Goal: Information Seeking & Learning: Learn about a topic

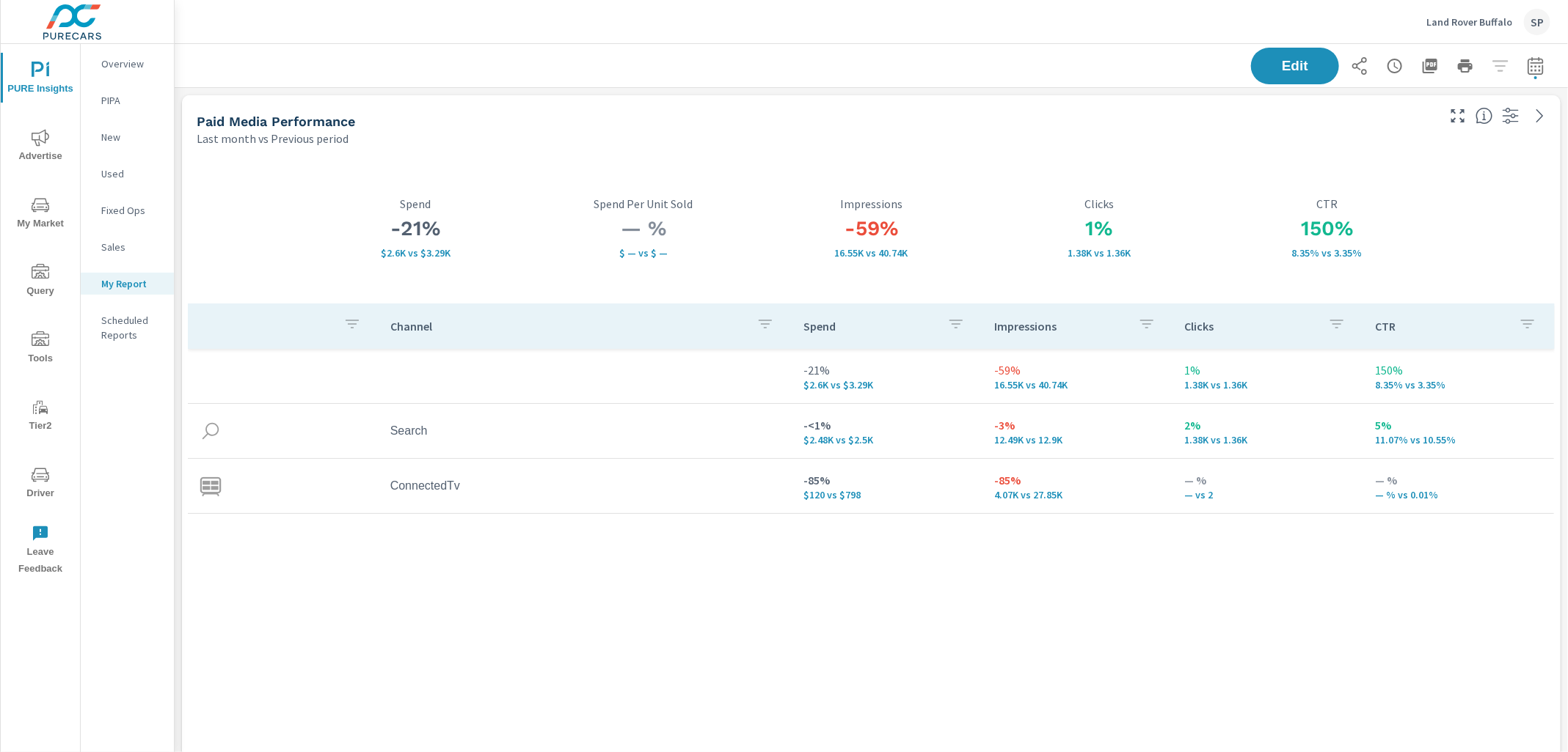
scroll to position [3043, 1394]
click at [1477, 12] on div "Land Rover Buffalo SP" at bounding box center [1487, 22] width 124 height 27
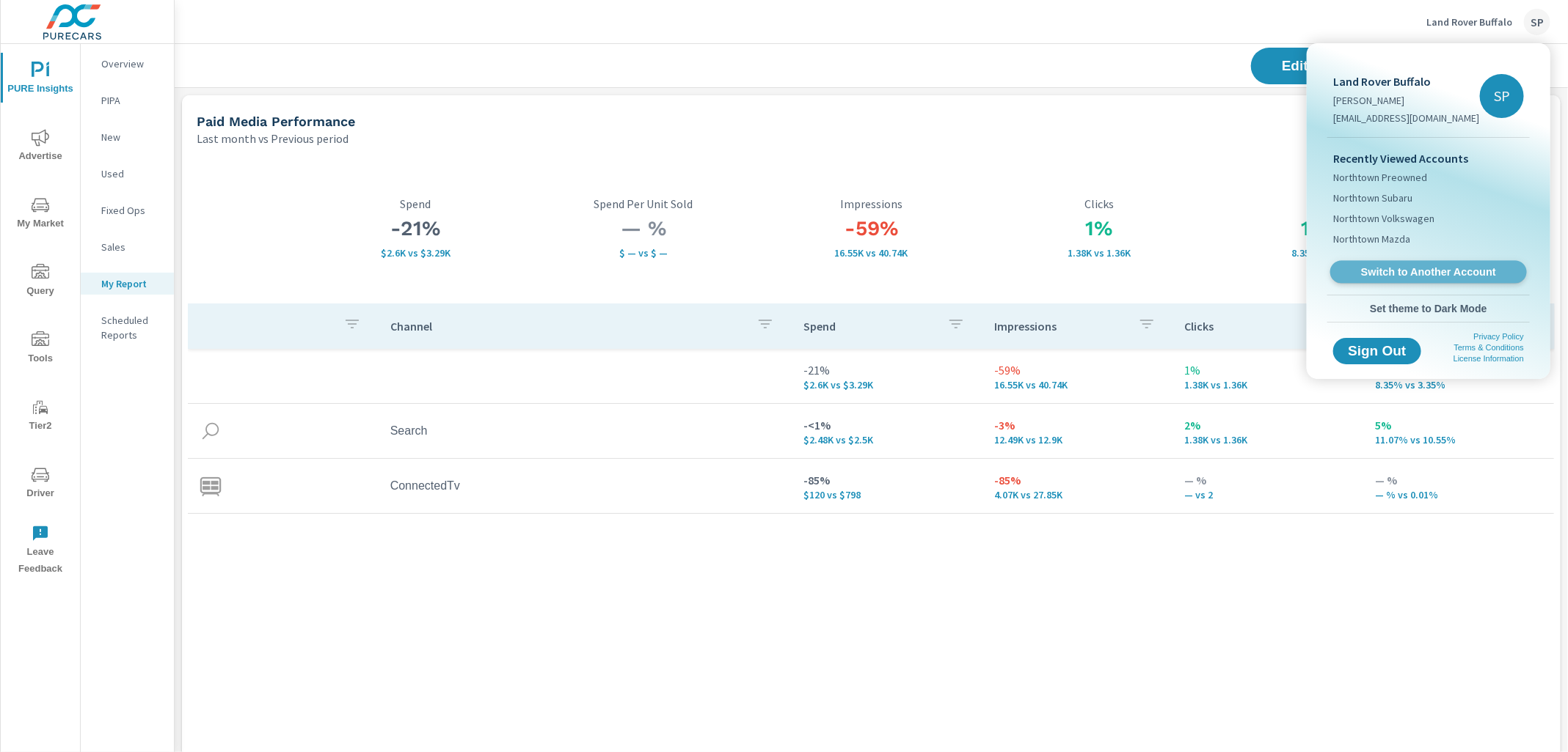
click at [1389, 267] on span "Switch to Another Account" at bounding box center [1428, 272] width 180 height 14
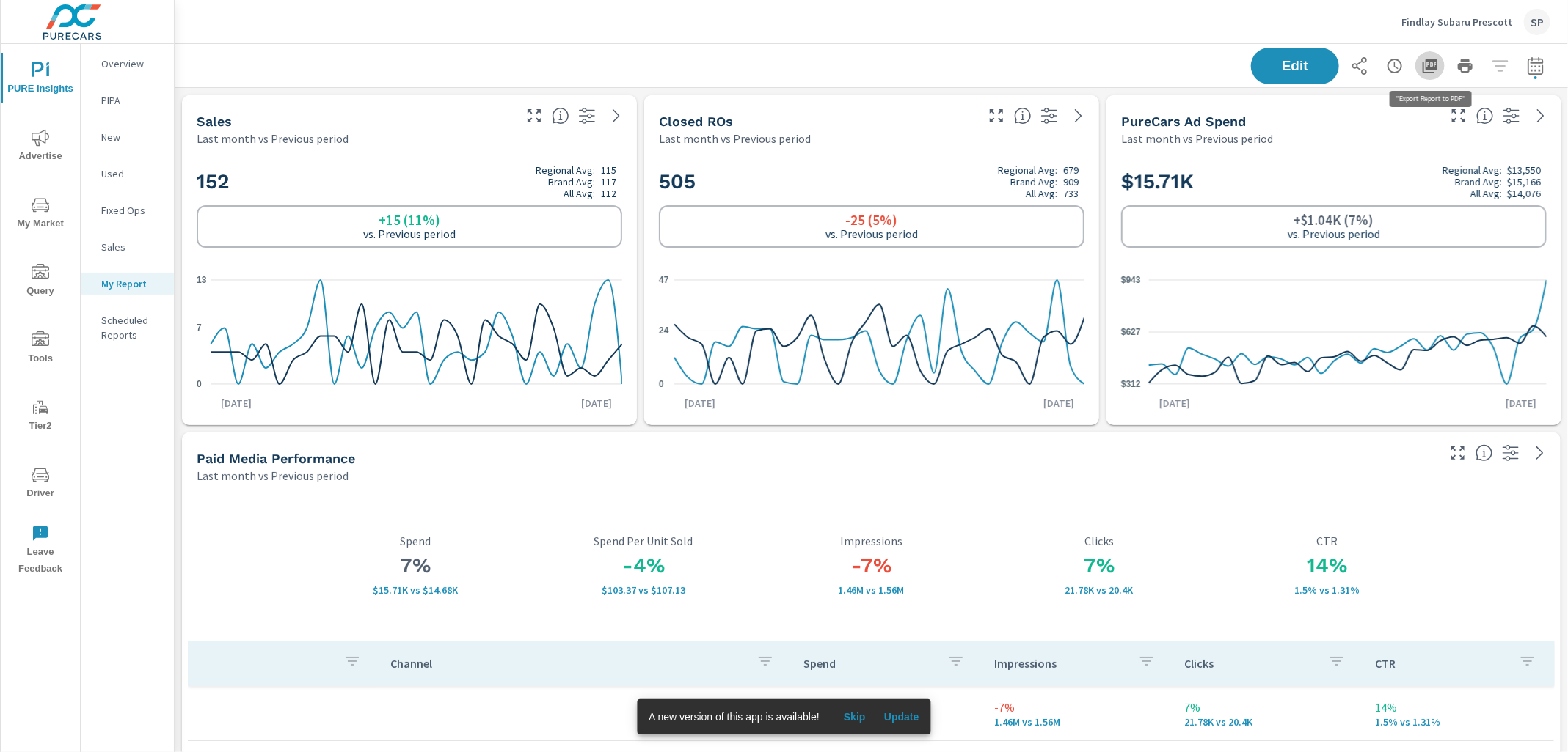
click at [1433, 64] on icon "button" at bounding box center [1430, 66] width 15 height 15
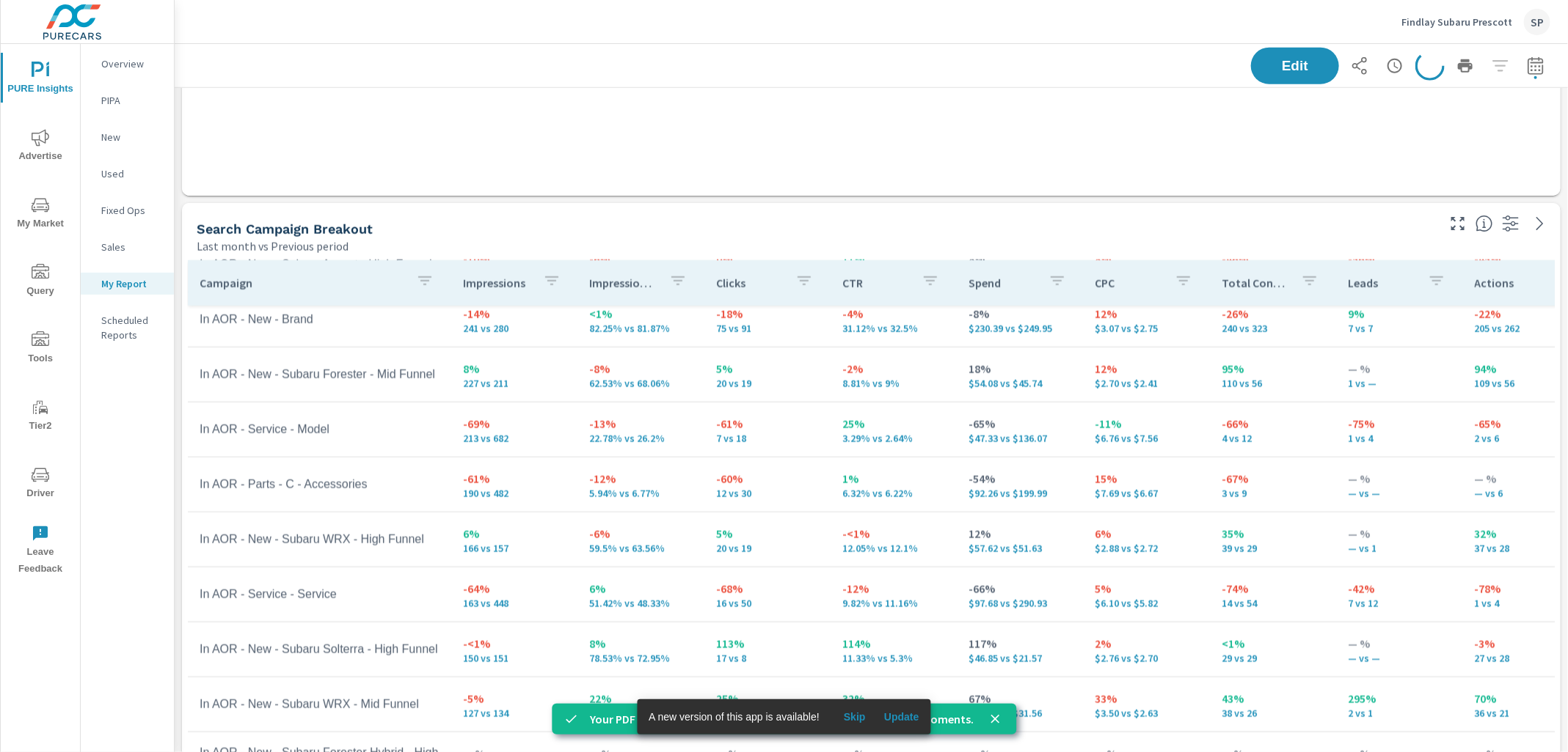
scroll to position [1608, 0]
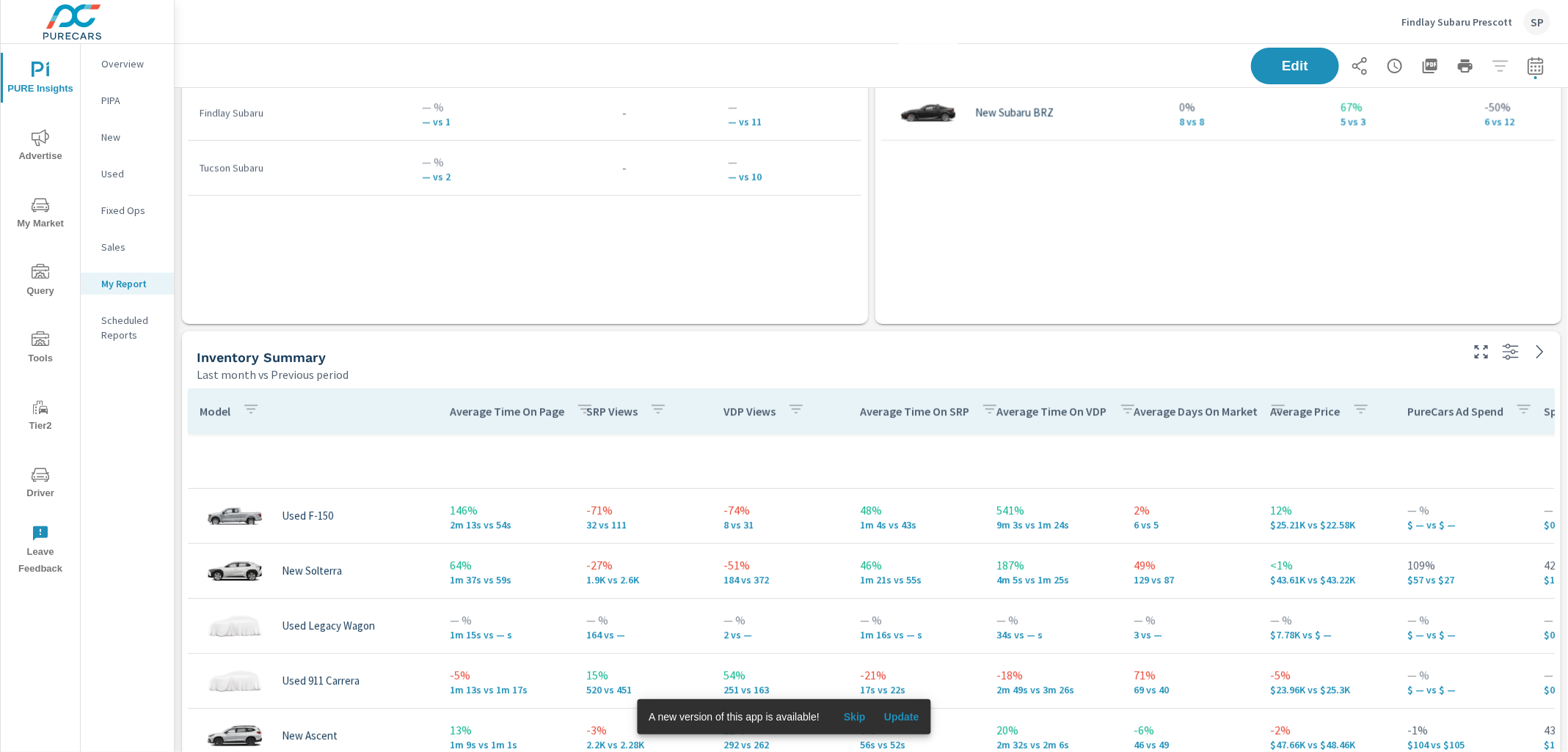
scroll to position [3141, 0]
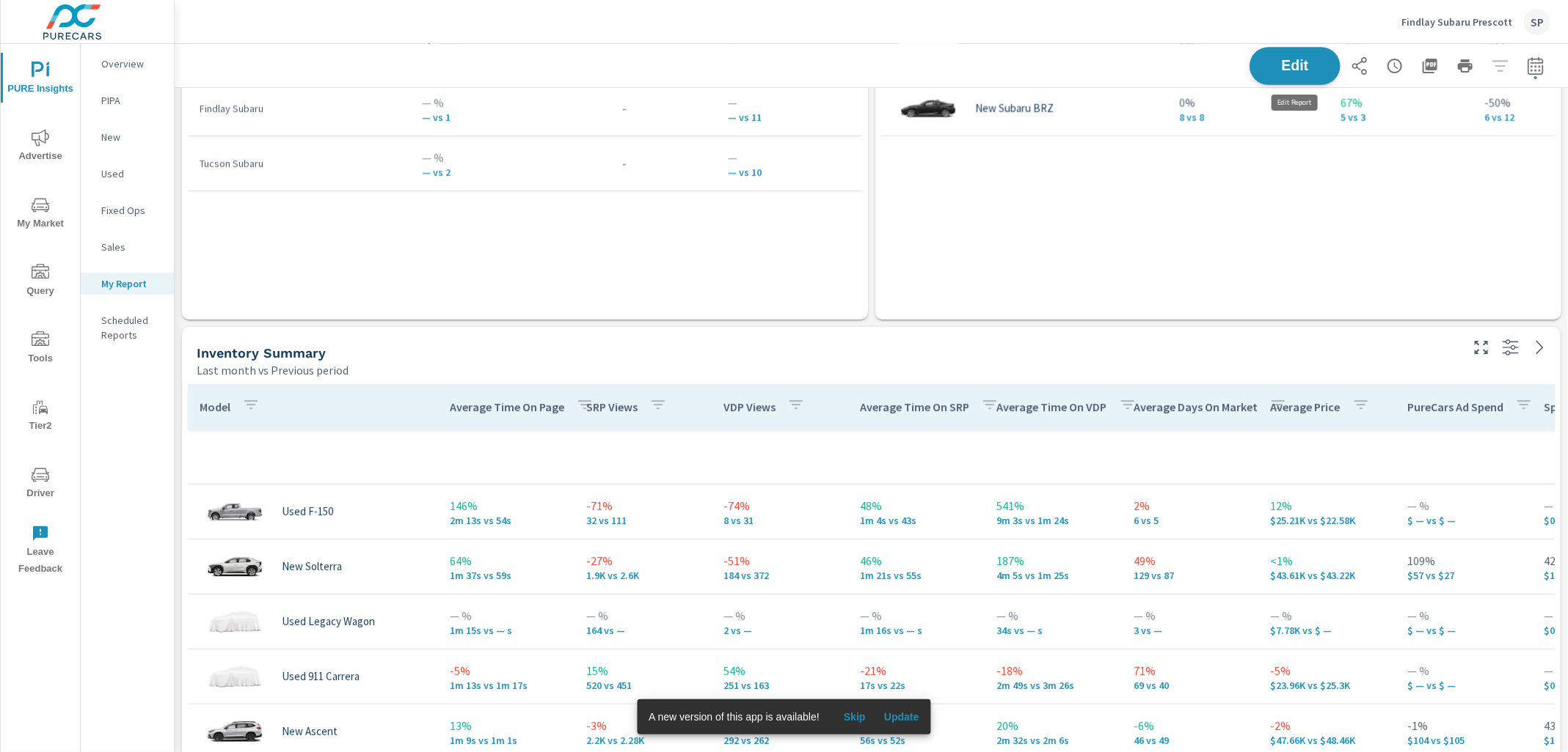
click at [1292, 61] on span "Edit" at bounding box center [1295, 65] width 60 height 14
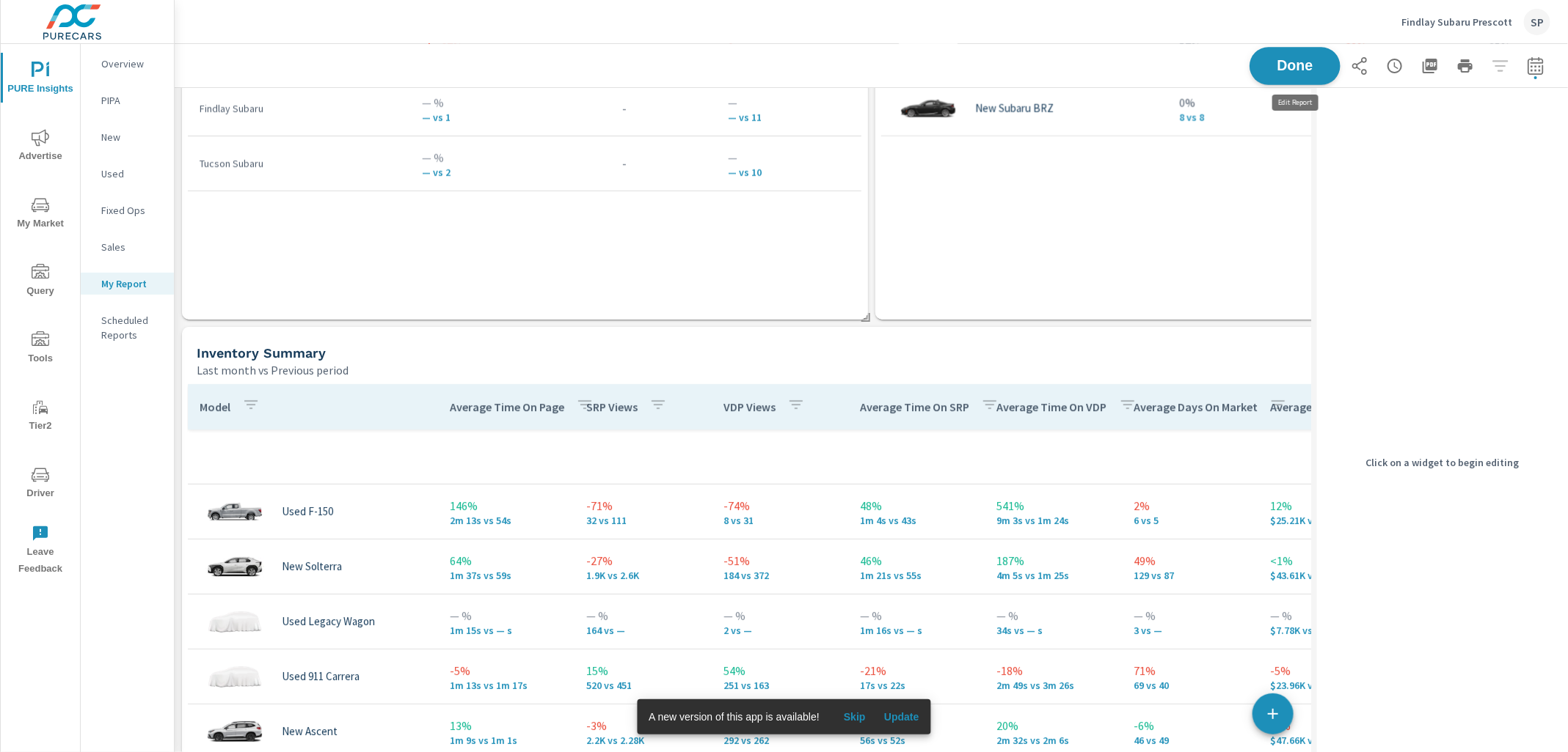
scroll to position [6416, 1137]
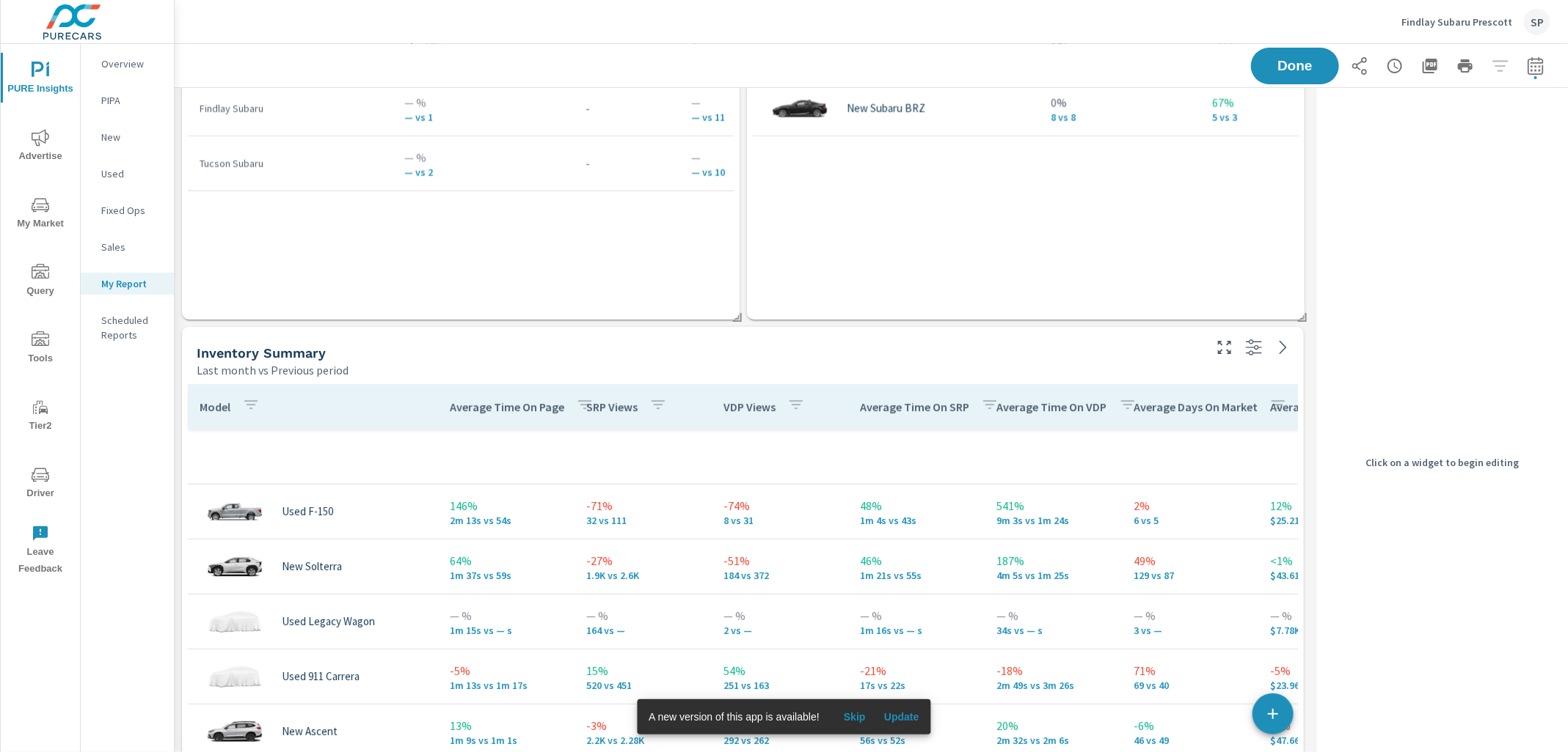
click at [788, 410] on icon "button" at bounding box center [795, 404] width 17 height 17
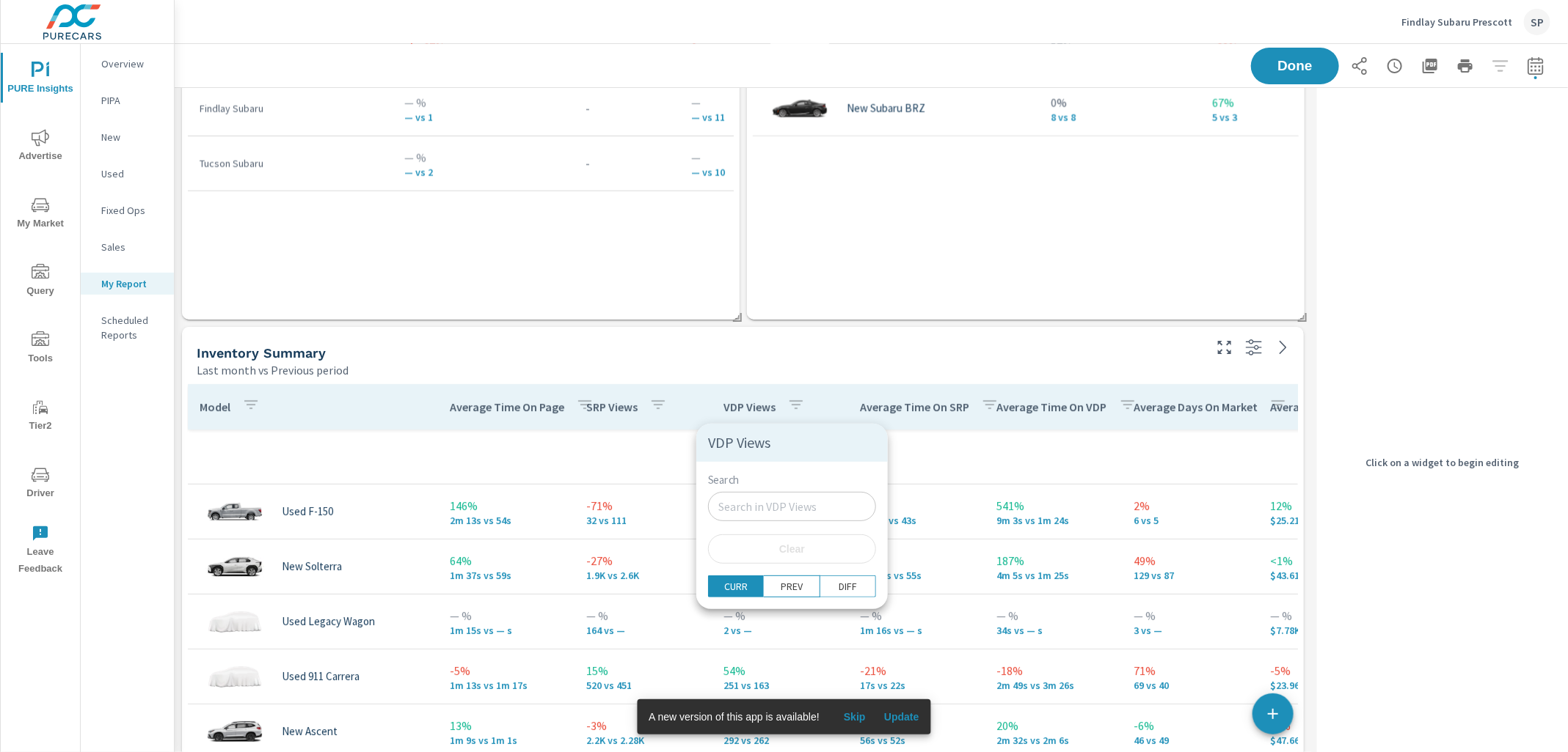
click at [788, 401] on div at bounding box center [784, 376] width 1568 height 752
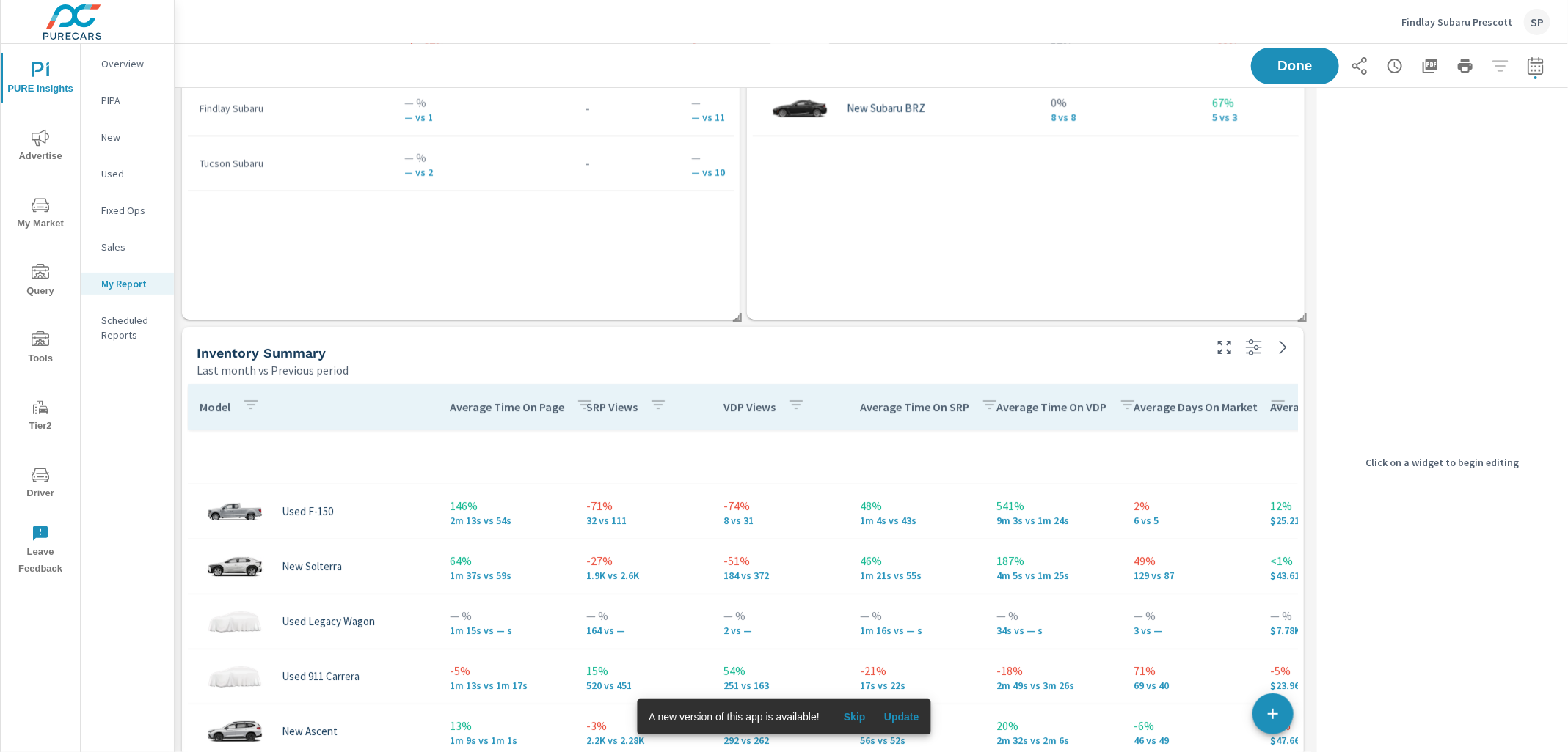
click at [736, 406] on p "VDP Views" at bounding box center [749, 407] width 52 height 15
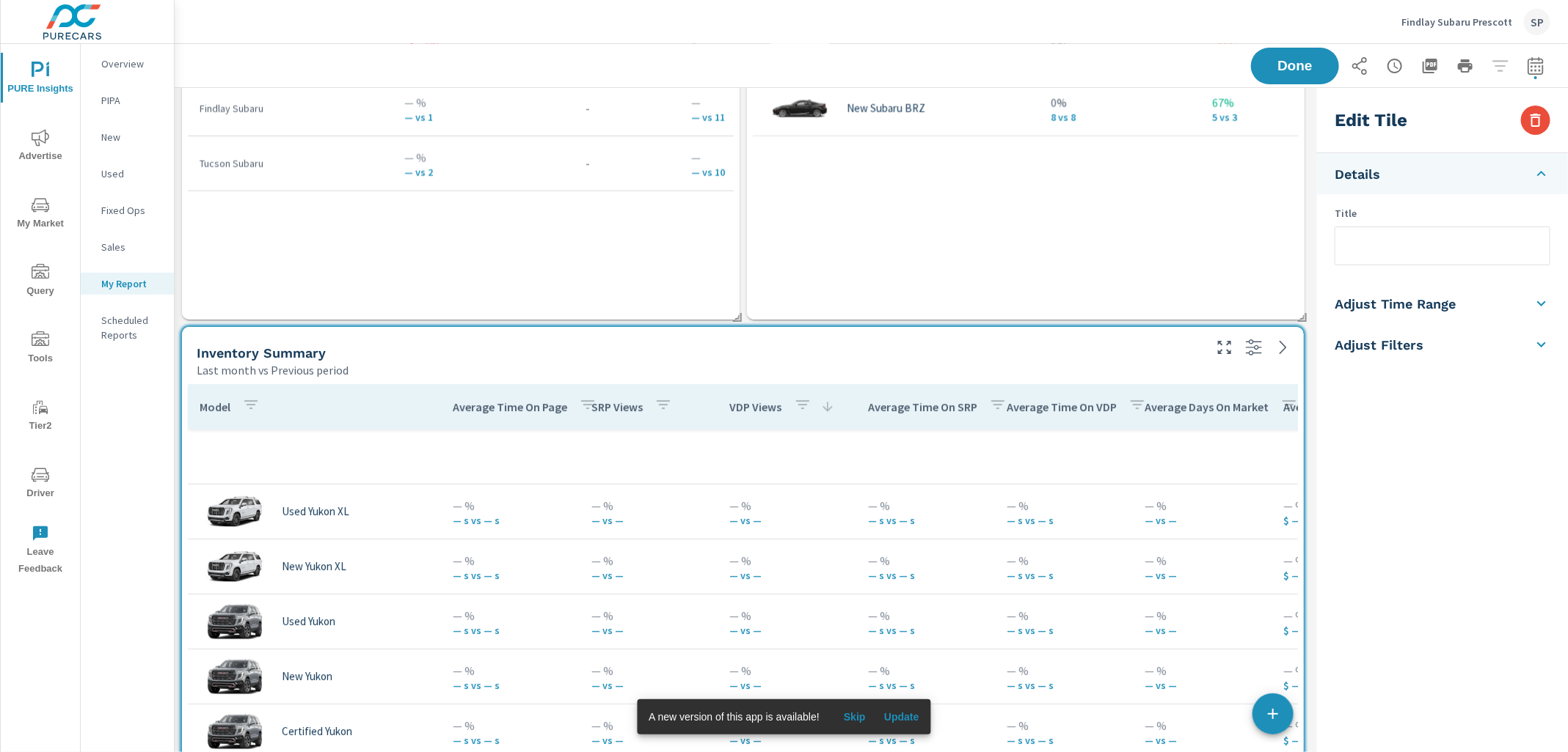
click at [773, 409] on p "VDP Views" at bounding box center [755, 407] width 52 height 15
click at [759, 409] on p "VDP Views" at bounding box center [755, 407] width 52 height 15
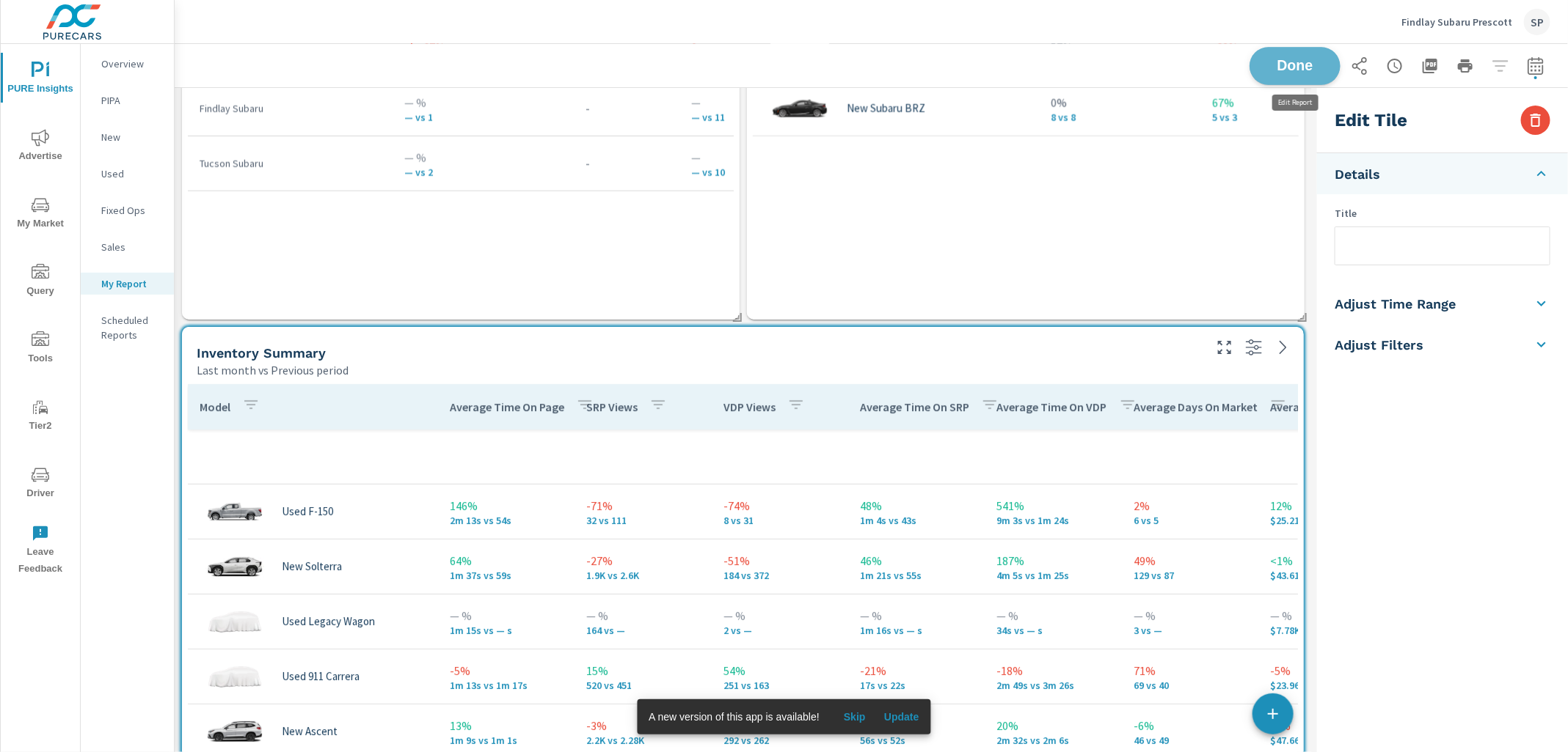
click at [1311, 68] on span "Done" at bounding box center [1295, 65] width 60 height 14
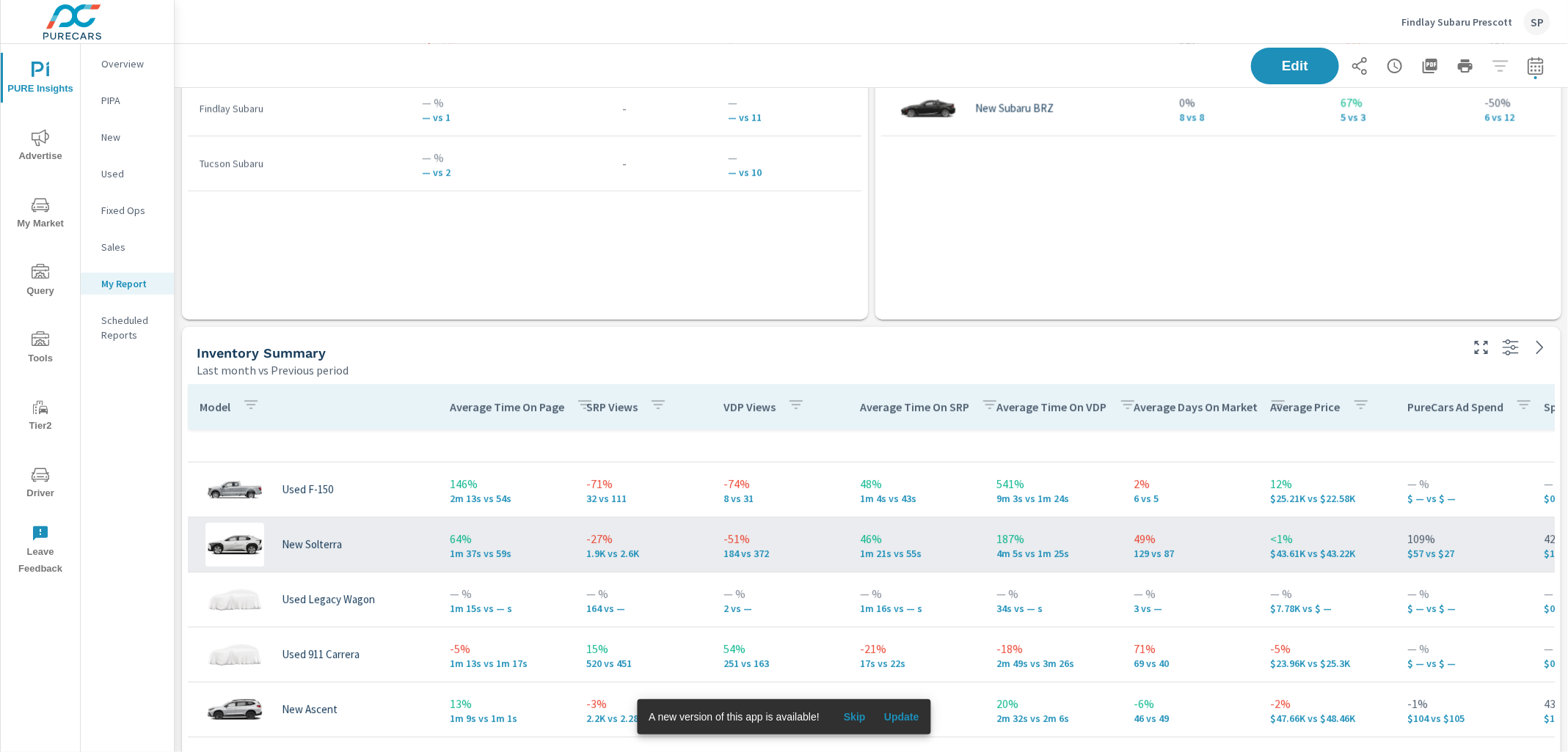
scroll to position [20, 0]
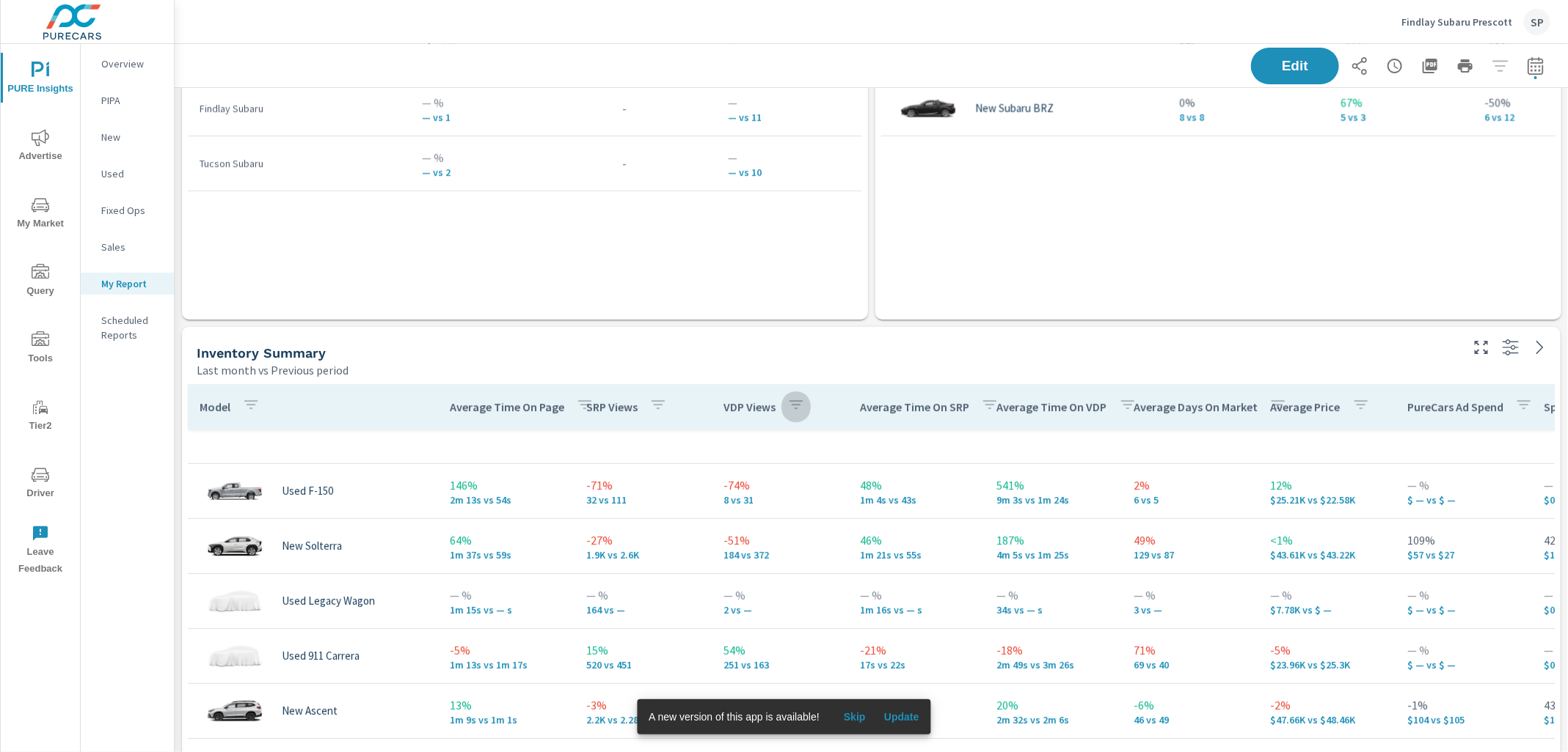
click at [794, 405] on icon "button" at bounding box center [795, 405] width 13 height 9
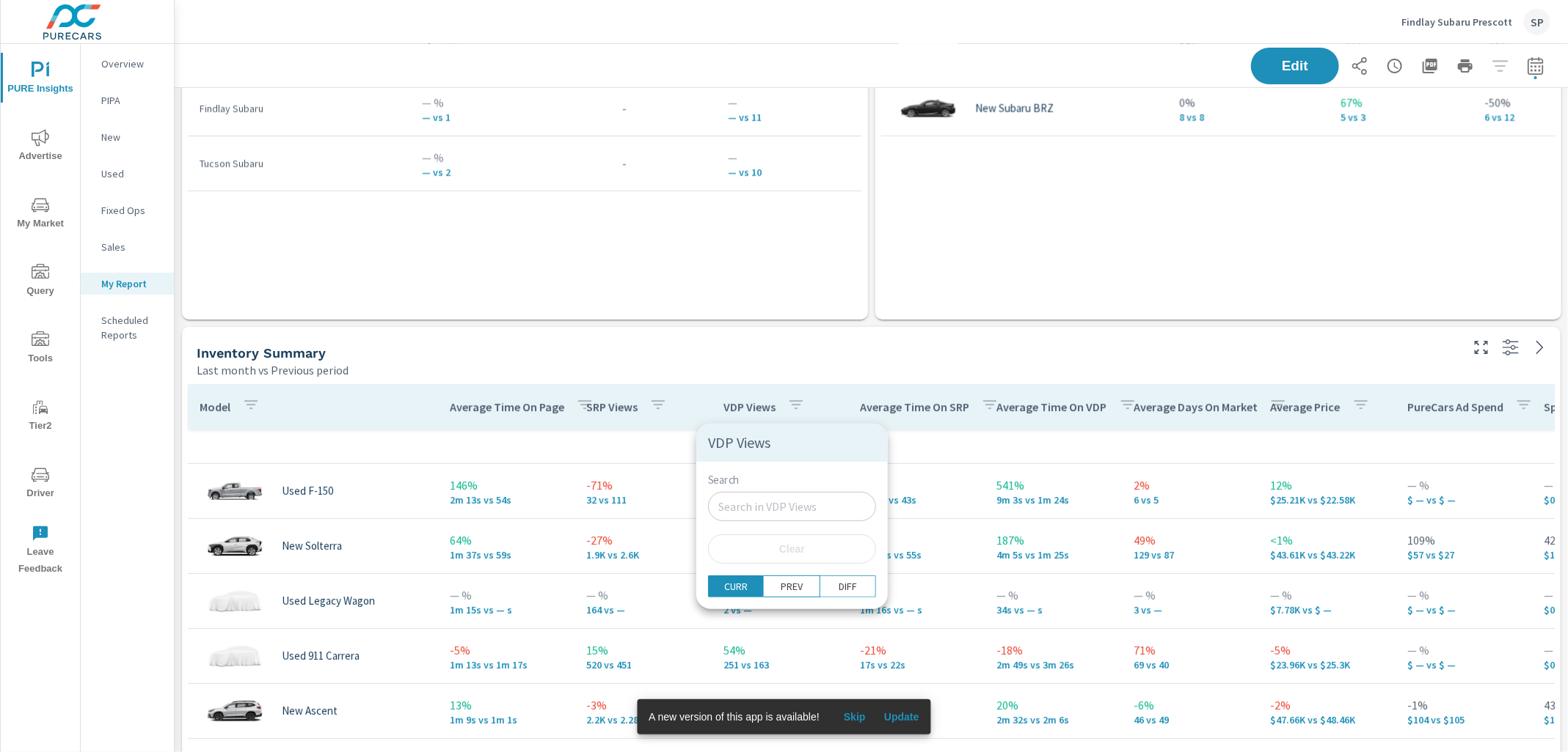
click at [829, 417] on div at bounding box center [784, 376] width 1568 height 752
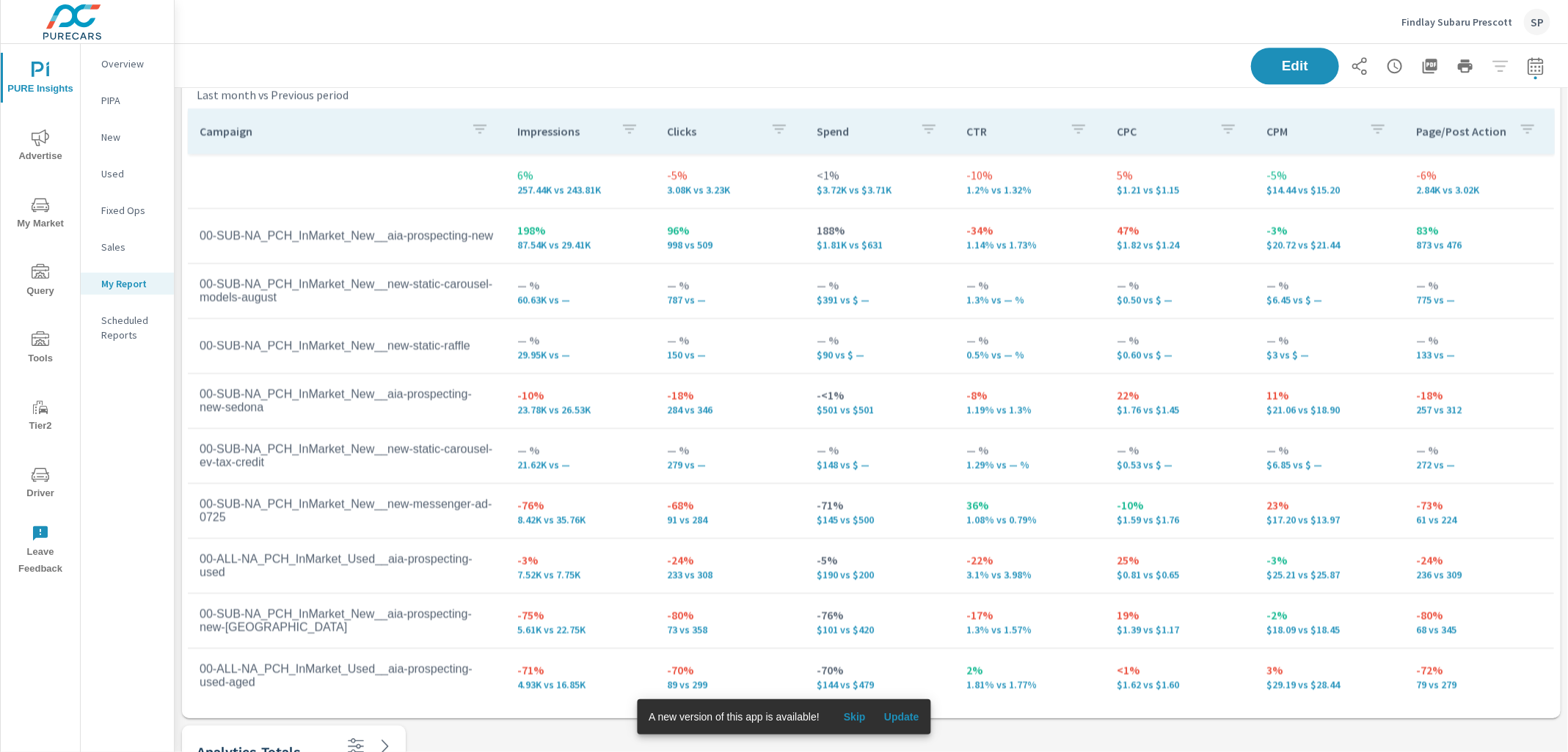
scroll to position [5095, 0]
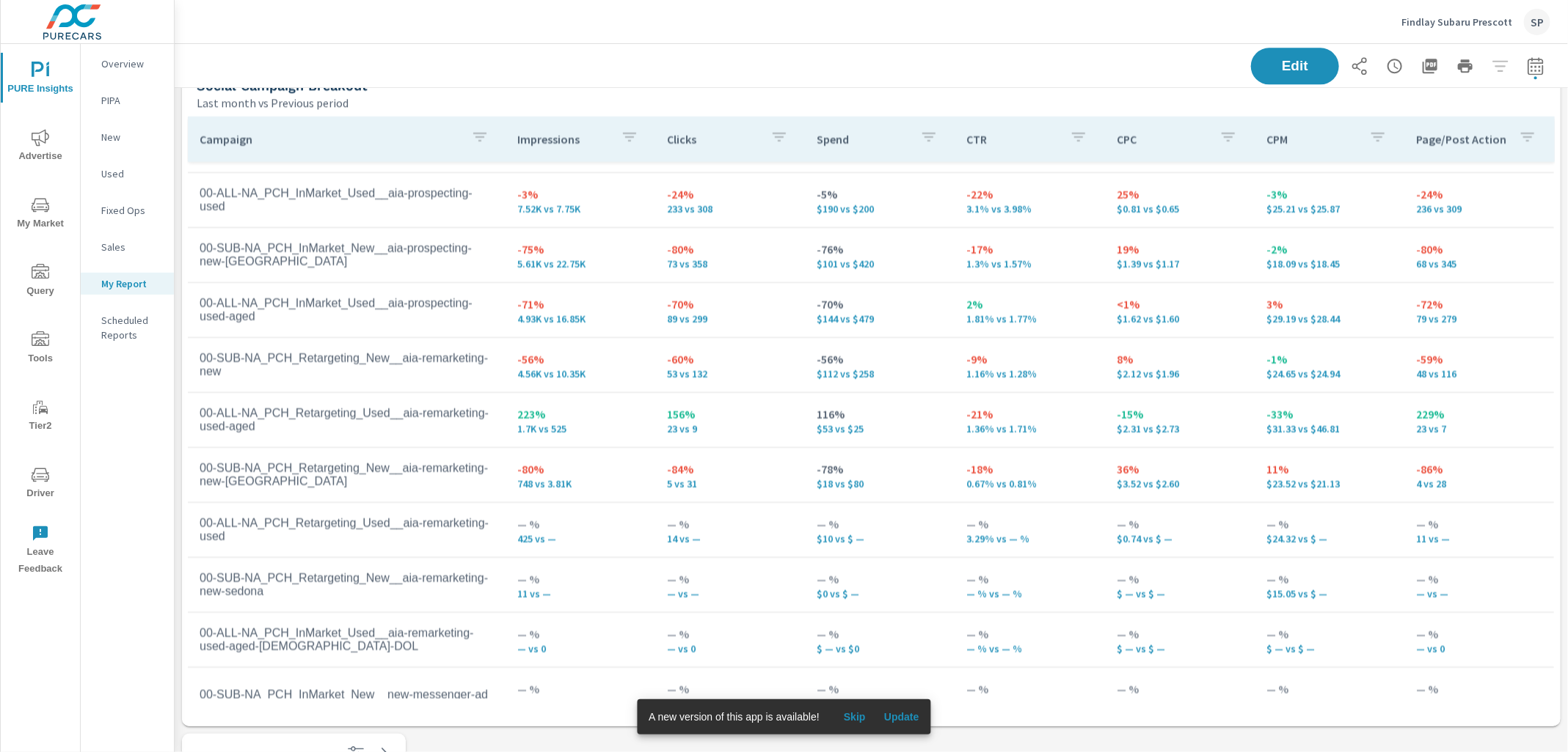
scroll to position [508, 0]
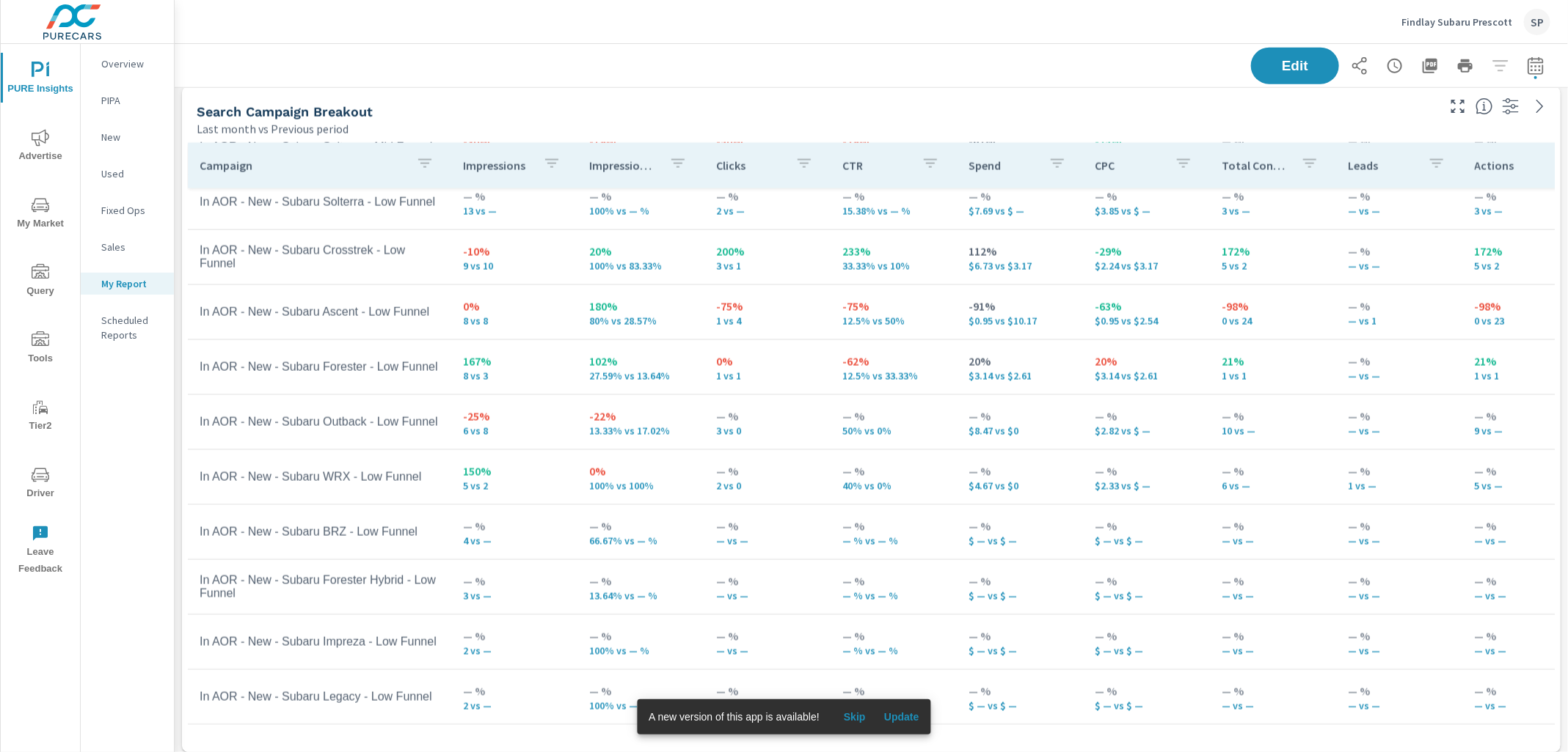
scroll to position [1038, 0]
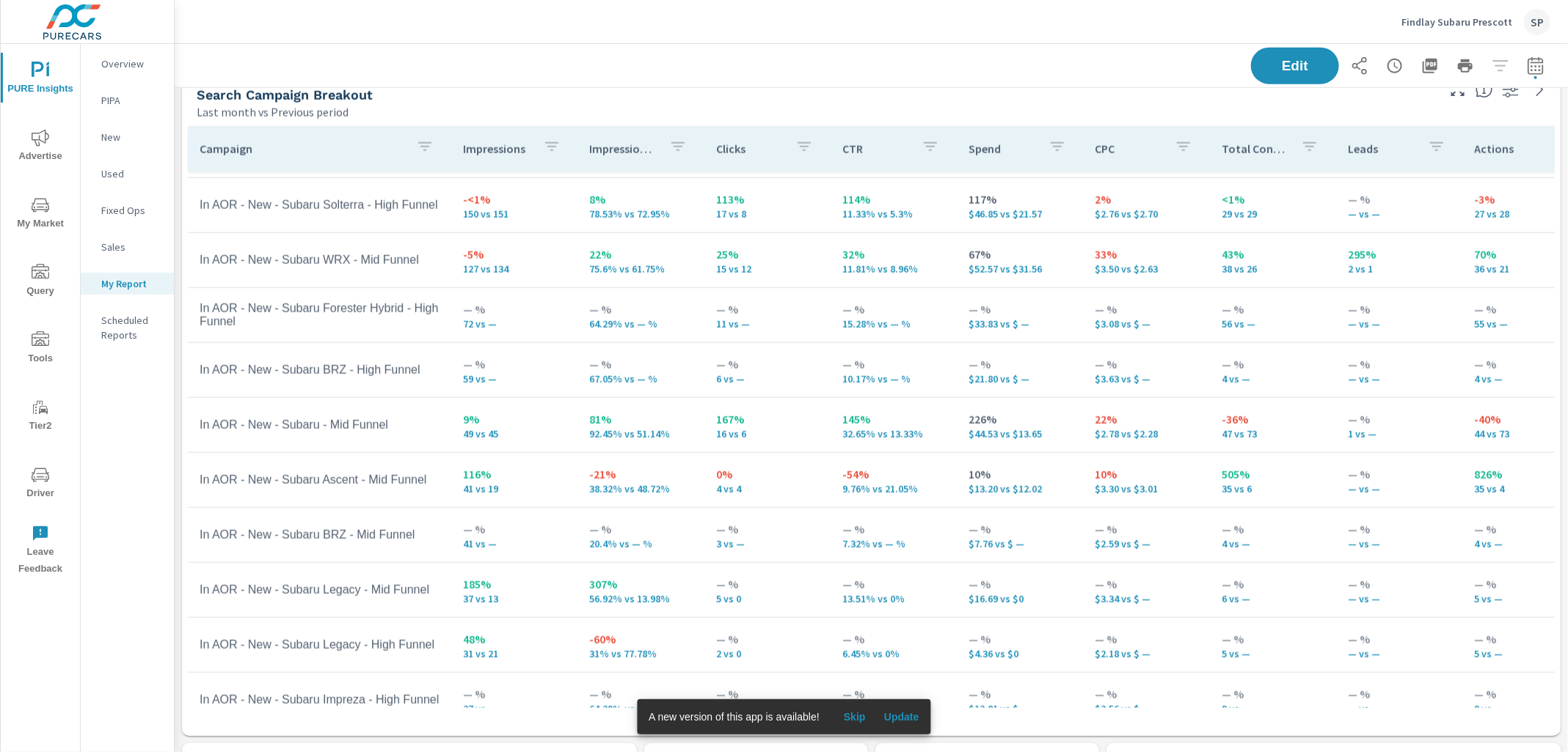
scroll to position [654, 0]
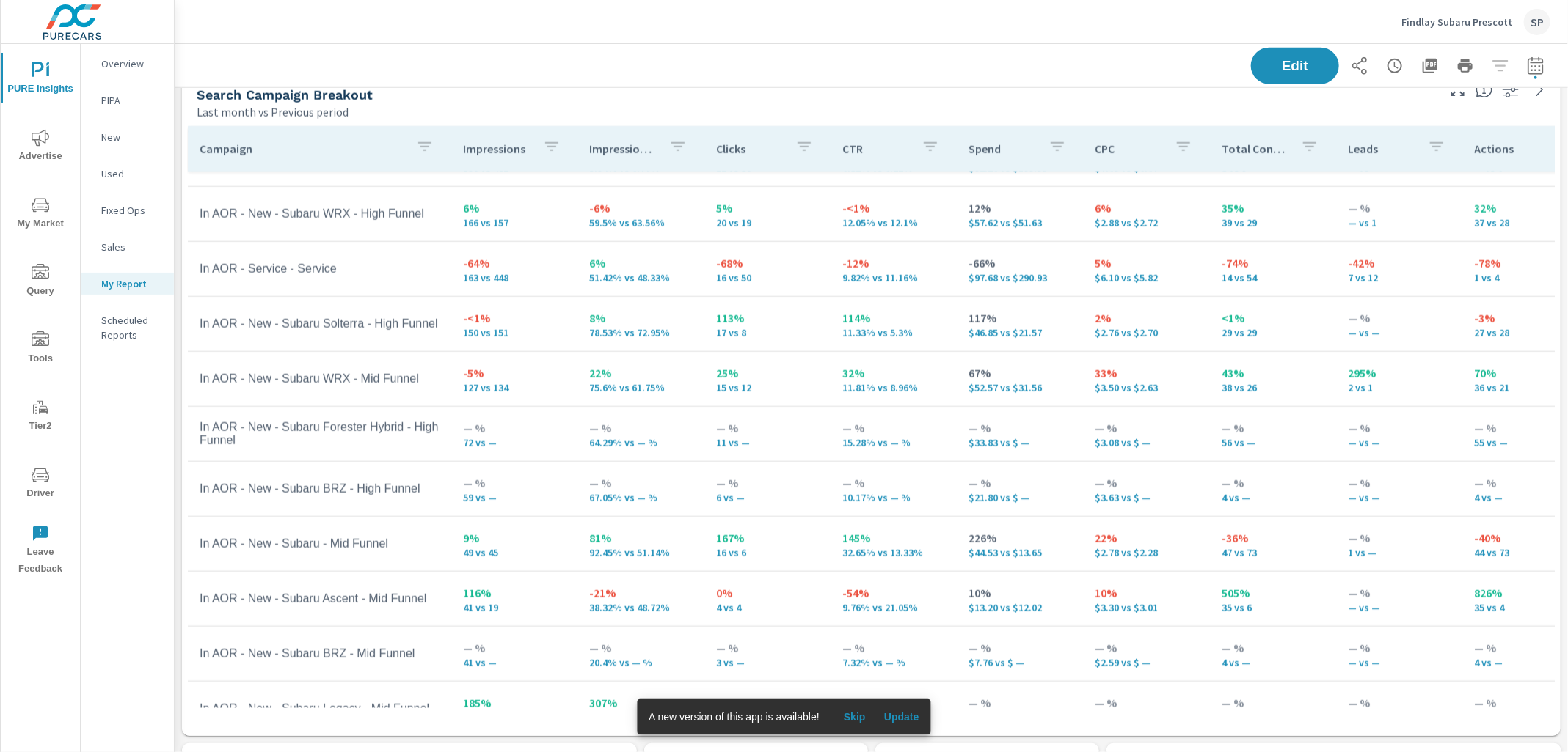
scroll to position [711, 0]
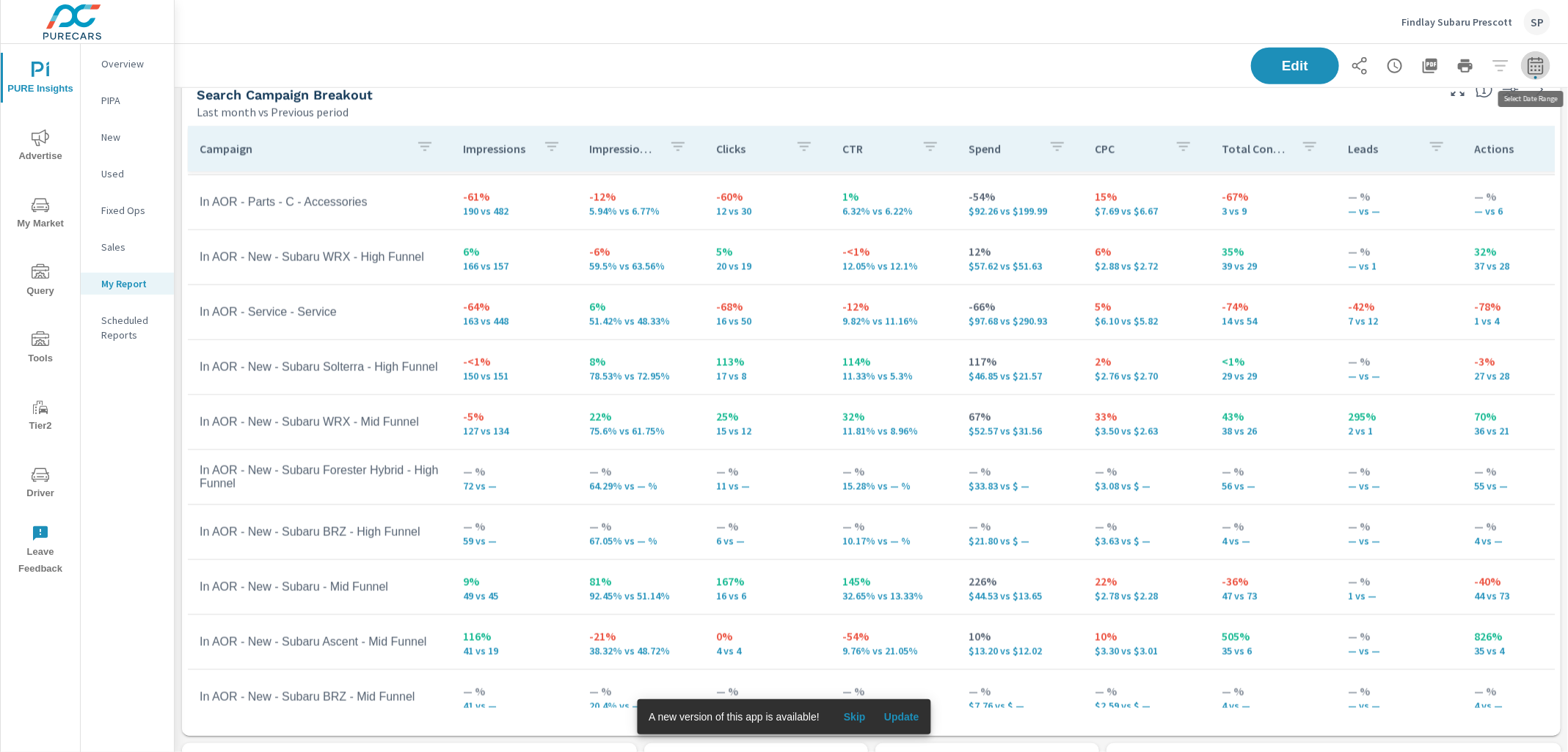
click at [1533, 67] on icon "button" at bounding box center [1535, 65] width 17 height 17
select select "Last month"
select select "Previous period"
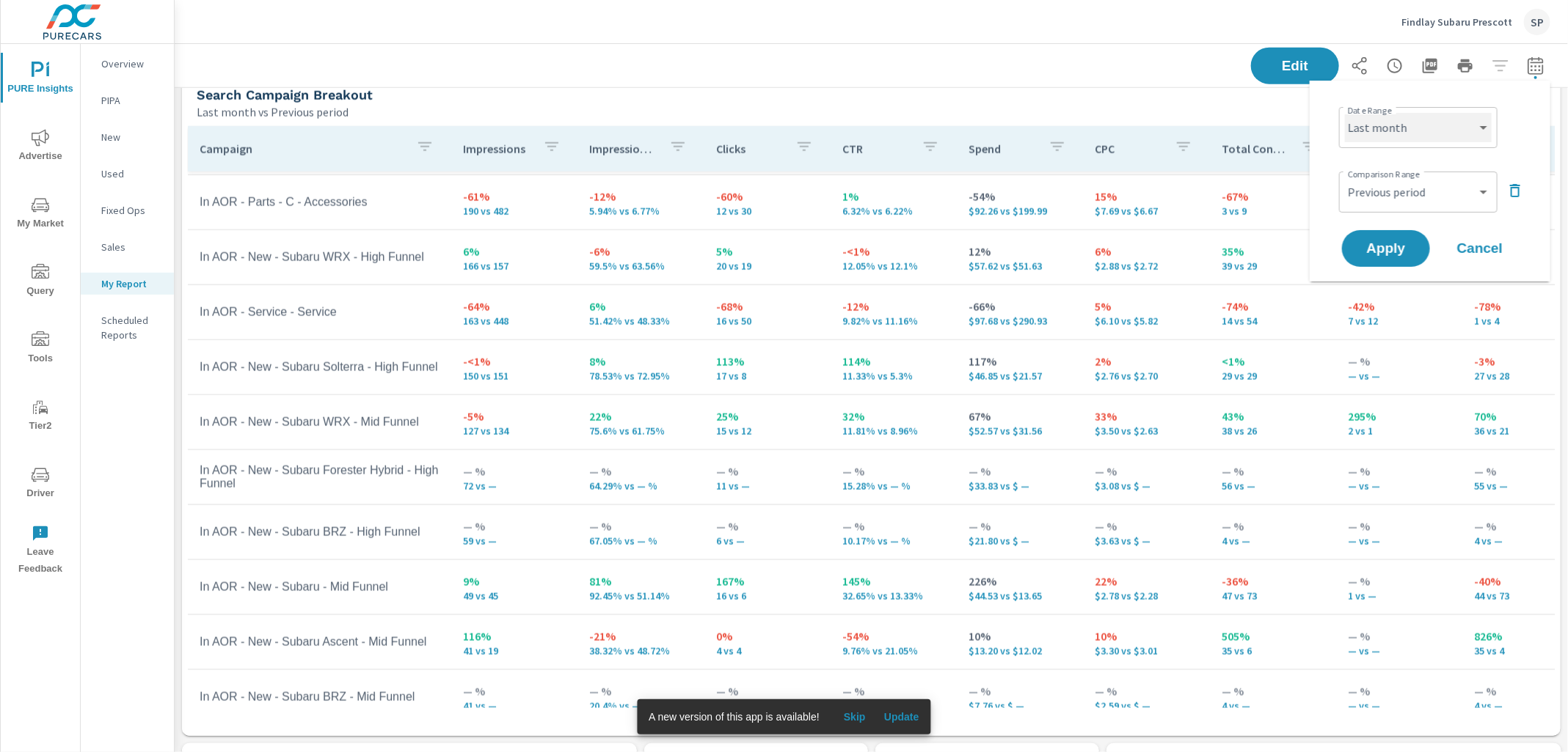
click at [1406, 119] on select "Custom Yesterday Last week Last 7 days Last 14 days Last 30 days Last 45 days L…" at bounding box center [1418, 127] width 147 height 29
click at [1344, 113] on select "Custom Yesterday Last week Last 7 days Last 14 days Last 30 days Last 45 days L…" at bounding box center [1418, 127] width 147 height 29
select select "Month to date"
click at [1404, 193] on select "Custom Previous period Previous month Previous year" at bounding box center [1418, 192] width 147 height 29
click at [1513, 188] on icon "button" at bounding box center [1514, 191] width 10 height 13
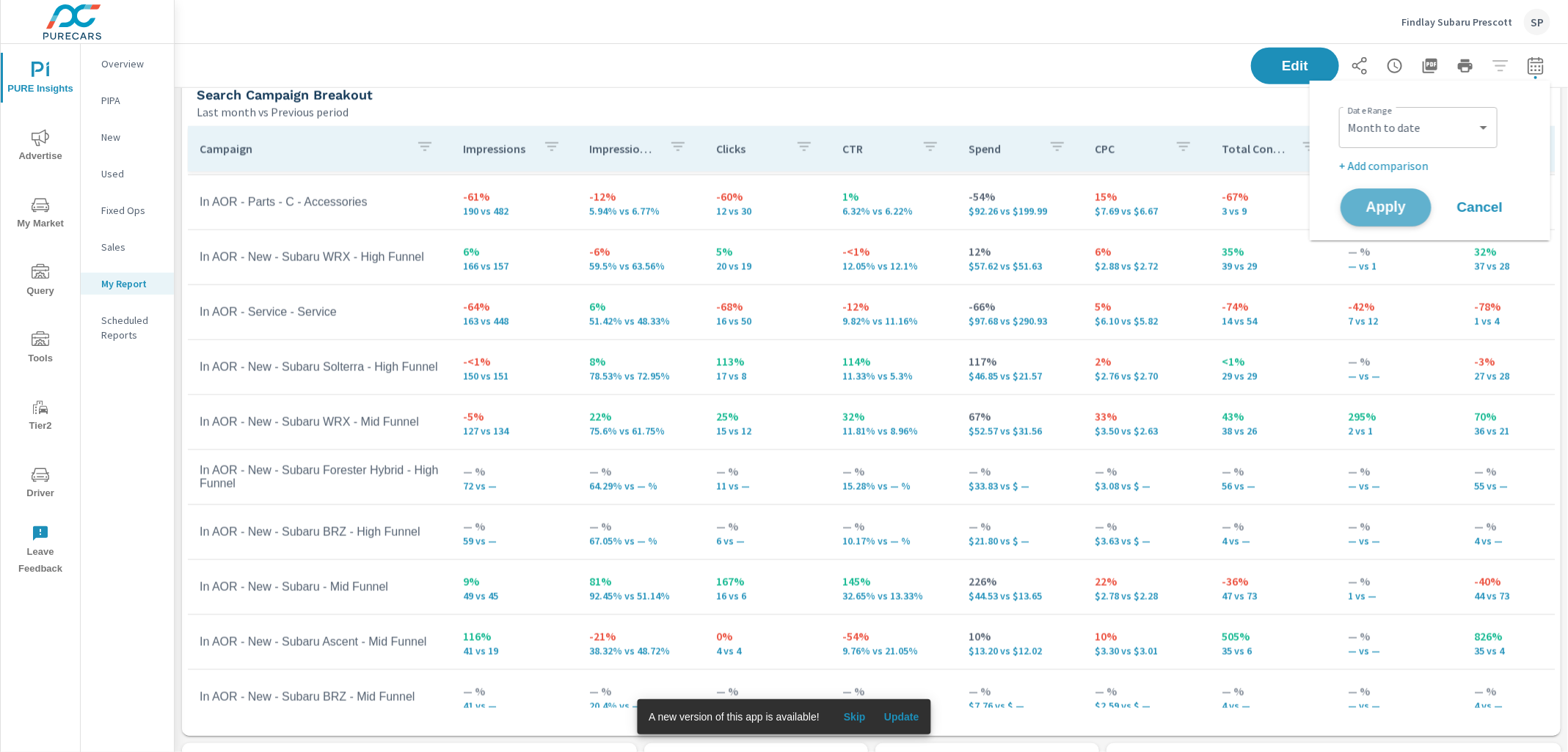
click at [1406, 209] on span "Apply" at bounding box center [1386, 207] width 60 height 14
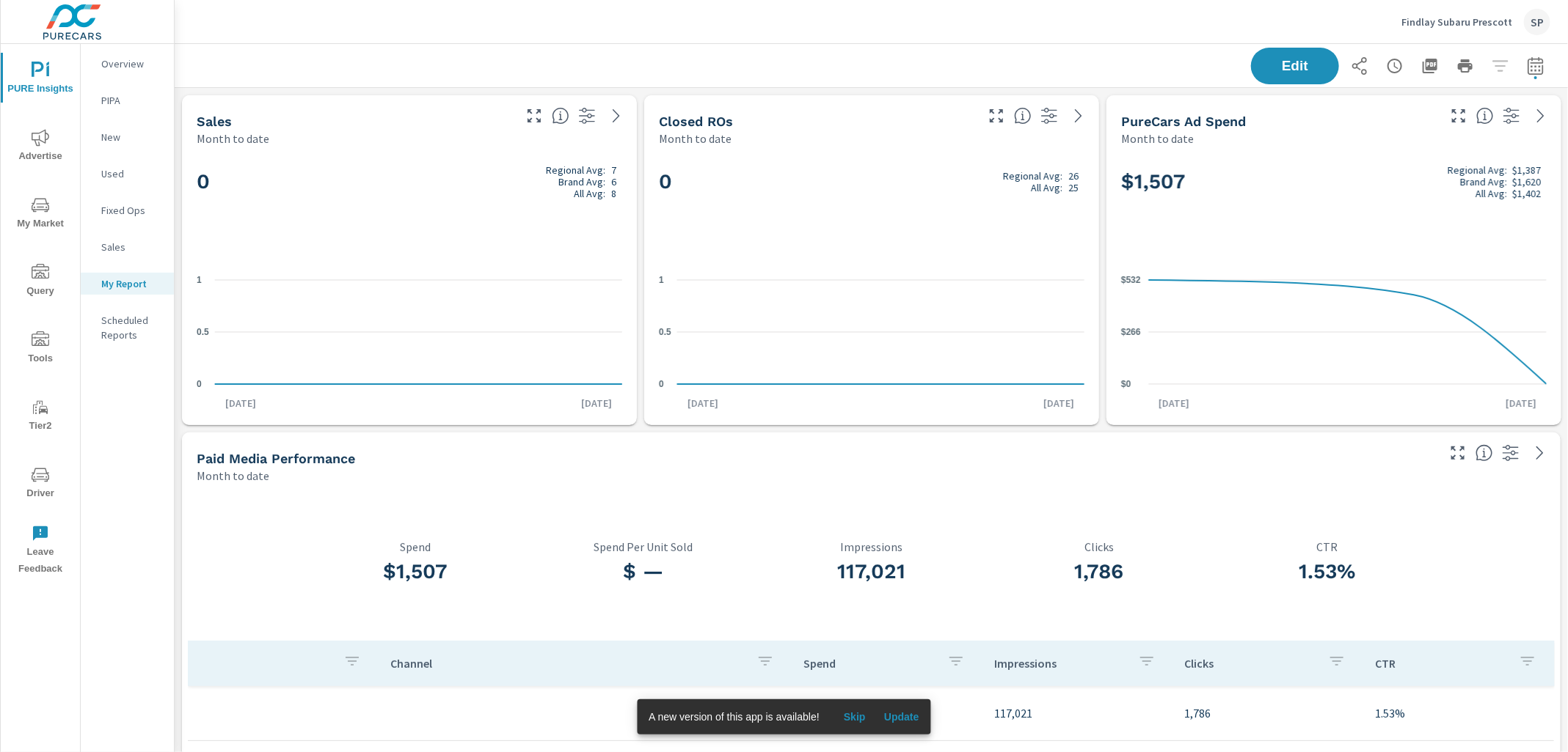
scroll to position [659, 0]
click at [38, 141] on icon "nav menu" at bounding box center [39, 137] width 17 height 17
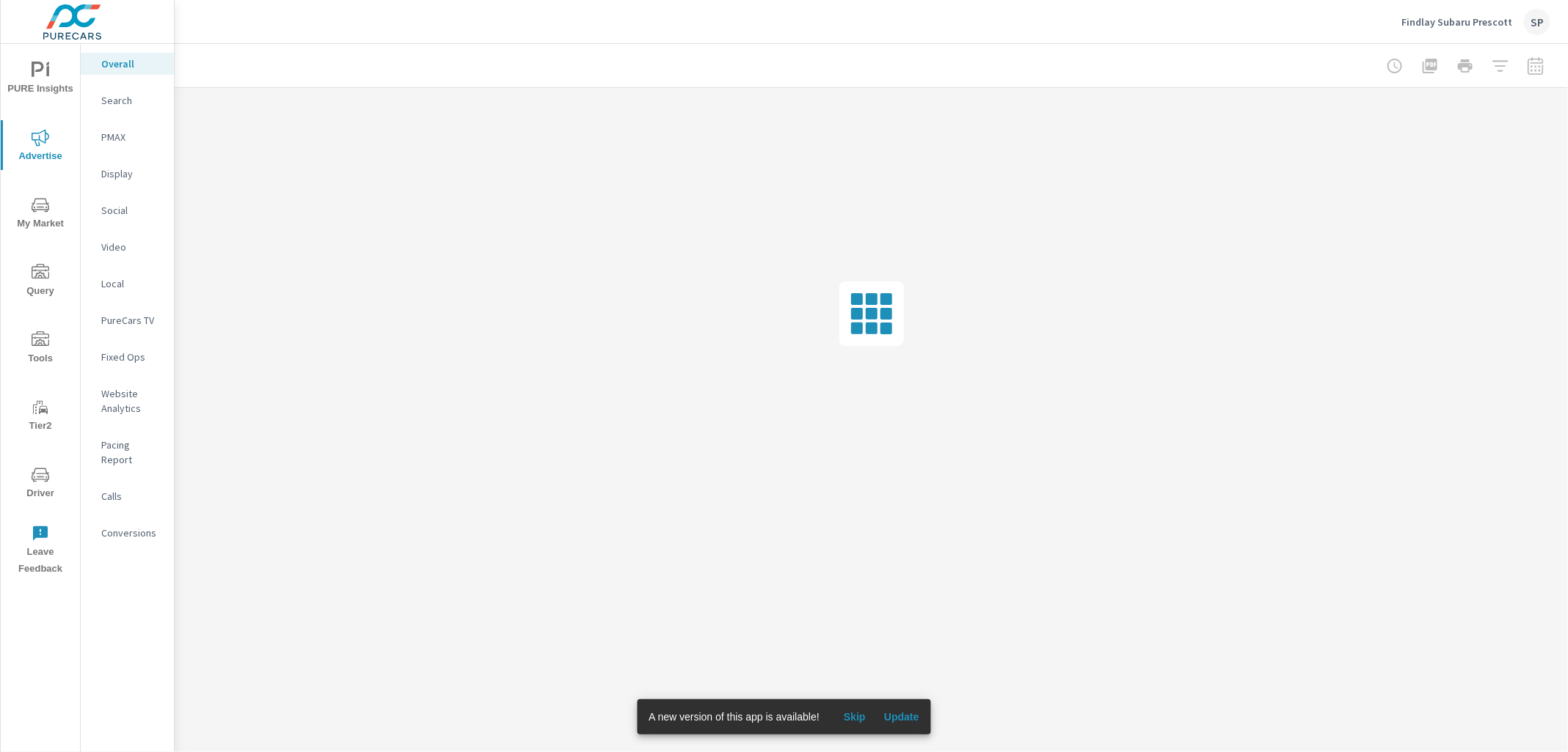
click at [110, 211] on p "Social" at bounding box center [131, 211] width 60 height 15
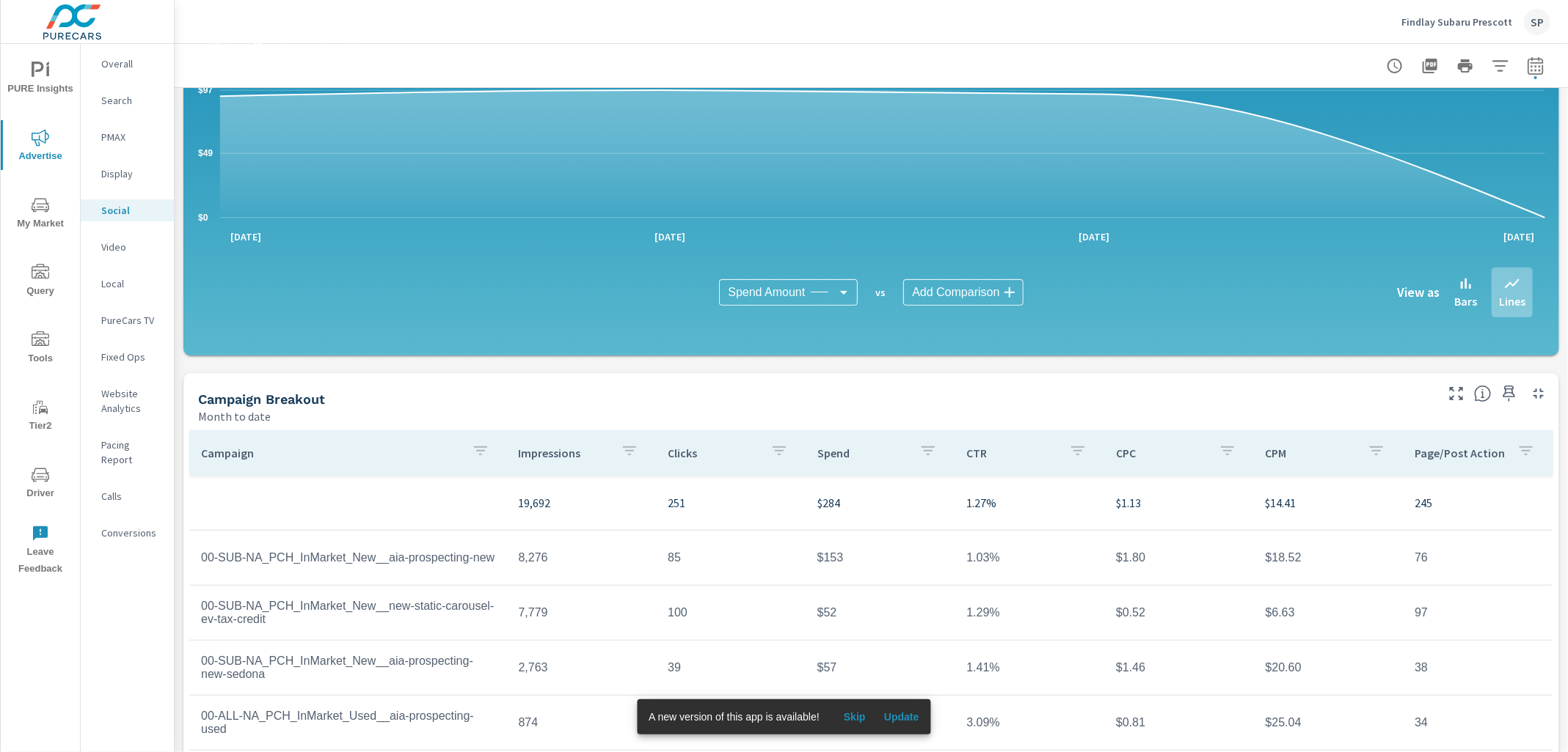
scroll to position [297, 0]
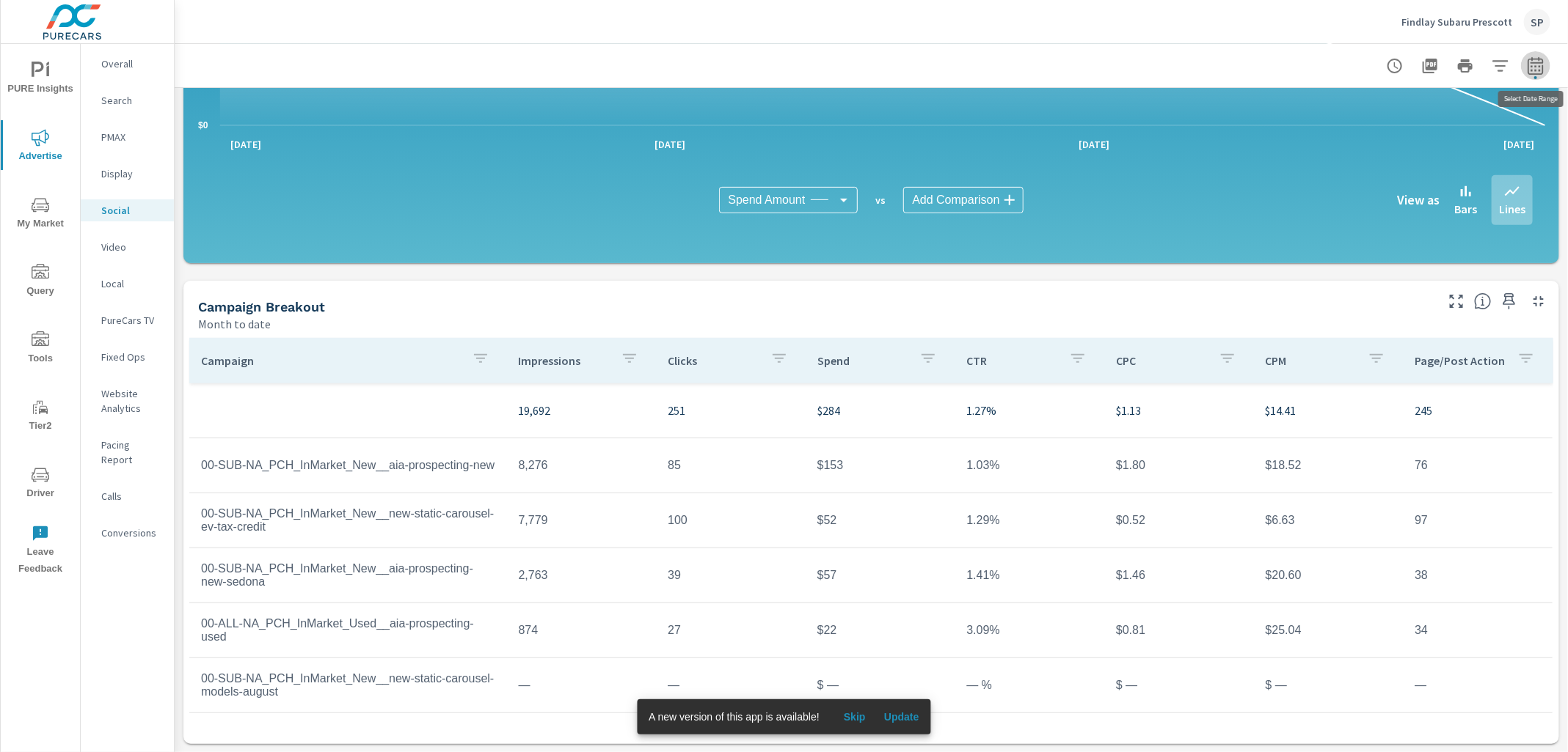
click at [1535, 67] on icon "button" at bounding box center [1535, 65] width 17 height 17
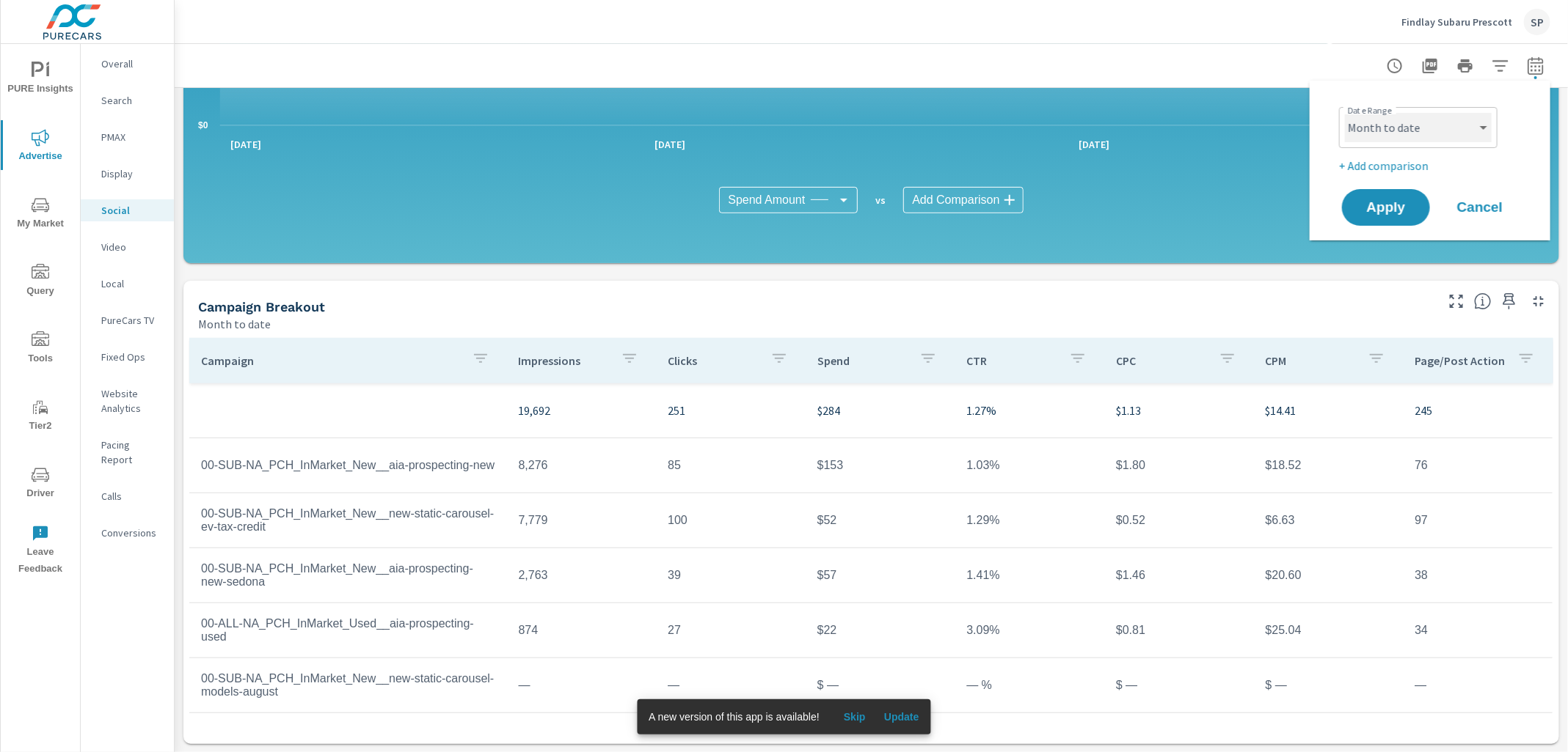
click at [1412, 124] on select "Custom Yesterday Last week Last 7 days Last 14 days Last 30 days Last 45 days L…" at bounding box center [1418, 127] width 147 height 29
click at [1344, 113] on select "Custom Yesterday Last week Last 7 days Last 14 days Last 30 days Last 45 days L…" at bounding box center [1418, 127] width 147 height 29
select select "Last month"
click at [1385, 208] on span "Apply" at bounding box center [1386, 207] width 60 height 14
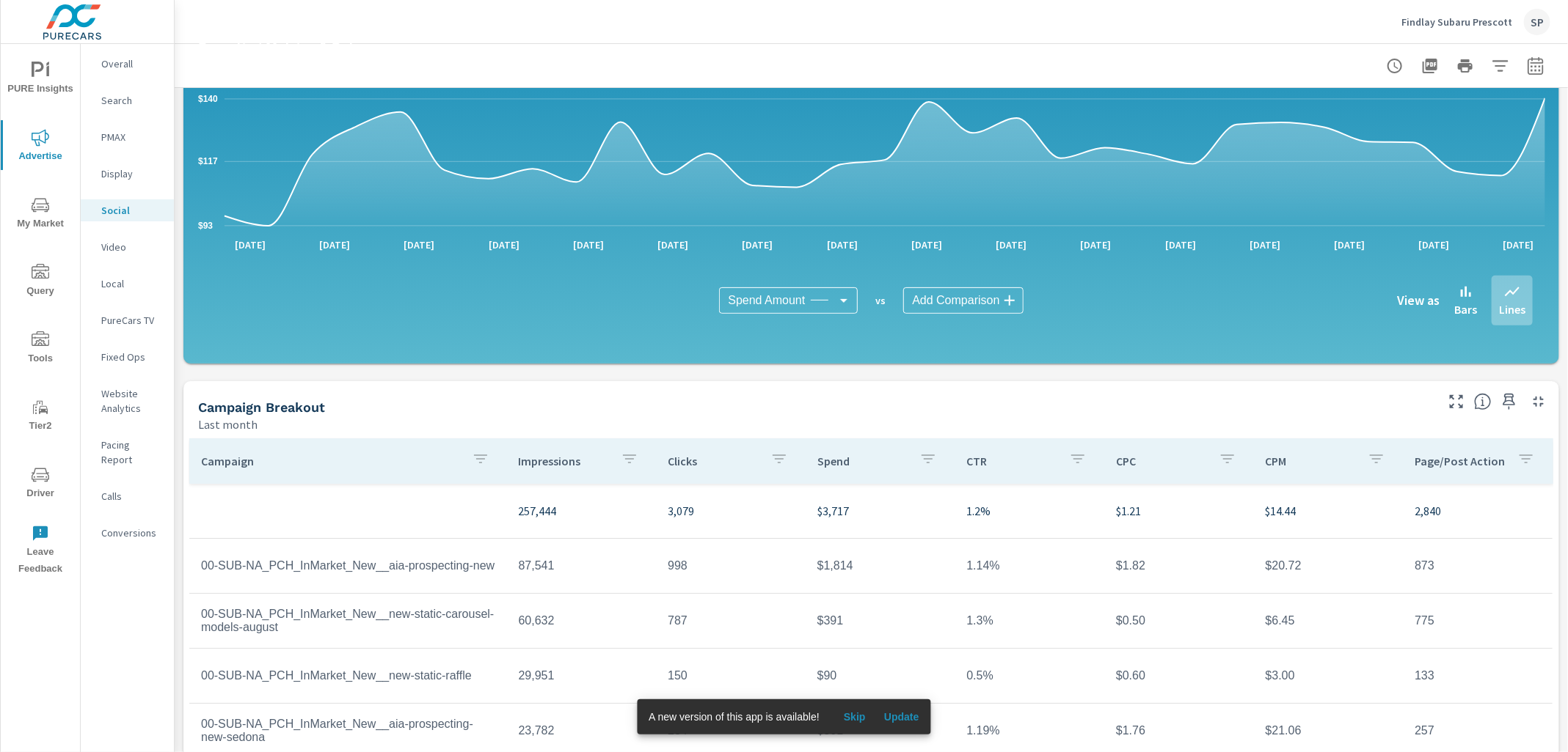
scroll to position [297, 0]
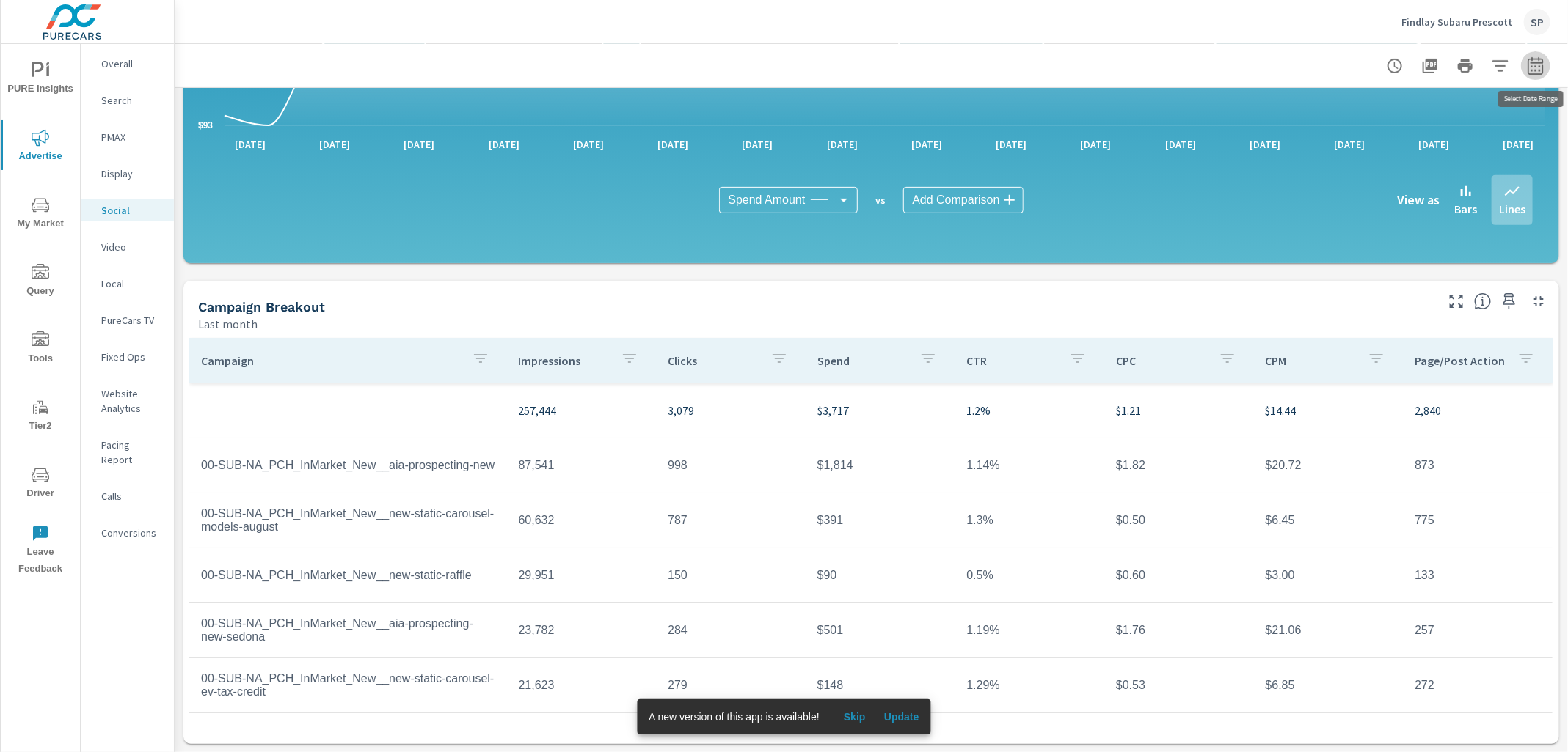
click at [1541, 67] on icon "button" at bounding box center [1535, 65] width 17 height 17
select select "Last month"
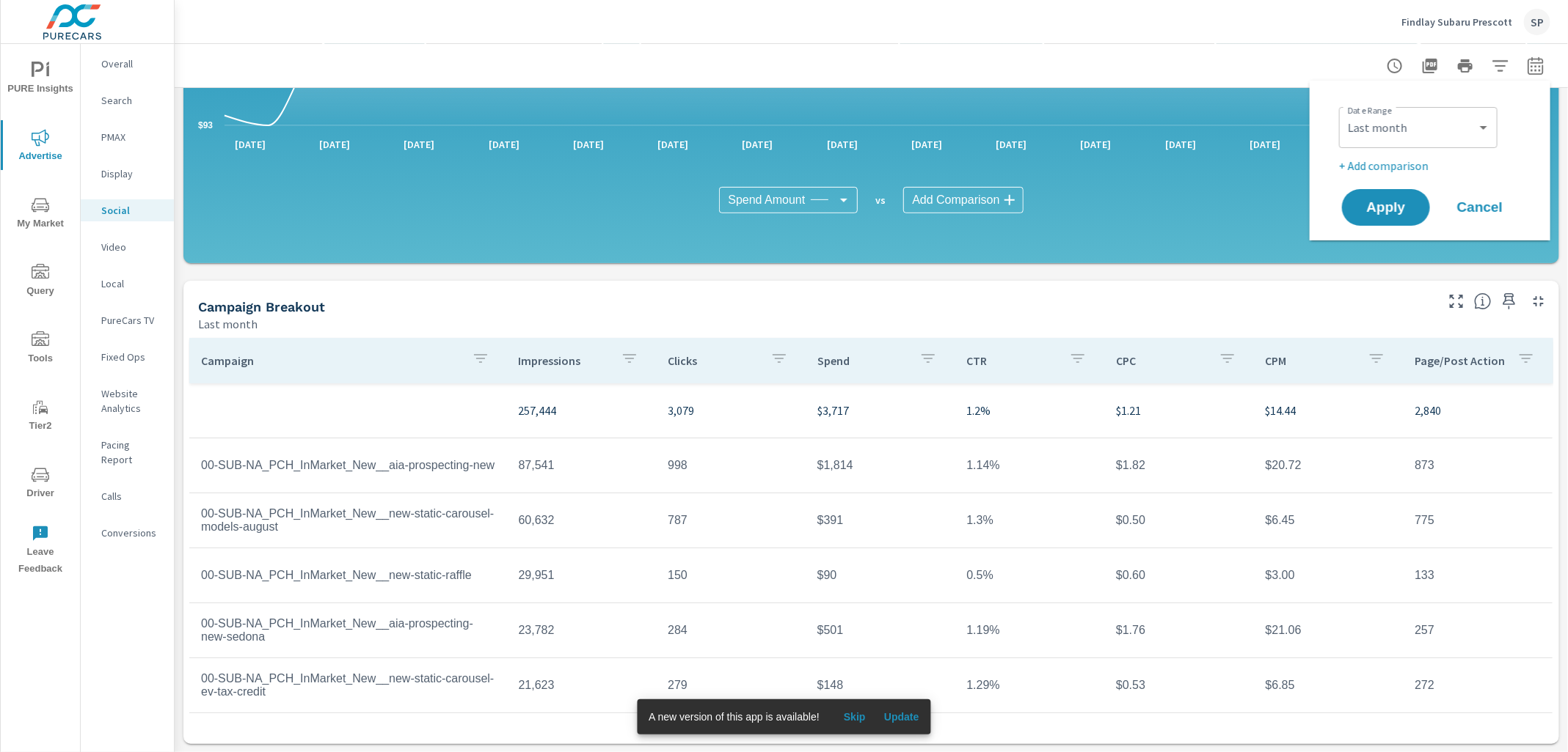
click at [1393, 167] on p "+ Add comparison" at bounding box center [1432, 165] width 188 height 17
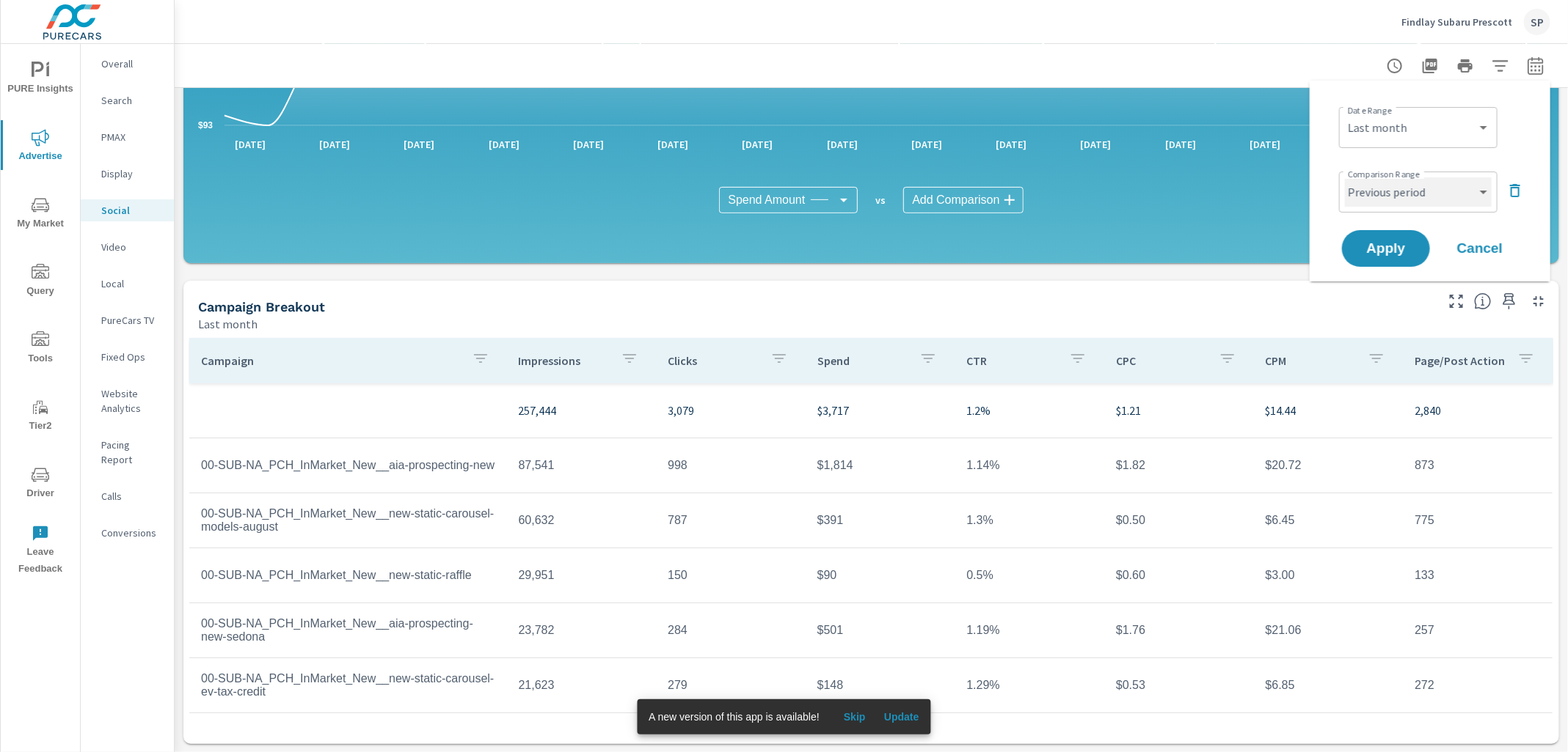
click at [1386, 186] on select "Custom Previous period Previous month Previous year" at bounding box center [1418, 192] width 147 height 29
click at [1344, 178] on select "Custom Previous period Previous month Previous year" at bounding box center [1418, 192] width 147 height 29
select select "Previous month"
click at [1380, 247] on span "Apply" at bounding box center [1386, 248] width 60 height 14
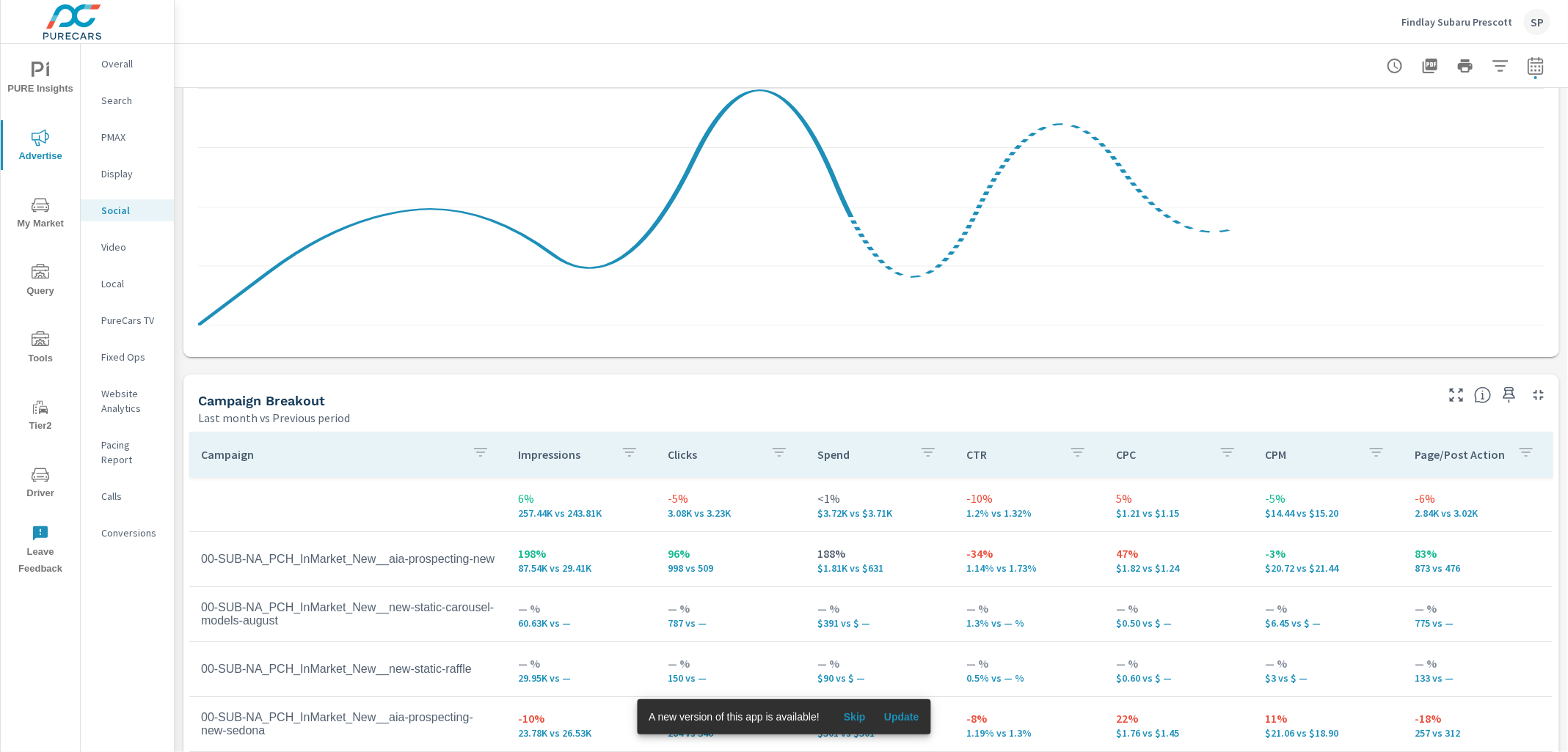
scroll to position [591, 0]
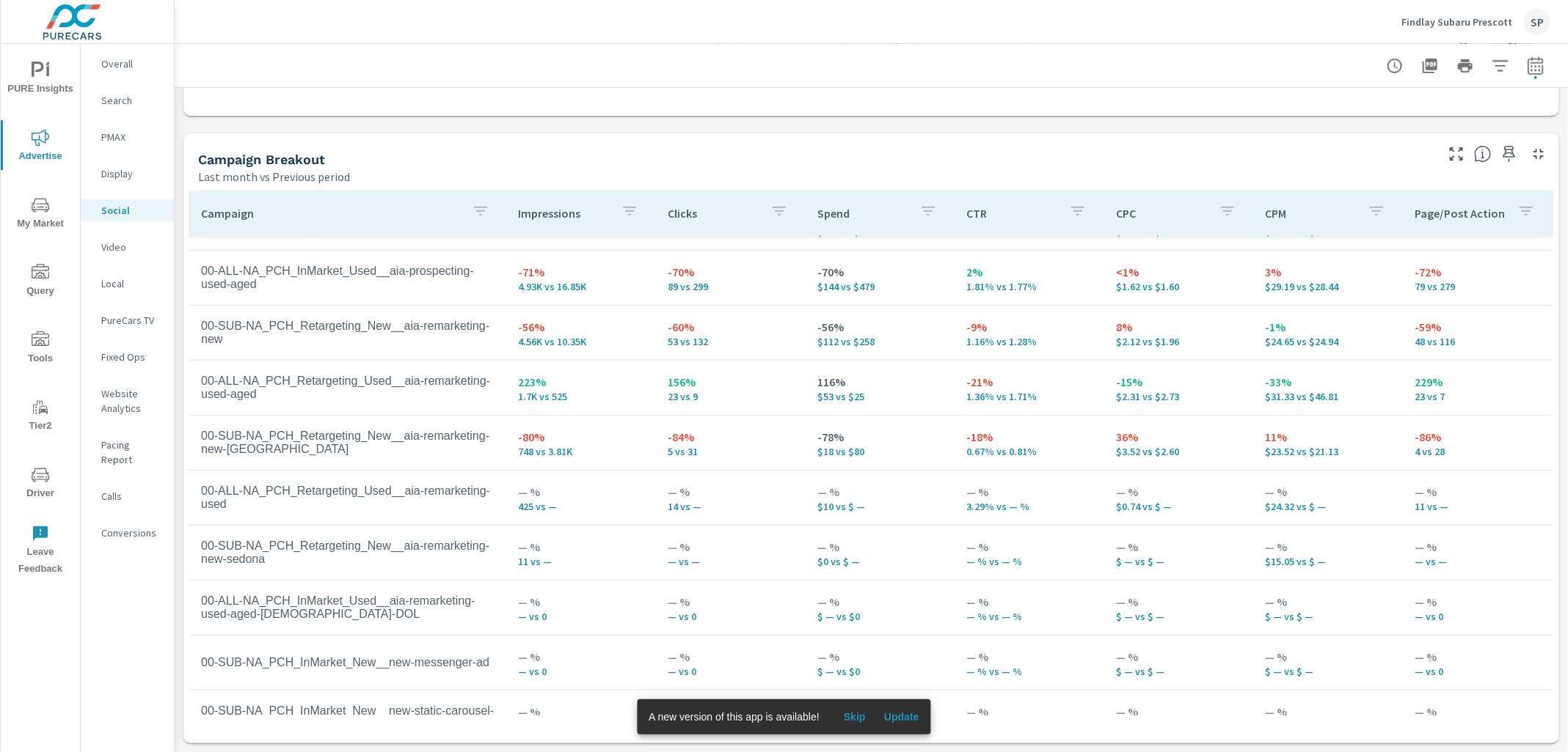
scroll to position [565, 0]
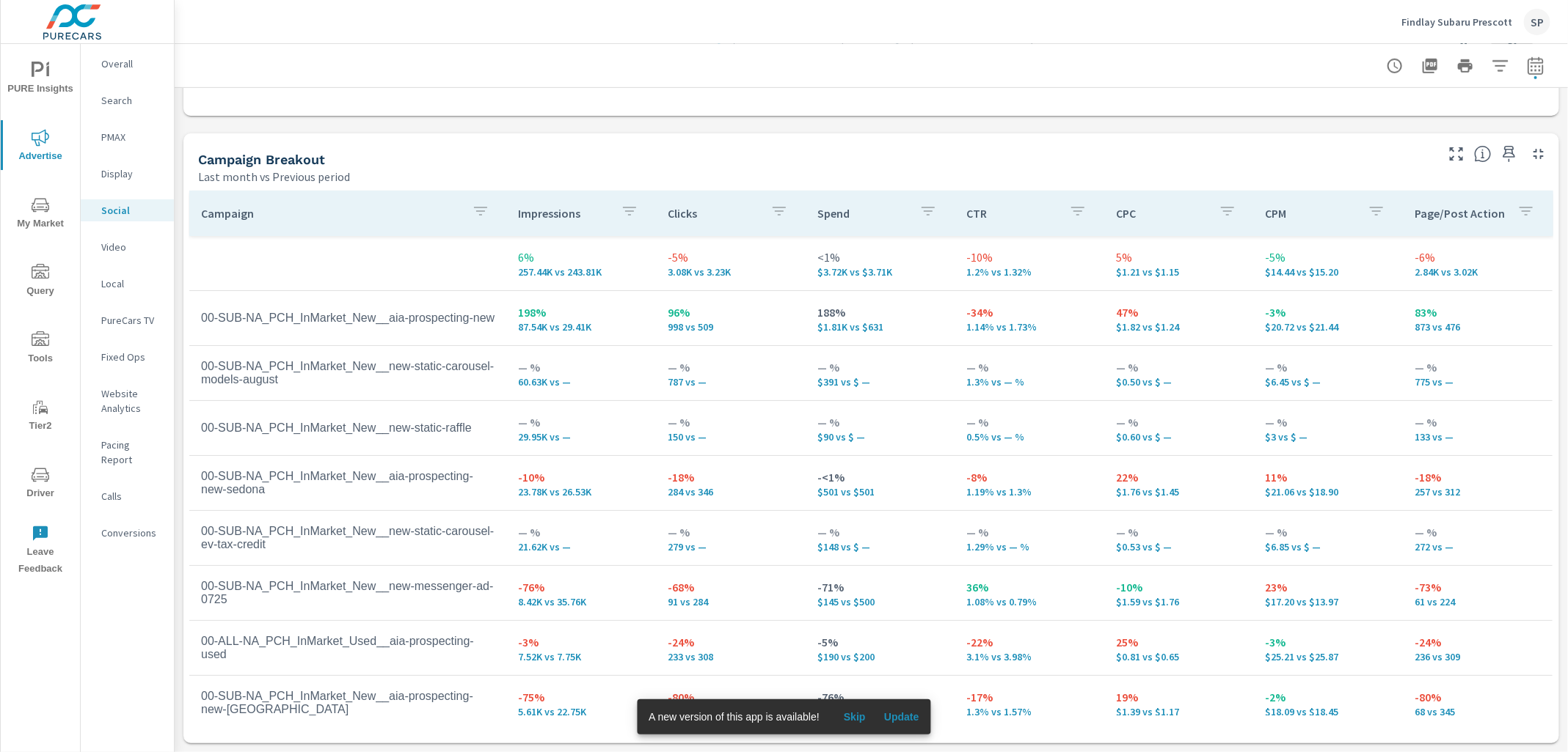
click at [1541, 71] on icon "button" at bounding box center [1535, 65] width 17 height 17
select select "Last month"
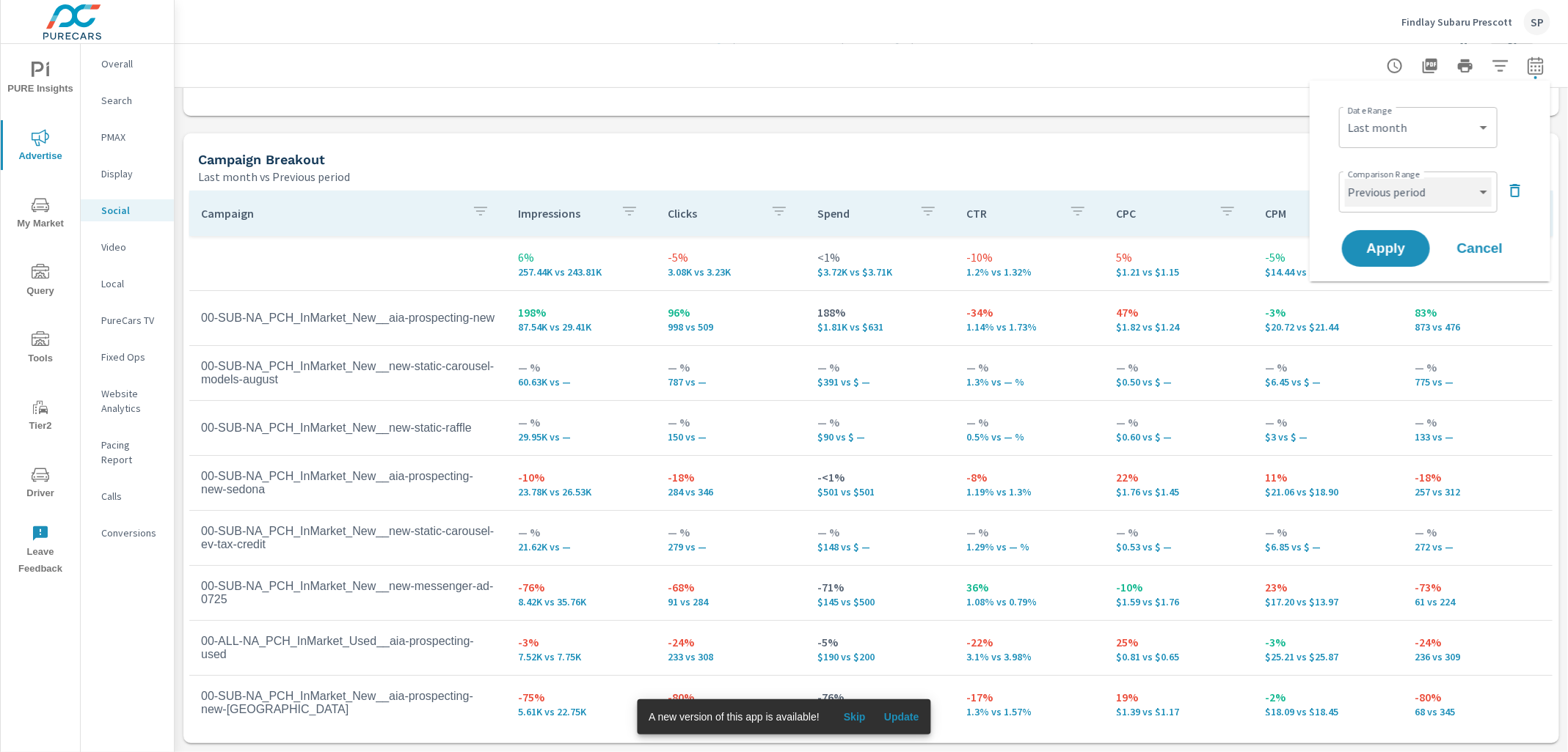
click at [1424, 192] on select "Custom Previous period Previous month Previous year" at bounding box center [1418, 192] width 147 height 29
click at [1344, 178] on select "Custom Previous period Previous month Previous year" at bounding box center [1418, 192] width 147 height 29
select select "Previous month"
click at [1402, 237] on button "Apply" at bounding box center [1385, 249] width 91 height 38
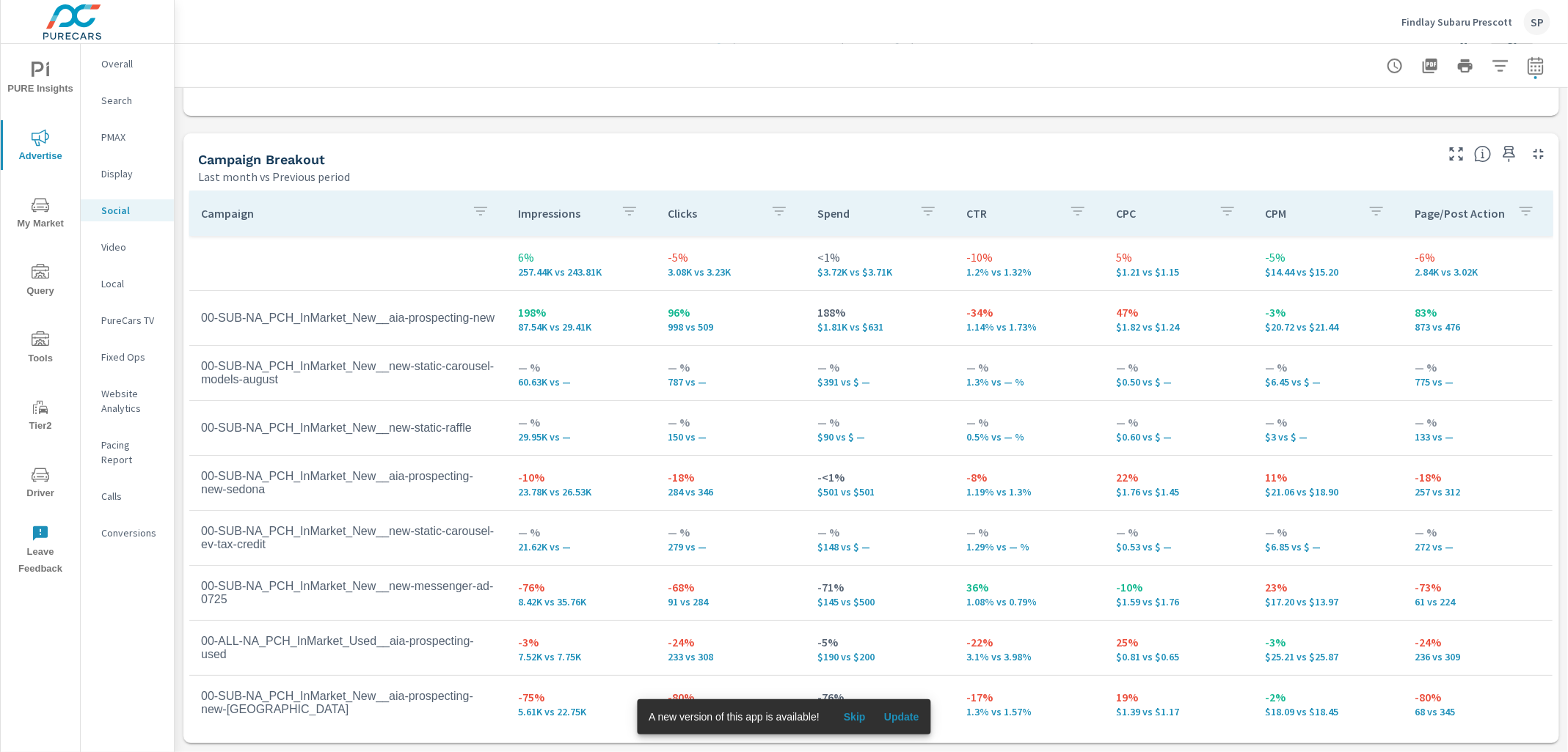
click at [115, 60] on p "Overall" at bounding box center [131, 64] width 60 height 15
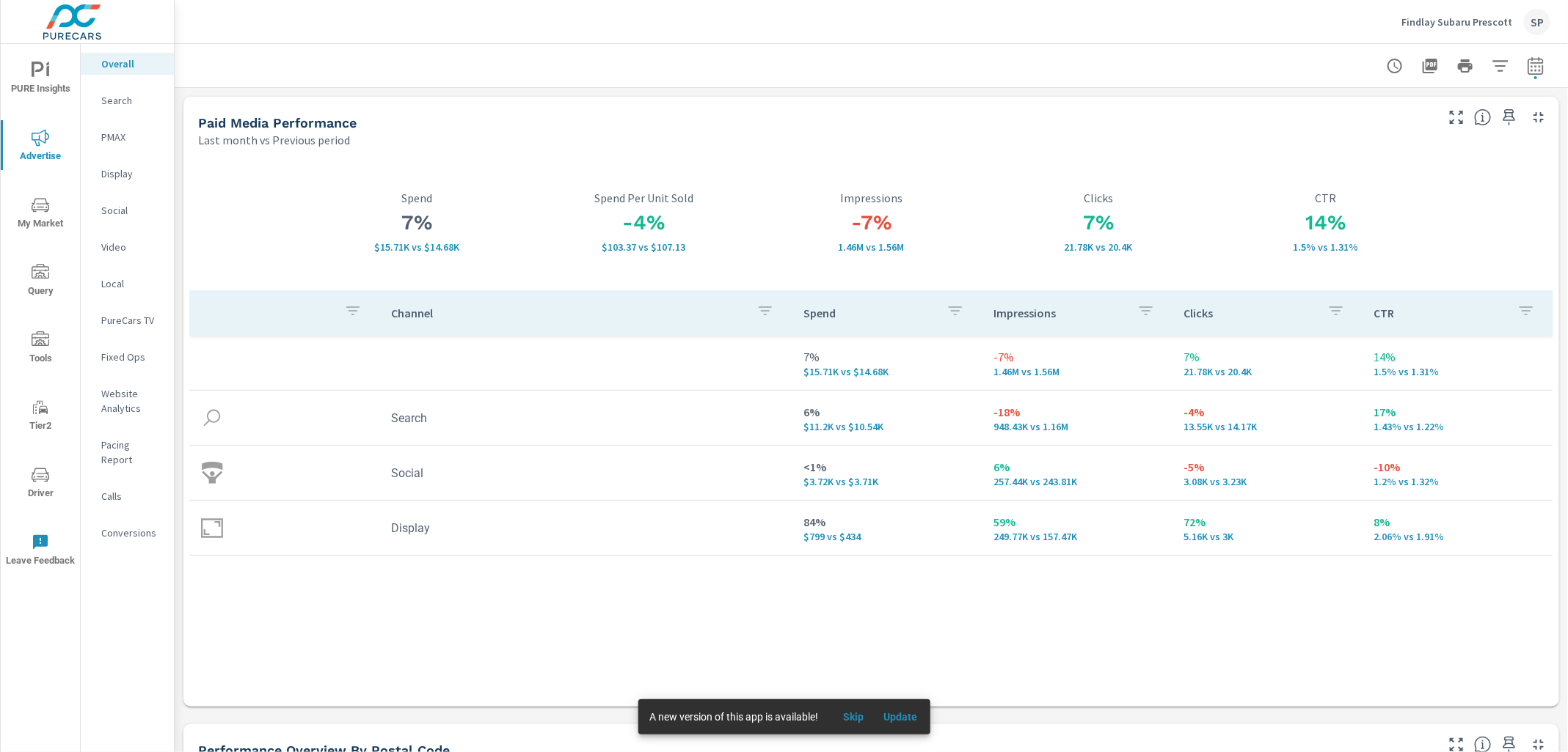
click at [119, 211] on p "Social" at bounding box center [131, 211] width 60 height 15
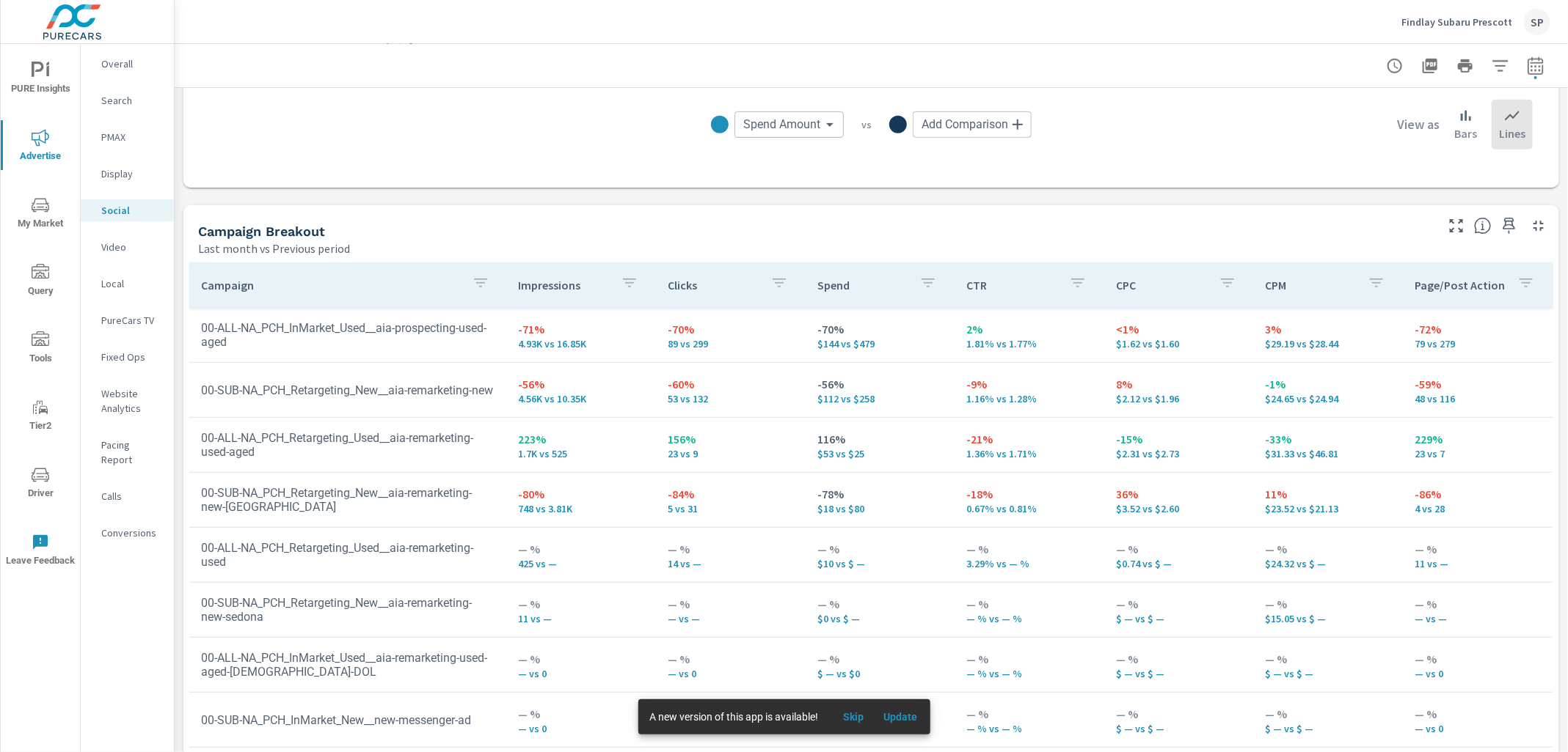
scroll to position [591, 0]
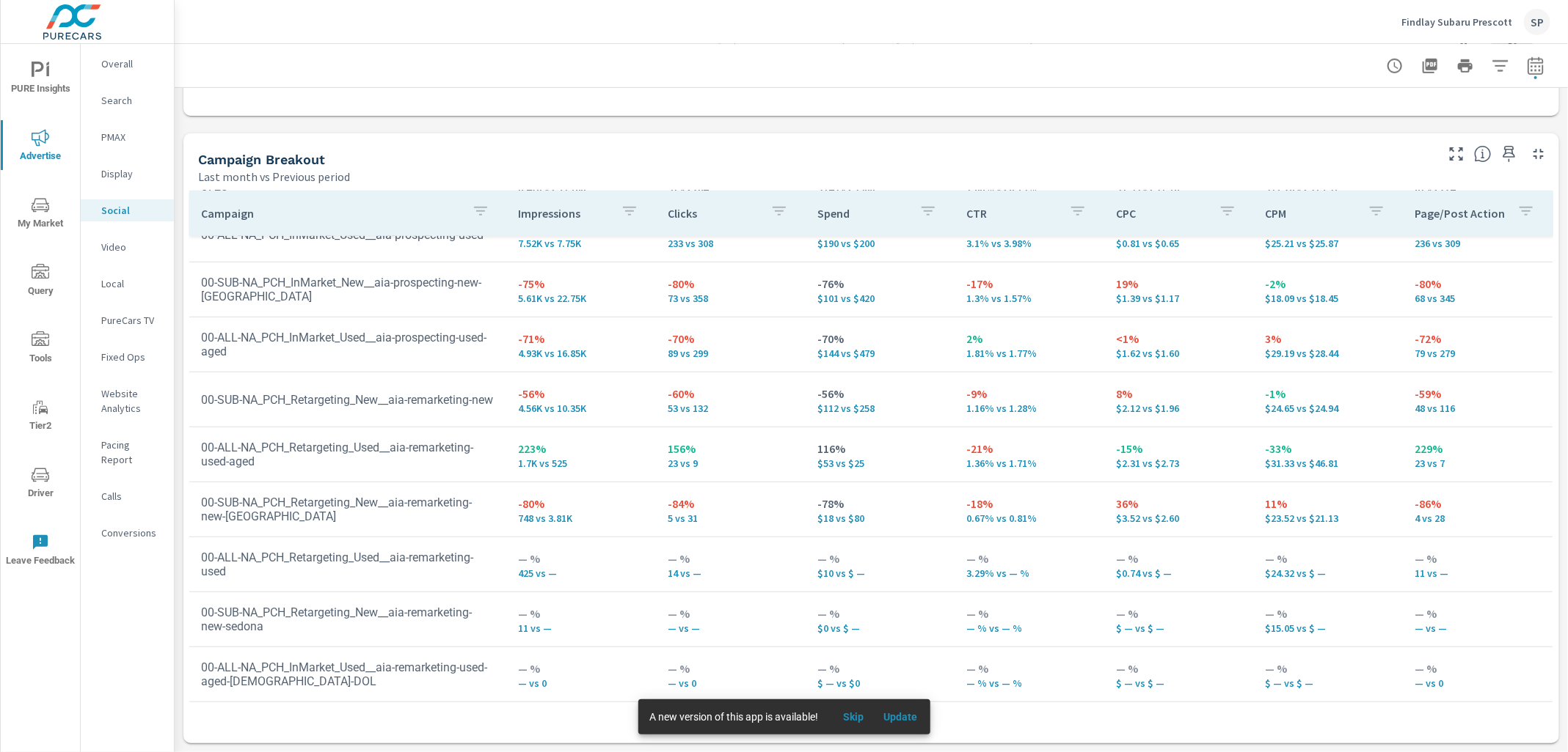
scroll to position [395, 0]
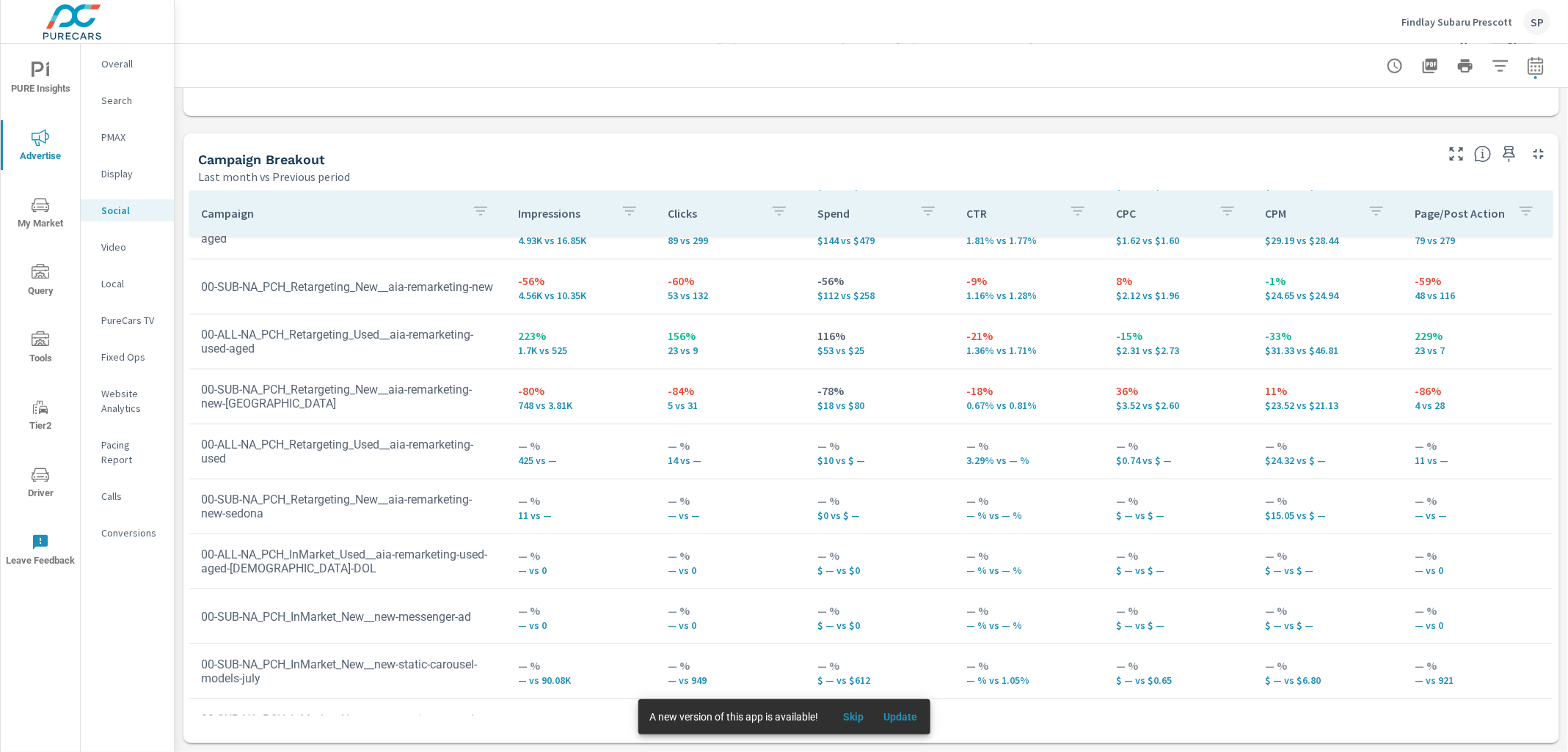
scroll to position [529, 0]
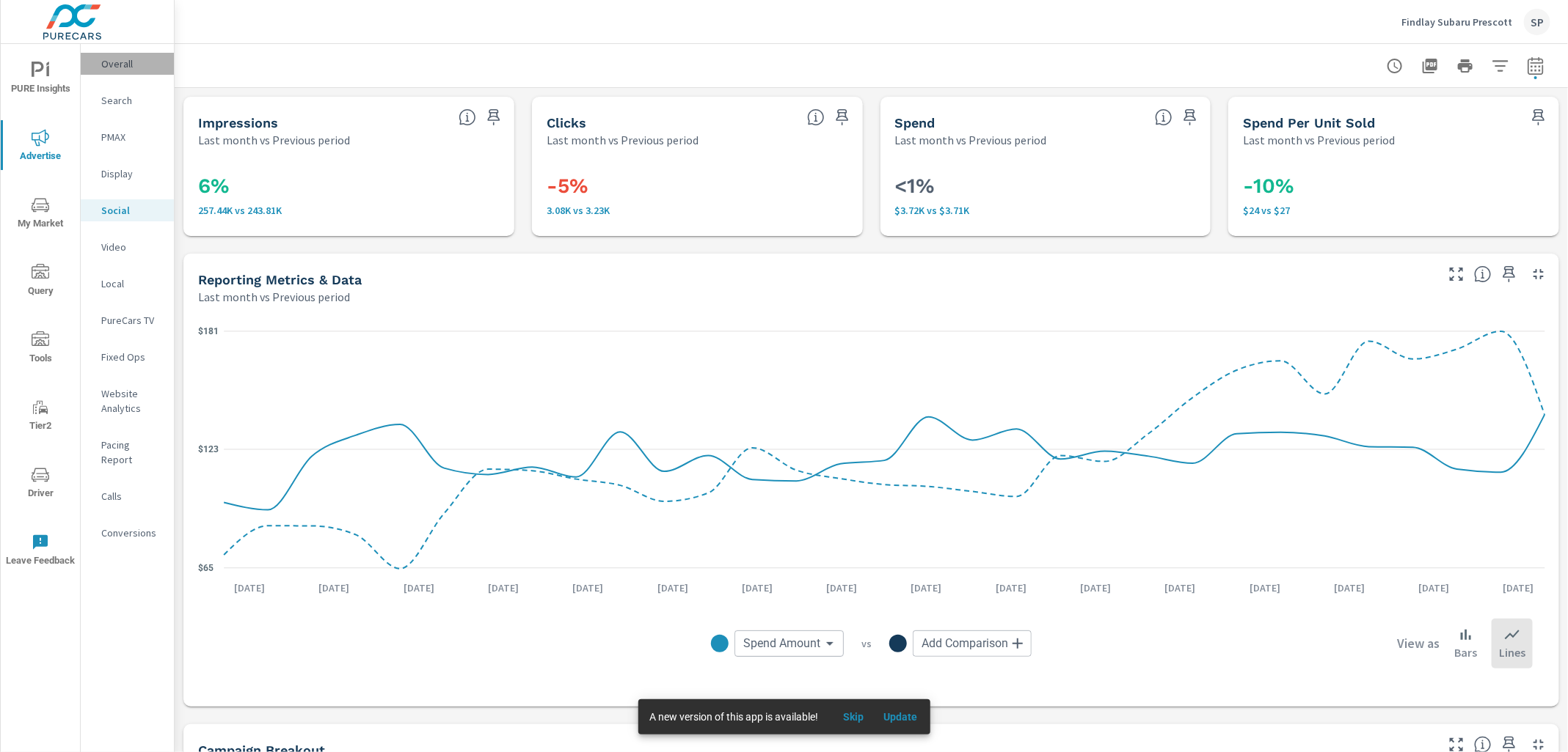
click at [108, 58] on p "Overall" at bounding box center [131, 64] width 60 height 15
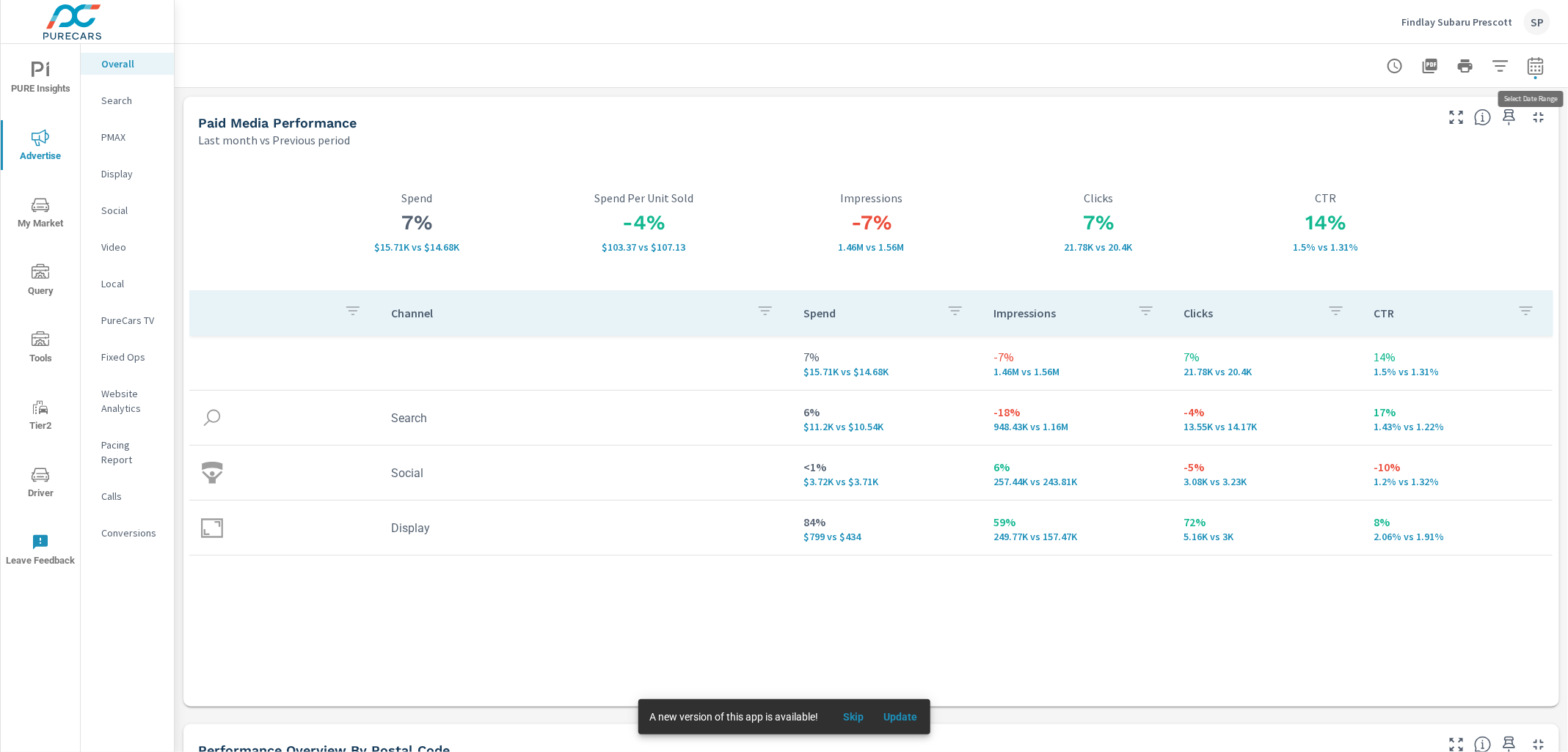
click at [1539, 68] on icon "button" at bounding box center [1535, 65] width 17 height 17
select select "Last month"
select select "Previous period"
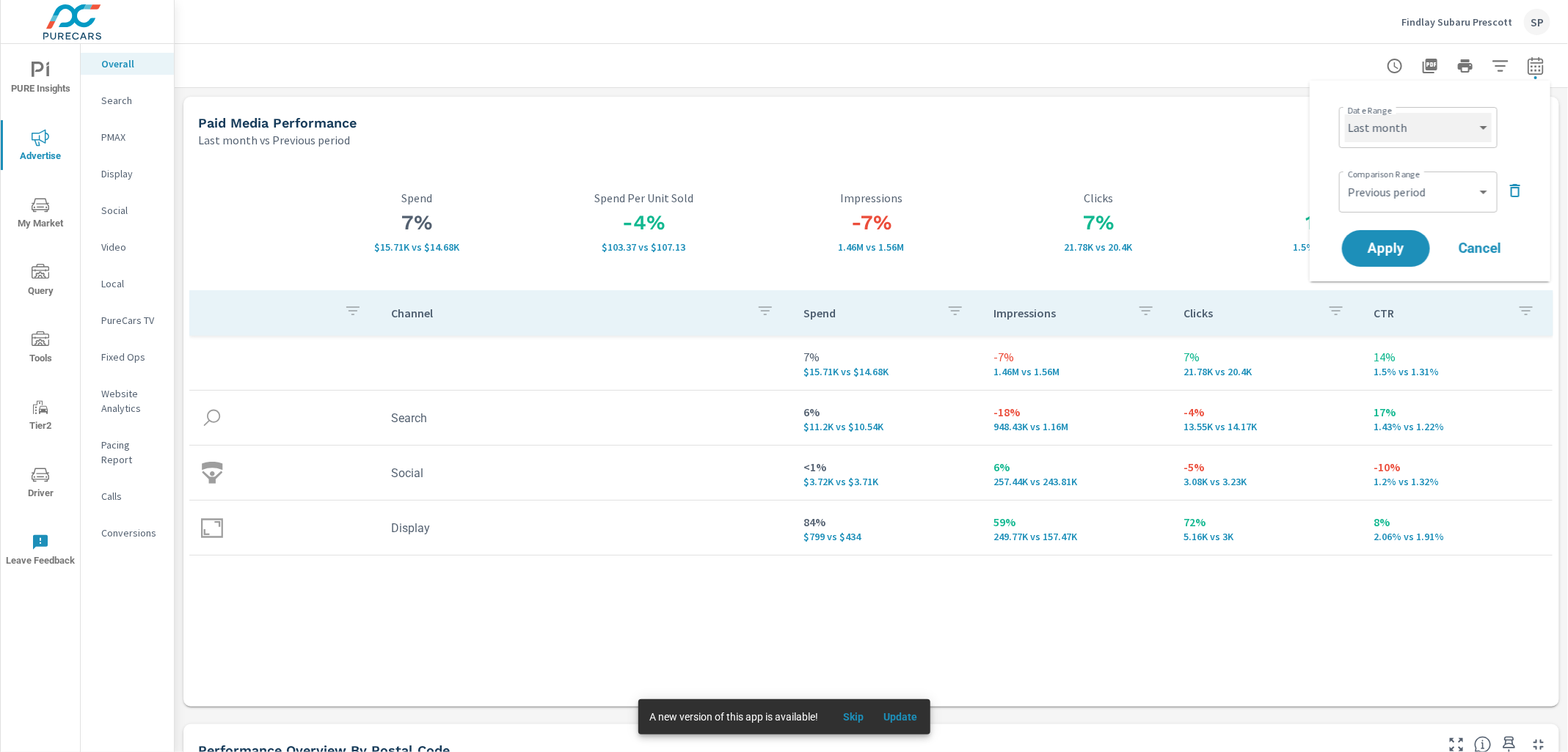
click at [1442, 130] on select "Custom Yesterday Last week Last 7 days Last 14 days Last 30 days Last 45 days L…" at bounding box center [1418, 127] width 147 height 29
click at [1344, 113] on select "Custom Yesterday Last week Last 7 days Last 14 days Last 30 days Last 45 days L…" at bounding box center [1418, 127] width 147 height 29
select select "custom"
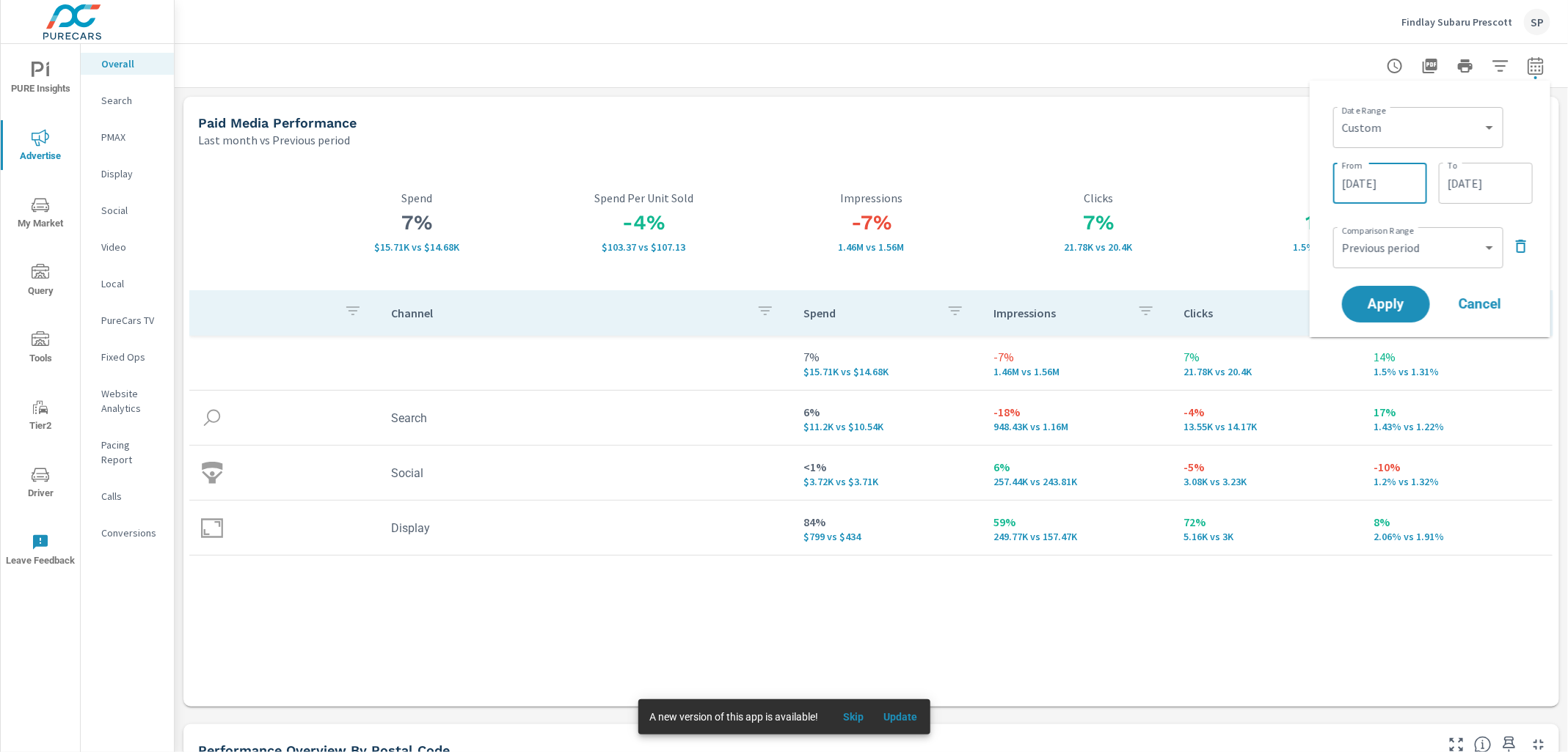
click at [1389, 178] on input "08/01/2025" at bounding box center [1380, 183] width 82 height 29
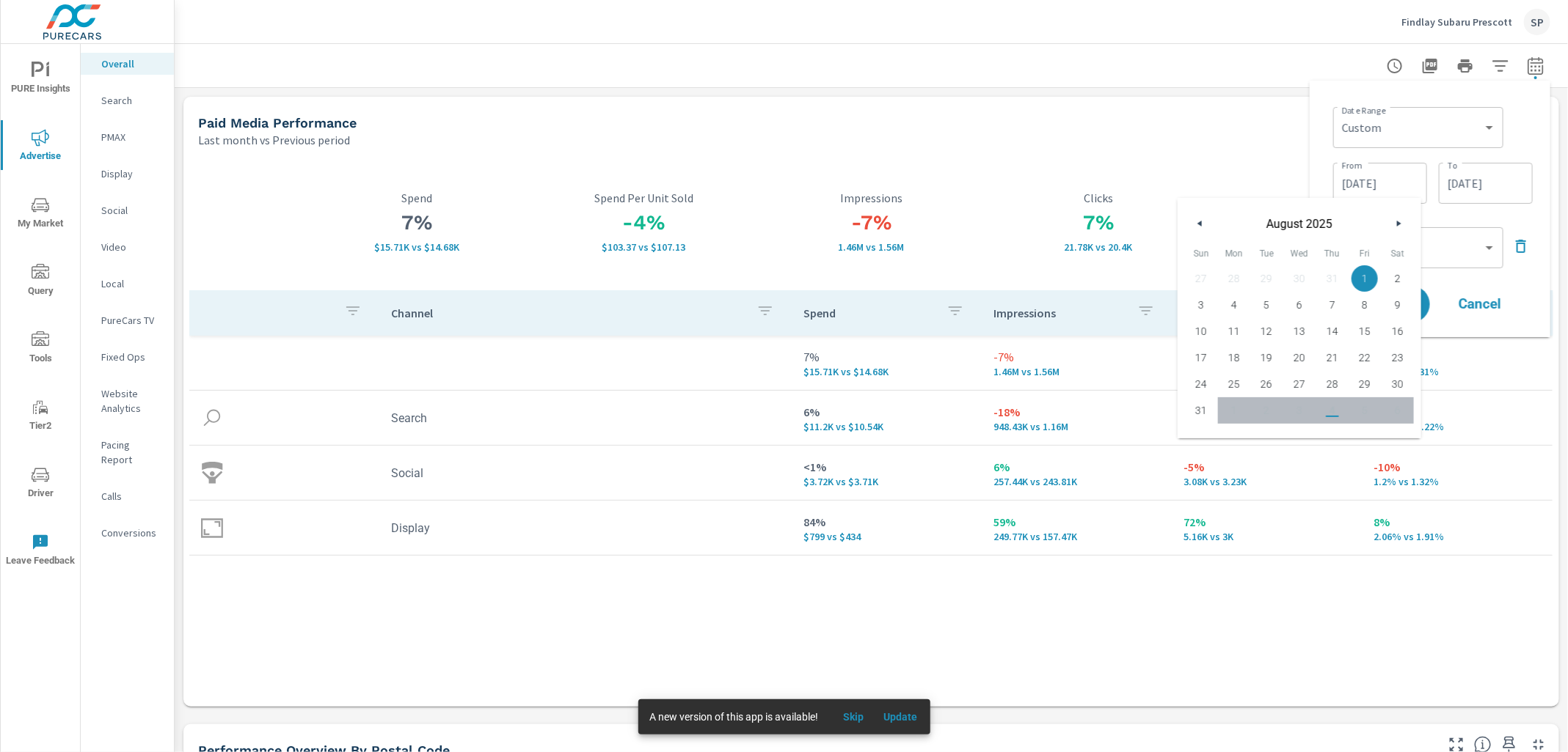
click at [1201, 219] on button "button" at bounding box center [1200, 223] width 17 height 17
click at [1266, 285] on span "1" at bounding box center [1266, 278] width 33 height 19
type input "07/01/2025"
click at [1466, 183] on input "08/31/2025" at bounding box center [1486, 183] width 82 height 29
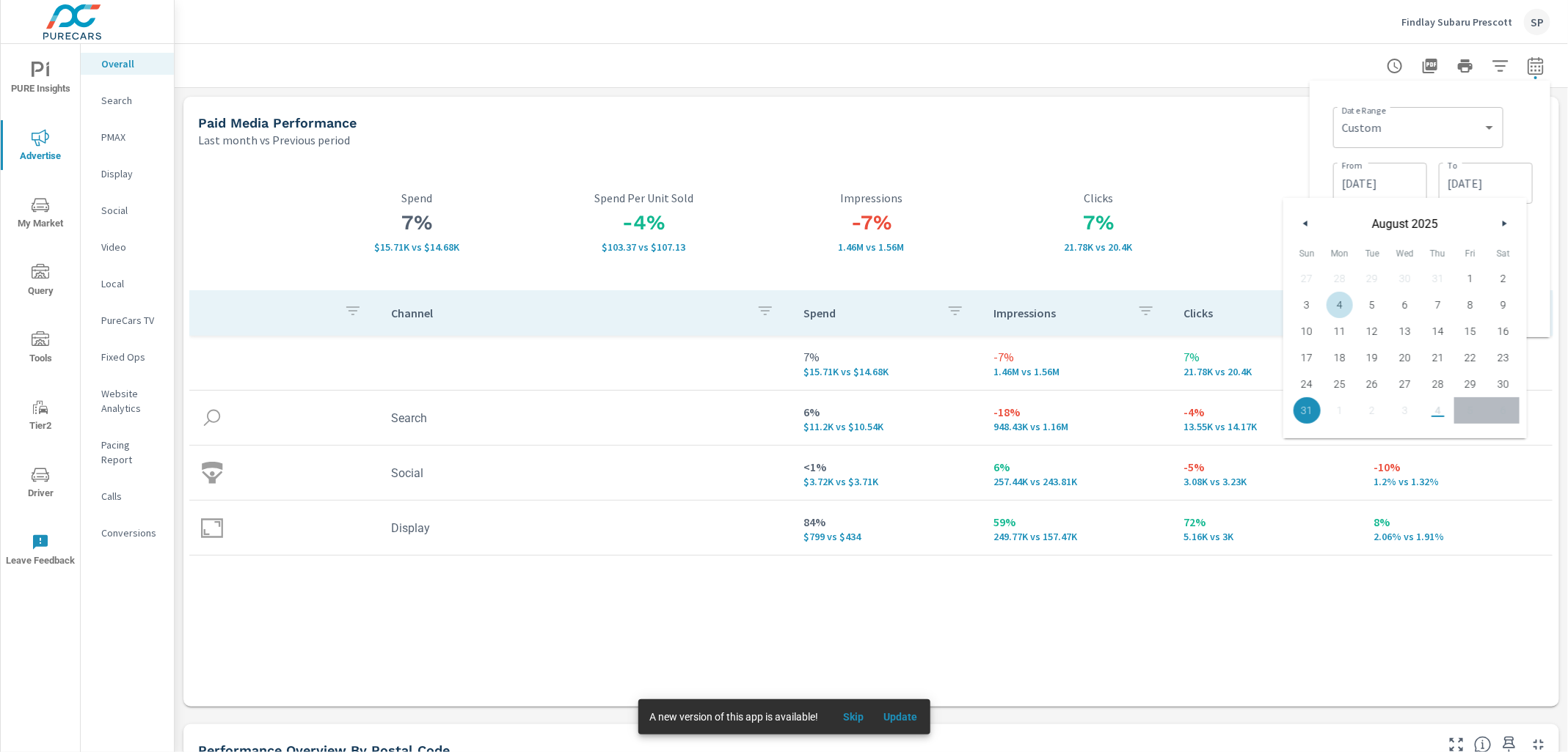
click at [1303, 226] on icon "button" at bounding box center [1303, 223] width 7 height 5
click at [1434, 383] on span "31" at bounding box center [1437, 384] width 33 height 19
type input "07/31/2025"
click at [1322, 146] on div "Date Range Custom Yesterday Last week Last 7 days Last 14 days Last 30 days Las…" at bounding box center [1430, 209] width 217 height 234
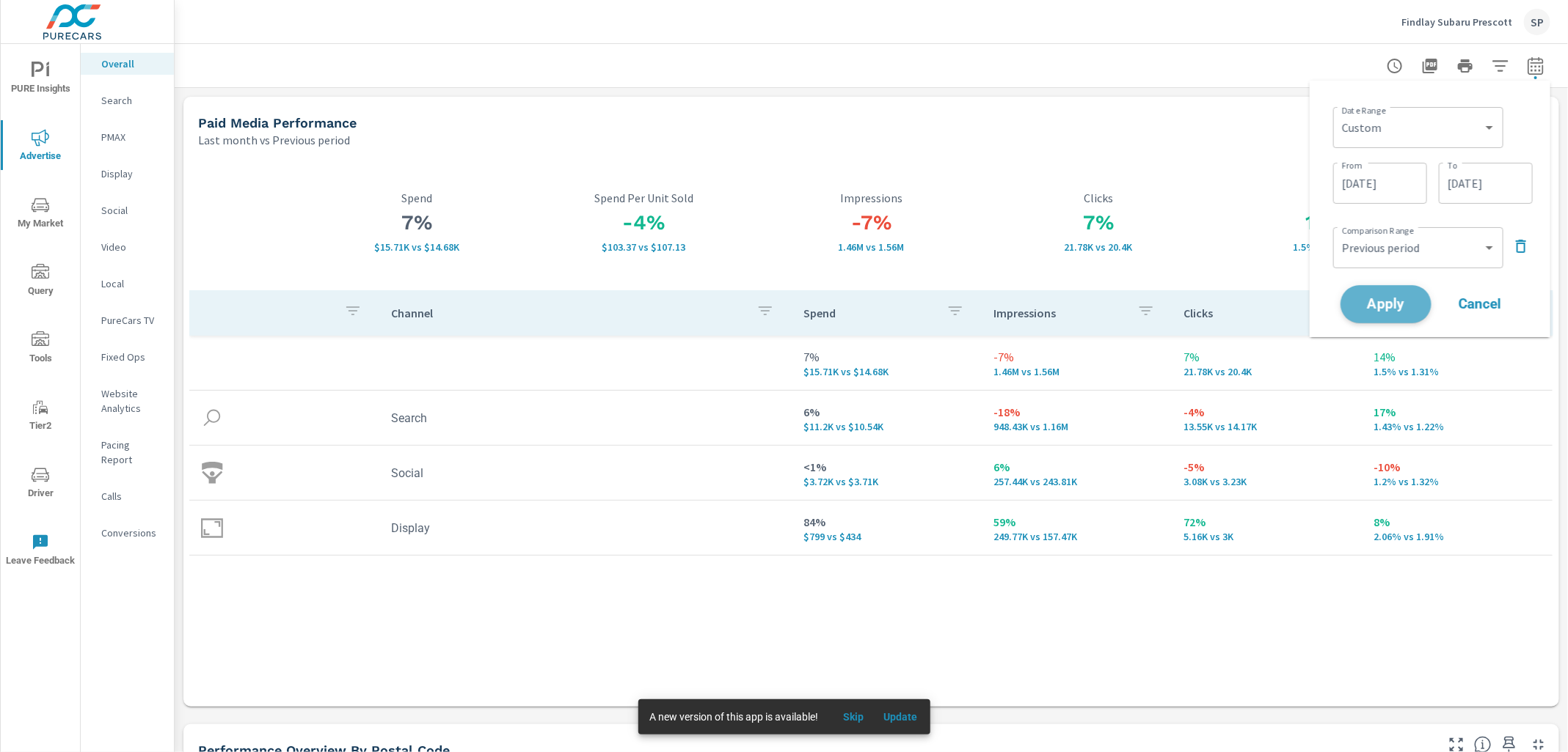
click at [1380, 300] on span "Apply" at bounding box center [1386, 304] width 60 height 14
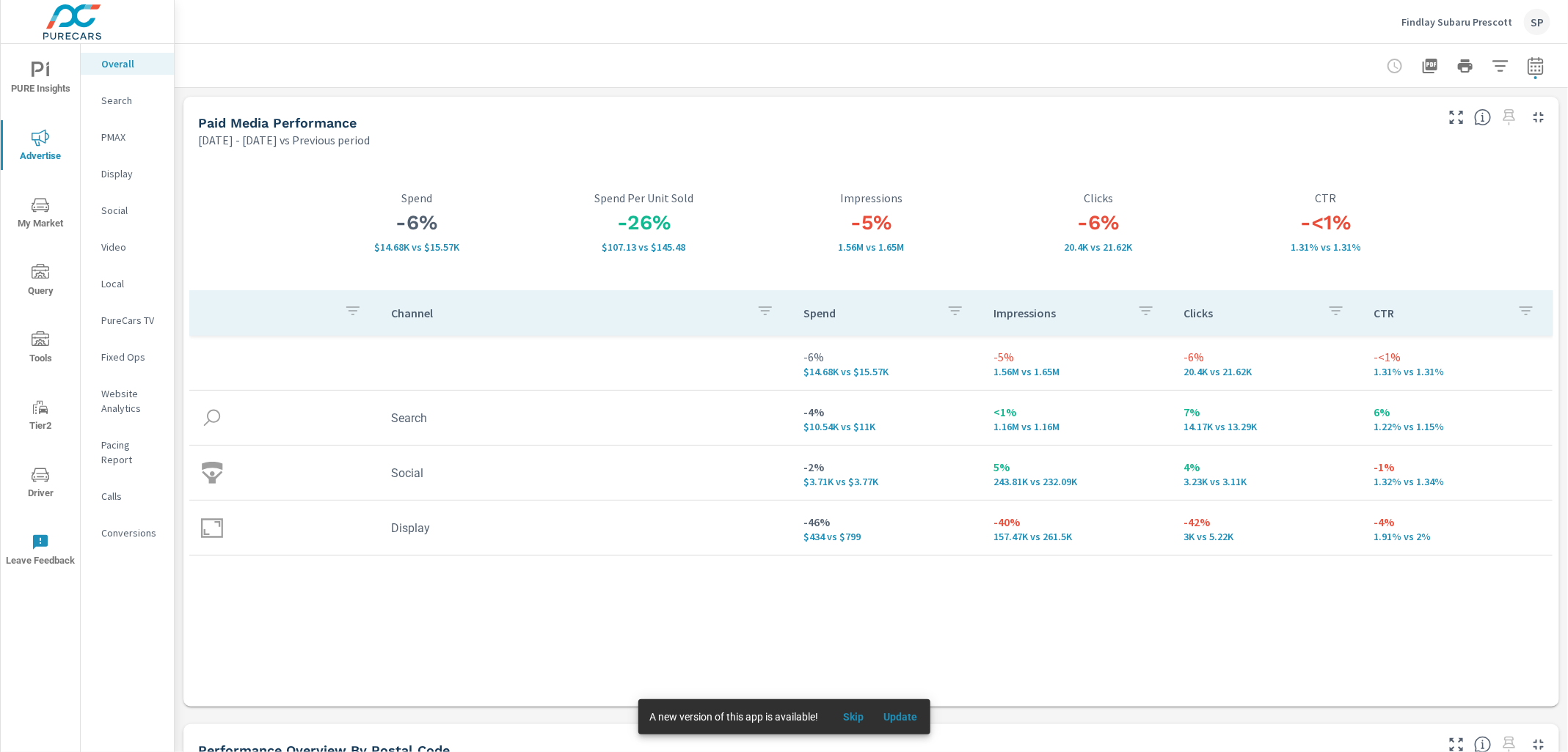
click at [1531, 72] on icon "button" at bounding box center [1535, 65] width 17 height 17
select select "Previous period"
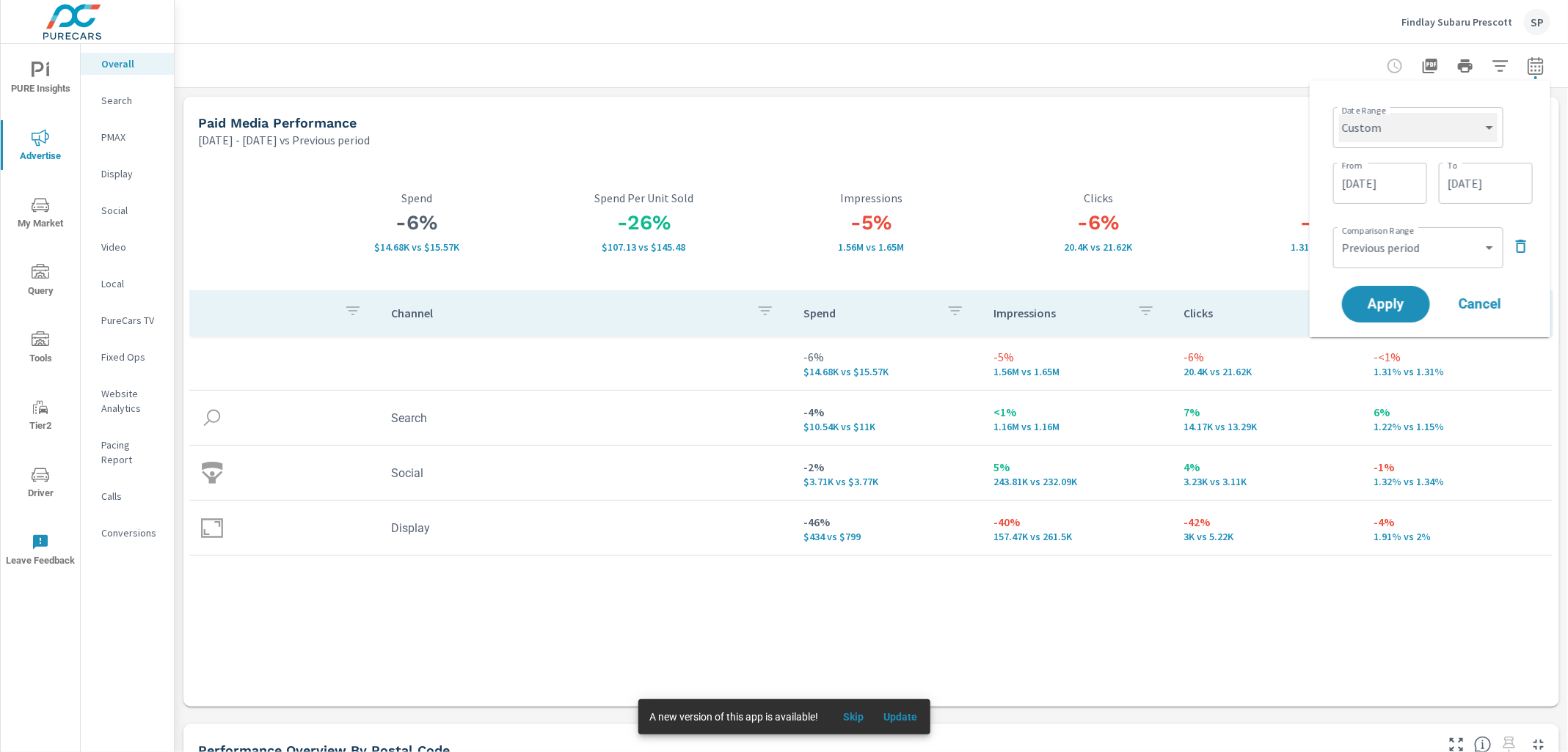
click at [1445, 118] on select "Custom Yesterday Last week Last 7 days Last 14 days Last 30 days Last 45 days L…" at bounding box center [1418, 127] width 159 height 29
click at [109, 214] on p "Social" at bounding box center [131, 211] width 60 height 15
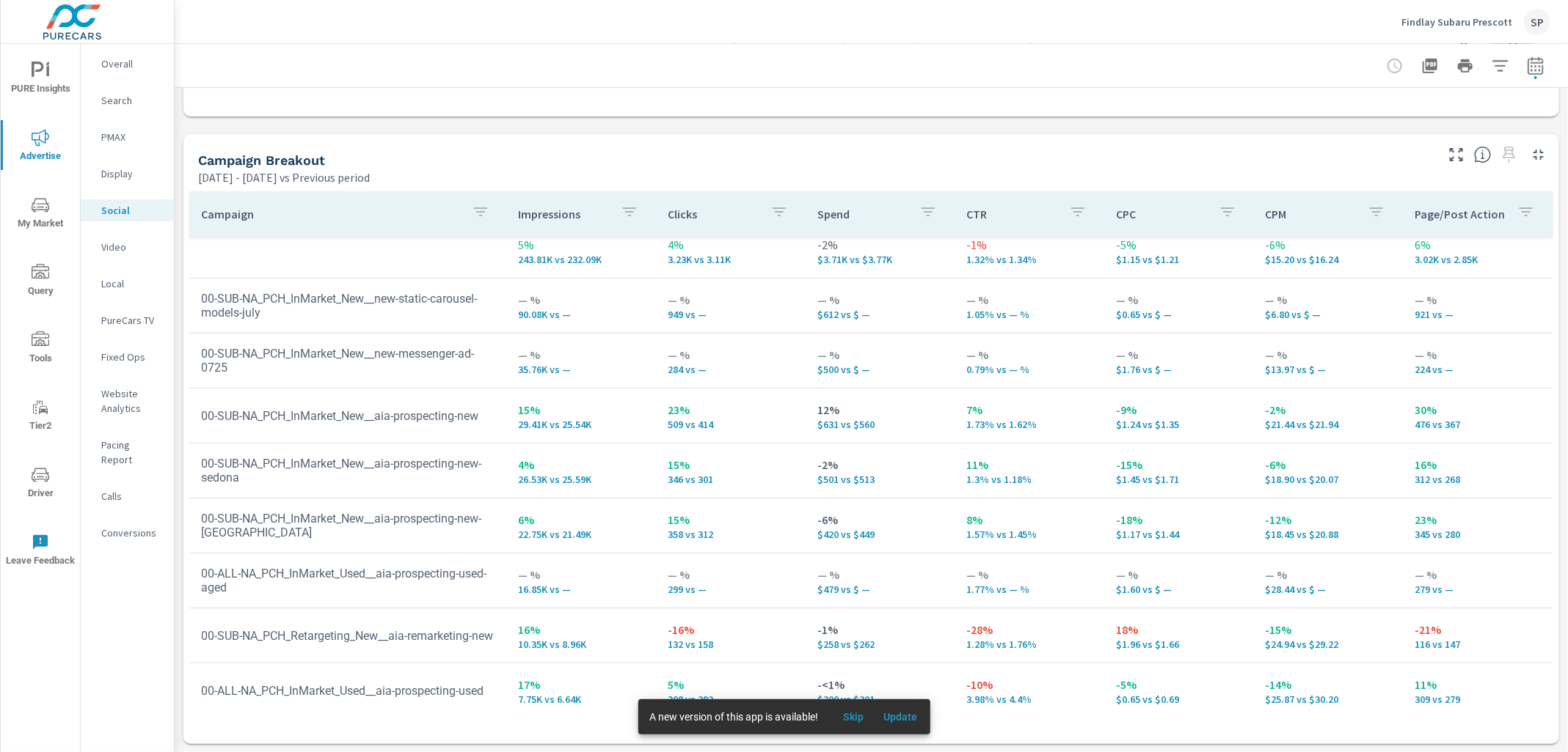
scroll to position [16, 0]
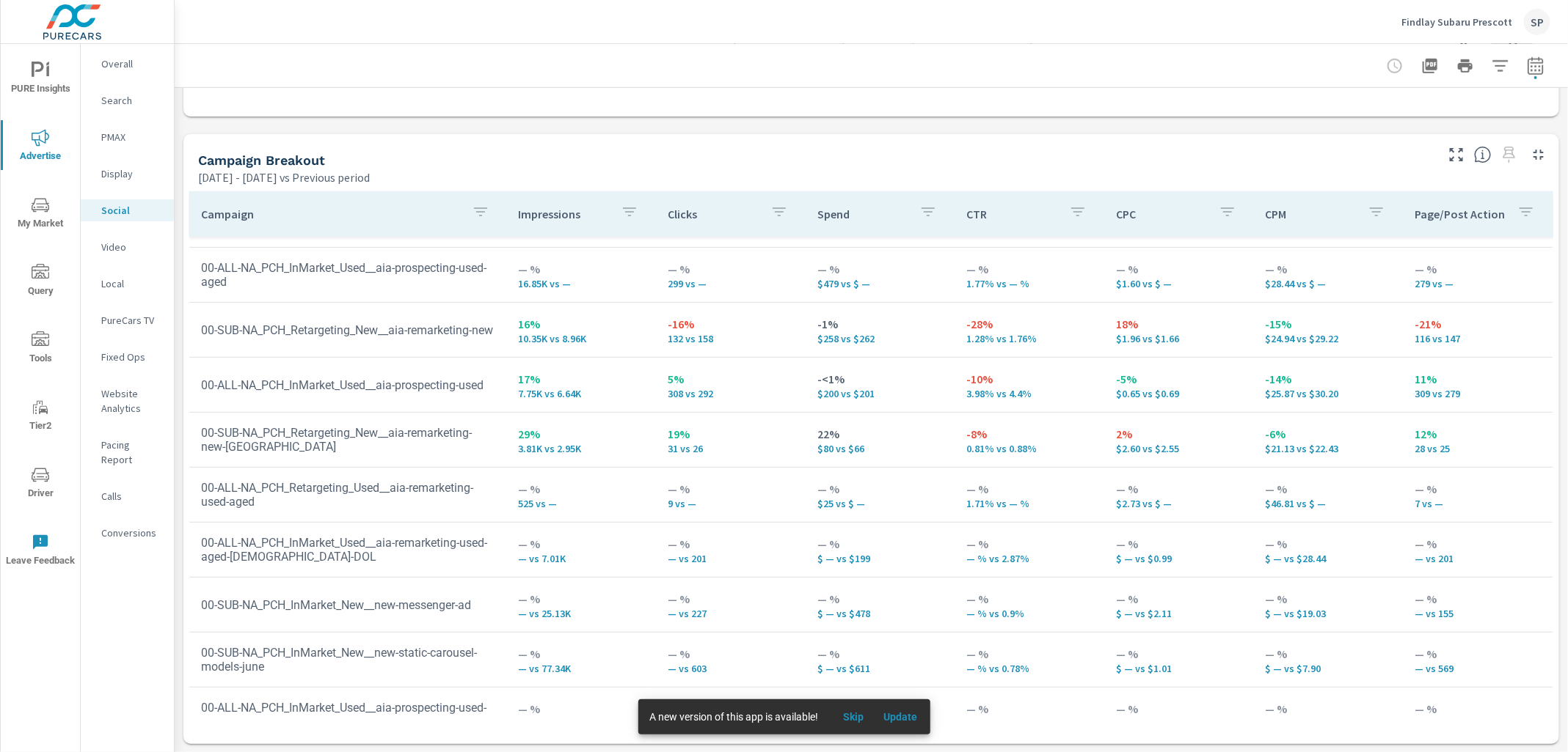
scroll to position [455, 0]
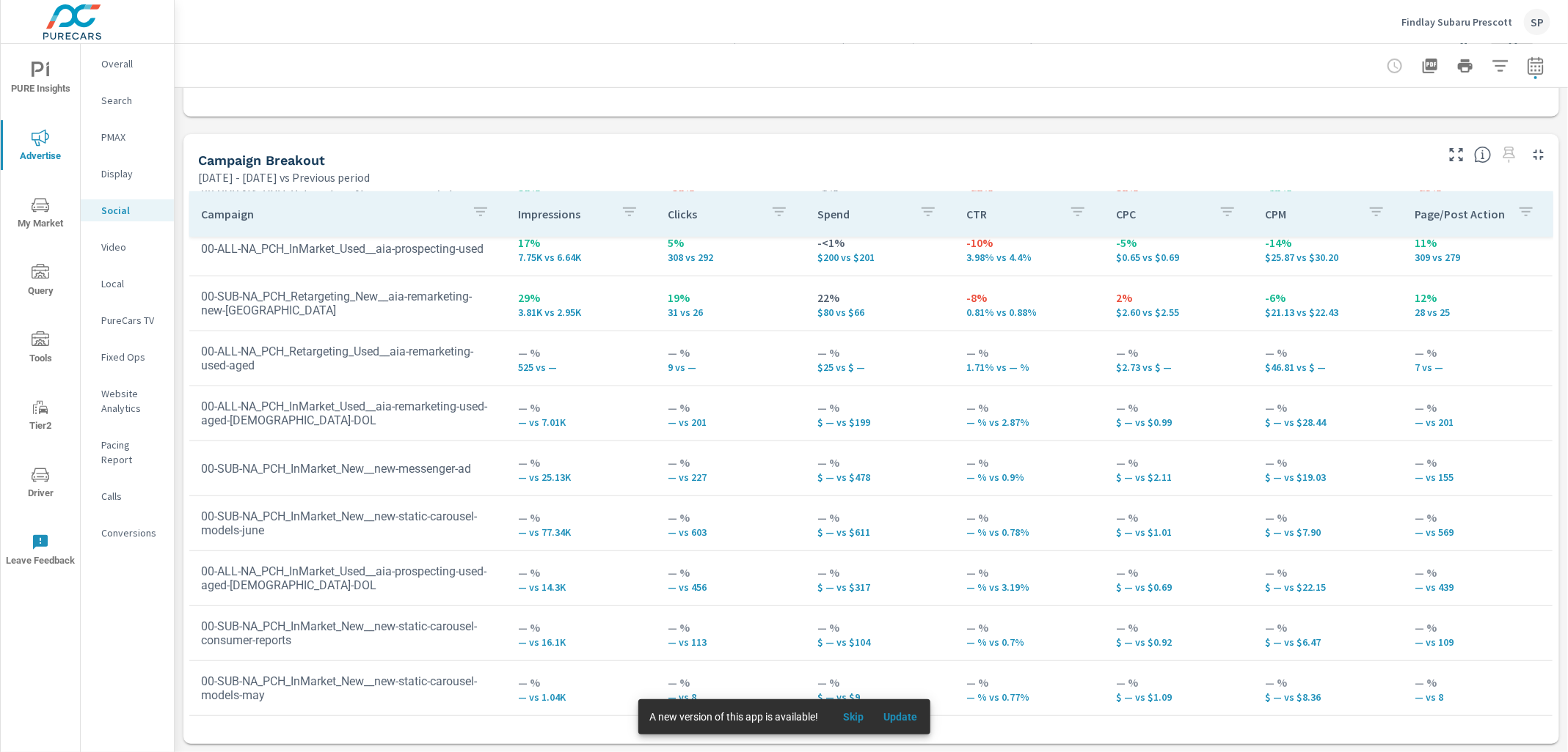
scroll to position [591, 0]
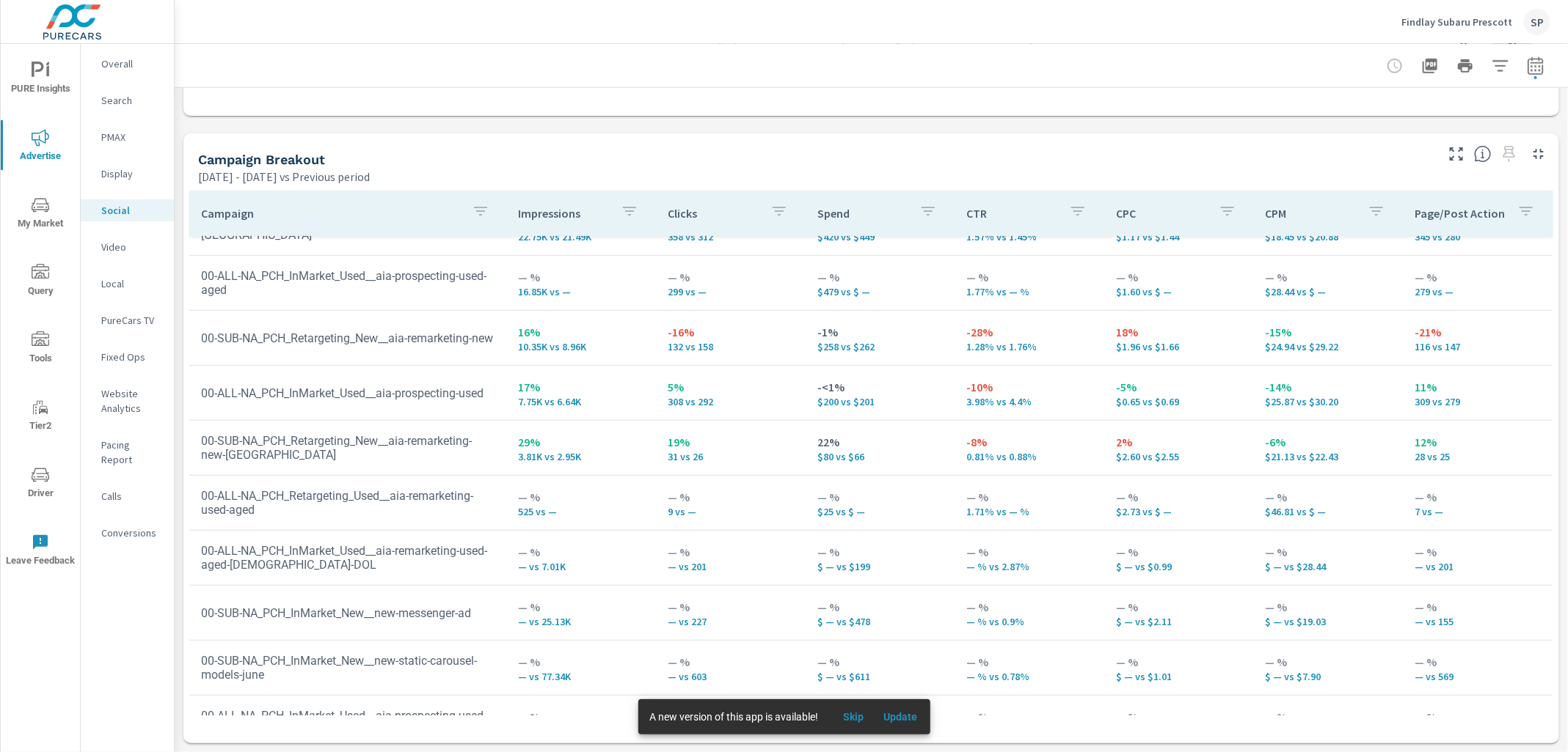
scroll to position [300, 0]
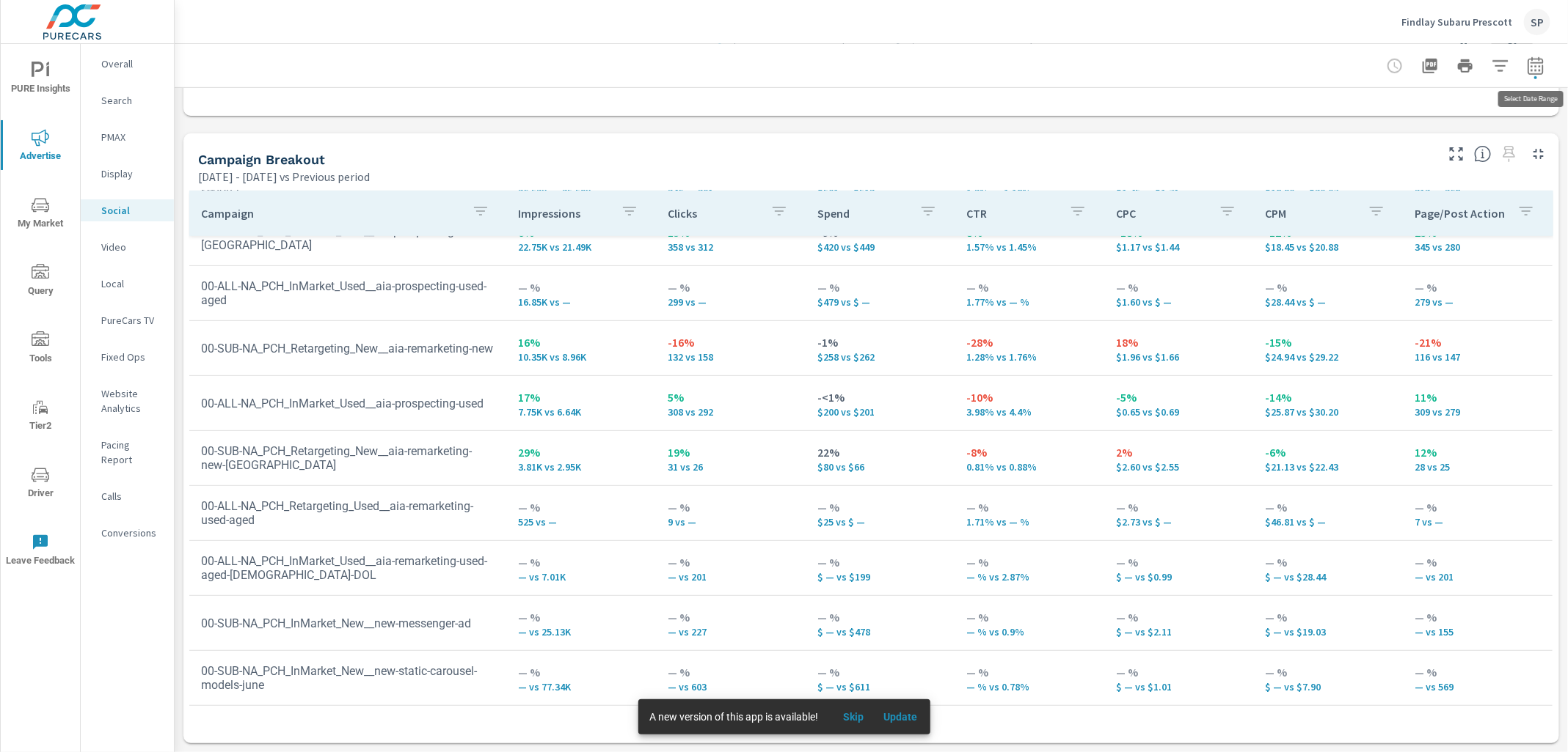
click at [1539, 74] on button "button" at bounding box center [1535, 66] width 29 height 29
select select "Previous period"
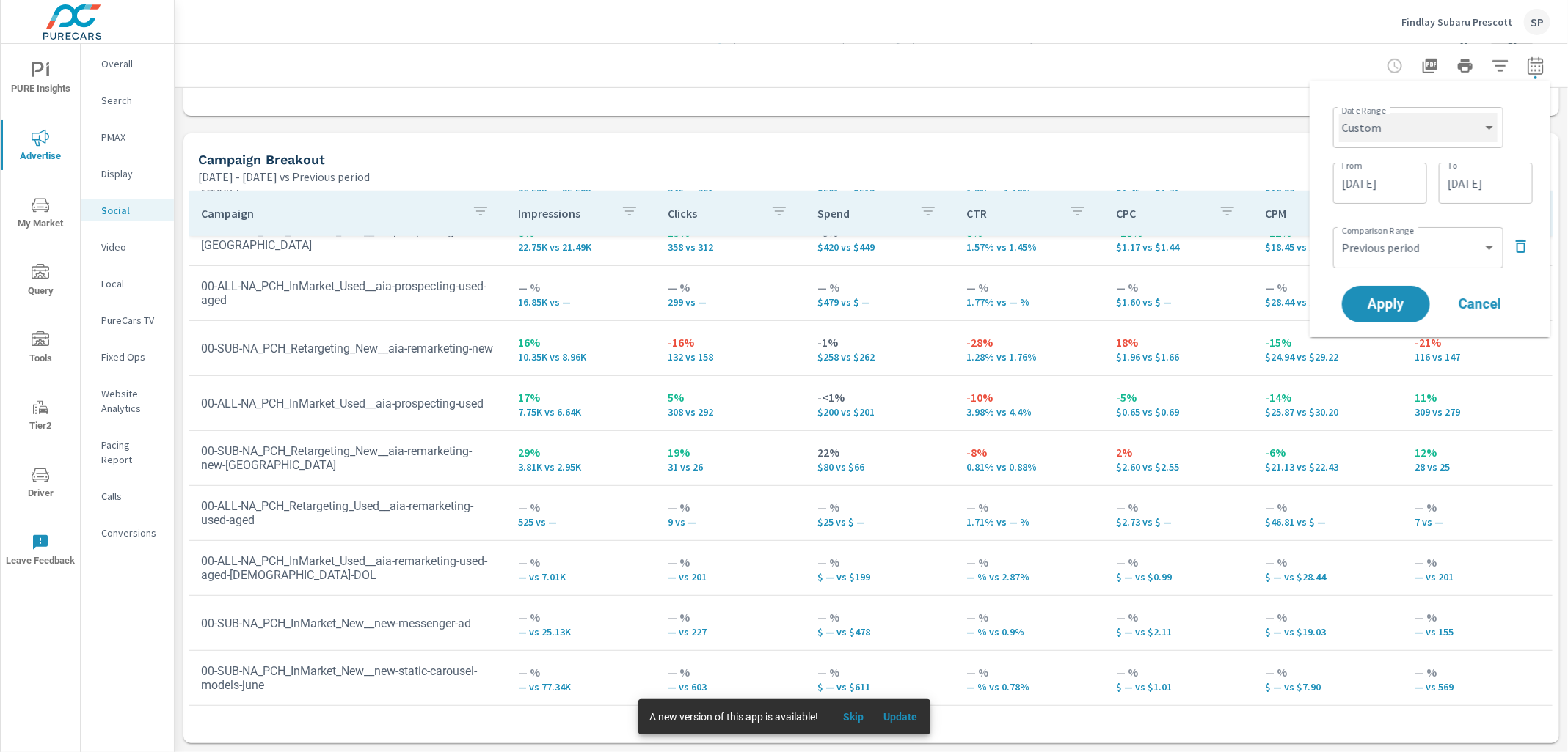
click at [1420, 119] on select "Custom Yesterday Last week Last 7 days Last 14 days Last 30 days Last 45 days L…" at bounding box center [1418, 127] width 159 height 29
click at [1339, 113] on select "Custom Yesterday Last week Last 7 days Last 14 days Last 30 days Last 45 days L…" at bounding box center [1418, 127] width 159 height 29
select select "Last month"
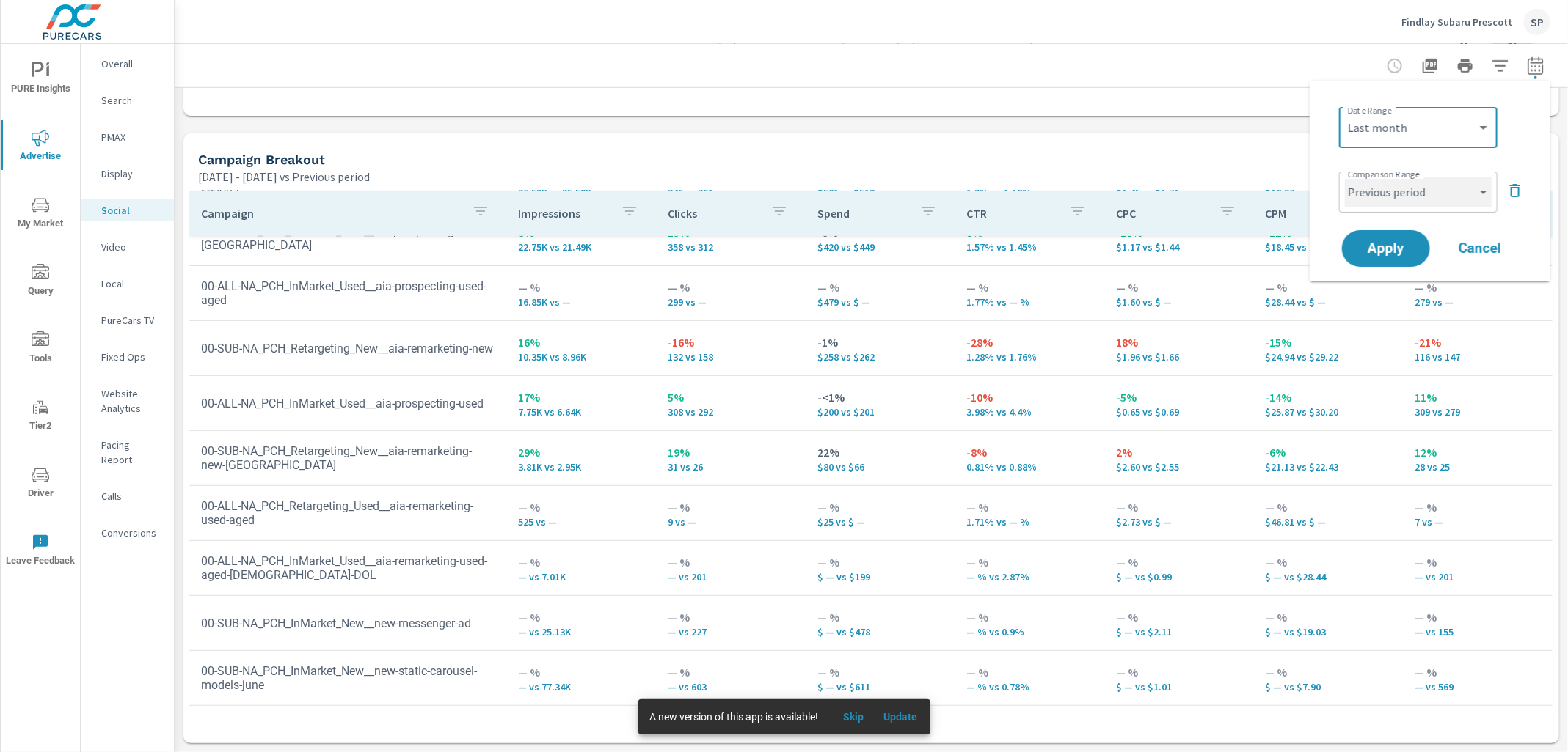
click at [1398, 201] on select "Custom Previous period Previous month Previous year" at bounding box center [1418, 192] width 147 height 29
click at [1344, 178] on select "Custom Previous period Previous month Previous year" at bounding box center [1418, 192] width 147 height 29
select select "Previous month"
click at [1387, 252] on span "Apply" at bounding box center [1386, 248] width 60 height 14
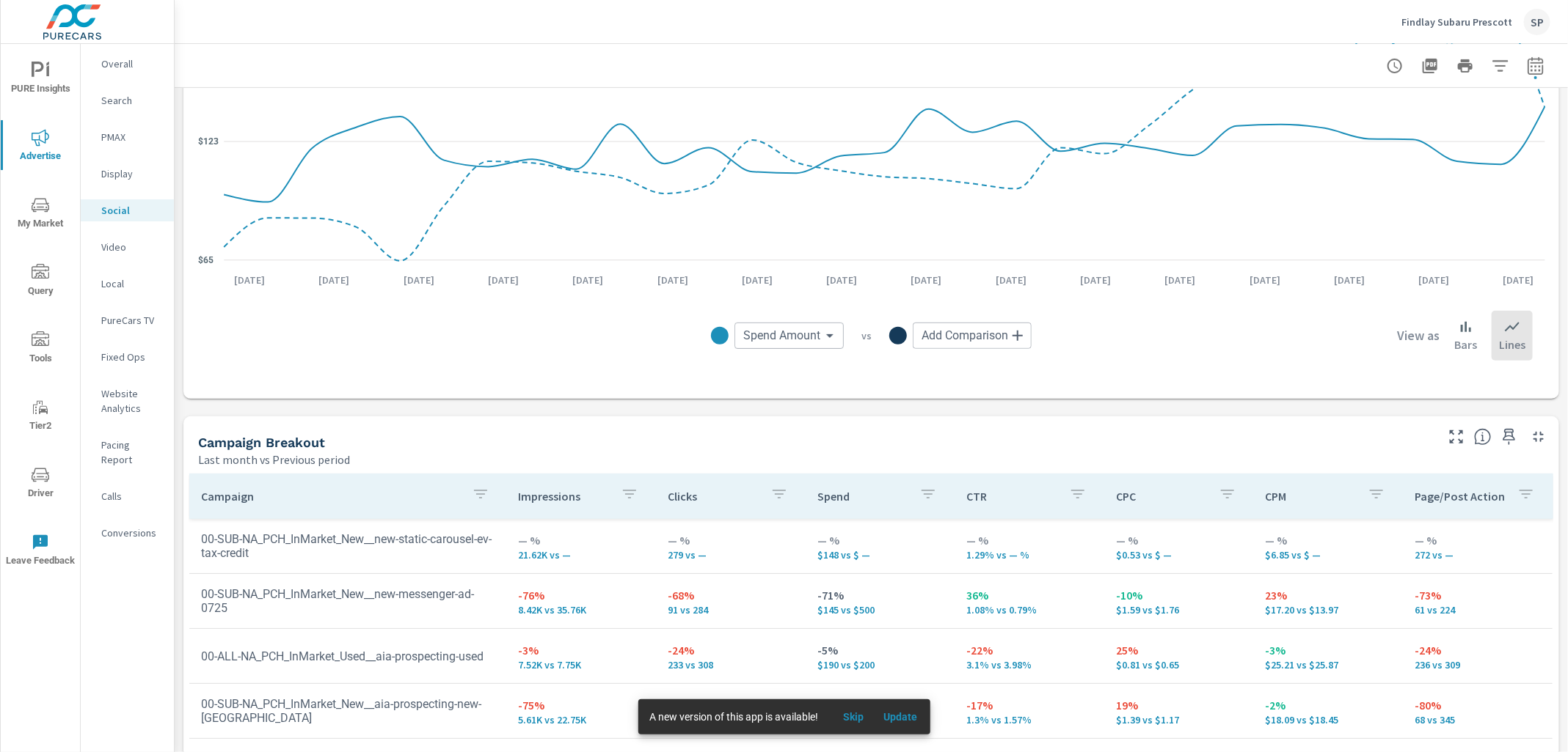
scroll to position [591, 0]
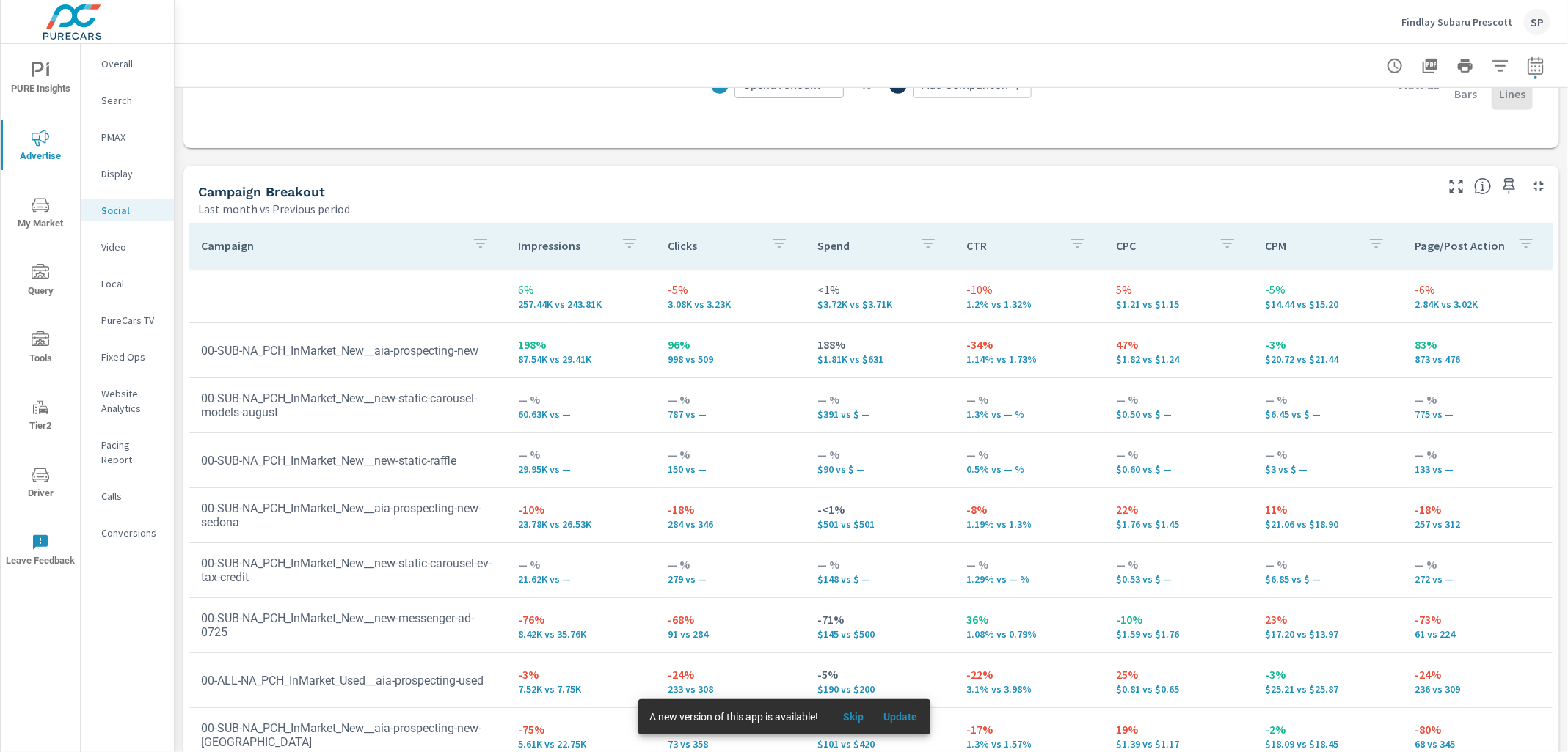
scroll to position [583, 0]
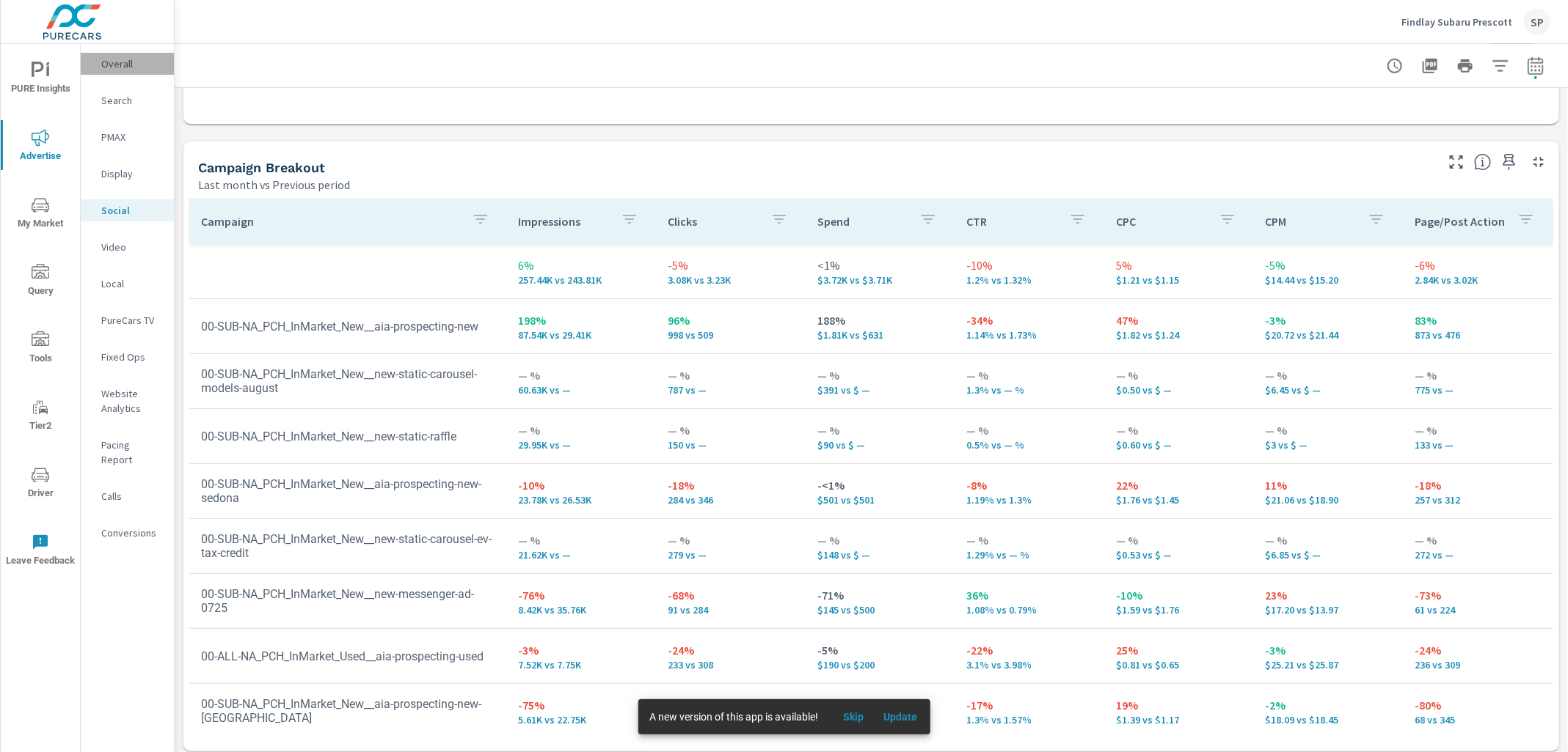
click at [105, 60] on p "Overall" at bounding box center [131, 64] width 60 height 15
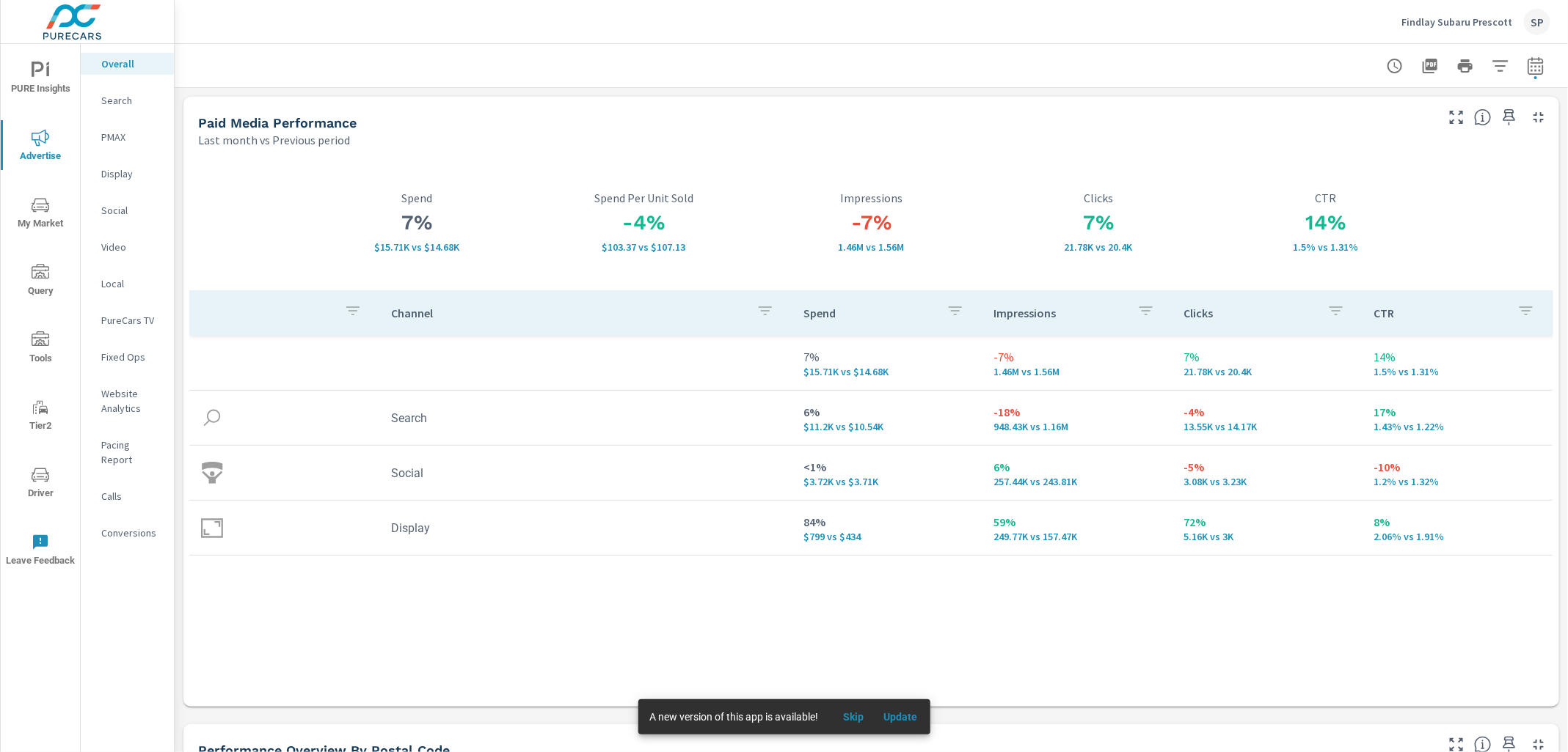
click at [1532, 64] on icon "button" at bounding box center [1535, 65] width 17 height 17
select select "Last month"
select select "Previous period"
click at [1513, 180] on button "button" at bounding box center [1515, 191] width 24 height 24
click at [1396, 208] on span "Apply" at bounding box center [1386, 207] width 60 height 14
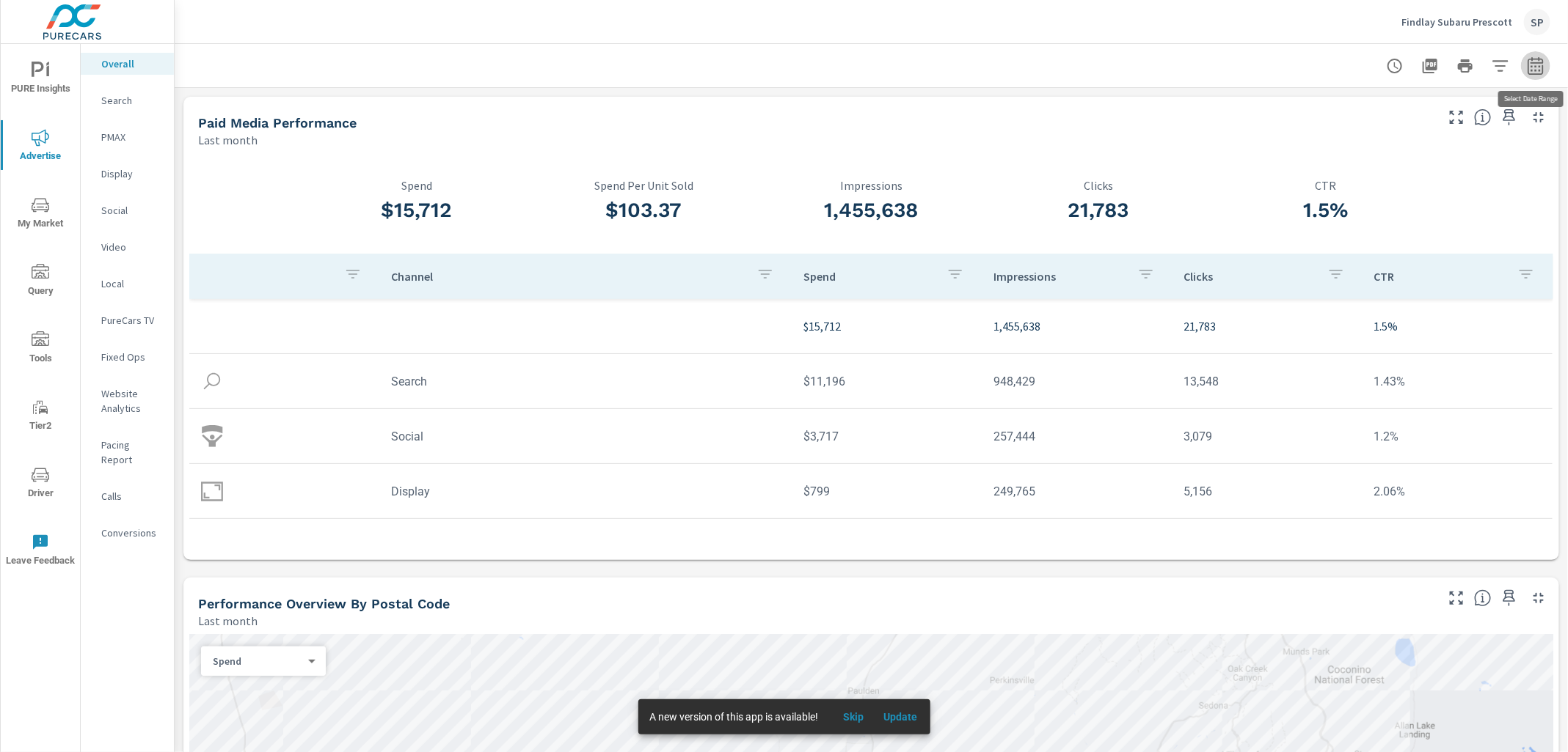
click at [1533, 63] on icon "button" at bounding box center [1535, 65] width 17 height 17
select select "Last month"
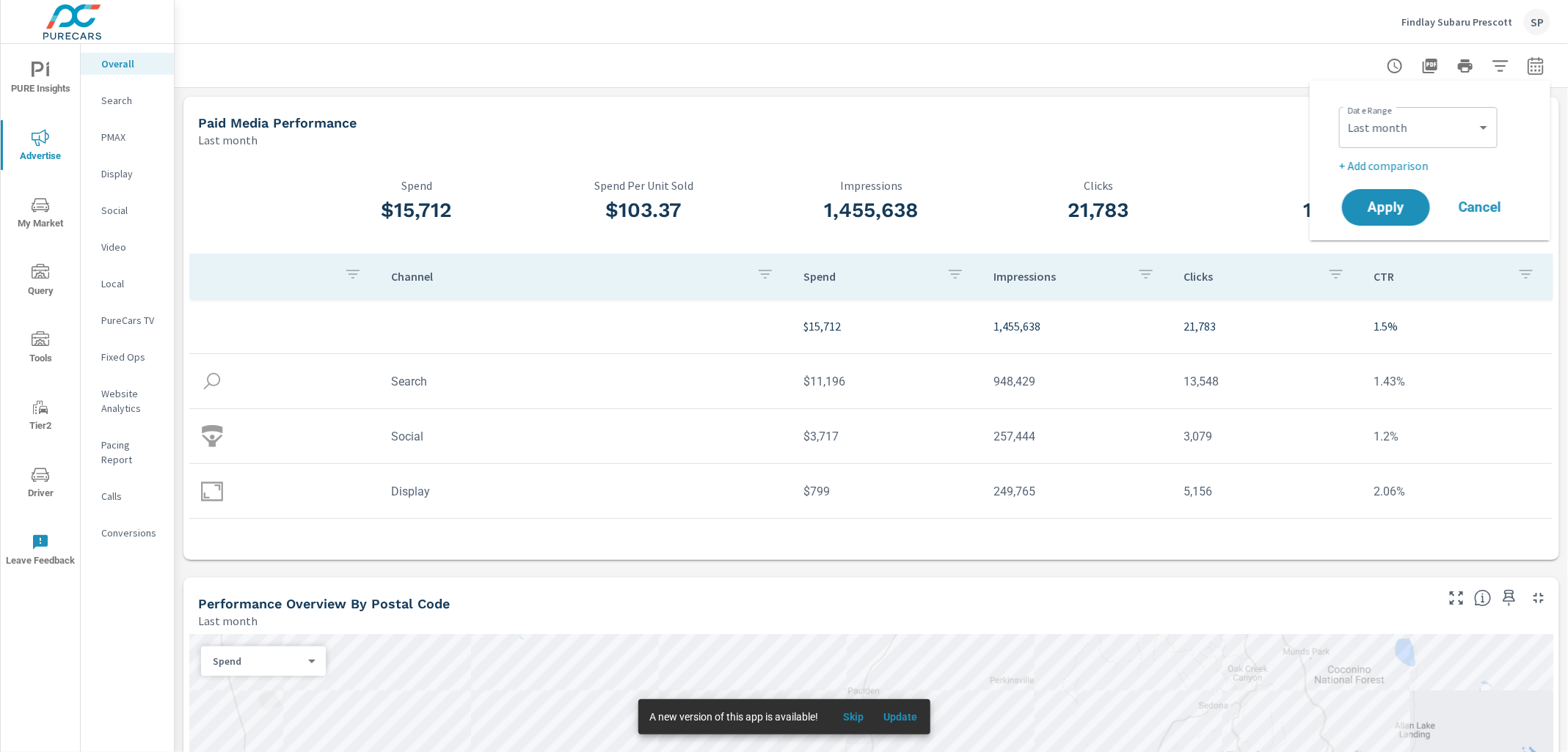
click at [1403, 160] on p "+ Add comparison" at bounding box center [1432, 165] width 188 height 17
click at [1386, 201] on select "Custom Previous period Previous month Previous year" at bounding box center [1418, 192] width 147 height 29
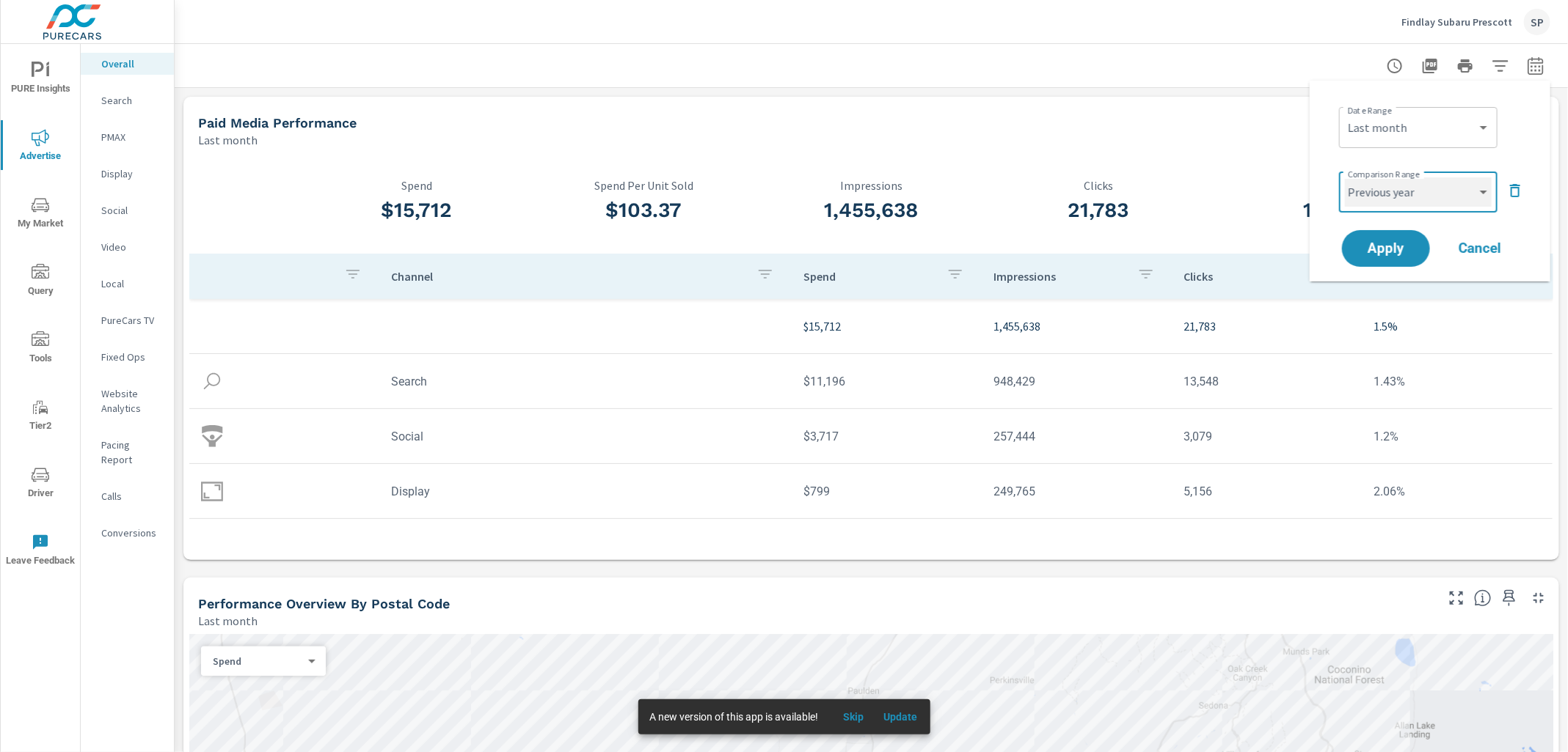
click at [1344, 178] on select "Custom Previous period Previous month Previous year" at bounding box center [1418, 192] width 147 height 29
select select "Previous year"
click at [1380, 252] on span "Apply" at bounding box center [1386, 248] width 60 height 14
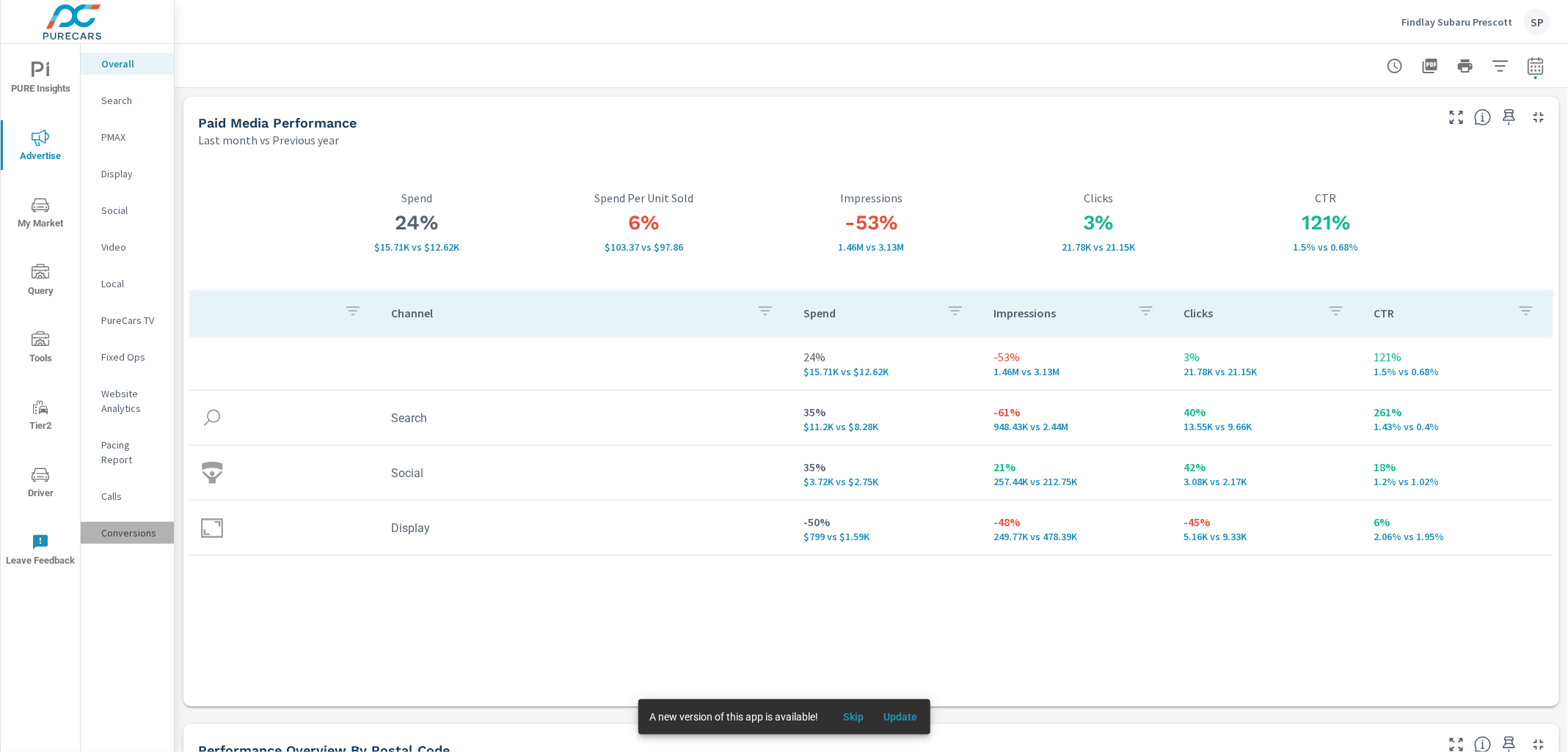
click at [119, 522] on div "Conversions" at bounding box center [127, 533] width 93 height 22
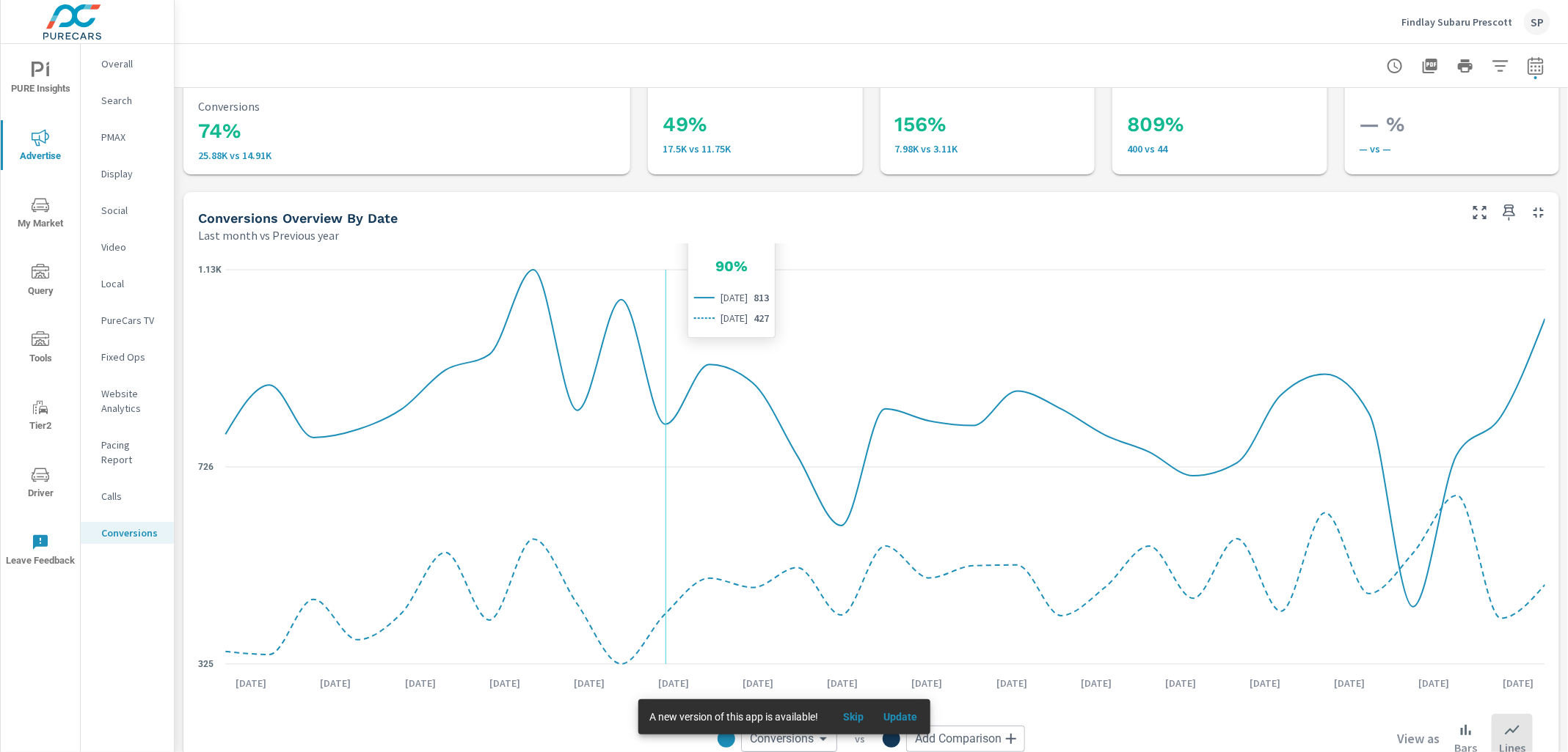
scroll to position [60, 0]
click at [107, 489] on p "Calls" at bounding box center [131, 496] width 60 height 15
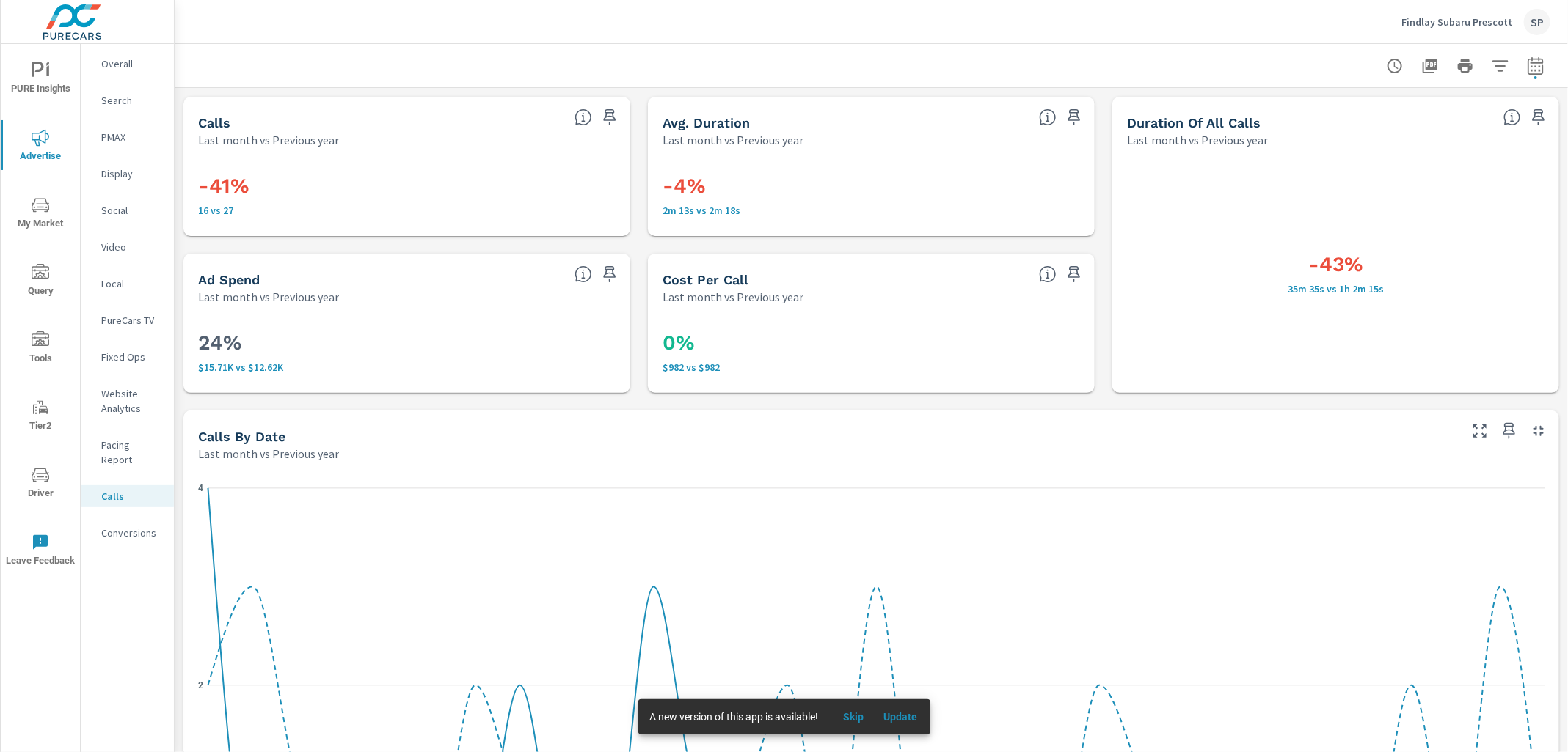
click at [131, 526] on p "Conversions" at bounding box center [131, 533] width 60 height 15
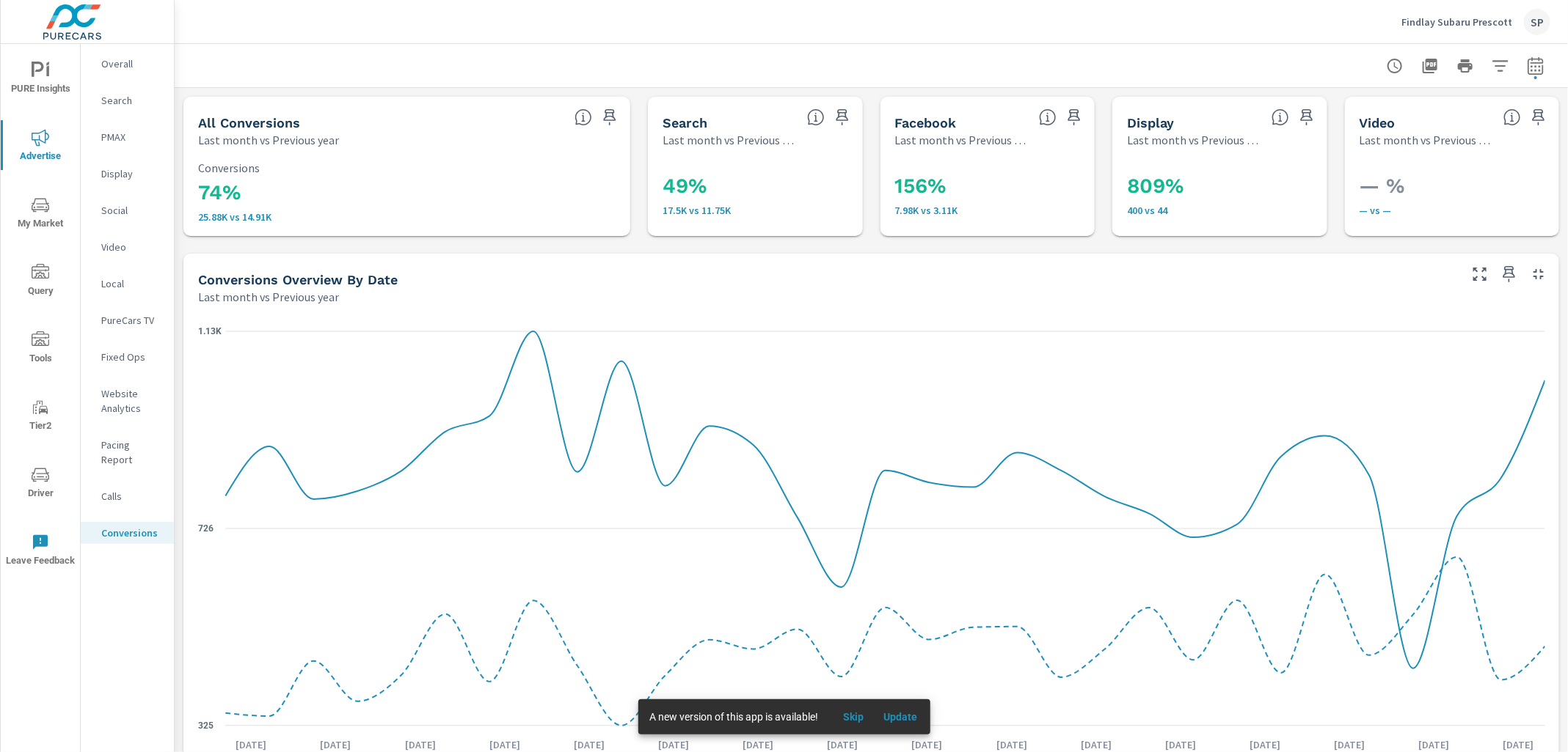
click at [109, 60] on p "Overall" at bounding box center [131, 64] width 60 height 15
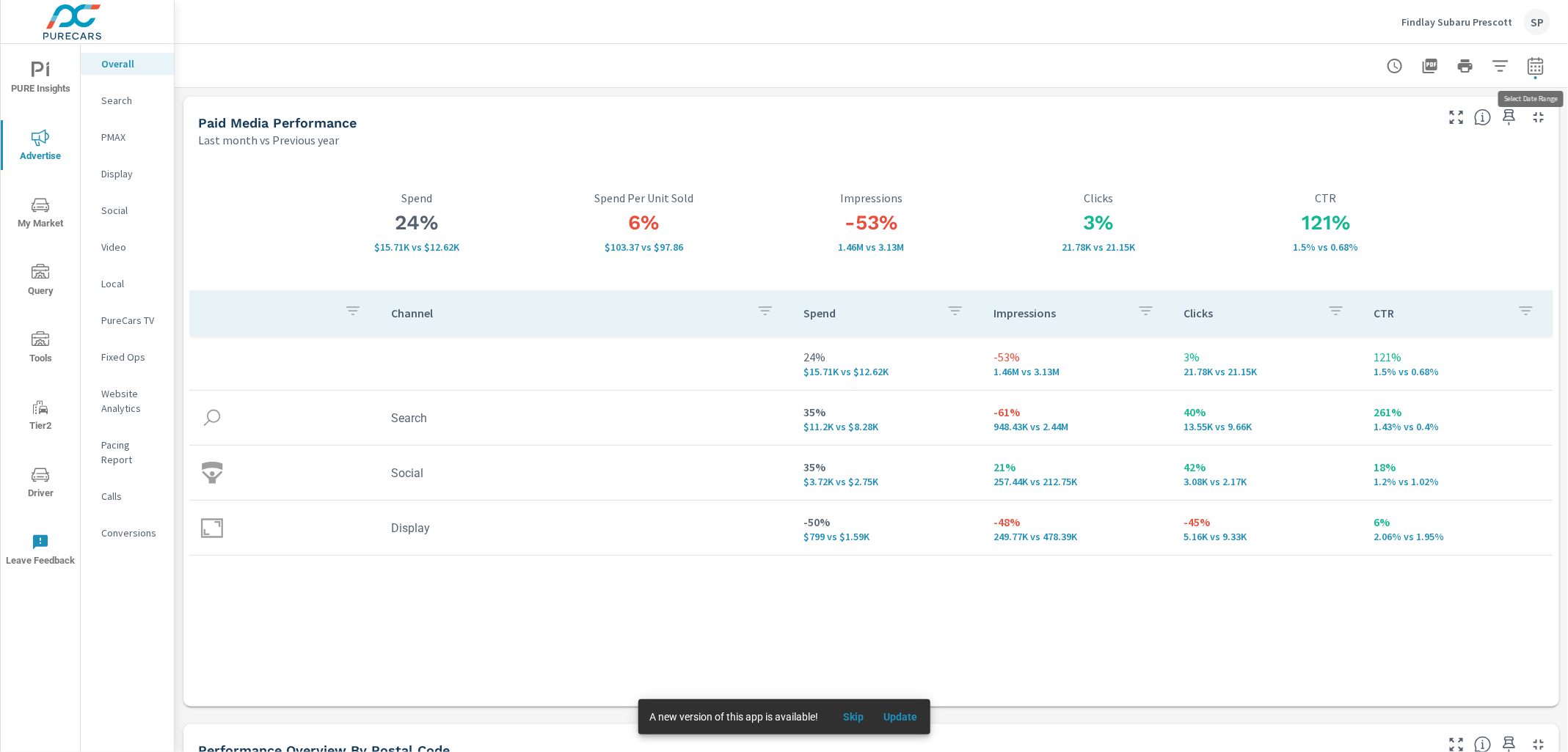
click at [1535, 66] on icon "button" at bounding box center [1535, 65] width 17 height 17
select select "Last month"
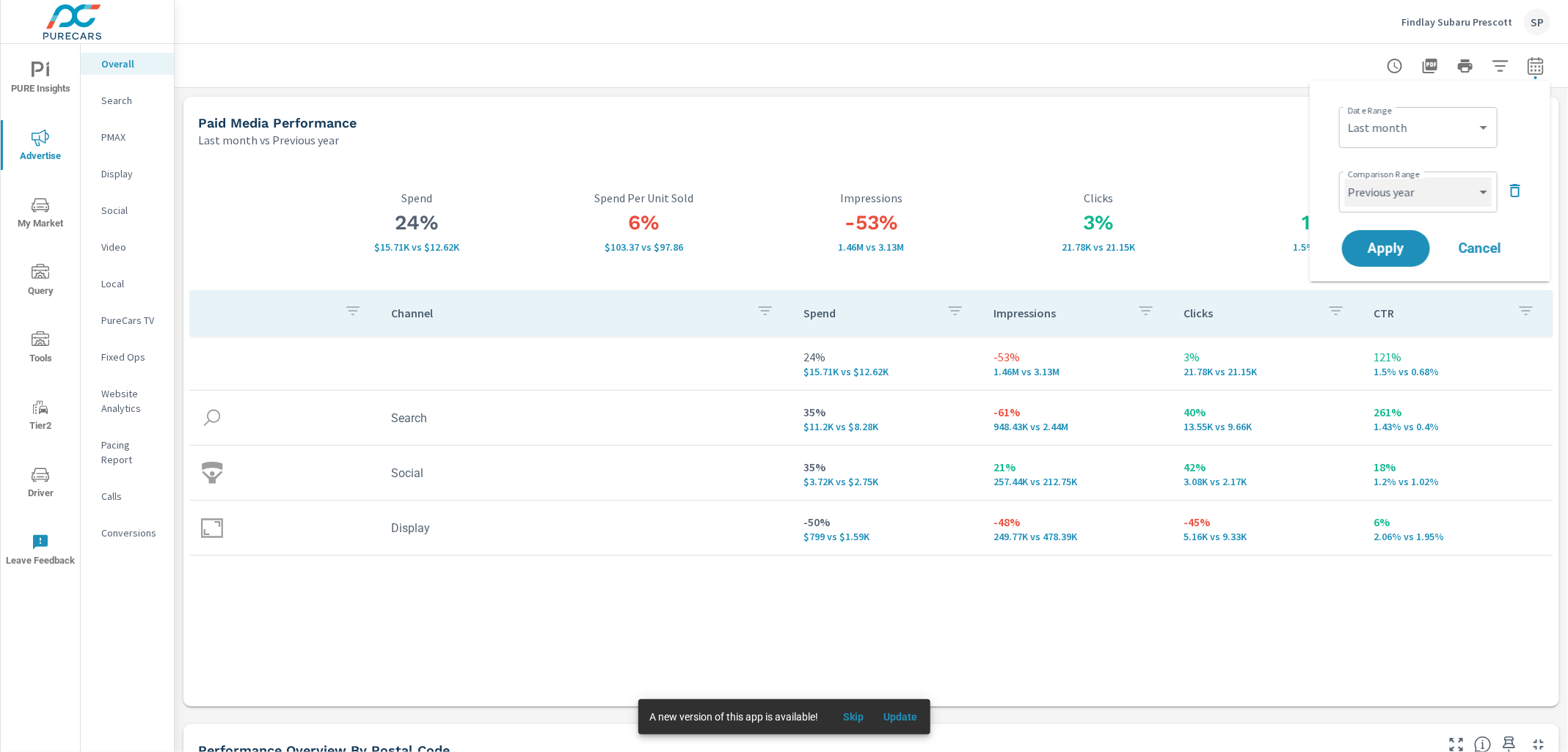
click at [1439, 193] on select "Custom Previous period Previous month Previous year" at bounding box center [1418, 192] width 147 height 29
click at [1344, 178] on select "Custom Previous period Previous month Previous year" at bounding box center [1418, 192] width 147 height 29
select select "Previous month"
click at [1375, 256] on button "Apply" at bounding box center [1385, 249] width 91 height 38
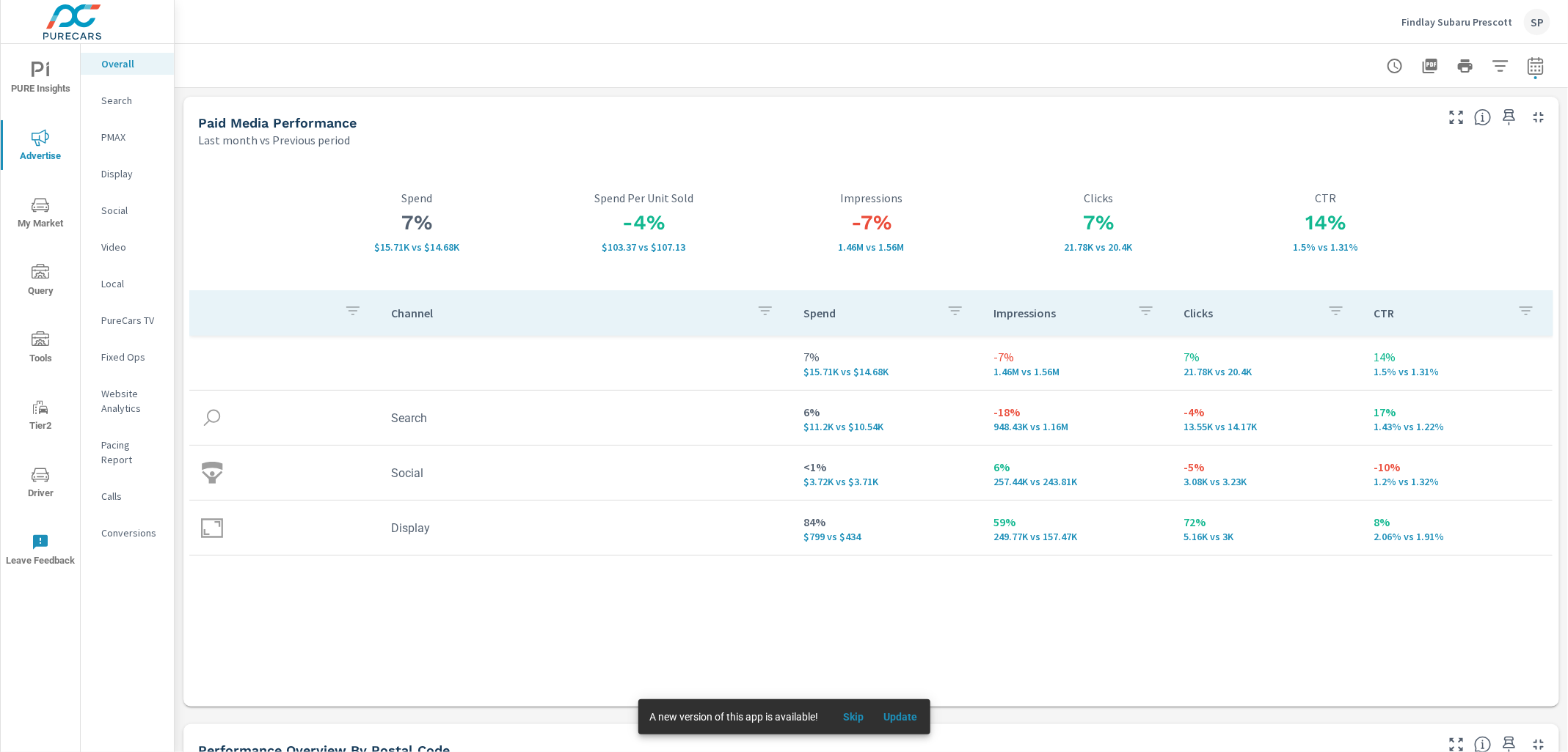
click at [1535, 62] on icon "button" at bounding box center [1535, 65] width 16 height 17
select select "Last month"
select select "Previous period"
click at [1519, 189] on icon "button" at bounding box center [1514, 191] width 17 height 17
click at [1407, 211] on span "Apply" at bounding box center [1386, 207] width 60 height 14
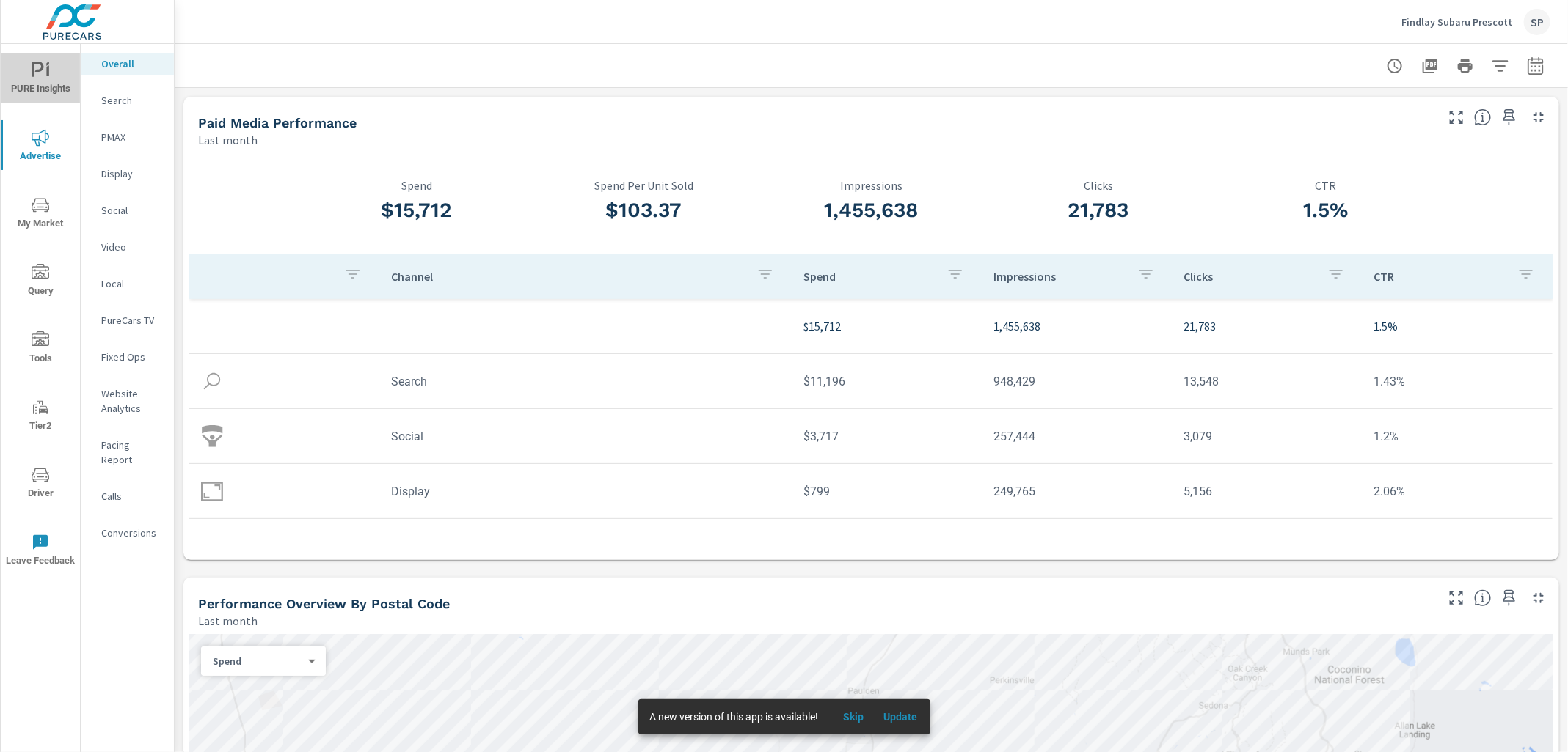
click at [31, 65] on icon "nav menu" at bounding box center [38, 69] width 13 height 16
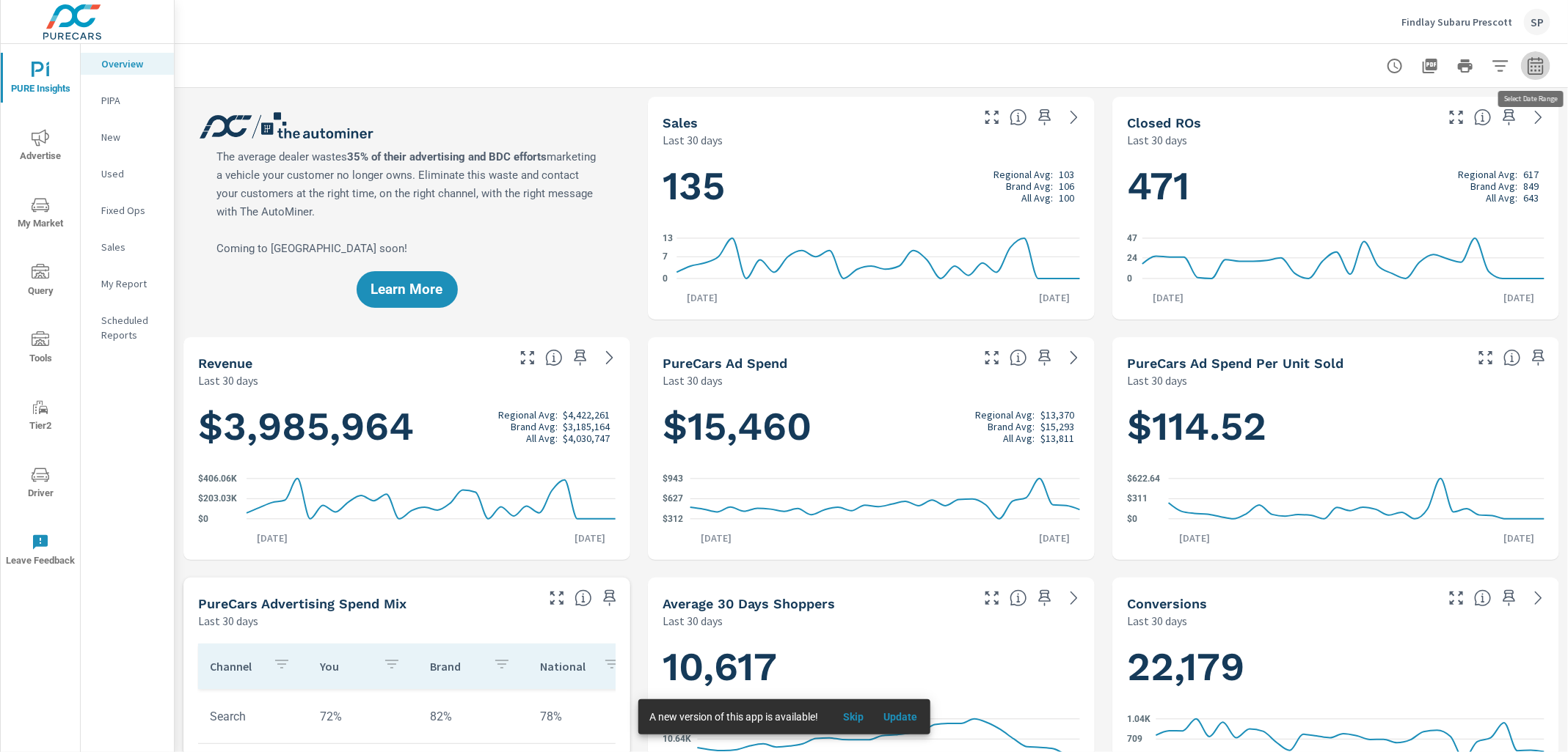
click at [1534, 51] on button "button" at bounding box center [1535, 66] width 29 height 29
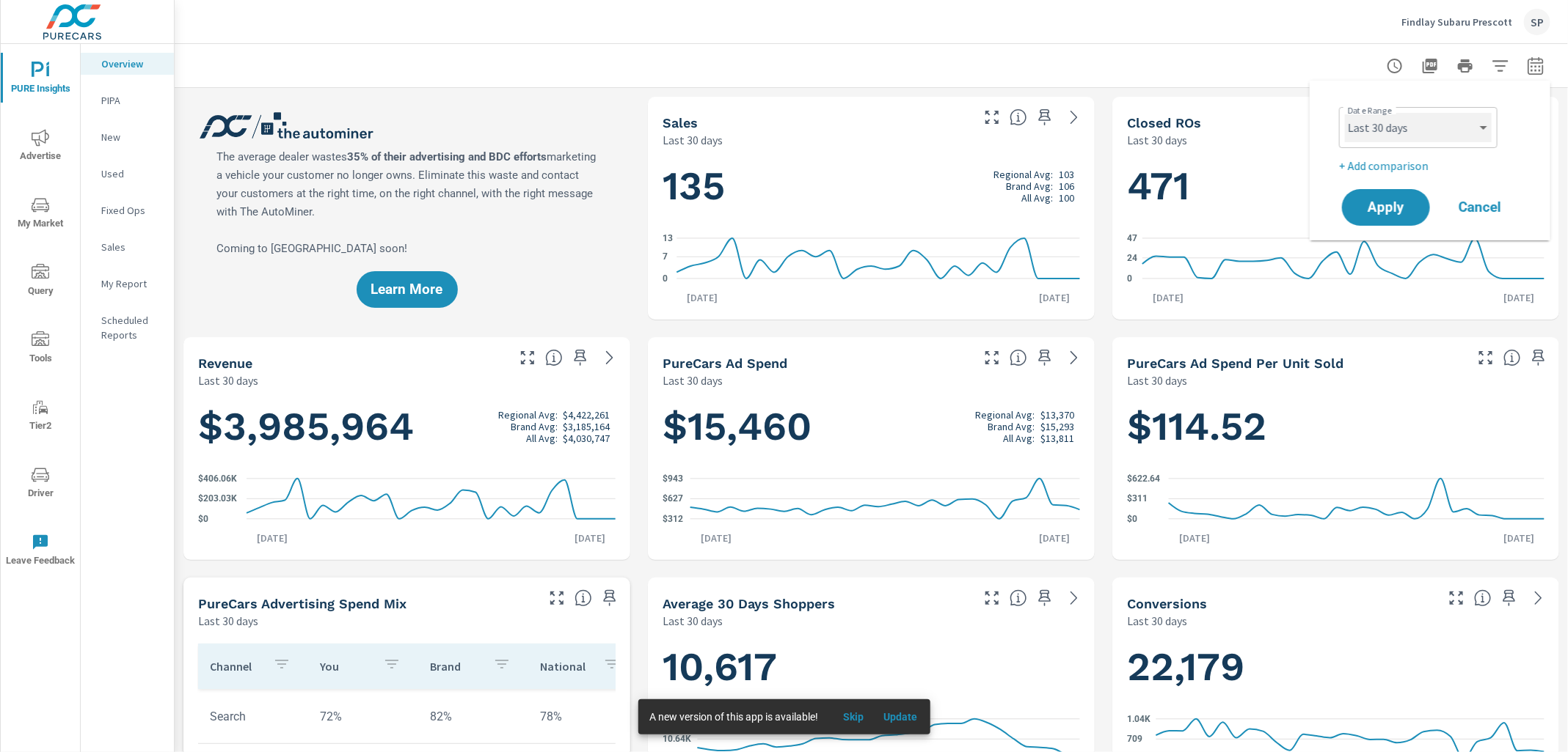
click at [1446, 128] on select "Custom Yesterday Last week Last 7 days Last 14 days Last 30 days Last 45 days L…" at bounding box center [1418, 127] width 147 height 29
click at [1344, 113] on select "Custom Yesterday Last week Last 7 days Last 14 days Last 30 days Last 45 days L…" at bounding box center [1418, 127] width 147 height 29
select select "Last month"
click at [1412, 154] on div "Date Range Custom Yesterday Last week Last 7 days Last 14 days Last 30 days Las…" at bounding box center [1432, 137] width 188 height 73
click at [1409, 160] on p "+ Add comparison" at bounding box center [1432, 165] width 188 height 17
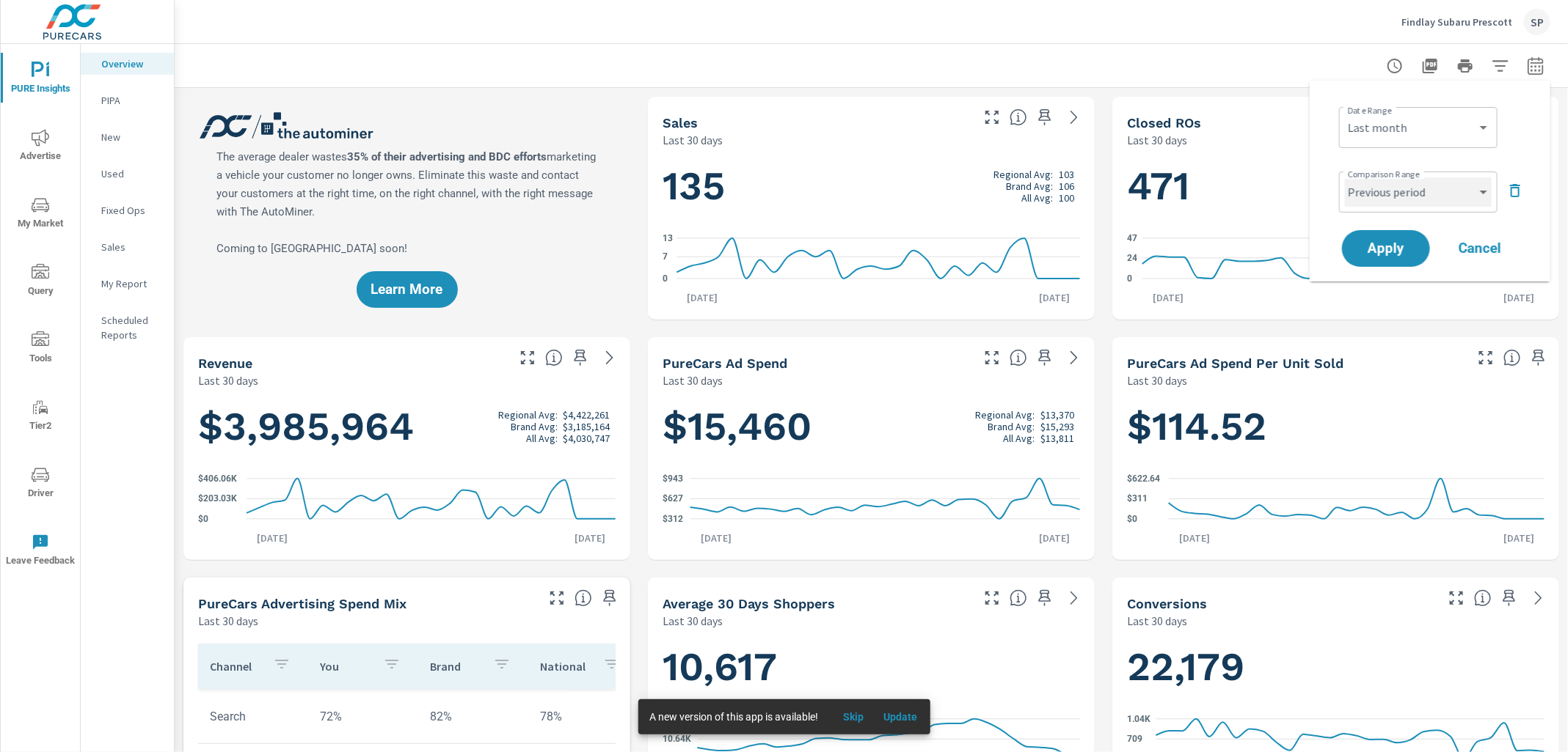
click at [1398, 201] on select "Custom Previous period Previous month Previous year" at bounding box center [1418, 192] width 147 height 29
click at [1344, 178] on select "Custom Previous period Previous month Previous year" at bounding box center [1418, 192] width 147 height 29
click at [1396, 198] on select "Custom Previous period Previous month Previous year" at bounding box center [1418, 192] width 147 height 29
click at [1344, 178] on select "Custom Previous period Previous month Previous year" at bounding box center [1418, 192] width 147 height 29
select select "Previous year"
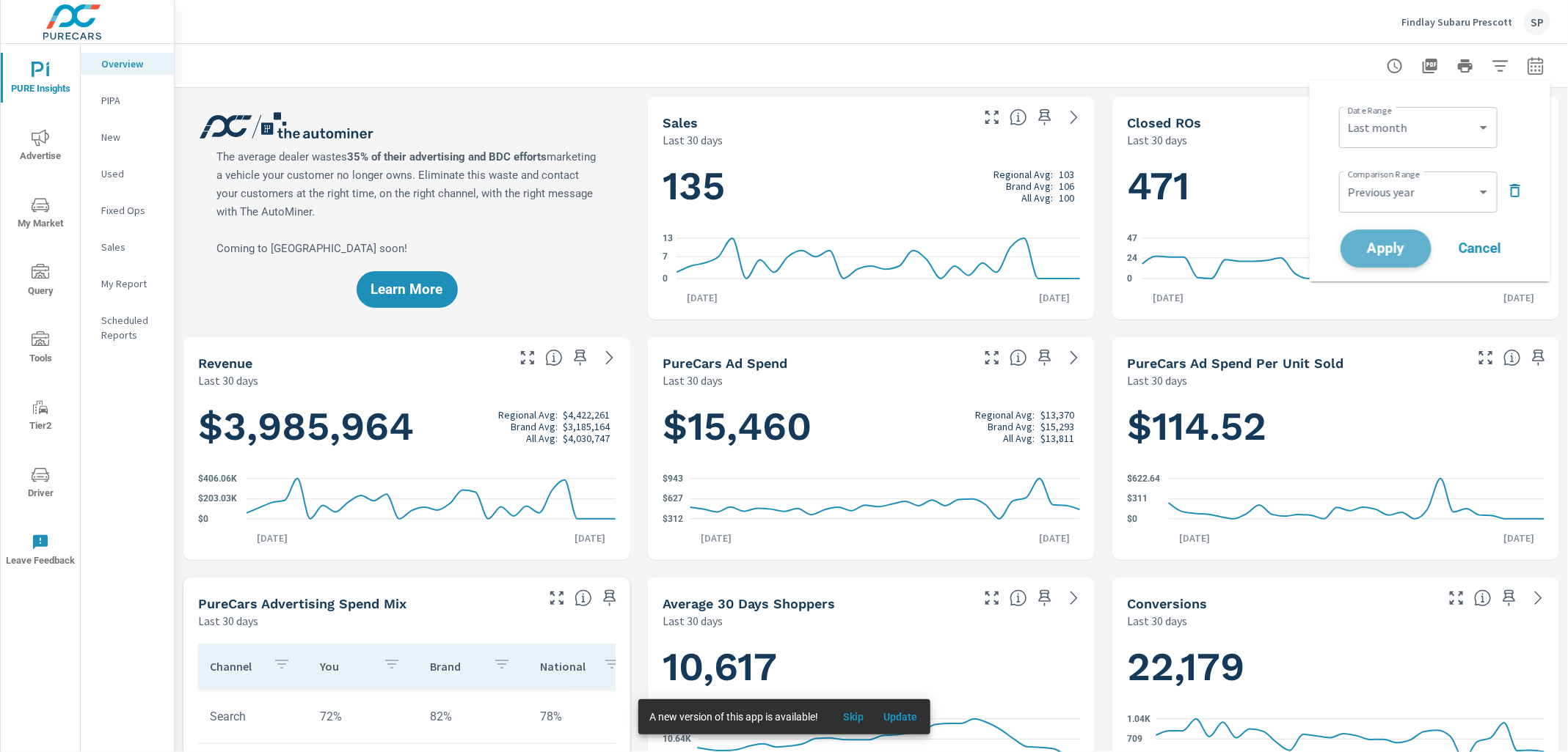
click at [1390, 245] on span "Apply" at bounding box center [1386, 248] width 60 height 14
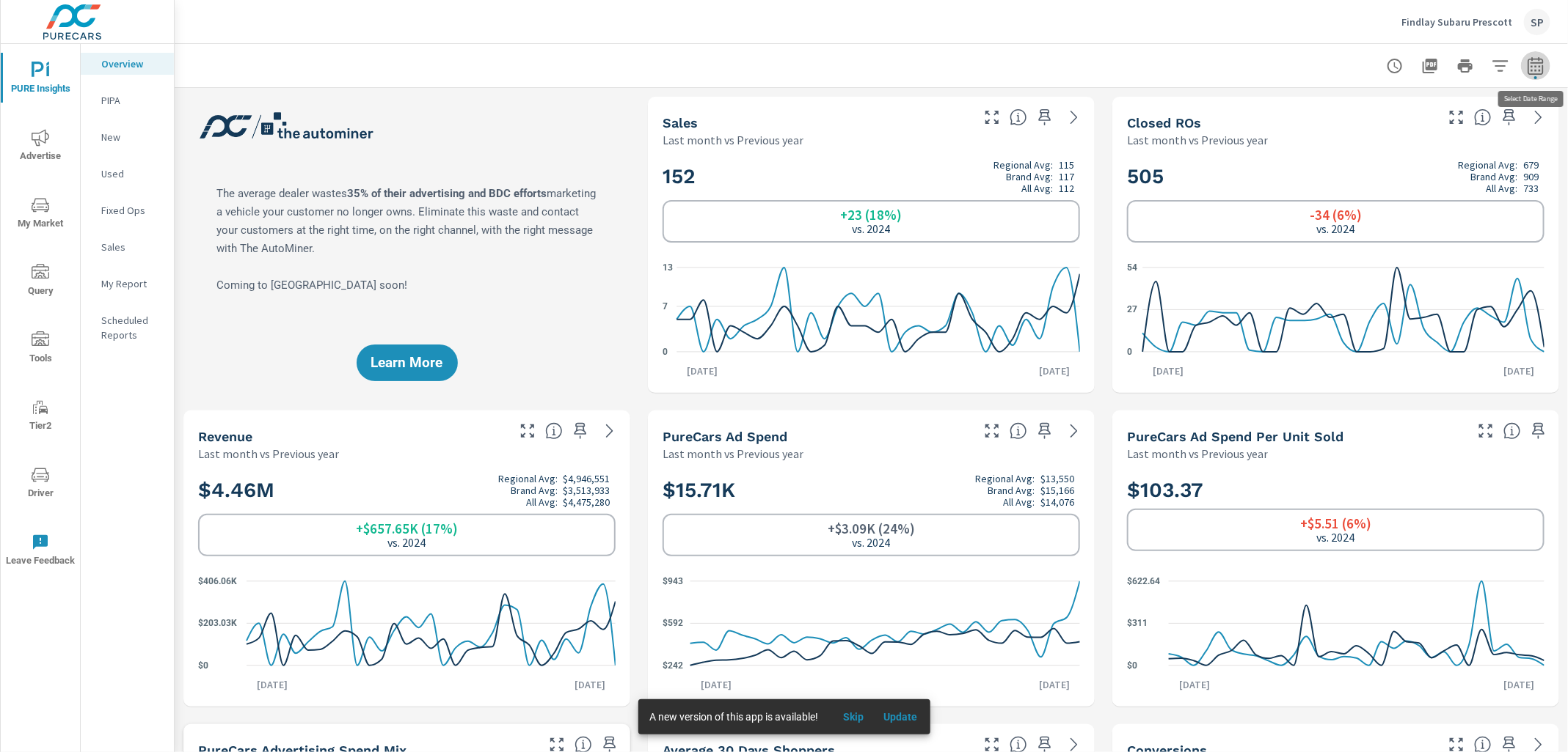
click at [1533, 65] on icon "button" at bounding box center [1535, 65] width 17 height 17
select select "Last month"
select select "Previous year"
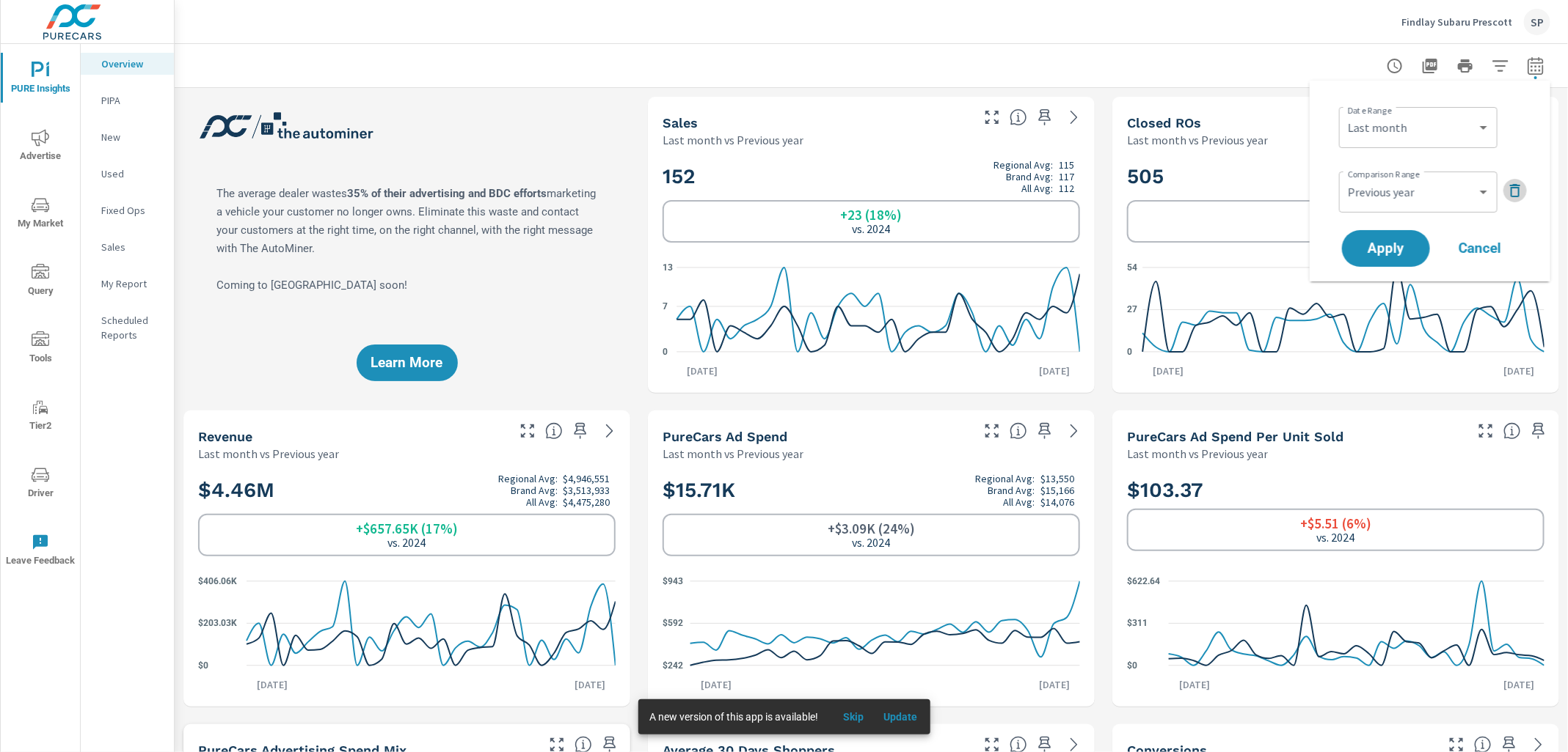
click at [1511, 196] on icon "button" at bounding box center [1514, 191] width 10 height 13
click at [1386, 213] on span "Apply" at bounding box center [1386, 207] width 60 height 14
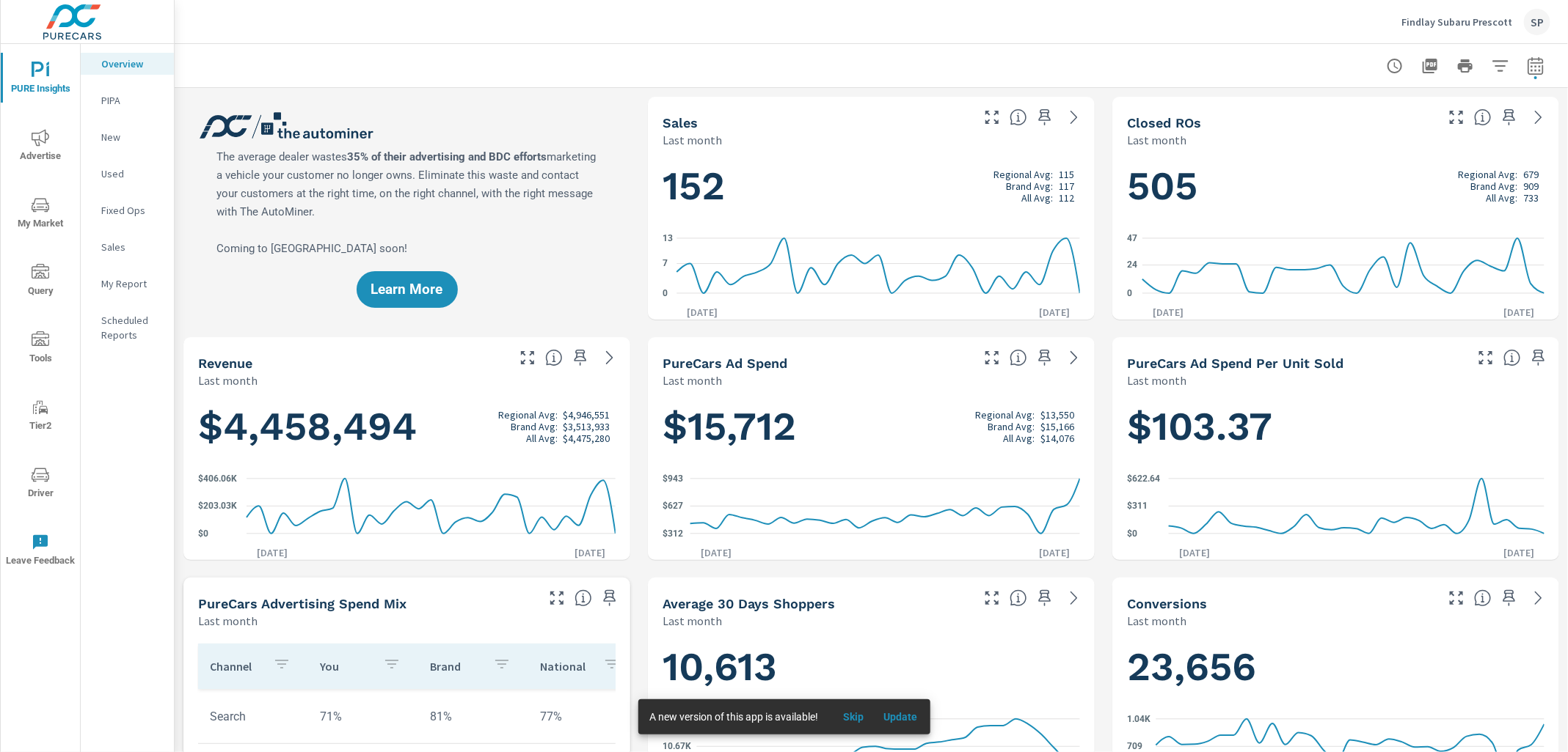
click at [40, 147] on span "Advertise" at bounding box center [40, 147] width 71 height 36
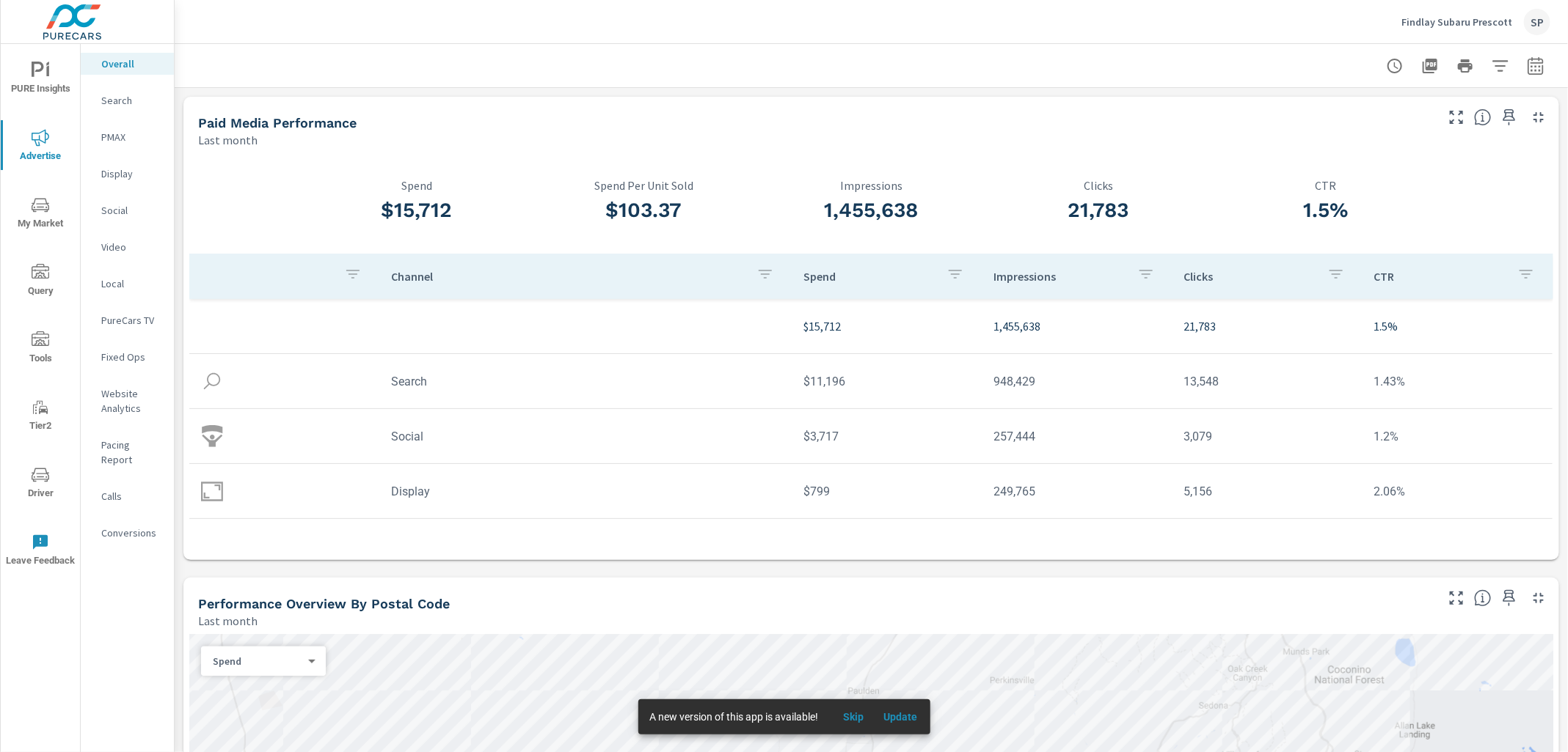
click at [112, 96] on p "Search" at bounding box center [131, 101] width 60 height 15
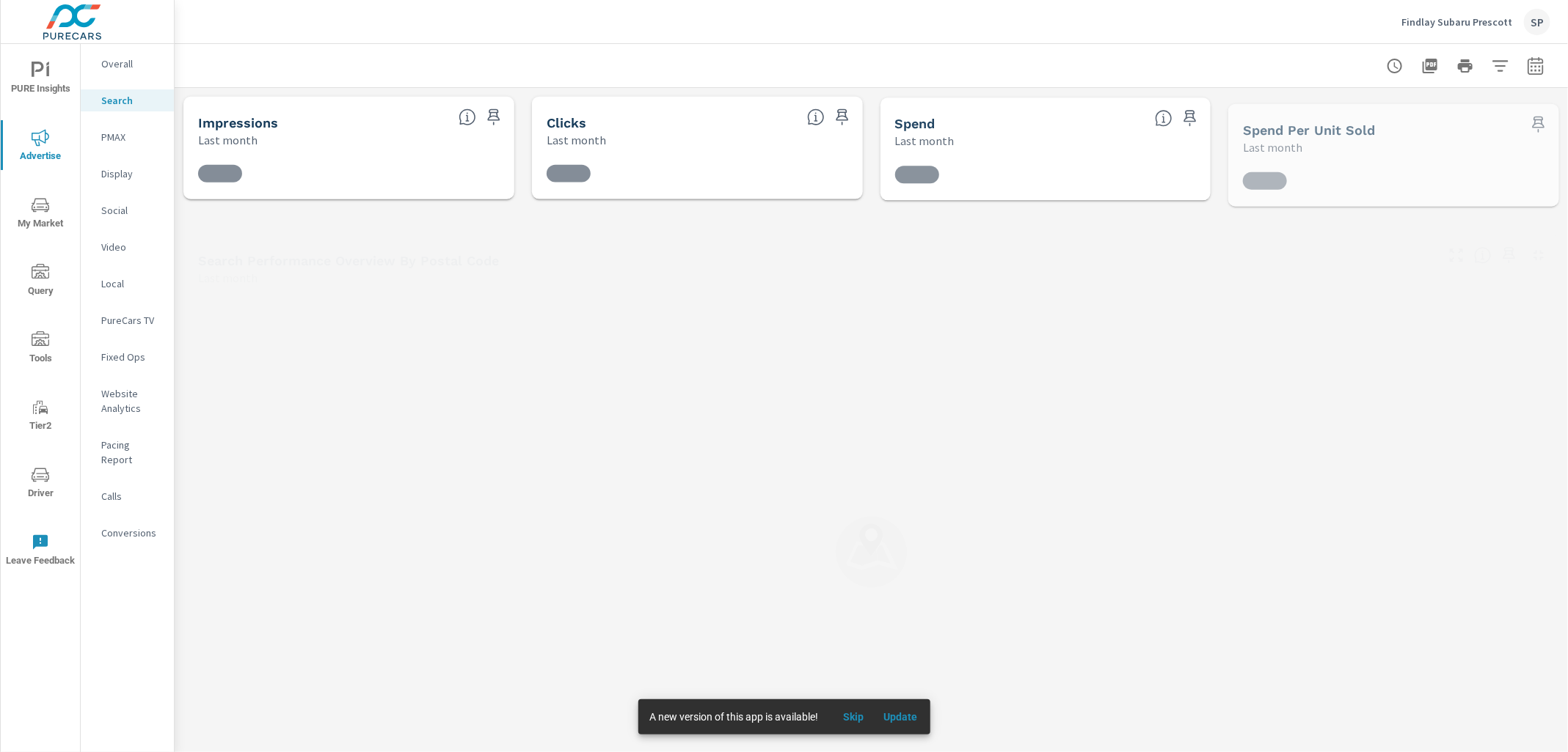
scroll to position [275, 0]
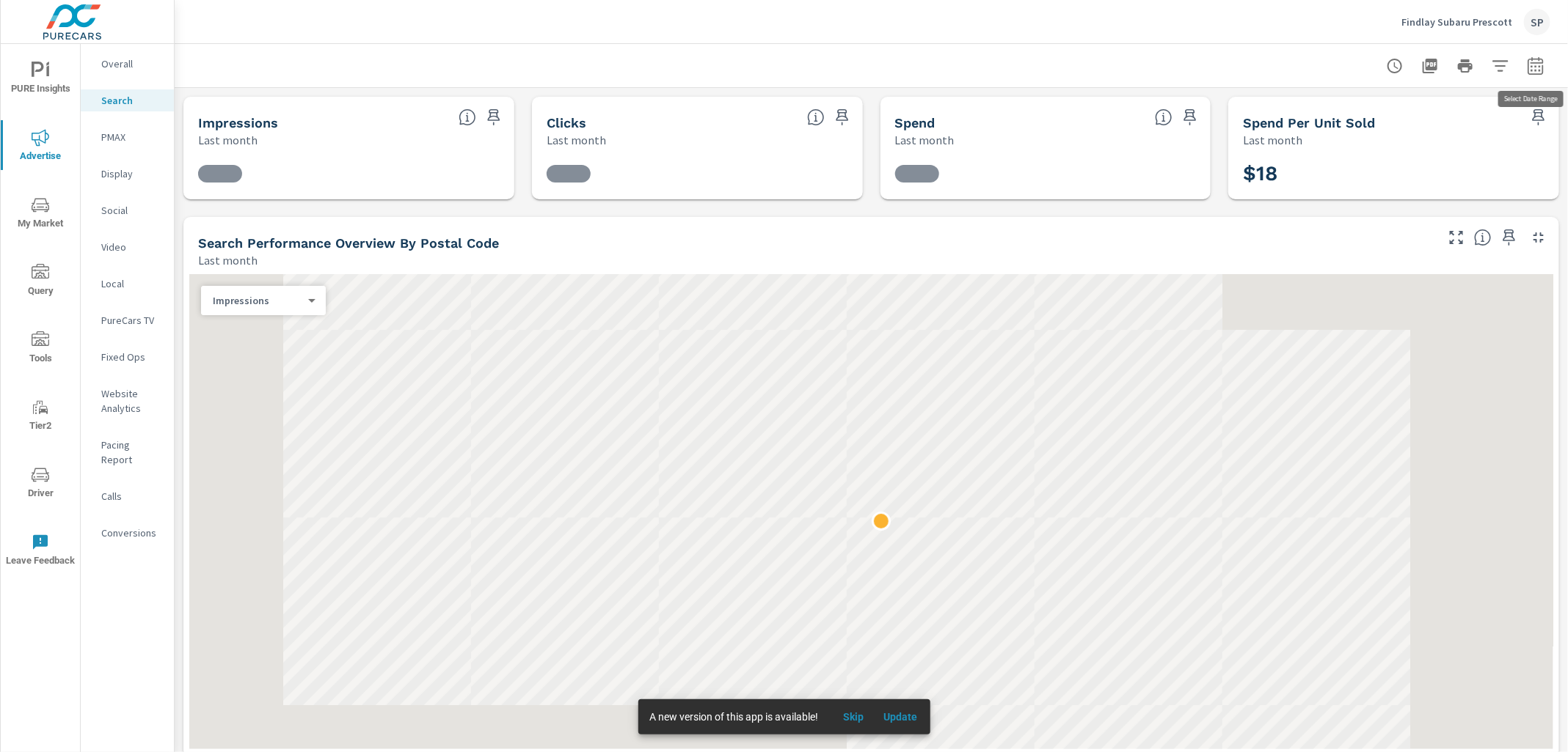
click at [1535, 65] on icon "button" at bounding box center [1535, 68] width 9 height 5
select select "Last month"
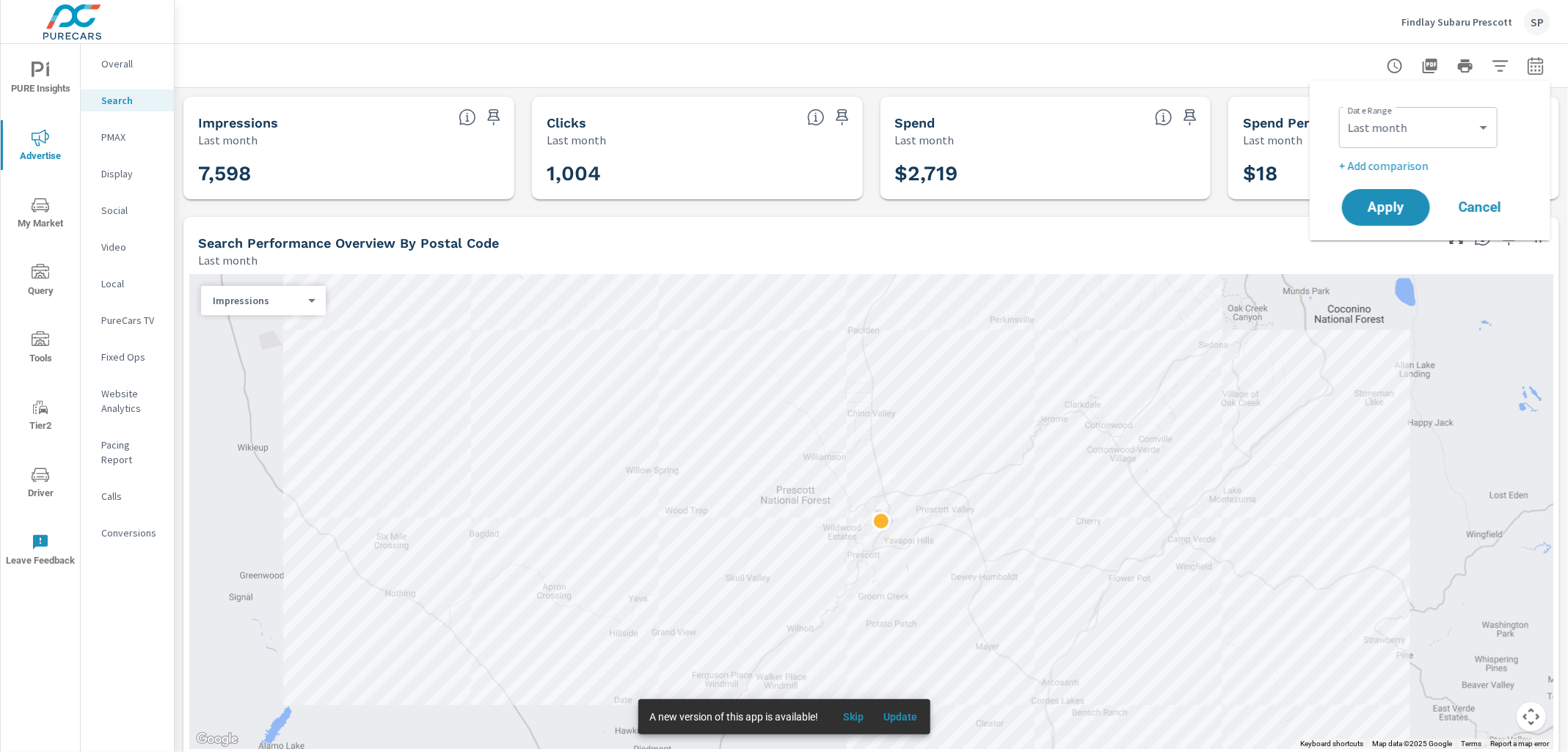
click at [1407, 167] on p "+ Add comparison" at bounding box center [1432, 165] width 188 height 17
click at [1407, 184] on select "Custom Previous period Previous month Previous year" at bounding box center [1418, 192] width 147 height 29
click at [1344, 178] on select "Custom Previous period Previous month Previous year" at bounding box center [1418, 192] width 147 height 29
select select "Previous month"
click at [1370, 251] on span "Apply" at bounding box center [1386, 248] width 60 height 14
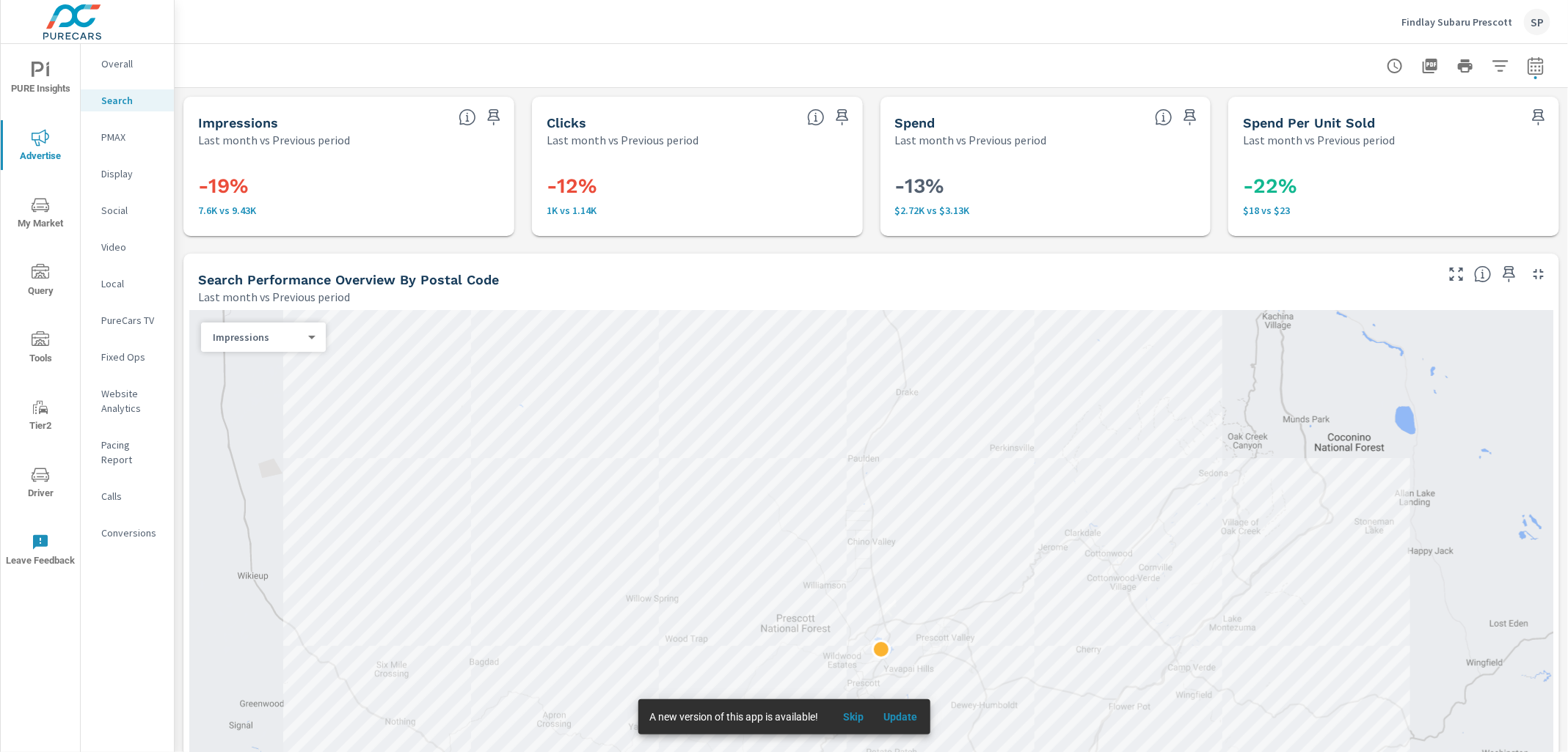
scroll to position [2, 0]
click at [126, 134] on p "PMAX" at bounding box center [131, 137] width 60 height 15
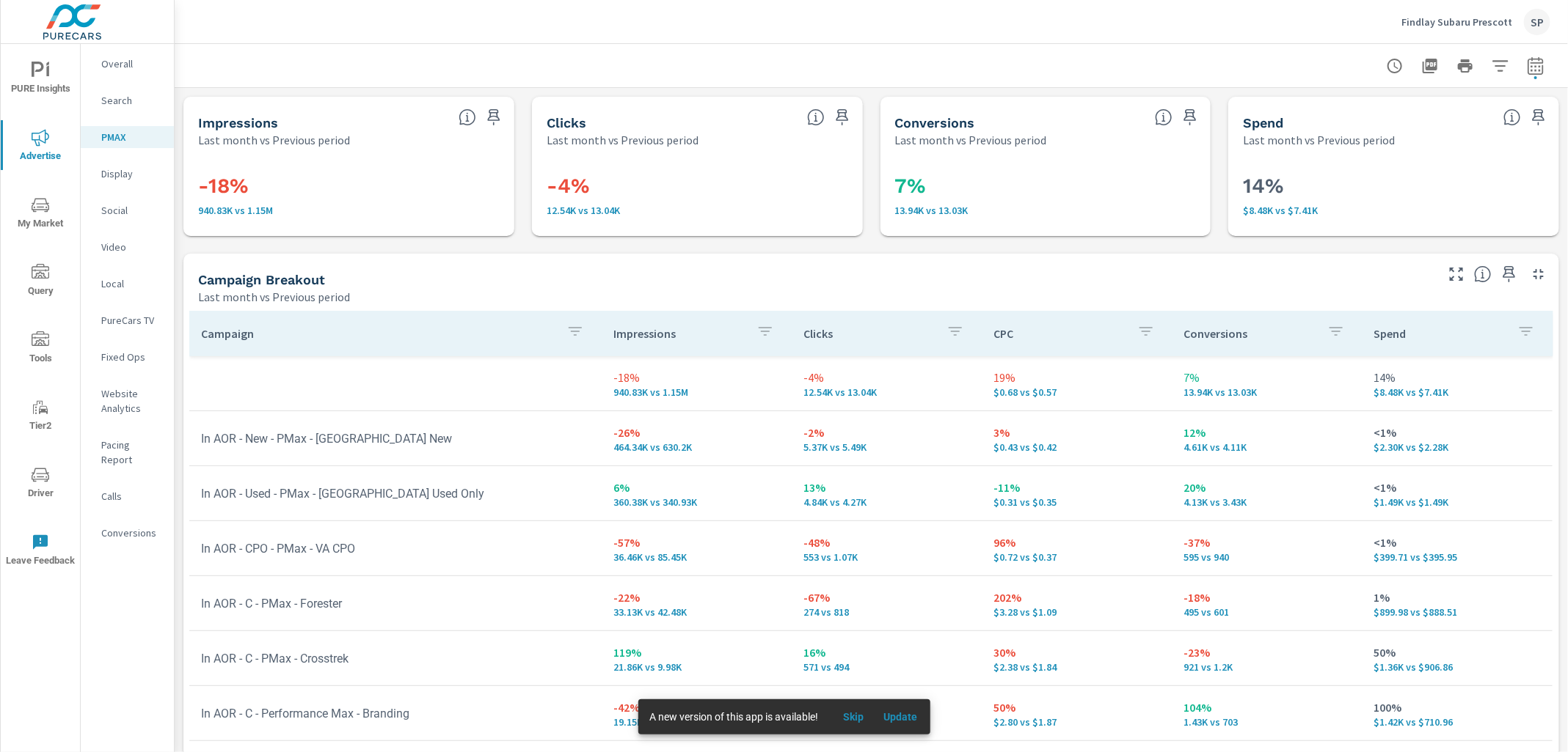
scroll to position [6, 0]
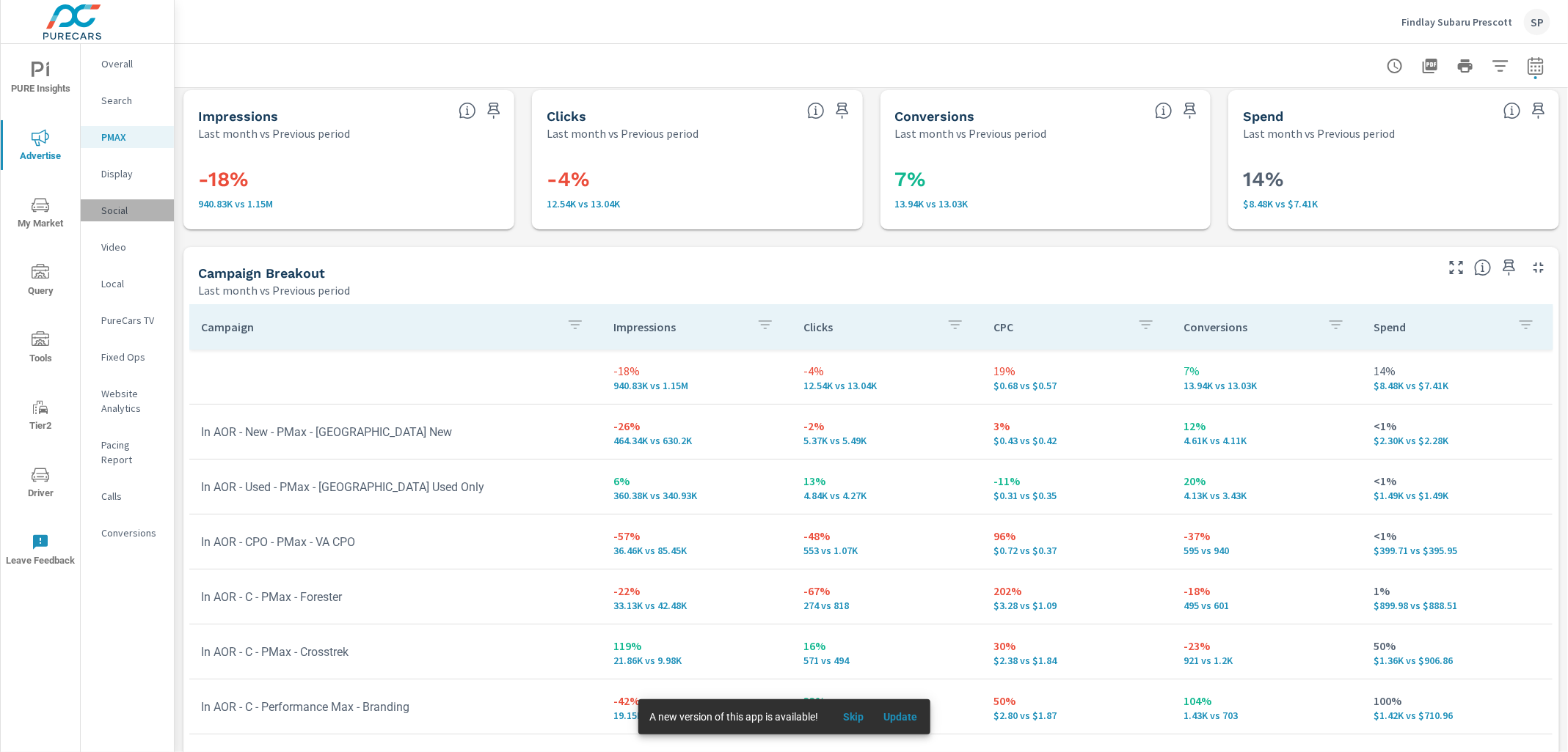
click at [116, 213] on p "Social" at bounding box center [131, 211] width 60 height 15
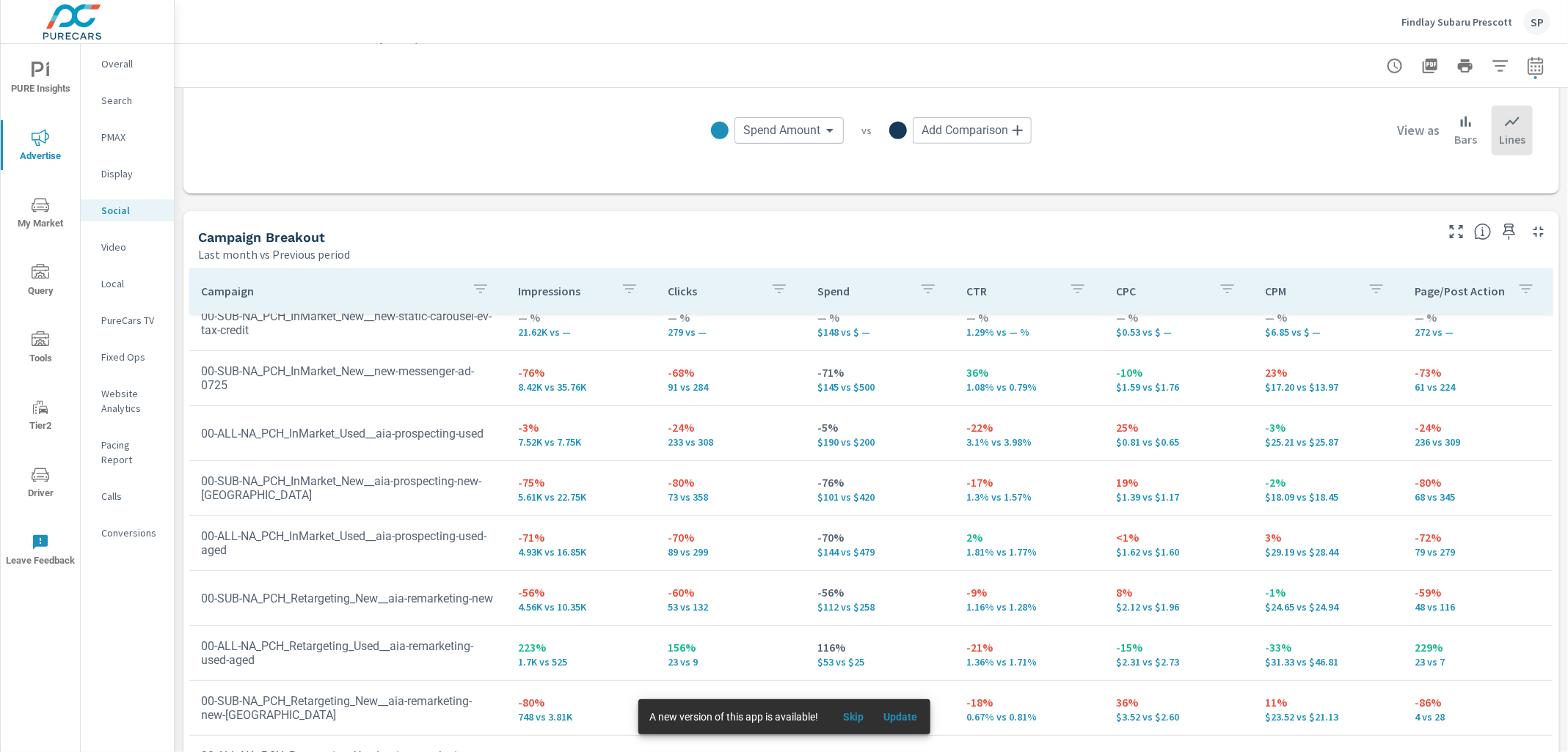
scroll to position [290, 0]
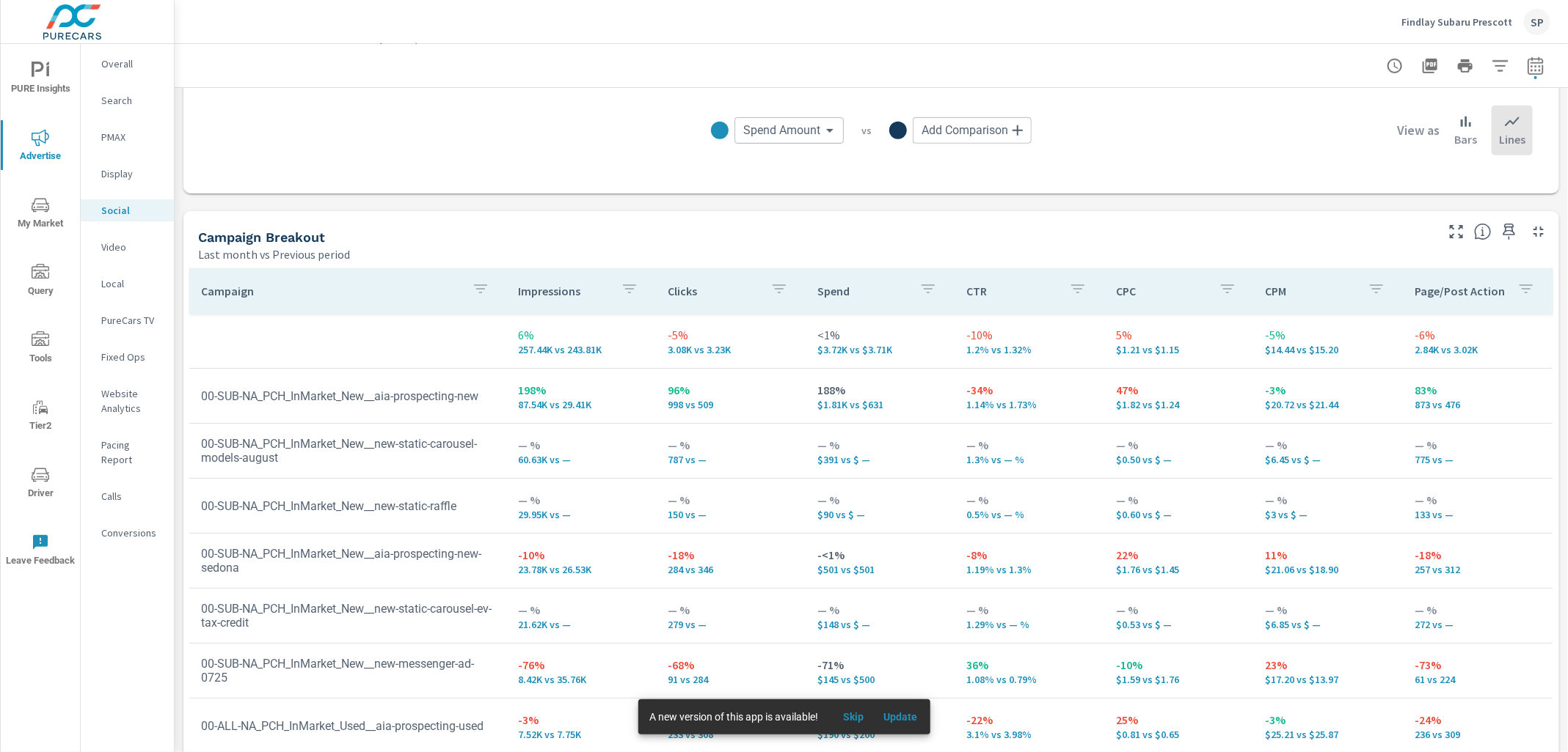
click at [113, 64] on p "Overall" at bounding box center [131, 64] width 60 height 15
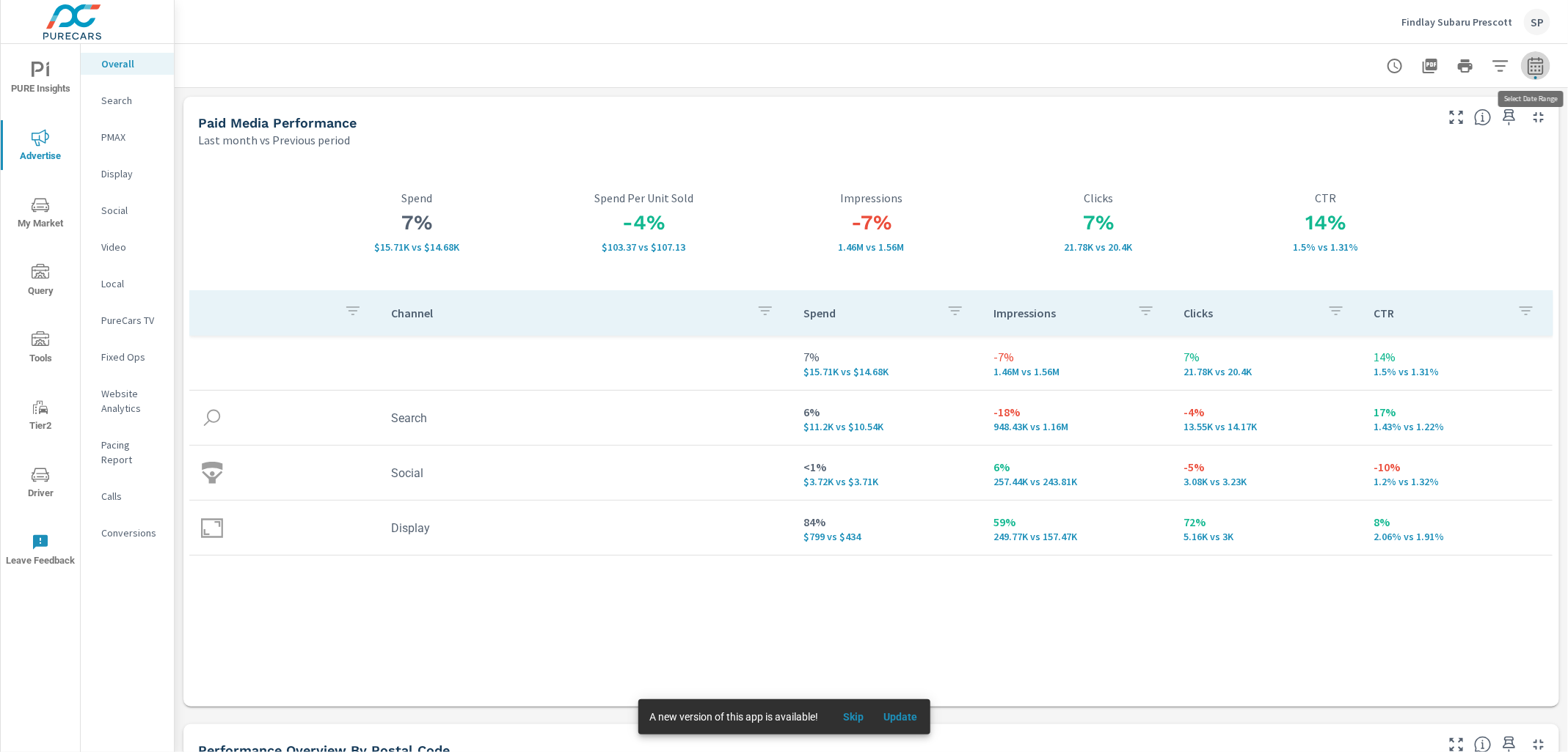
click at [1530, 60] on icon "button" at bounding box center [1535, 65] width 17 height 17
select select "Last month"
select select "Previous period"
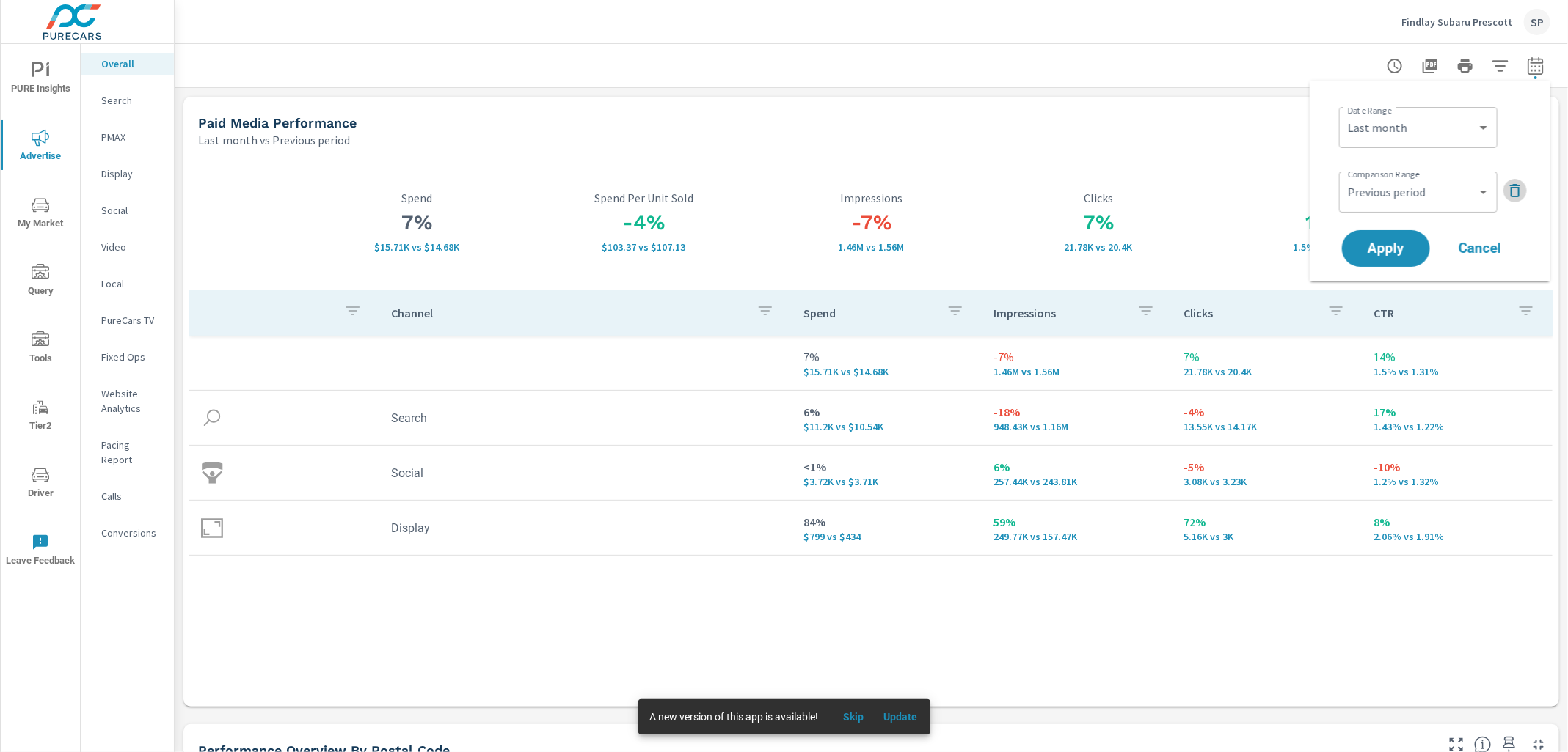
click at [1511, 195] on icon "button" at bounding box center [1514, 191] width 10 height 13
click at [1398, 203] on span "Apply" at bounding box center [1386, 207] width 60 height 14
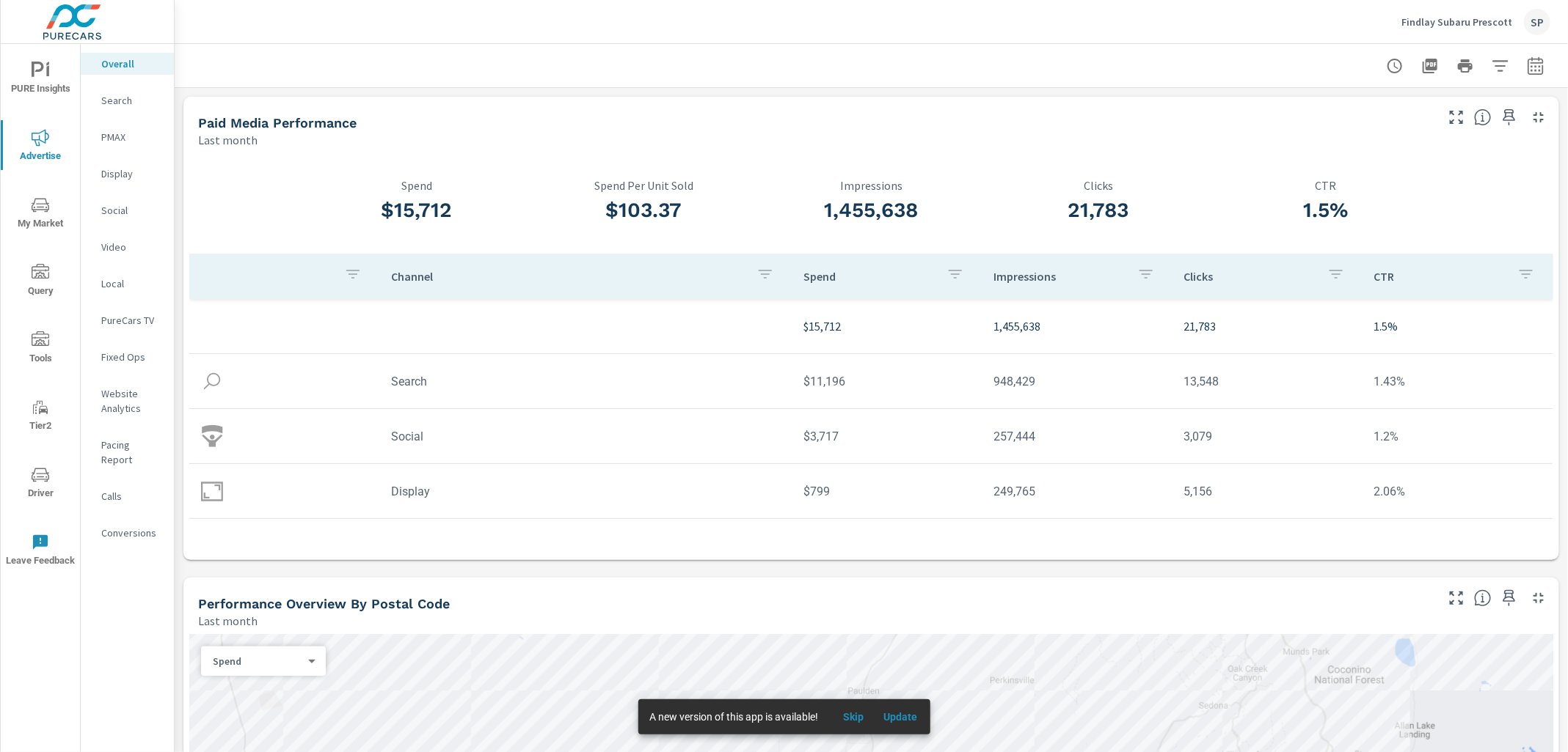
click at [122, 208] on p "Social" at bounding box center [131, 211] width 60 height 15
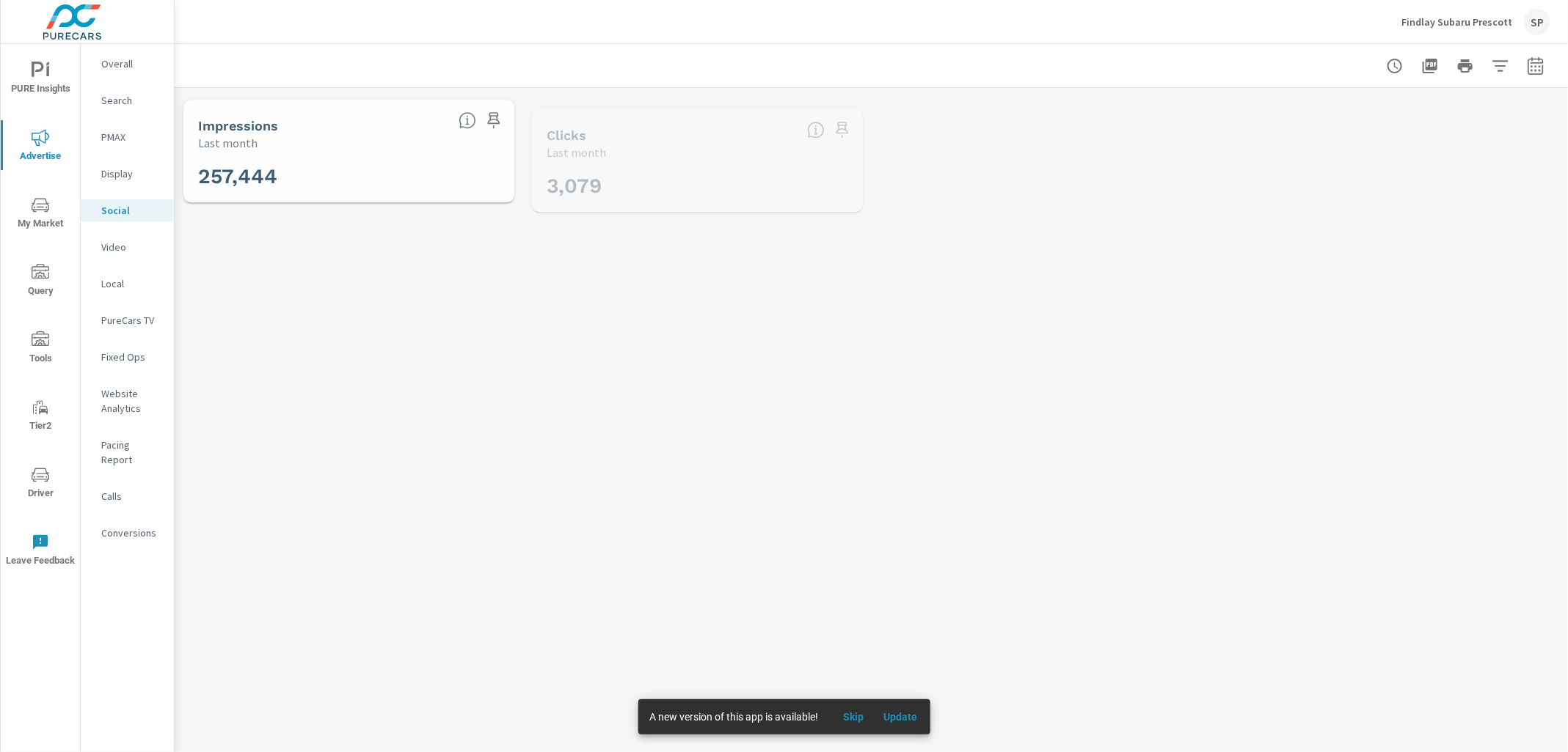
scroll to position [275, 0]
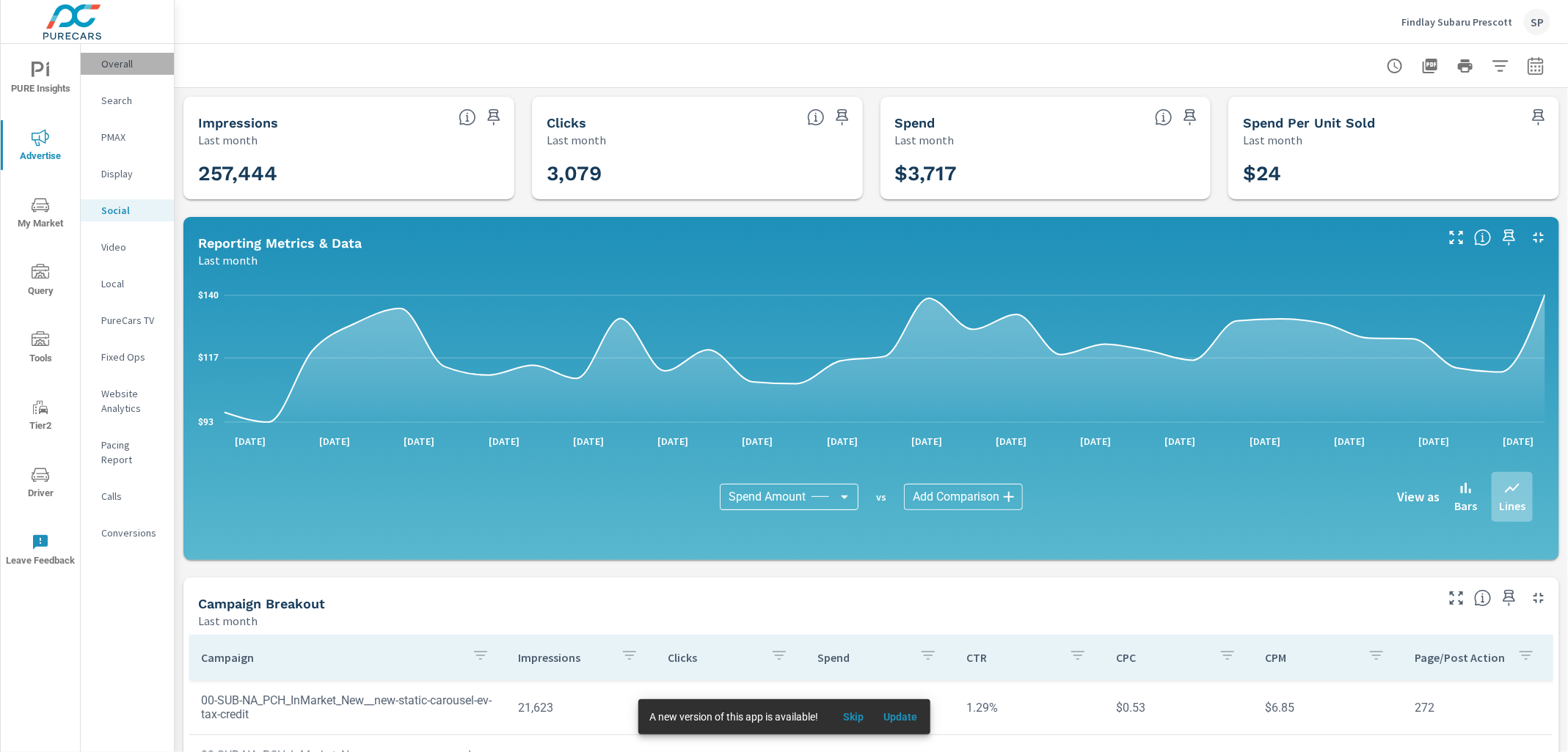
click at [123, 63] on p "Overall" at bounding box center [131, 64] width 60 height 15
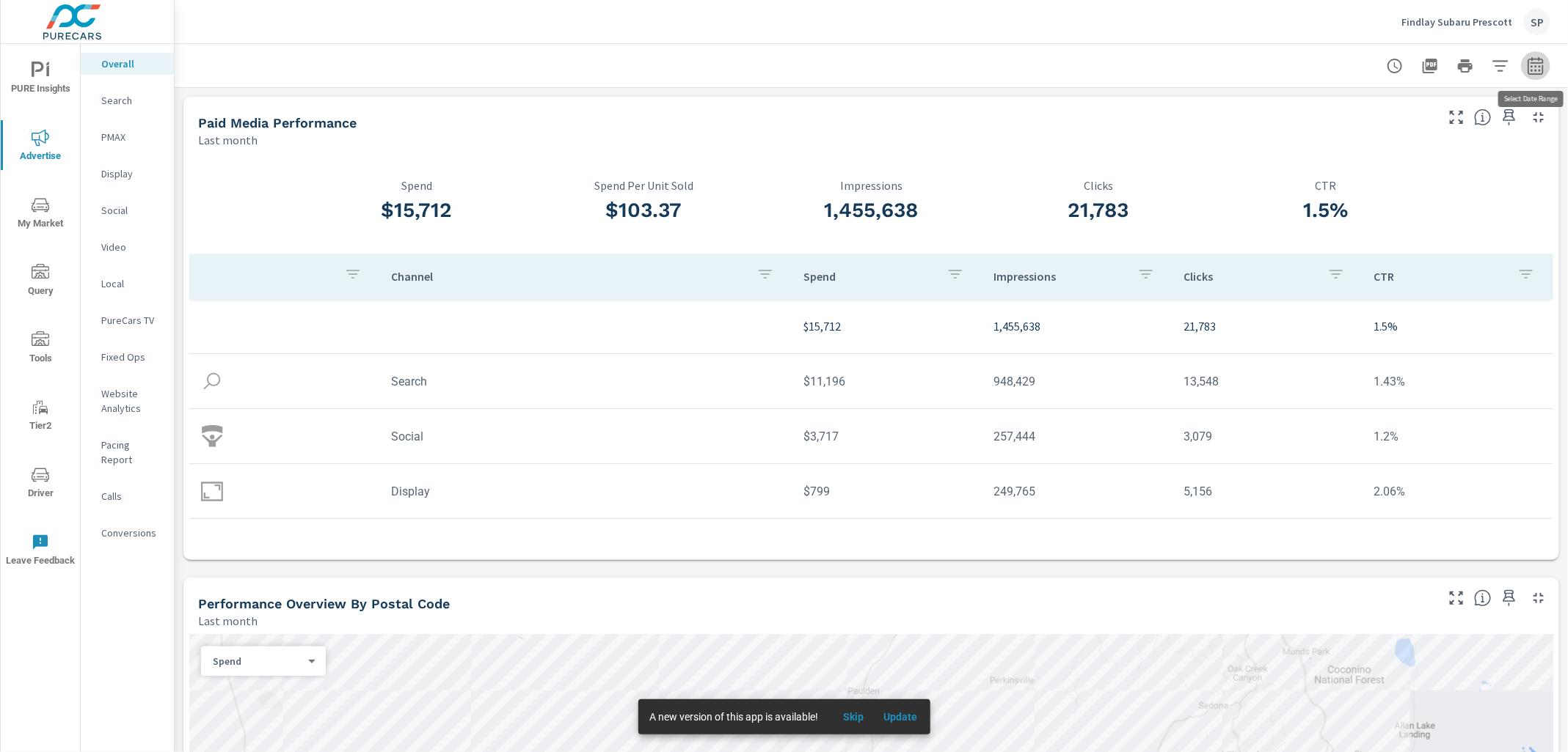
click at [1542, 63] on icon "button" at bounding box center [1535, 65] width 17 height 17
select select "Last month"
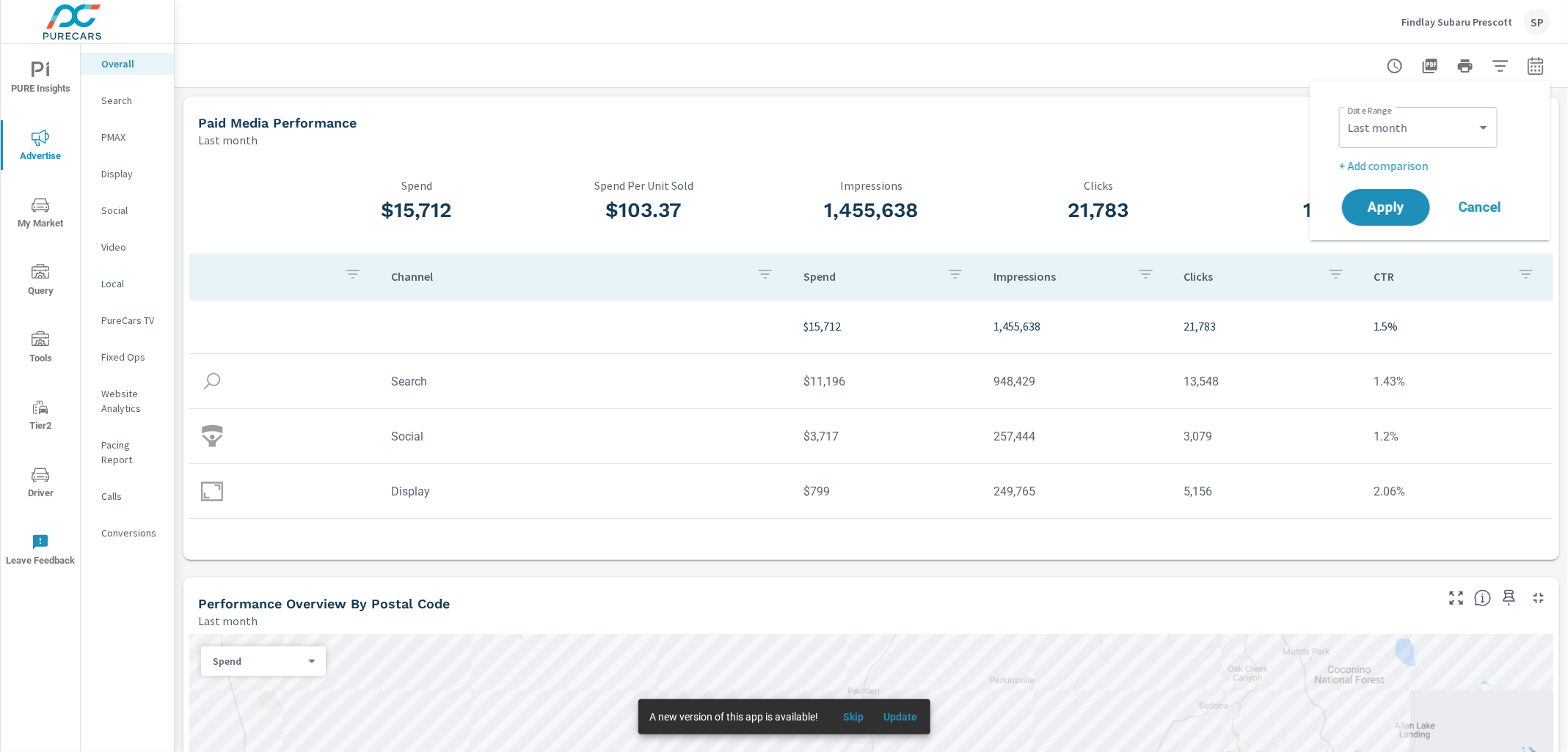
click at [1376, 160] on p "+ Add comparison" at bounding box center [1432, 165] width 188 height 17
click at [1370, 193] on select "Custom Previous period Previous month Previous year" at bounding box center [1418, 192] width 147 height 29
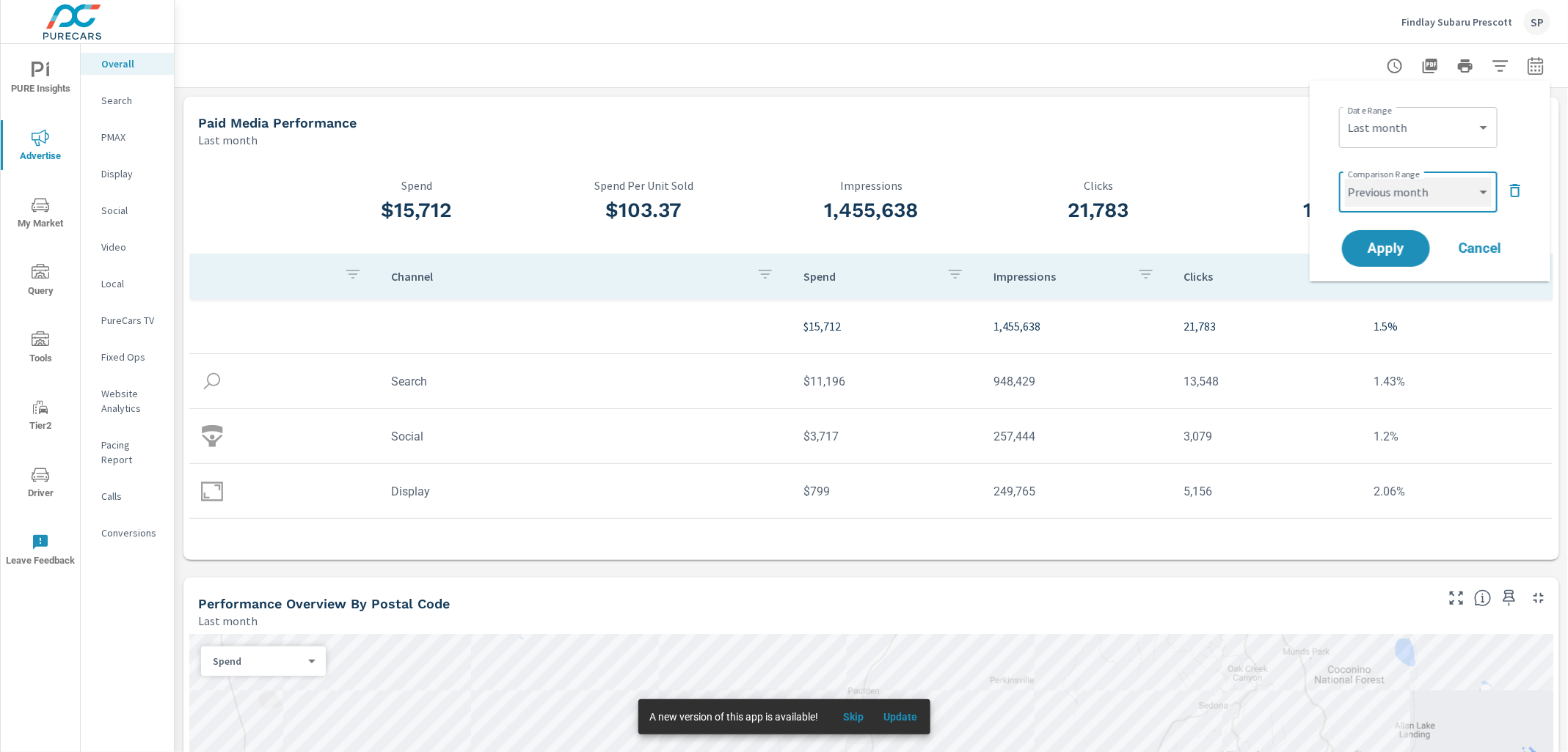
click at [1344, 178] on select "Custom Previous period Previous month Previous year" at bounding box center [1418, 192] width 147 height 29
select select "Previous month"
click at [1370, 247] on span "Apply" at bounding box center [1386, 248] width 60 height 14
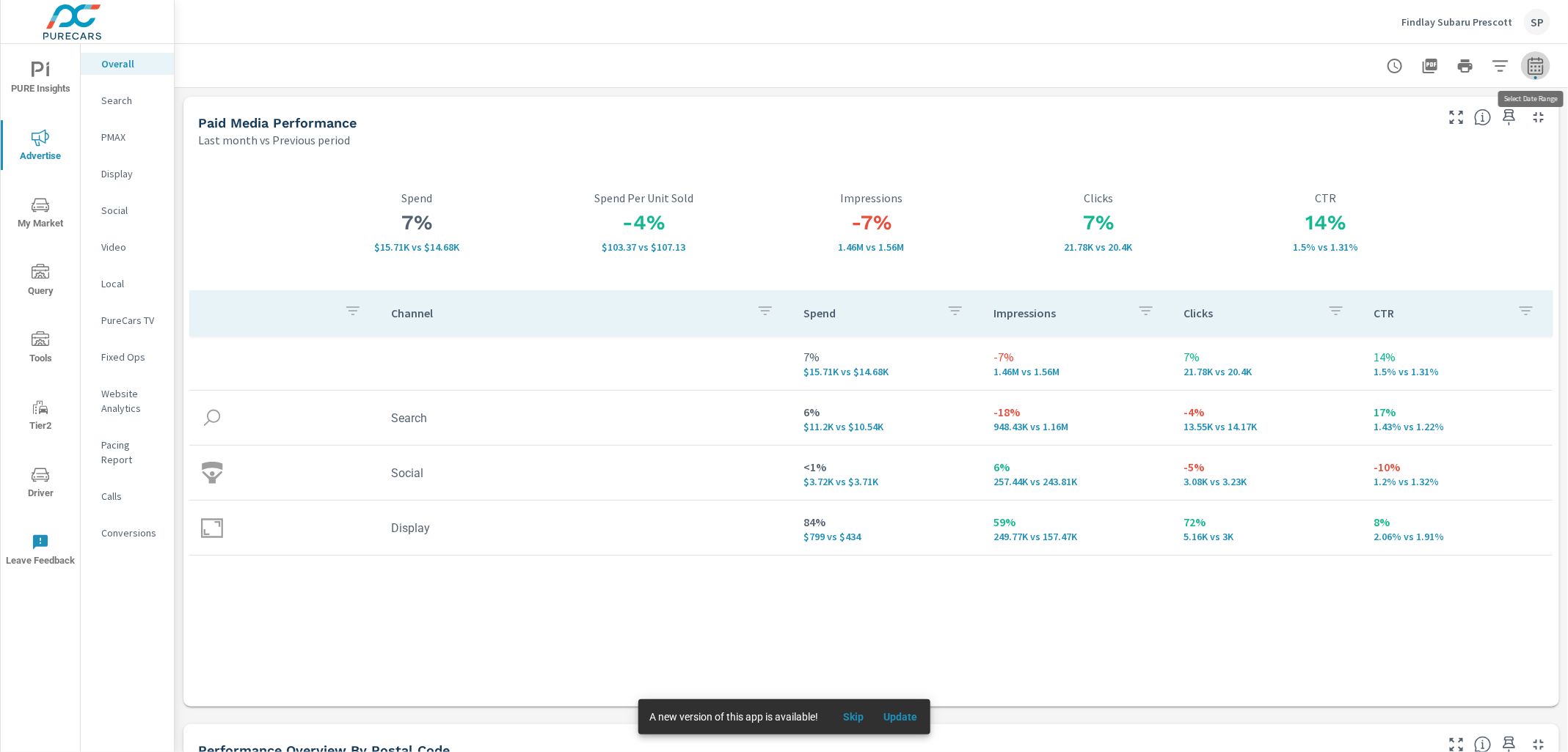
click at [1537, 70] on icon "button" at bounding box center [1535, 65] width 17 height 17
select select "Last month"
select select "Previous period"
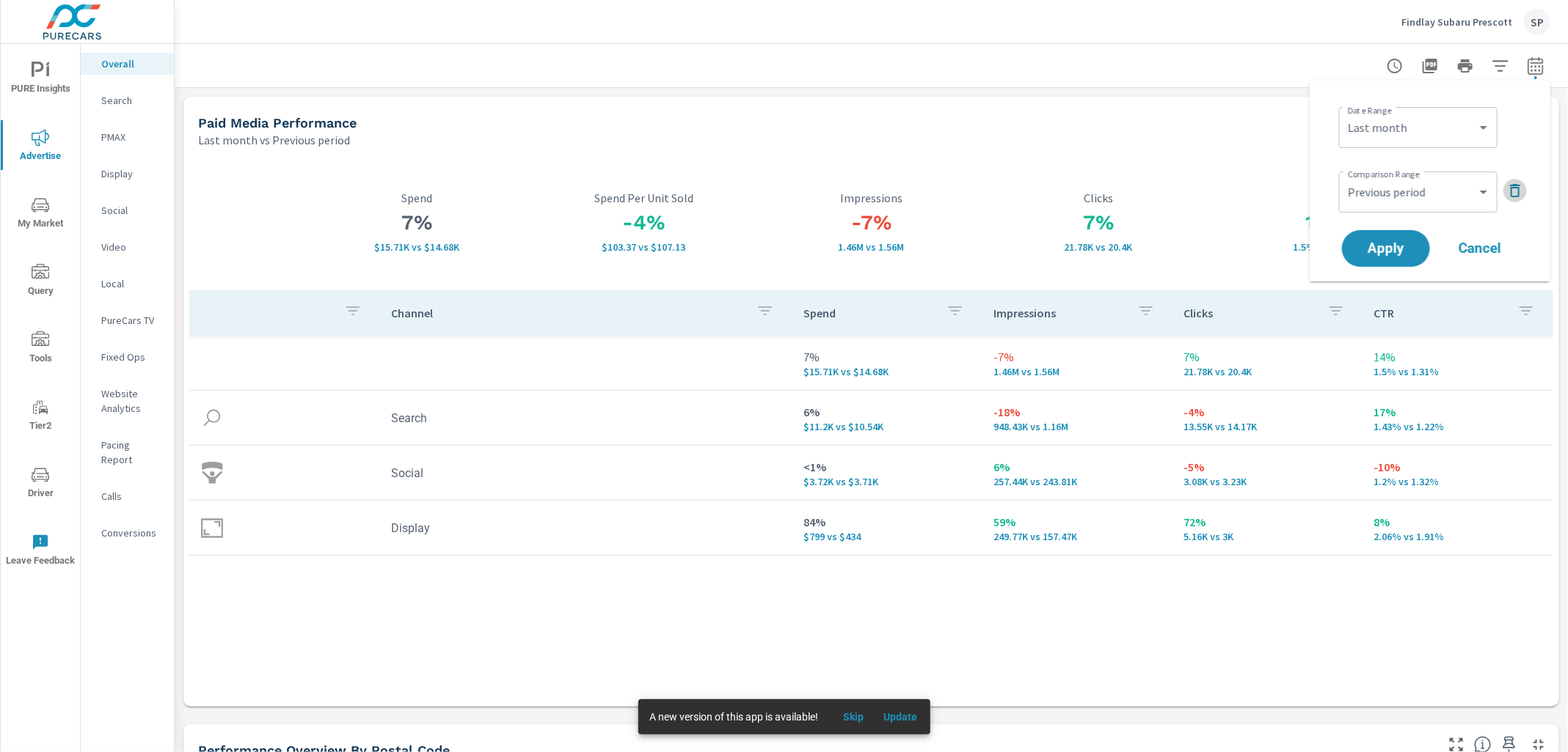
click at [1518, 190] on icon "button" at bounding box center [1514, 191] width 10 height 13
click at [1423, 115] on select "Custom Yesterday Last week Last 7 days Last 14 days Last 30 days Last 45 days L…" at bounding box center [1418, 127] width 147 height 29
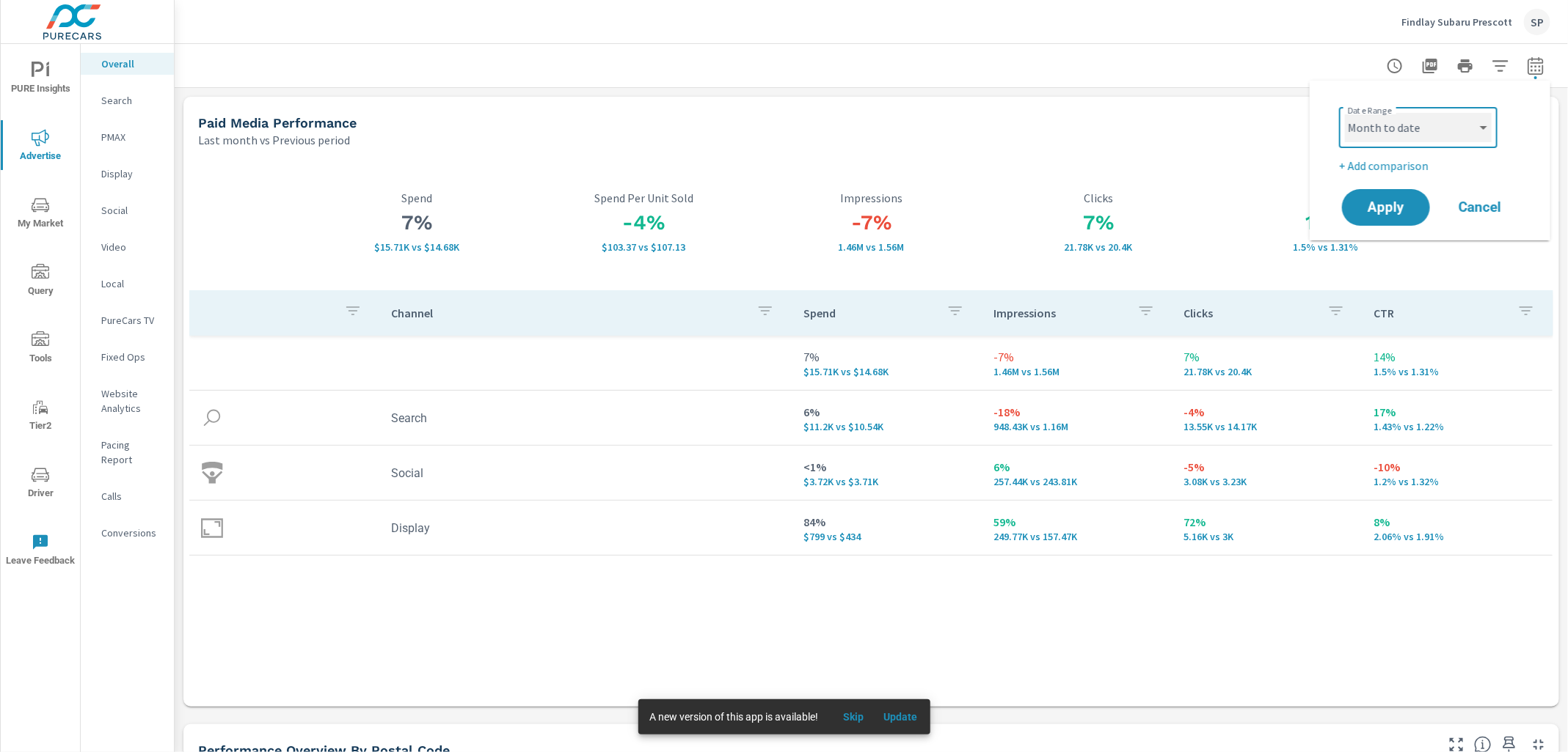
click at [1344, 113] on select "Custom Yesterday Last week Last 7 days Last 14 days Last 30 days Last 45 days L…" at bounding box center [1418, 127] width 147 height 29
select select "Month to date"
click at [1384, 215] on button "Apply" at bounding box center [1385, 208] width 91 height 38
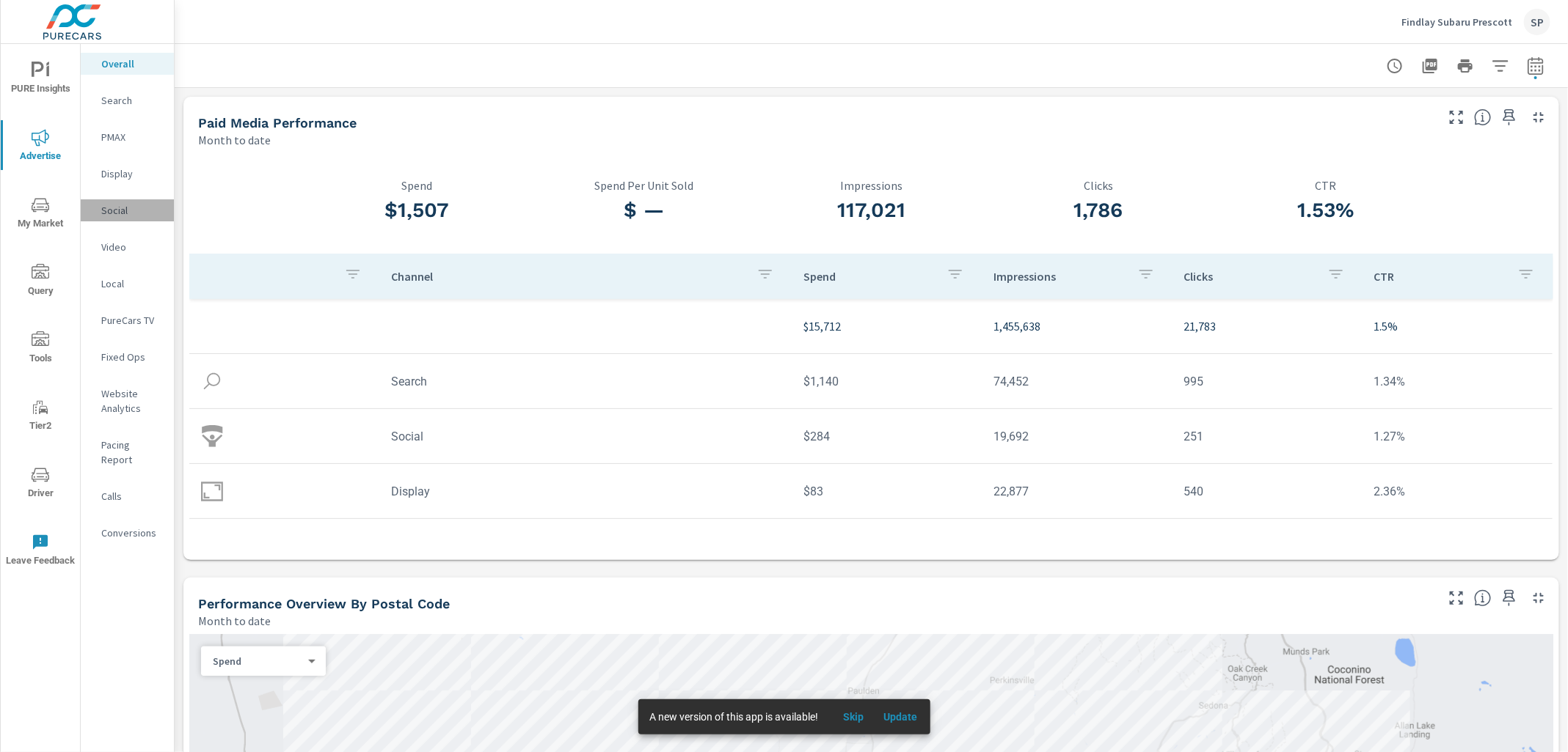
click at [115, 207] on p "Social" at bounding box center [131, 211] width 60 height 15
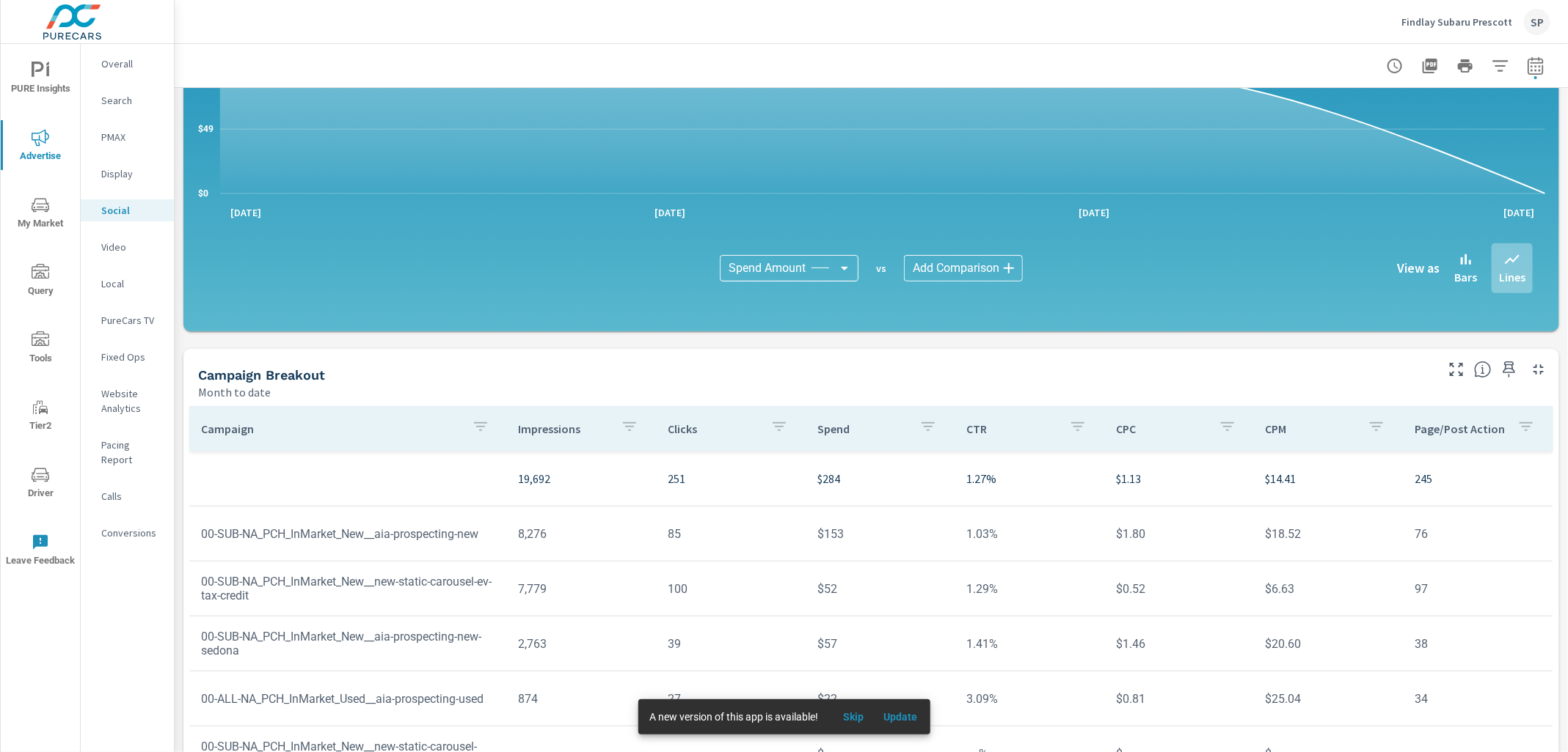
scroll to position [224, 0]
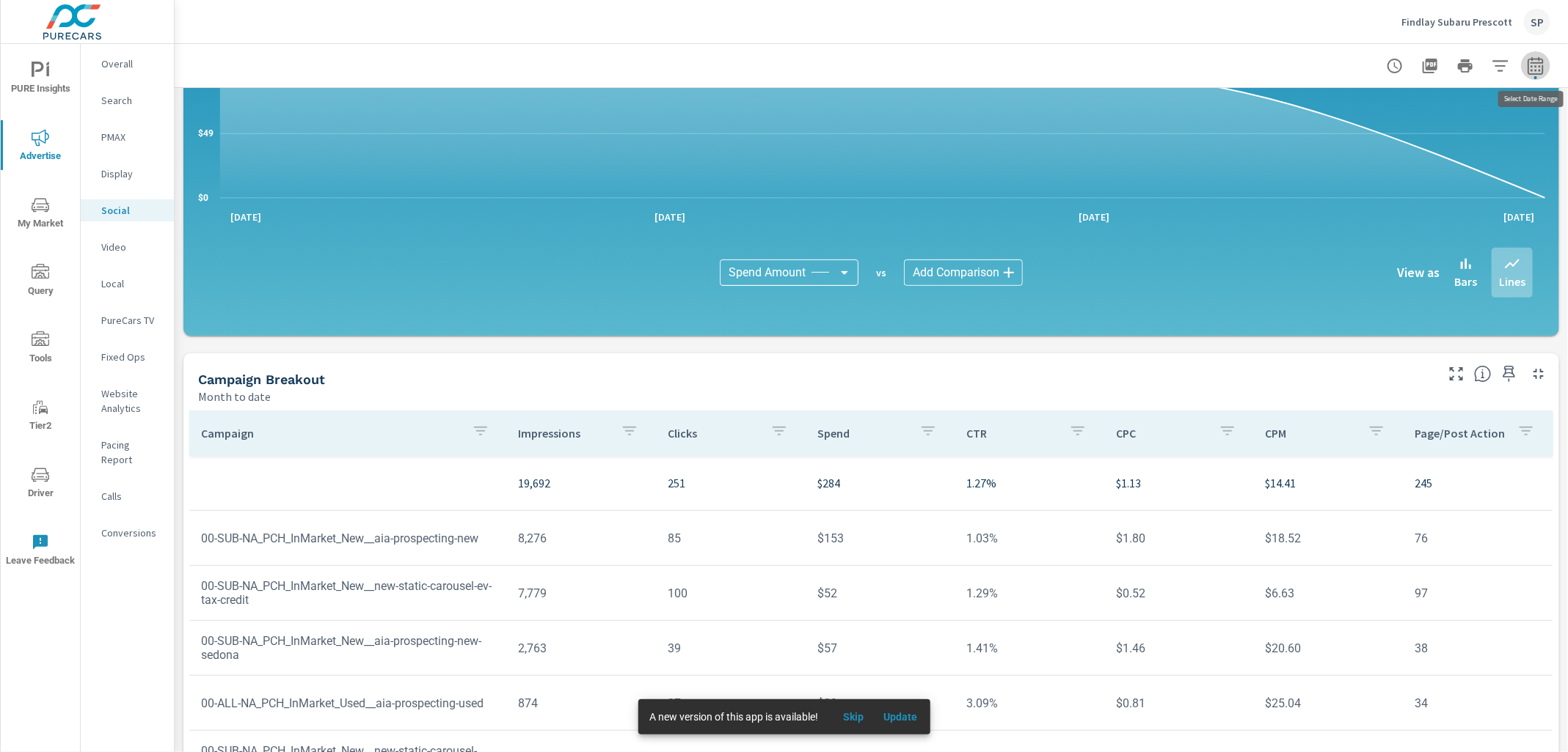
click at [1535, 70] on icon "button" at bounding box center [1535, 68] width 9 height 5
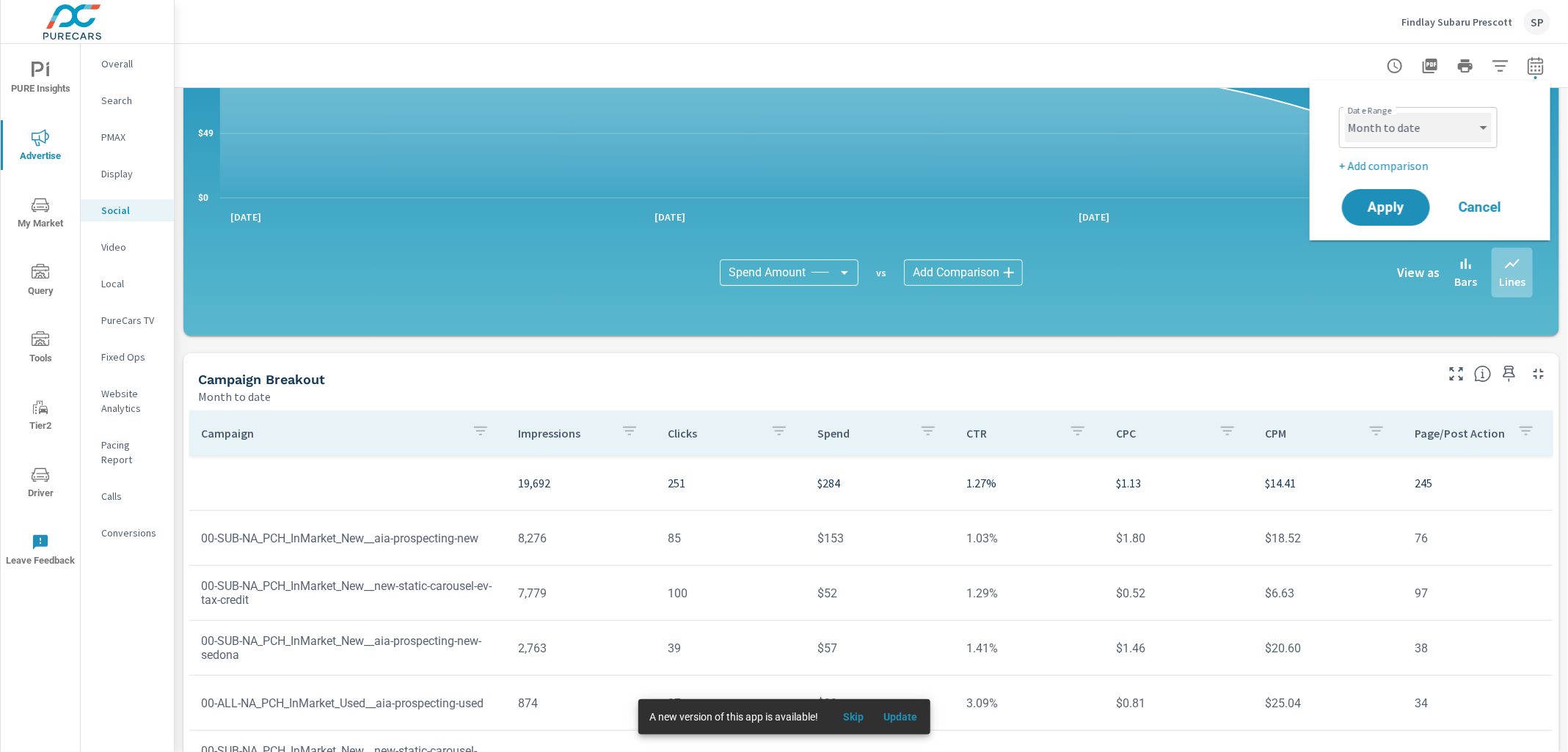
click at [1439, 118] on select "Custom Yesterday Last week Last 7 days Last 14 days Last 30 days Last 45 days L…" at bounding box center [1418, 127] width 147 height 29
click at [1344, 113] on select "Custom Yesterday Last week Last 7 days Last 14 days Last 30 days Last 45 days L…" at bounding box center [1418, 127] width 147 height 29
select select "Last month"
click at [1389, 163] on p "+ Add comparison" at bounding box center [1432, 165] width 188 height 17
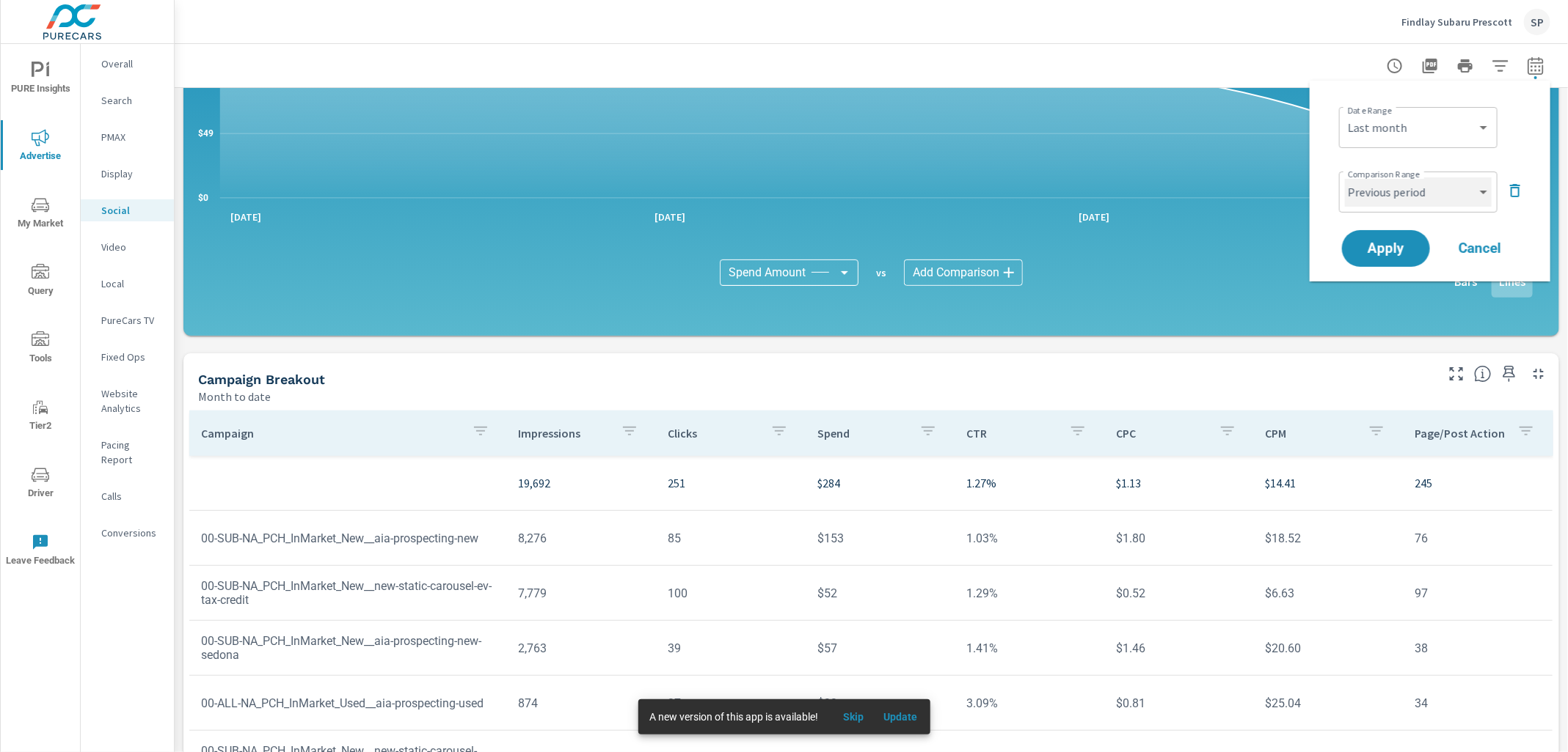
click at [1387, 200] on select "Custom Previous period Previous month Previous year" at bounding box center [1418, 192] width 147 height 29
click at [1344, 178] on select "Custom Previous period Previous month Previous year" at bounding box center [1418, 192] width 147 height 29
select select "Previous month"
click at [1381, 245] on span "Apply" at bounding box center [1386, 248] width 60 height 14
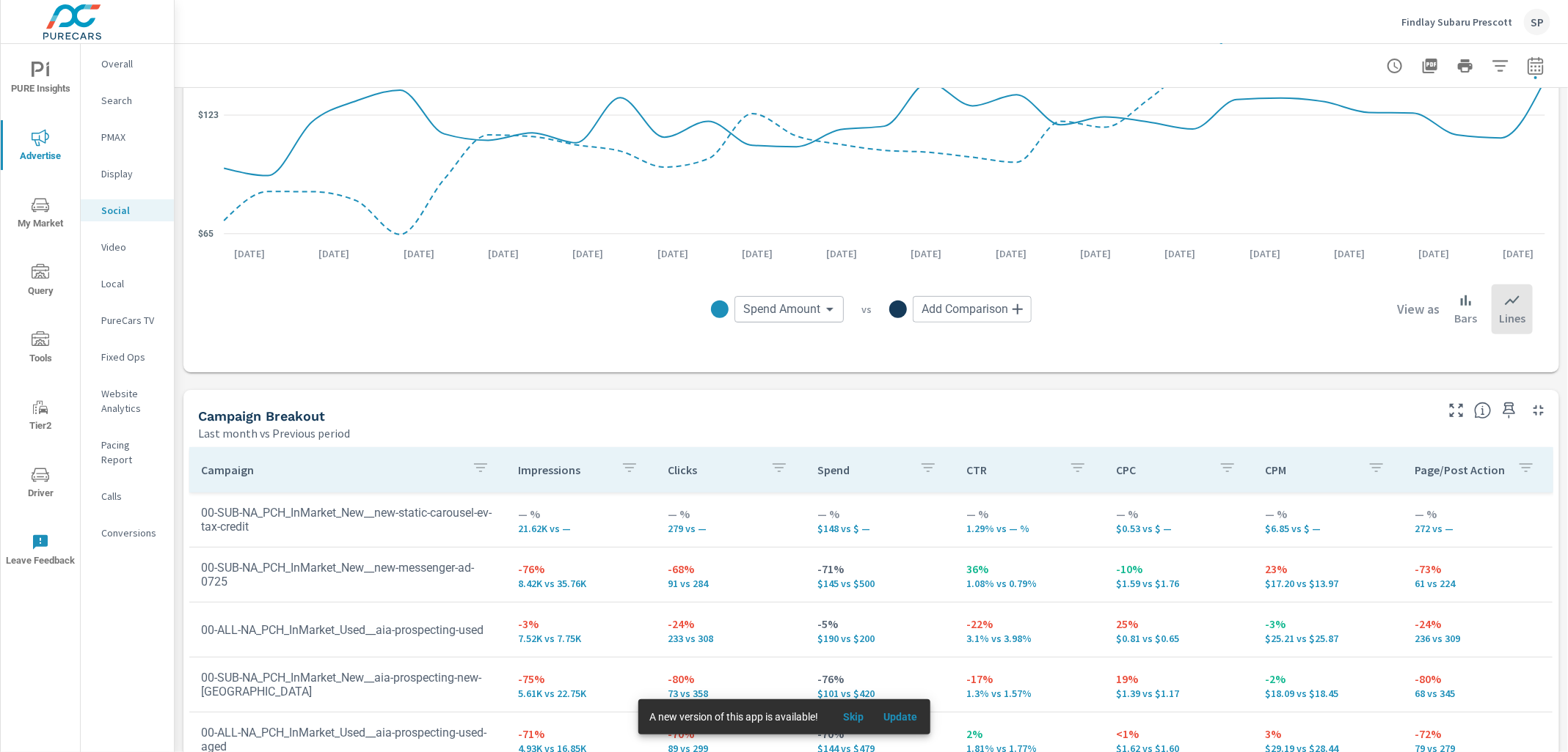
scroll to position [356, 0]
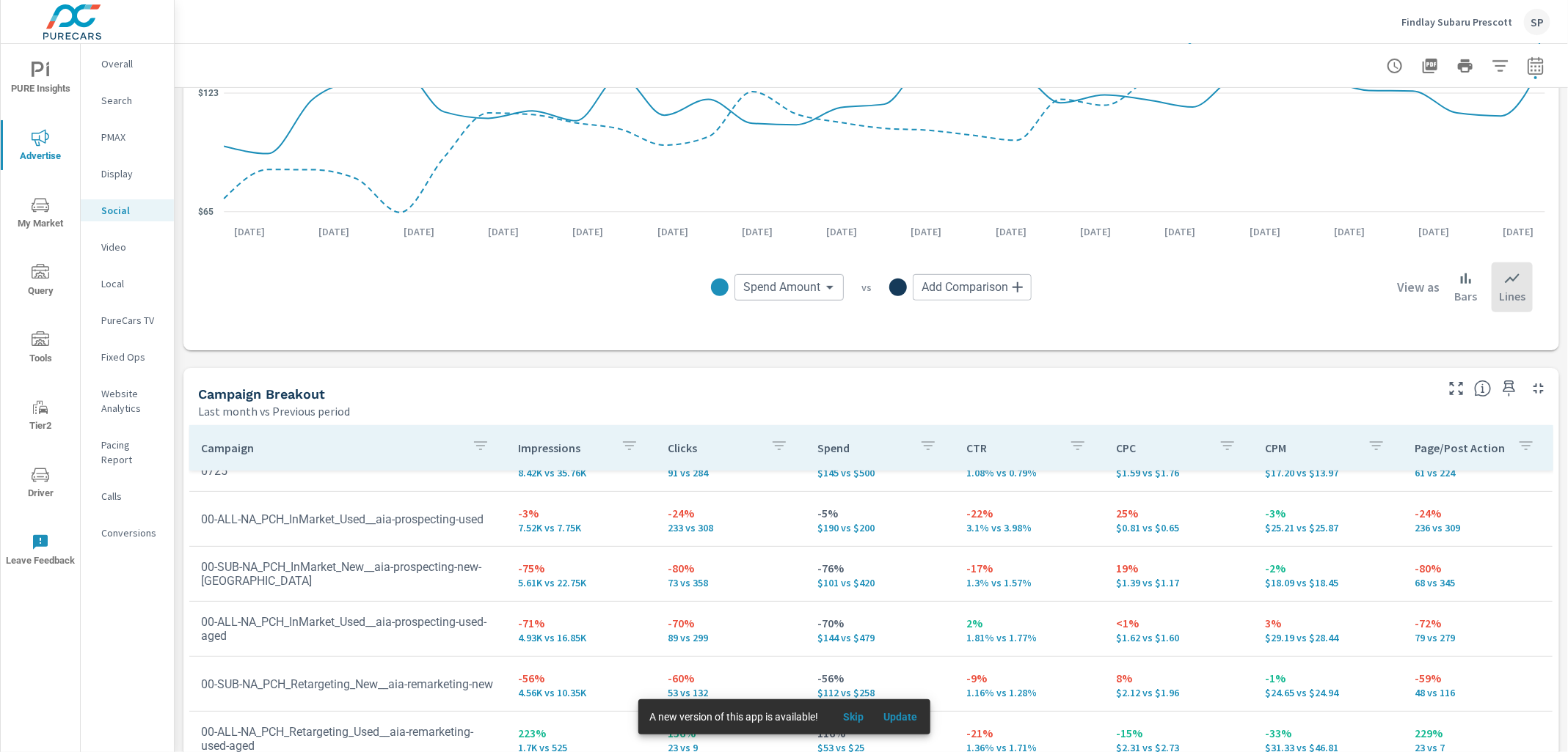
scroll to position [430, 0]
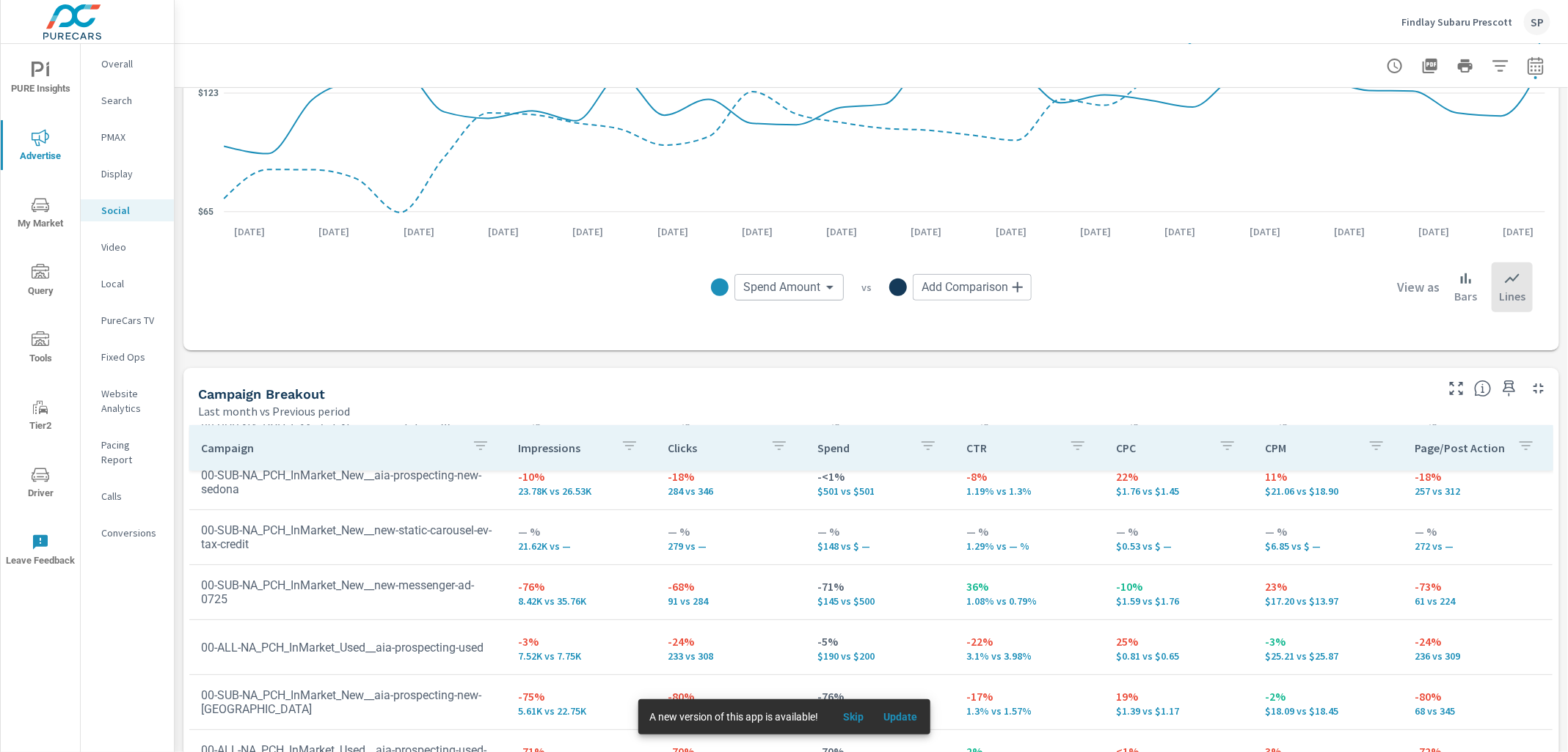
scroll to position [133, 0]
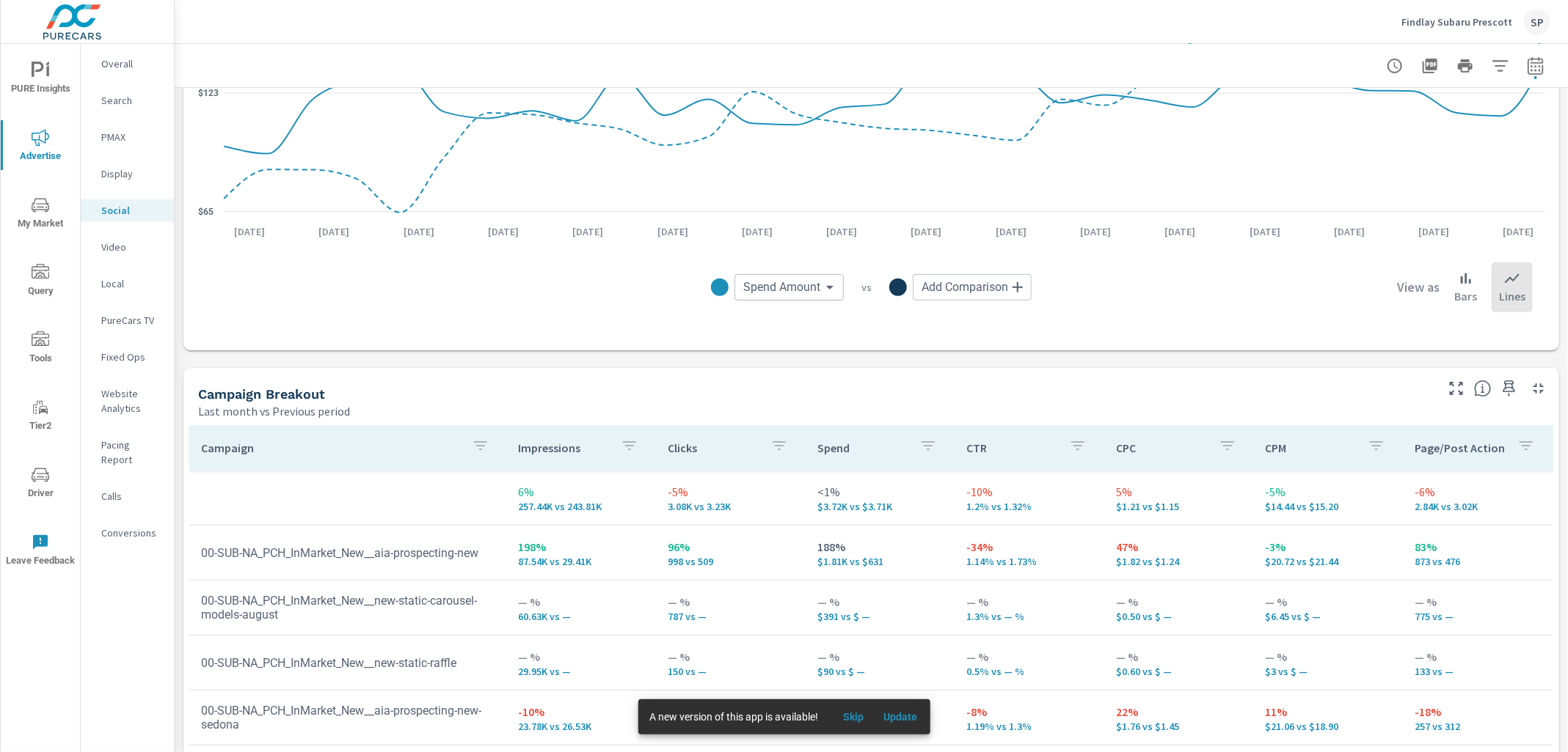
click at [870, 573] on td "188% $1.81K vs $631" at bounding box center [880, 553] width 149 height 53
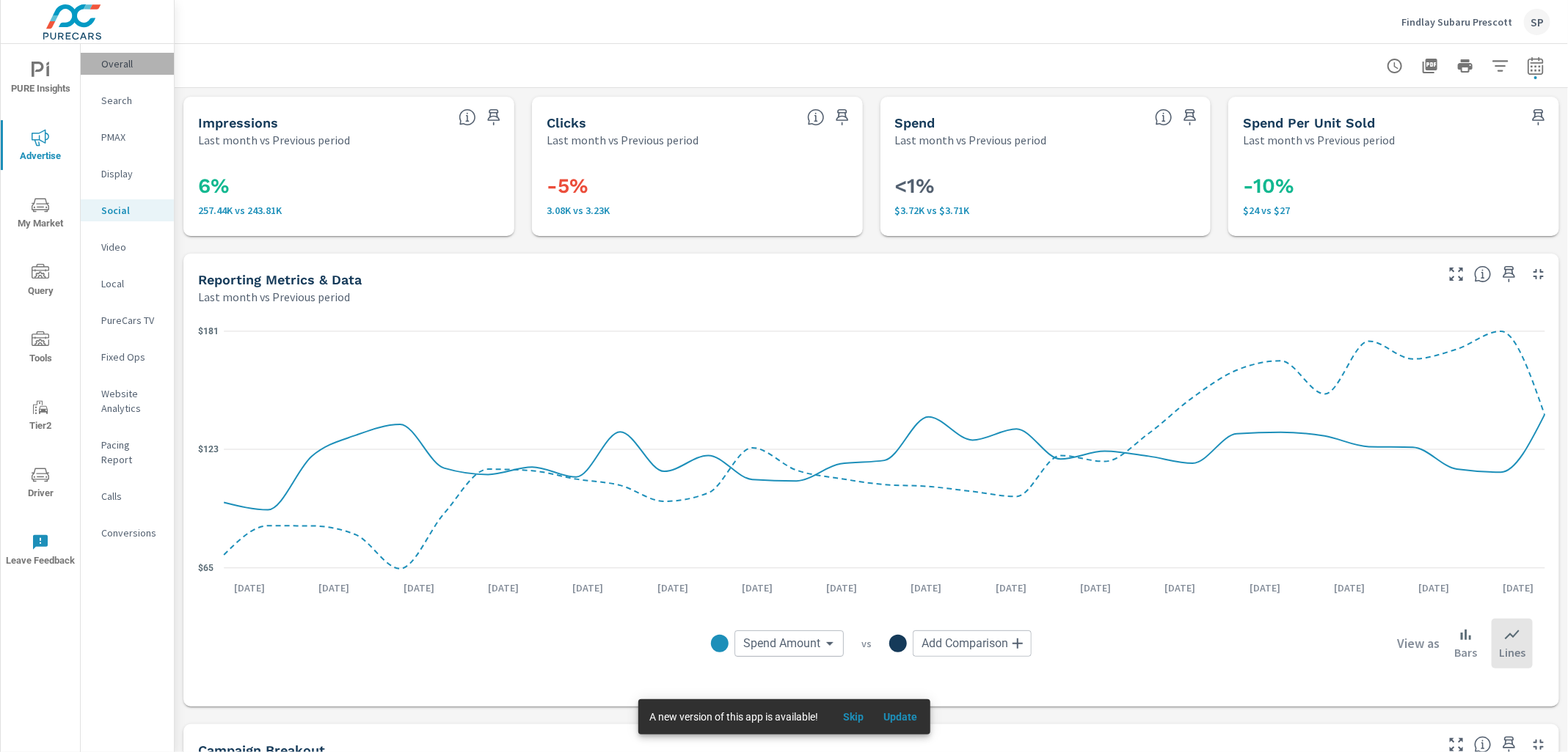
click at [115, 61] on p "Overall" at bounding box center [131, 64] width 60 height 15
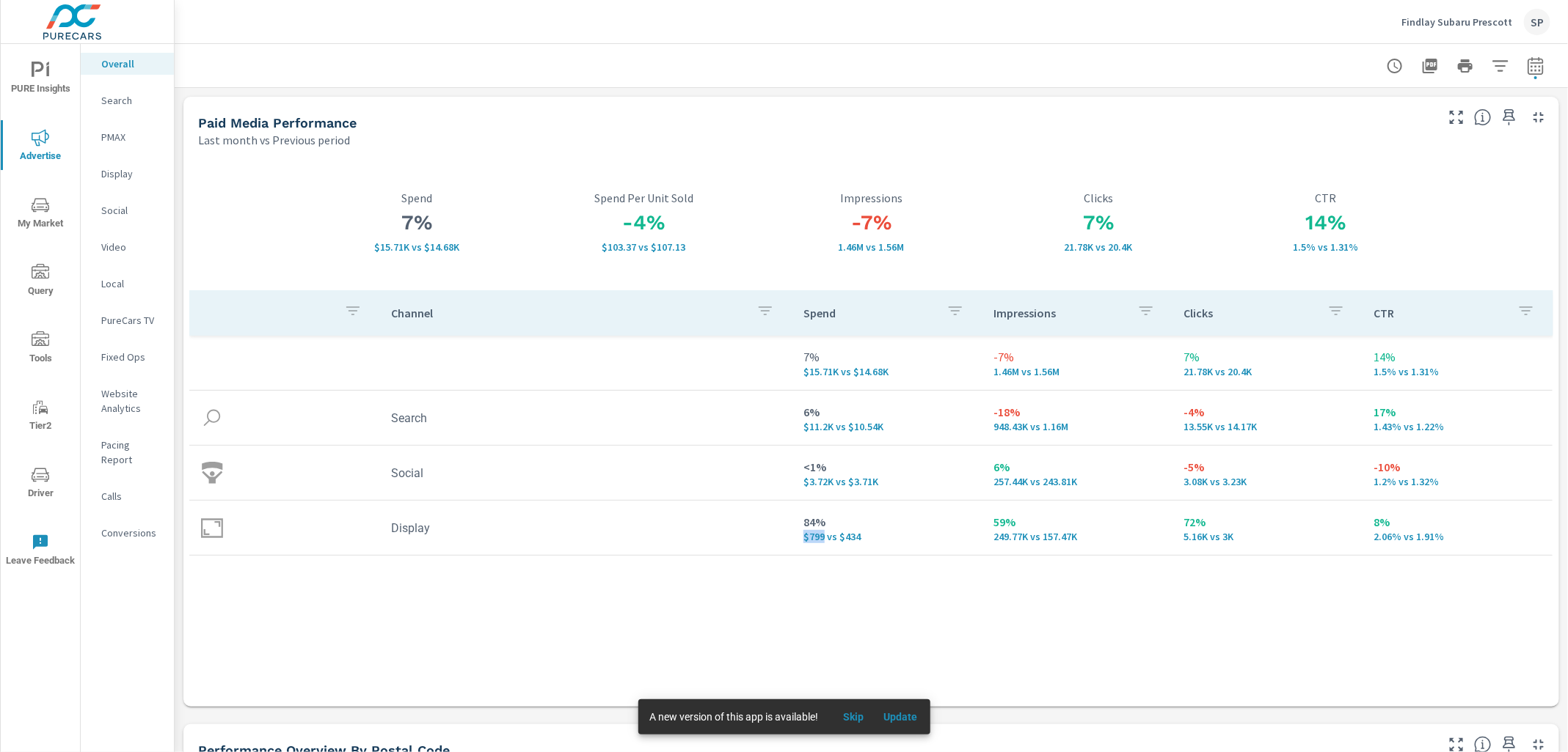
drag, startPoint x: 824, startPoint y: 535, endPoint x: 780, endPoint y: 551, distance: 46.8
click at [780, 551] on tr "Display 84% $799 vs $434 59% 249.77K vs 157.47K 72% 5.16K vs 3K 8% 2.06% vs 1.9…" at bounding box center [871, 529] width 1363 height 55
click at [817, 549] on td "84% $799 vs $434" at bounding box center [886, 528] width 190 height 53
click at [105, 123] on nav "Overall Search PMAX Display Social Video Local PureCars TV Fixed Ops Website An…" at bounding box center [127, 304] width 93 height 520
drag, startPoint x: 105, startPoint y: 123, endPoint x: 105, endPoint y: 133, distance: 10.0
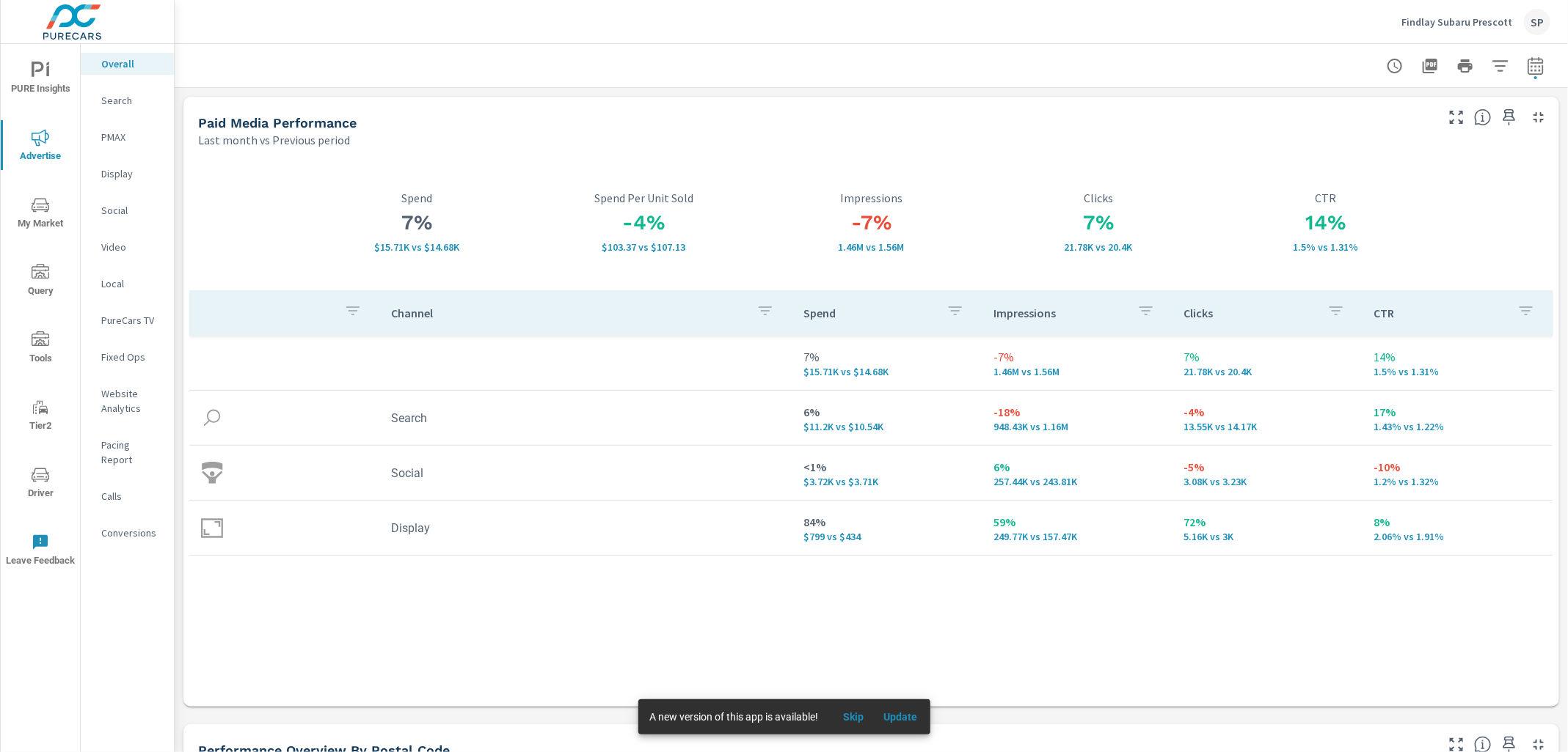
click at [105, 133] on nav "Overall Search PMAX Display Social Video Local PureCars TV Fixed Ops Website An…" at bounding box center [127, 304] width 93 height 520
click at [105, 133] on p "PMAX" at bounding box center [131, 137] width 60 height 15
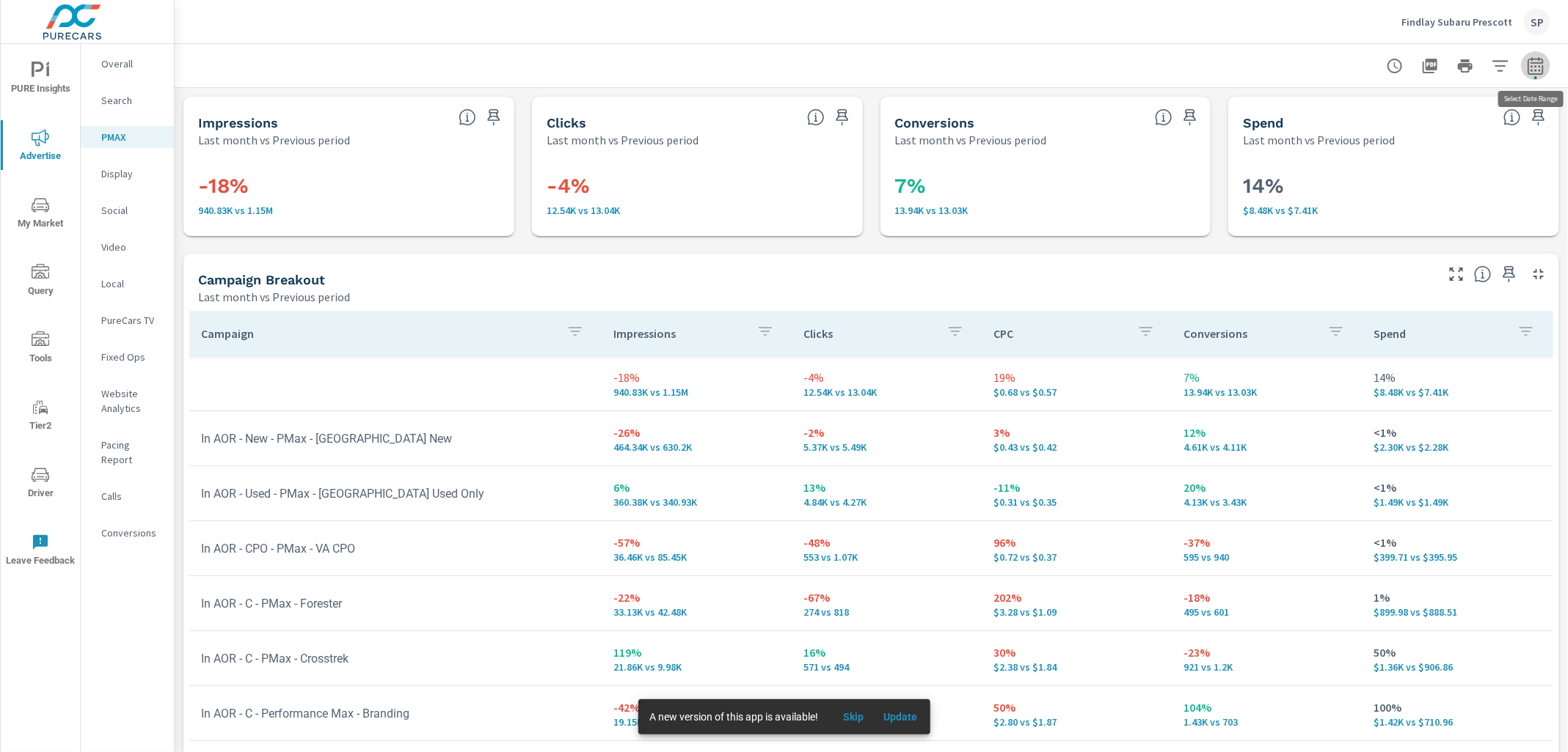
click at [1539, 67] on icon "button" at bounding box center [1535, 65] width 17 height 17
select select "Last month"
select select "Previous period"
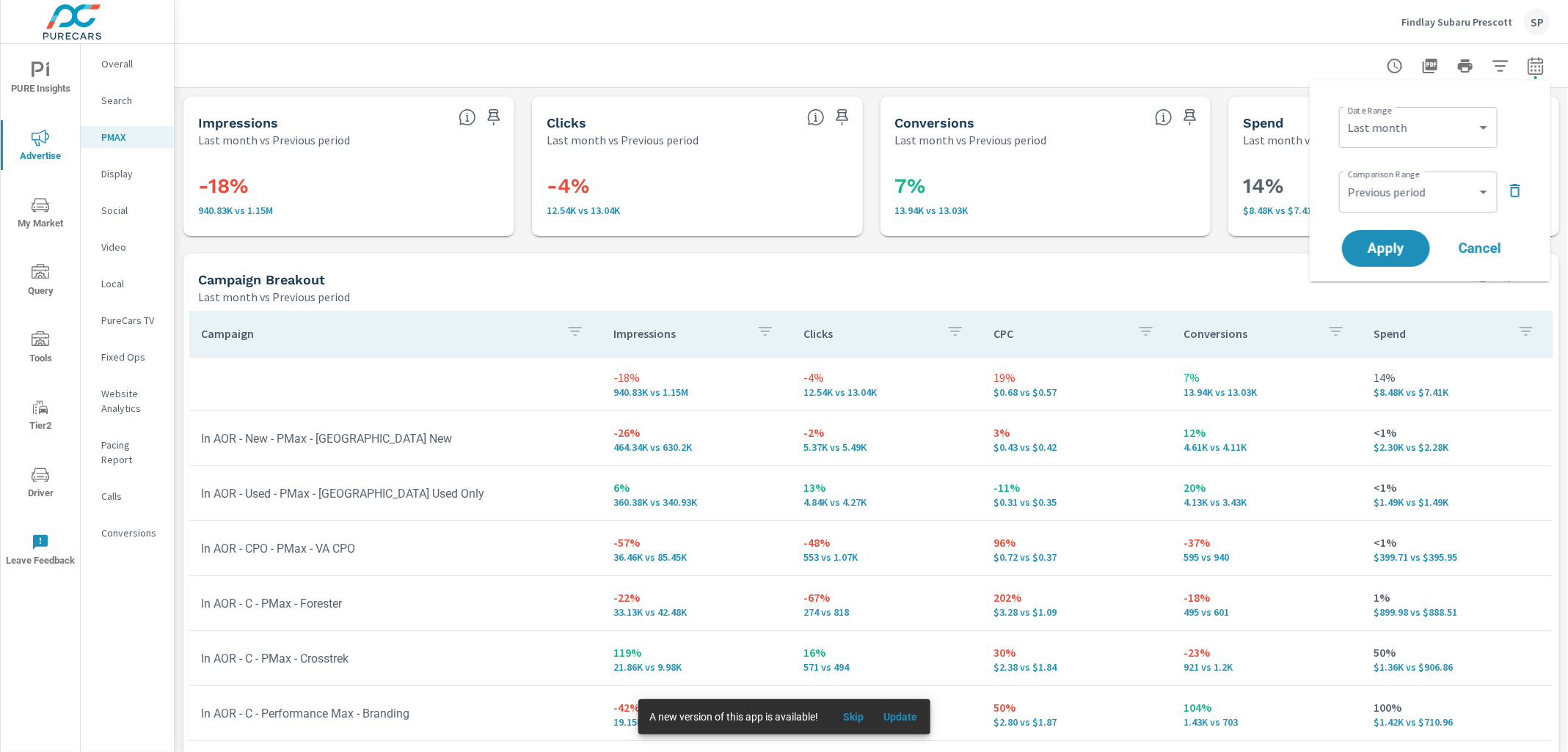
click at [1512, 187] on icon "button" at bounding box center [1514, 191] width 10 height 13
click at [1388, 194] on button "Apply" at bounding box center [1385, 208] width 91 height 38
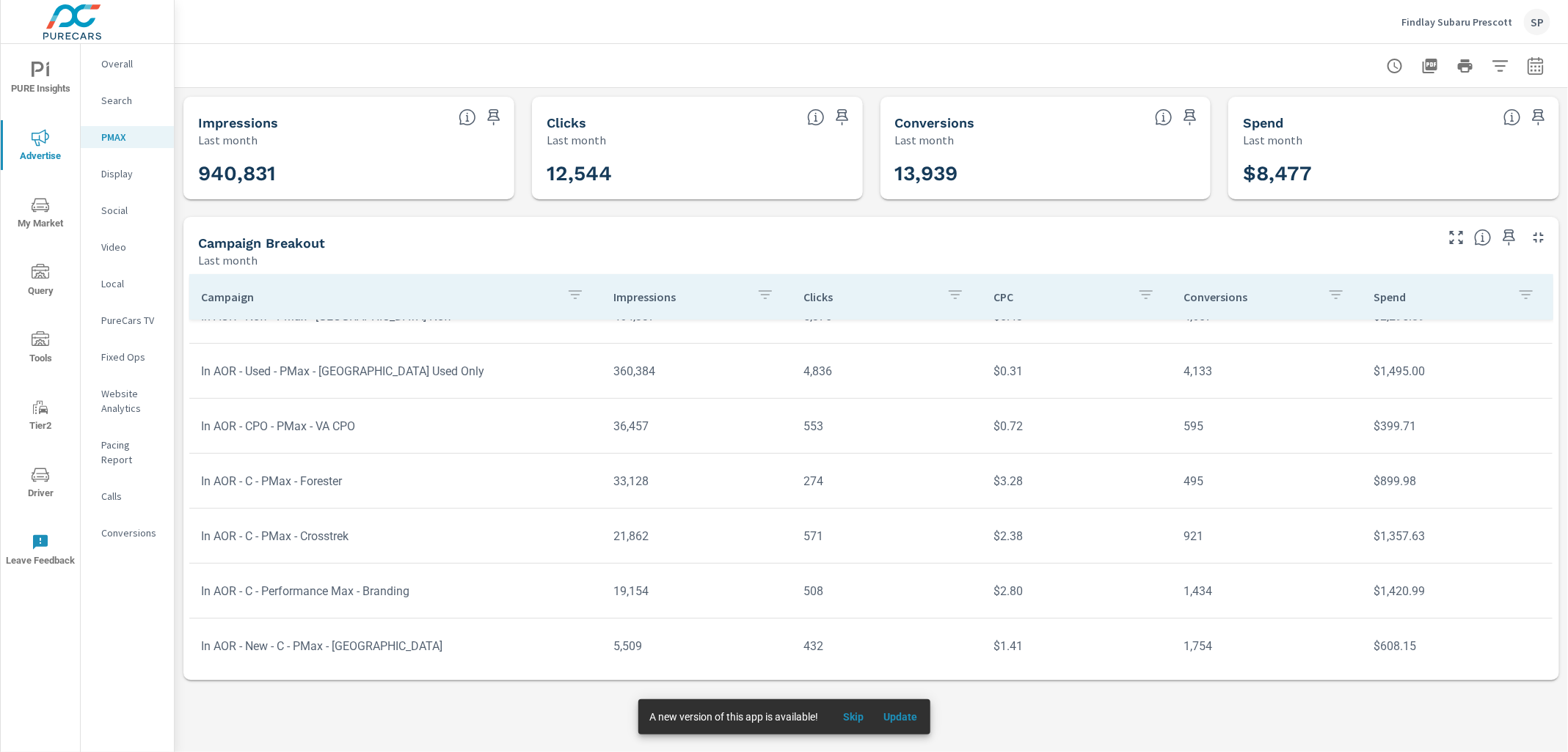
scroll to position [26, 0]
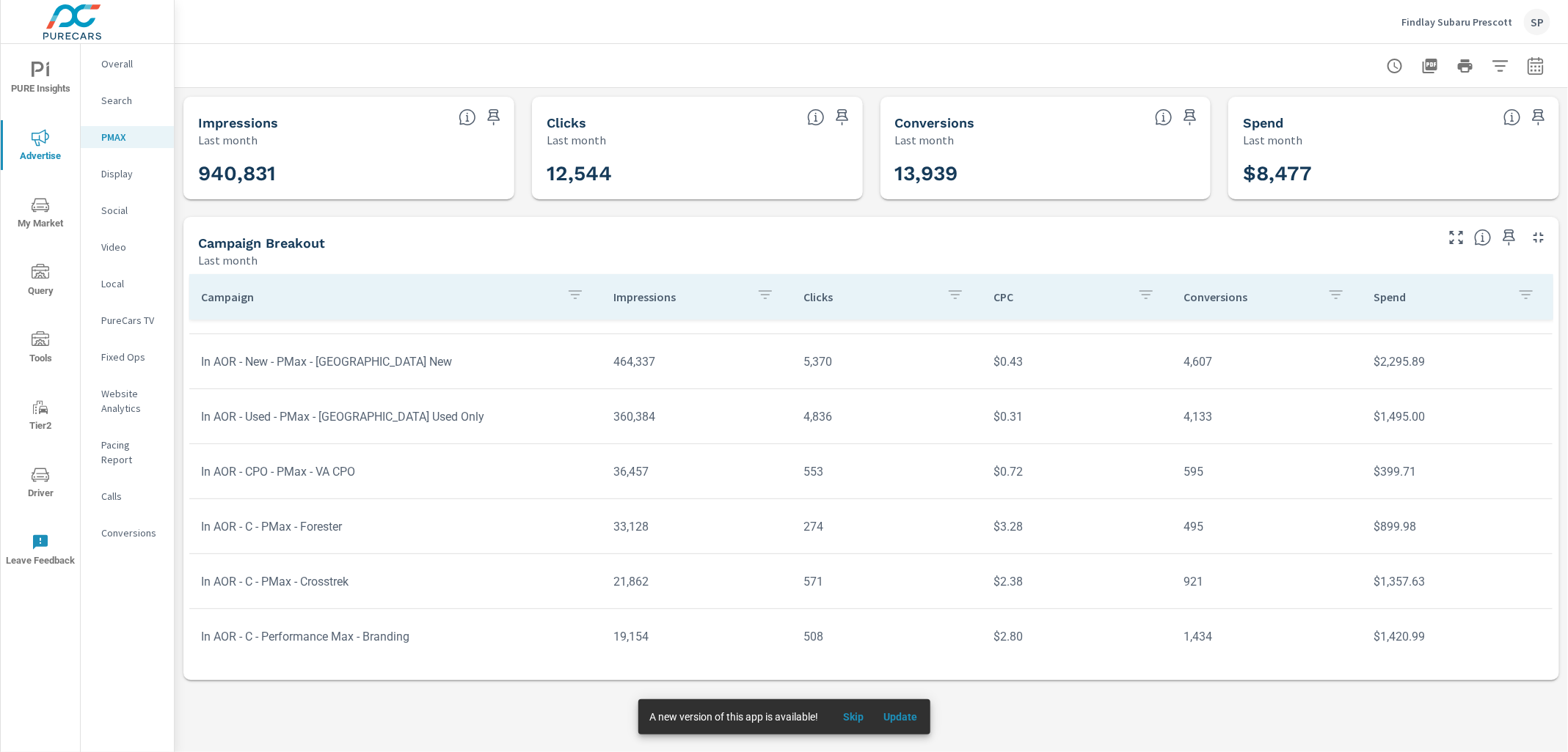
scroll to position [56, 0]
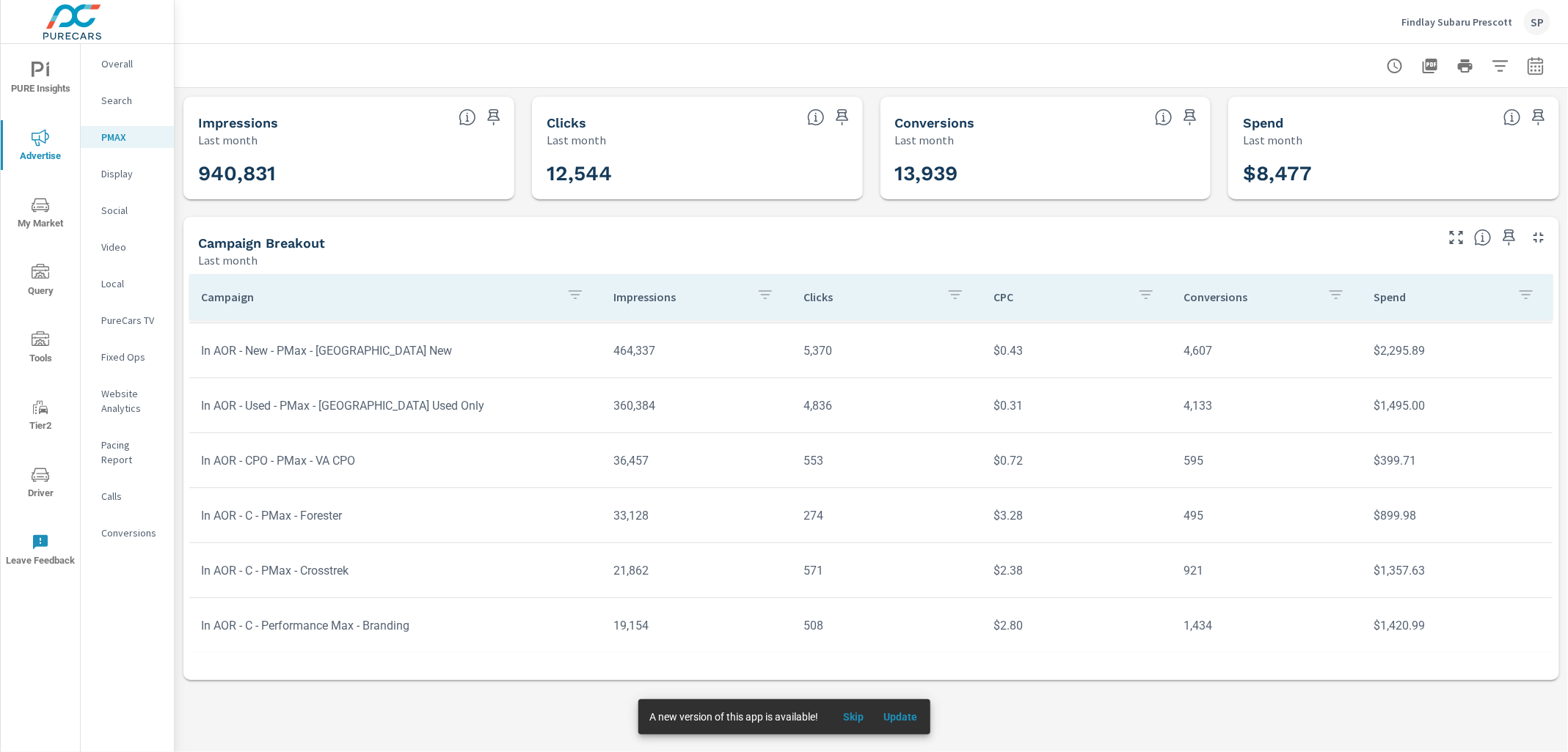
scroll to position [53, 0]
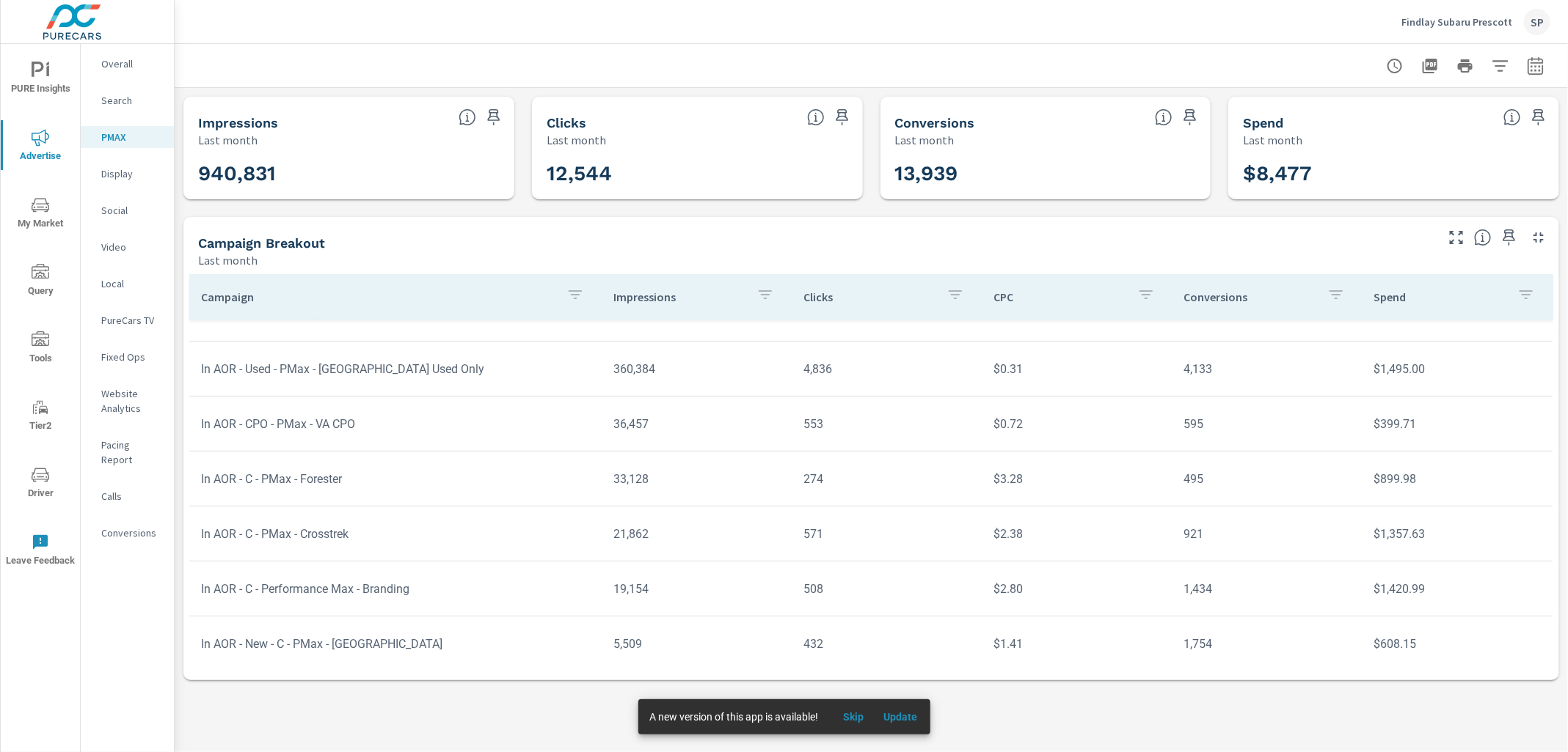
scroll to position [79, 0]
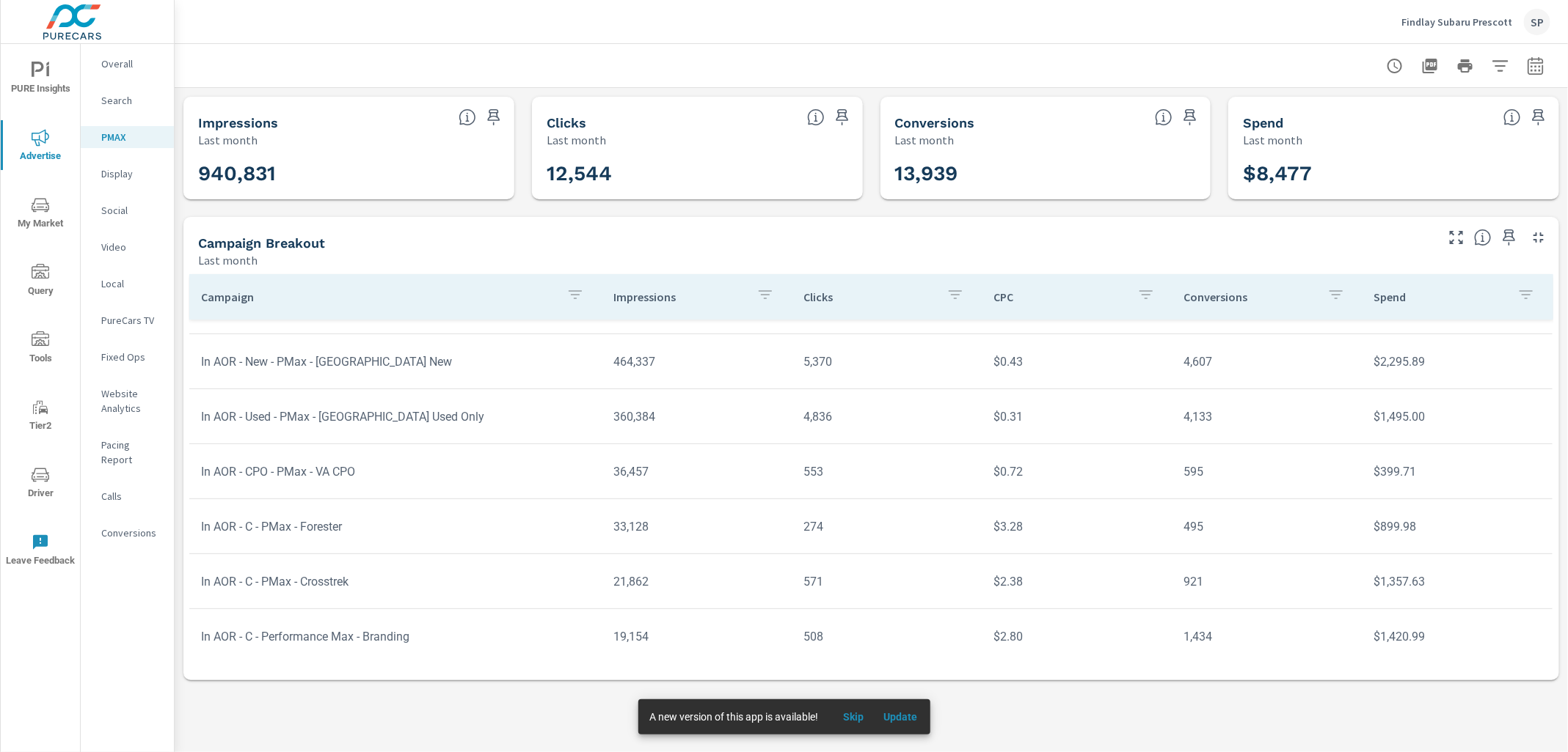
scroll to position [9, 0]
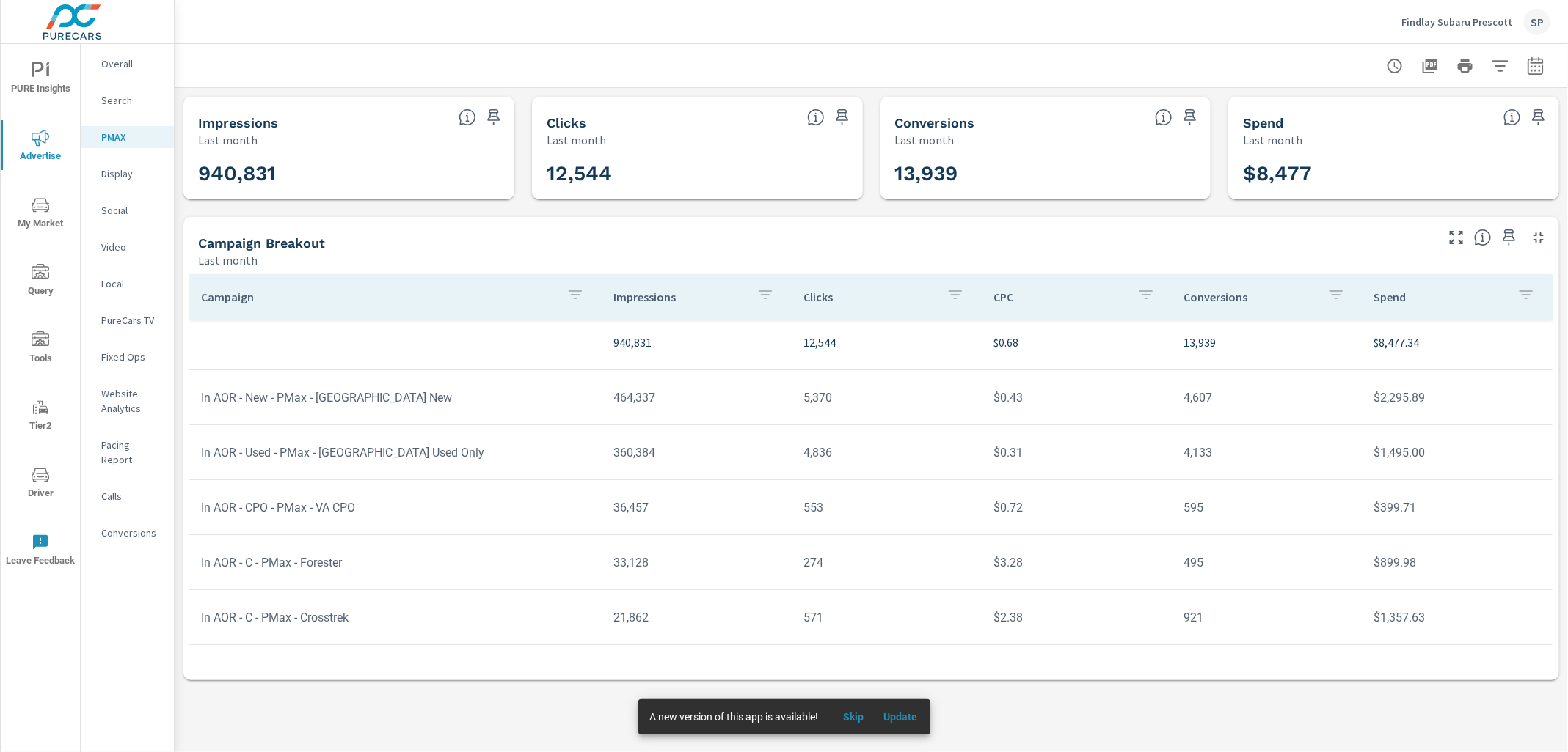
scroll to position [9, 0]
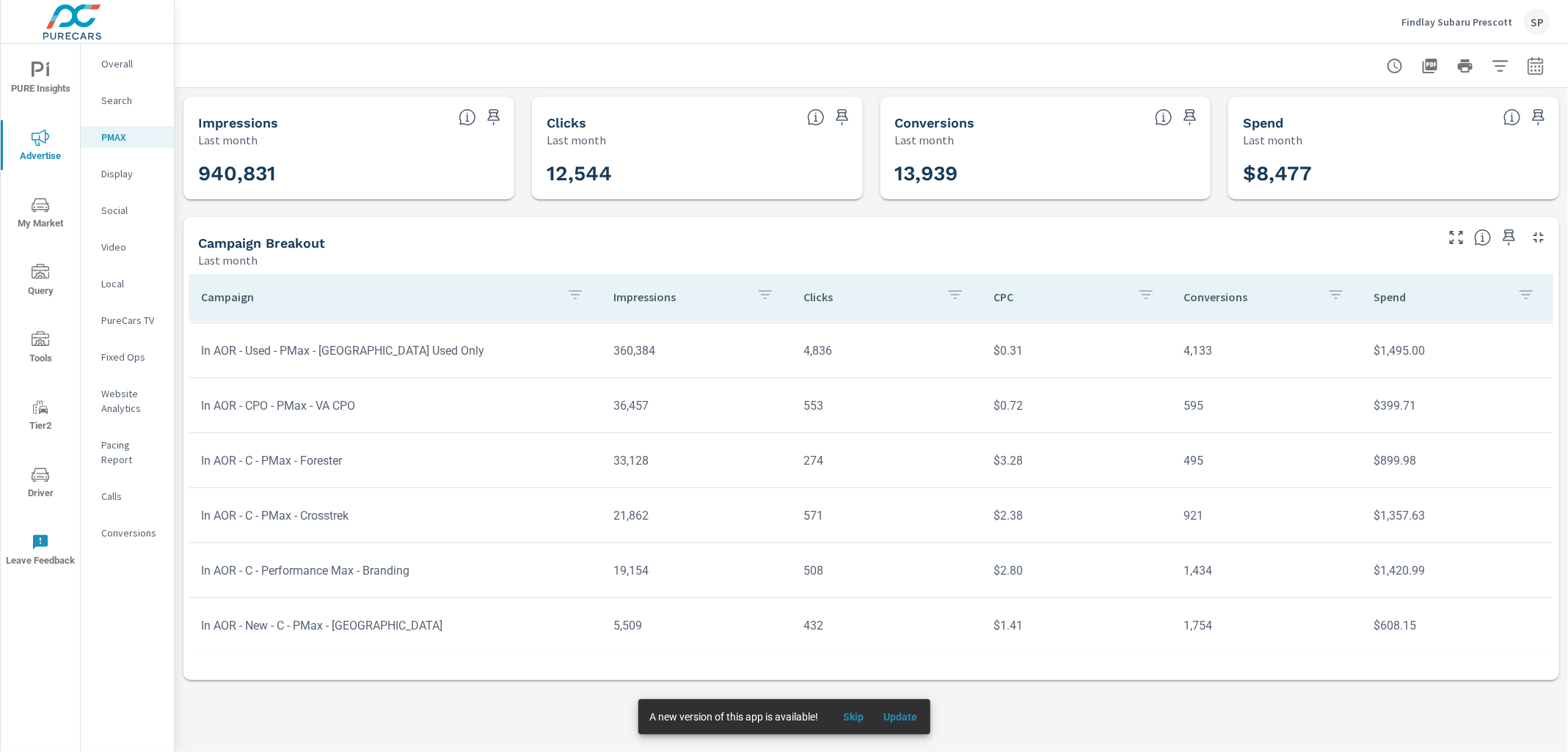
scroll to position [20, 0]
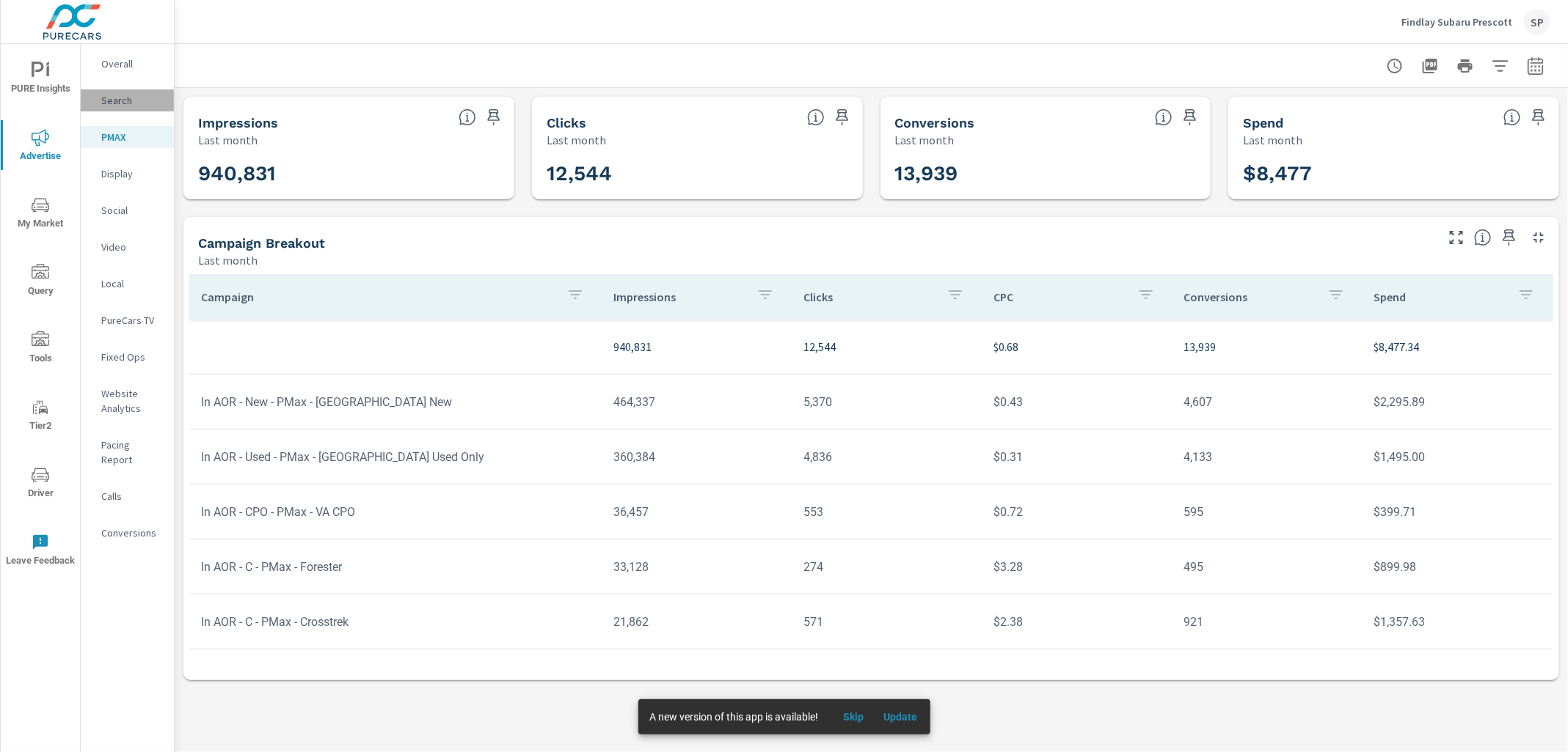
click at [112, 97] on p "Search" at bounding box center [131, 101] width 60 height 15
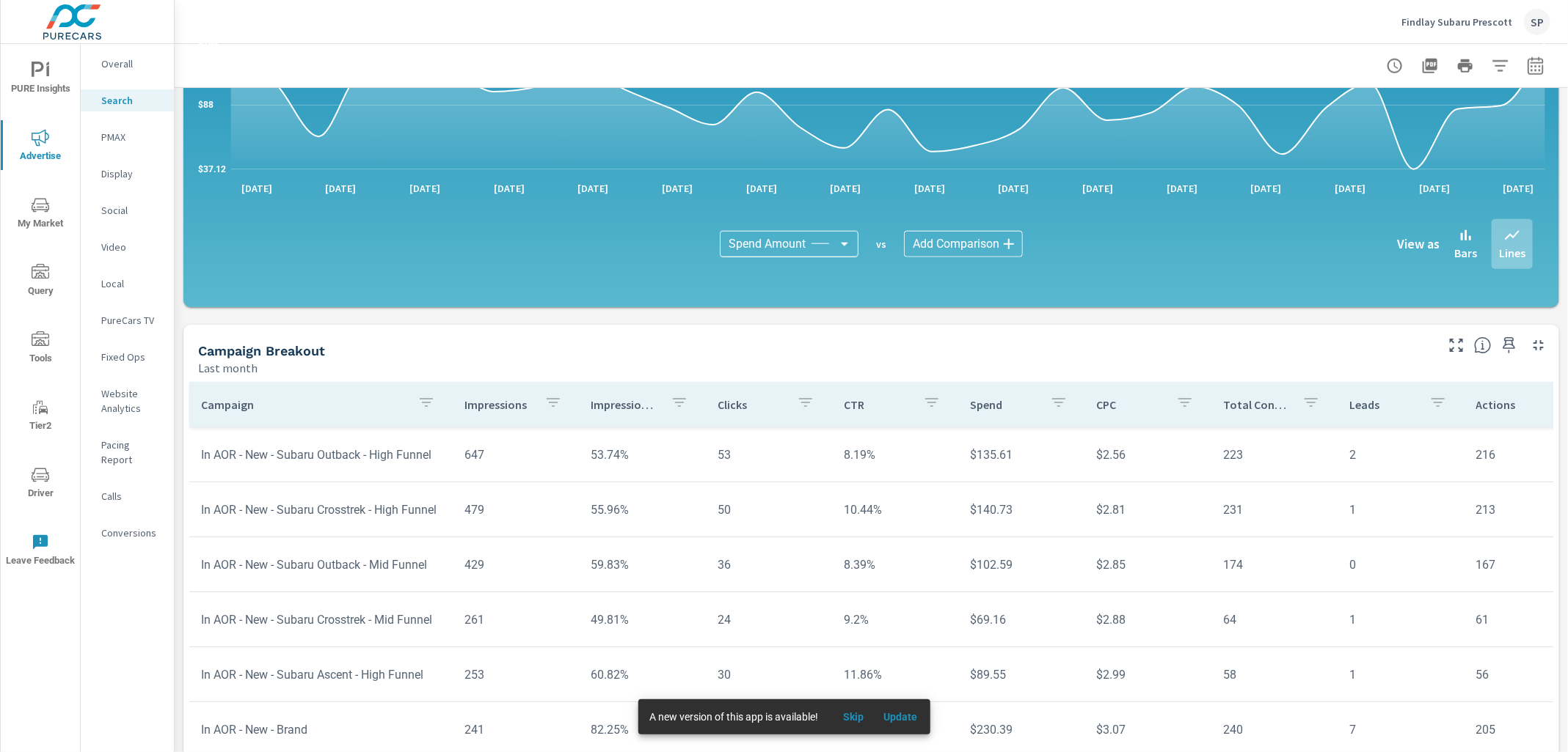
scroll to position [858, 0]
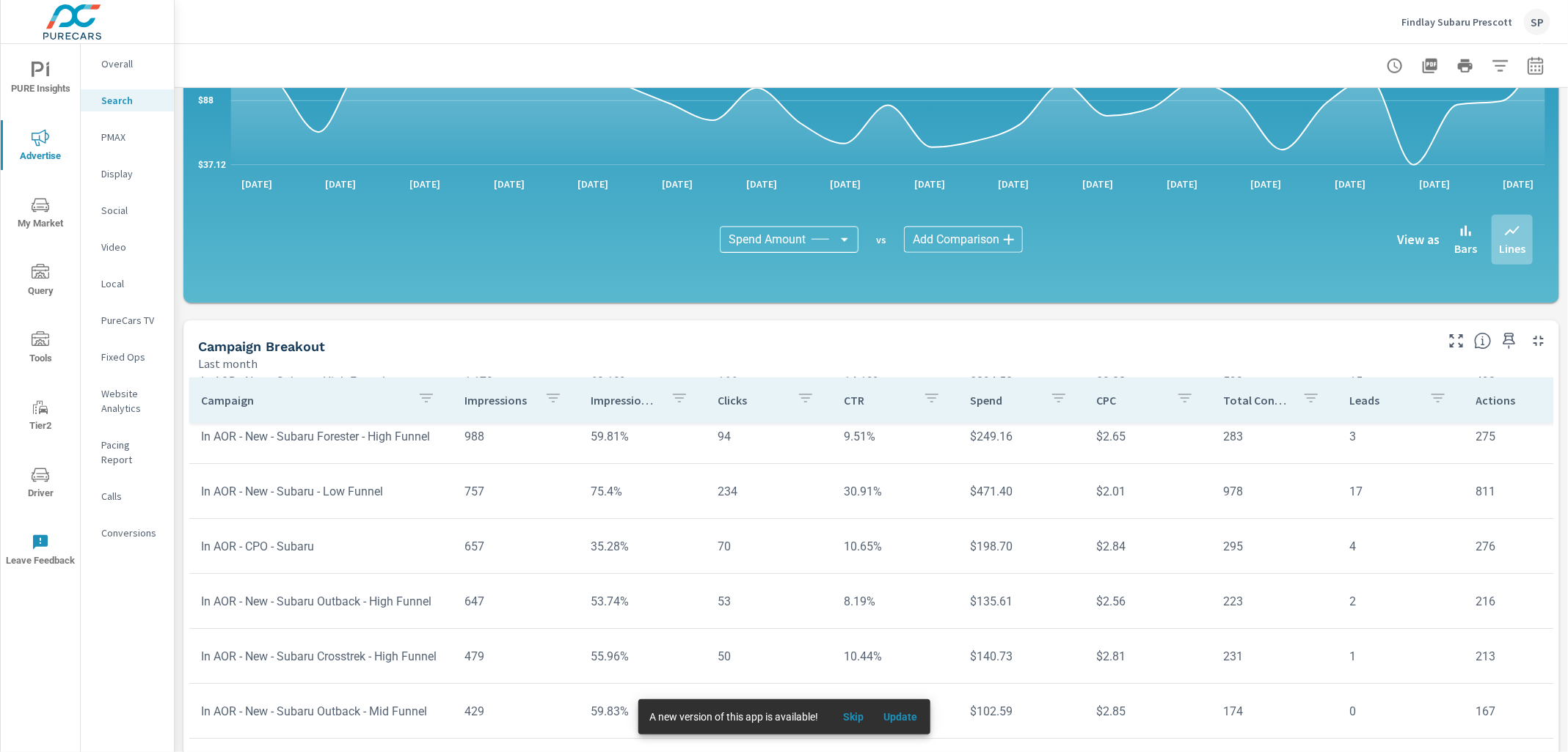
scroll to position [51, 0]
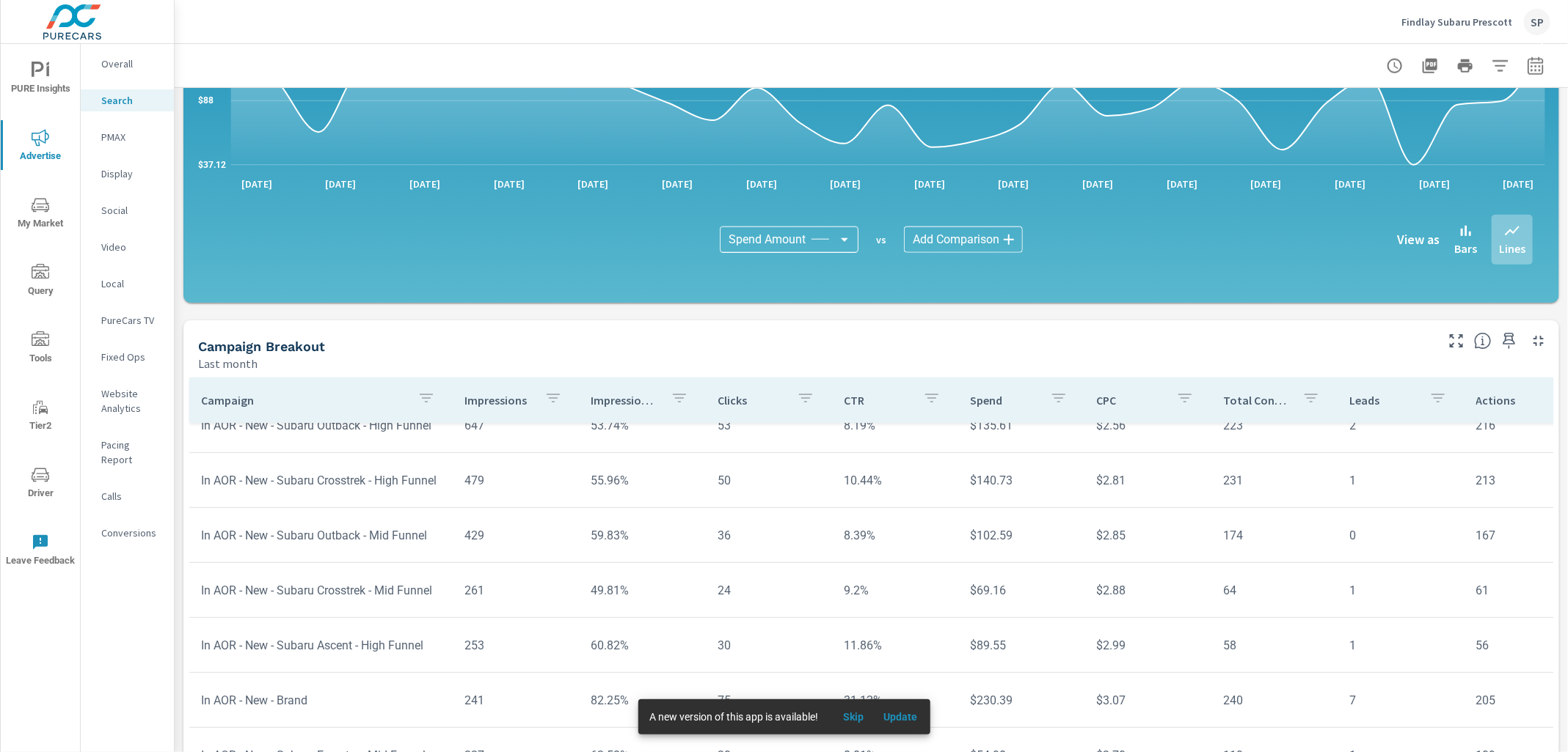
scroll to position [302, 0]
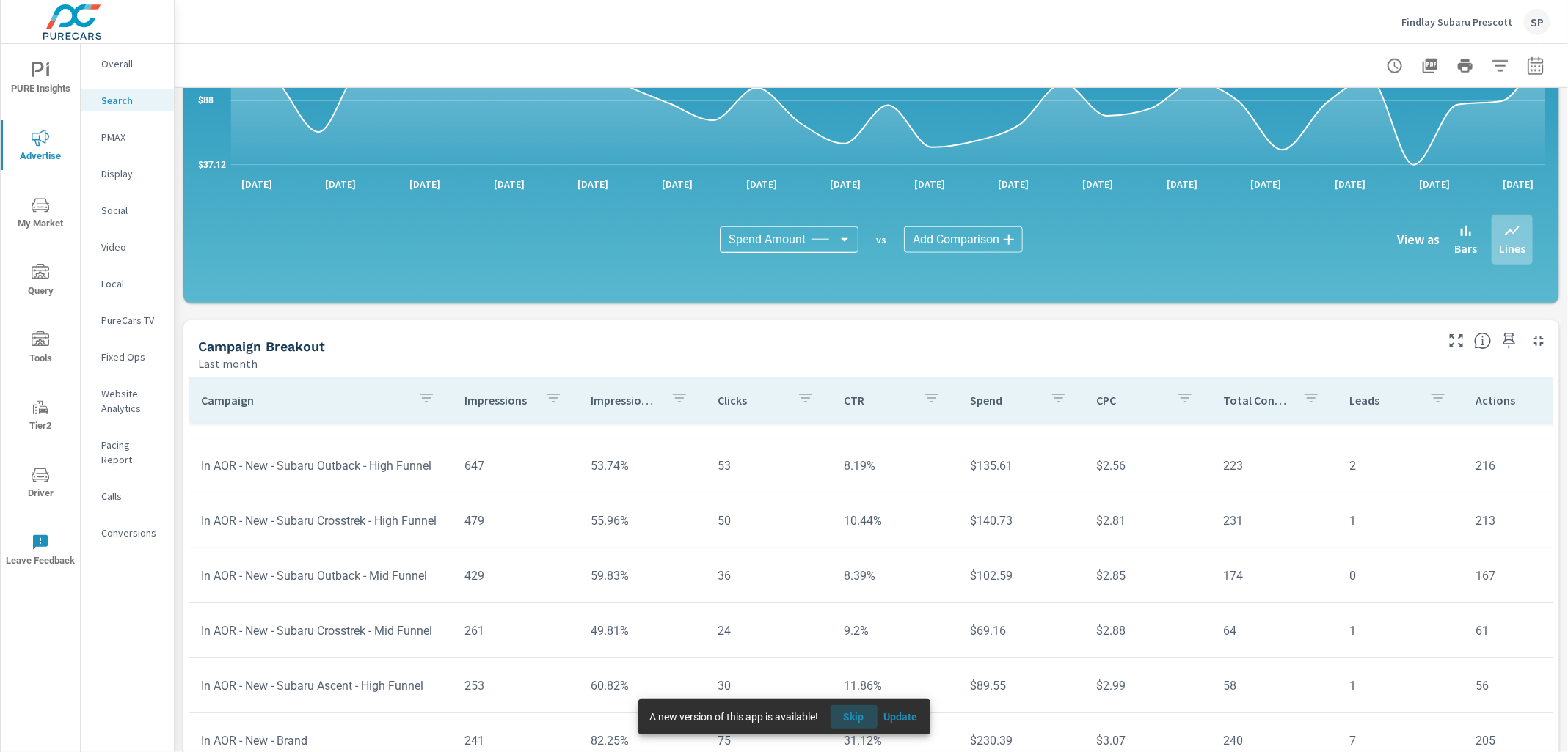
click at [854, 714] on span "Skip" at bounding box center [853, 717] width 35 height 13
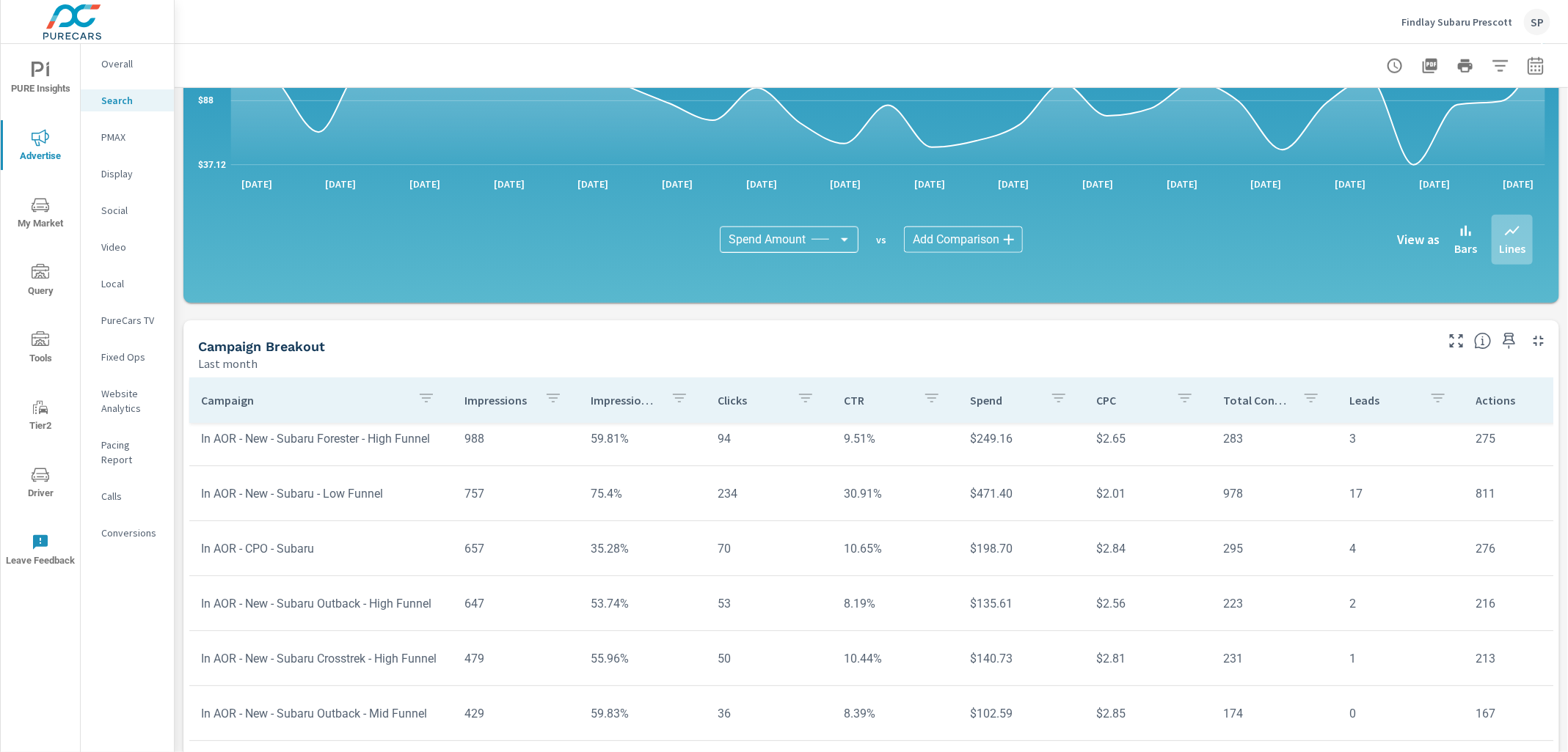
scroll to position [3, 0]
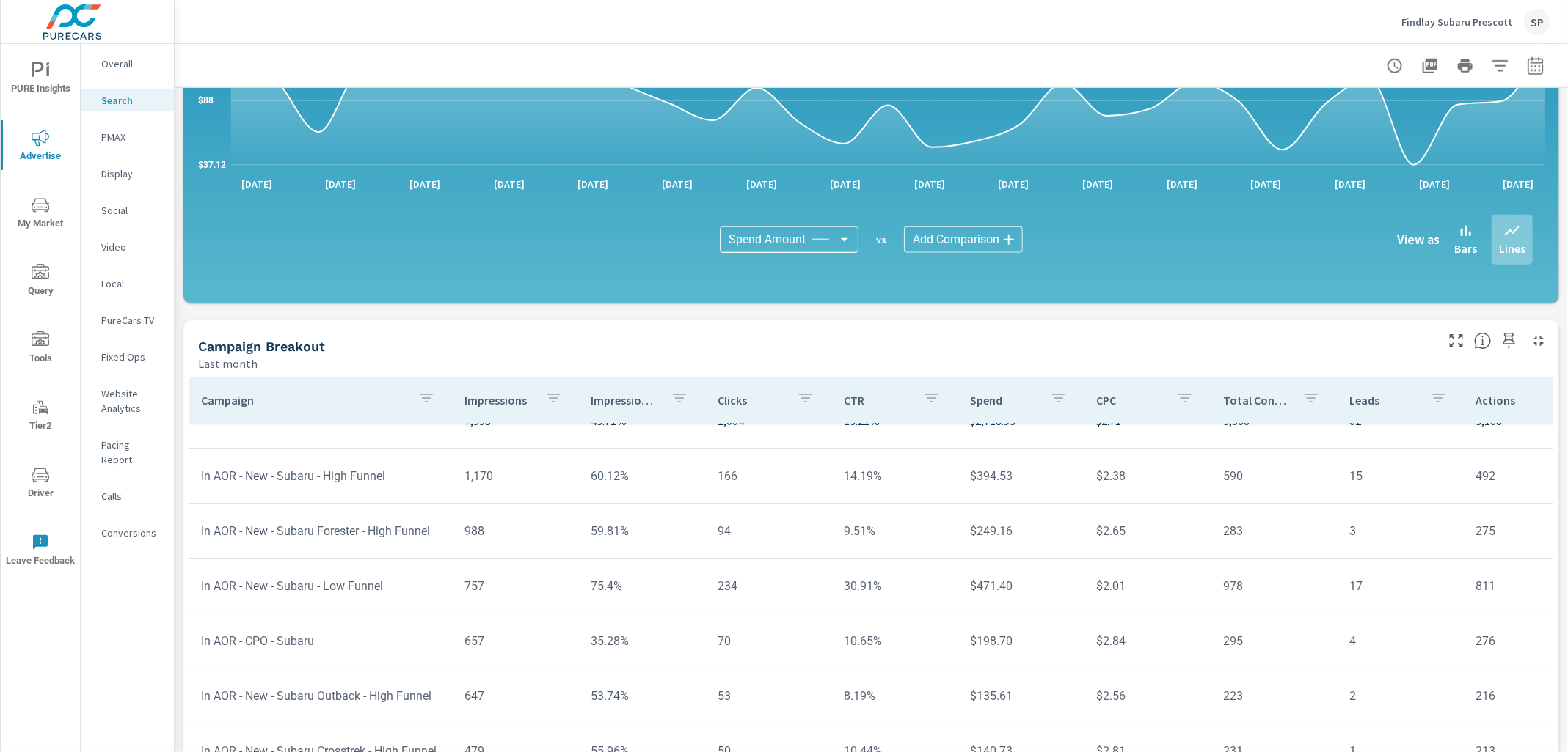
scroll to position [34, 0]
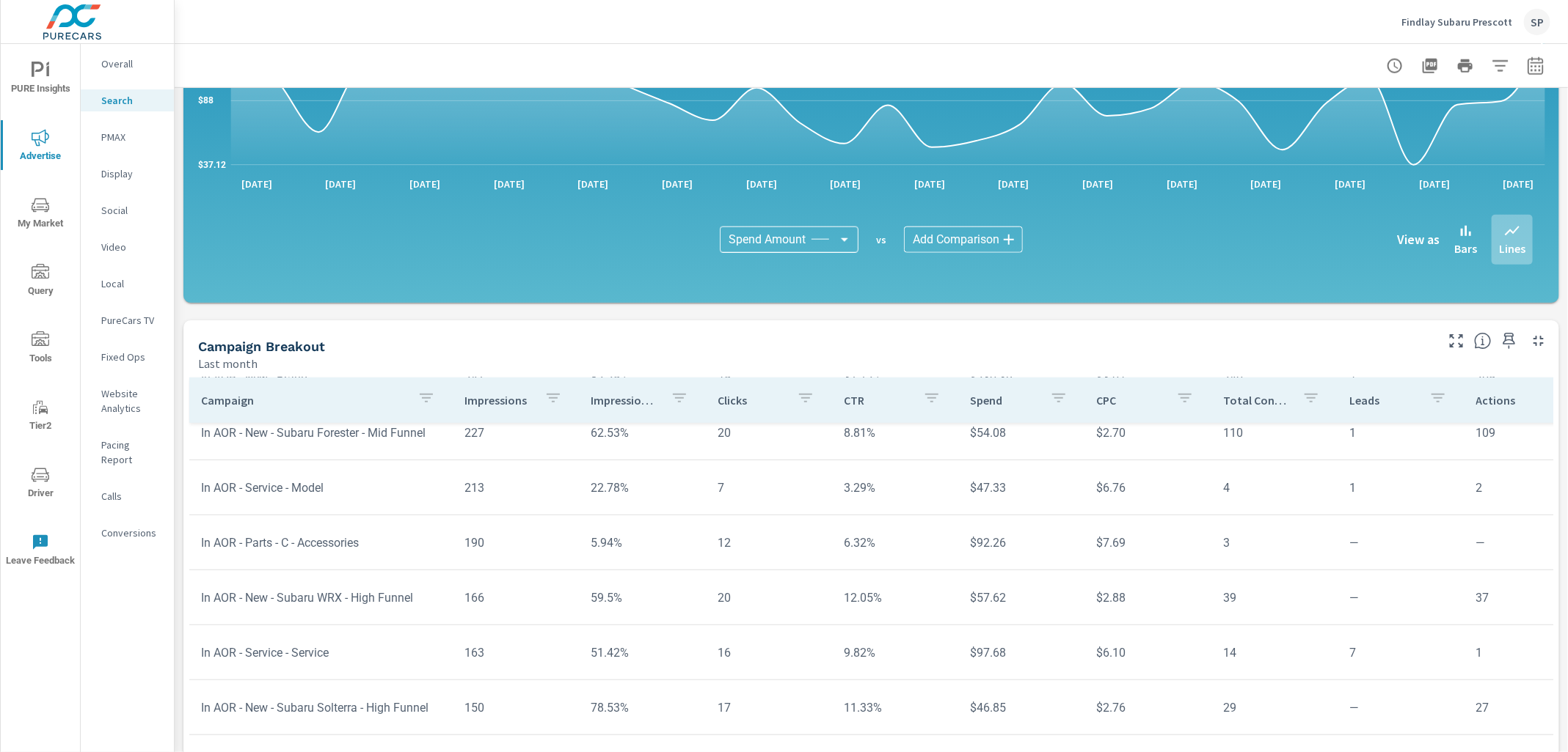
scroll to position [632, 0]
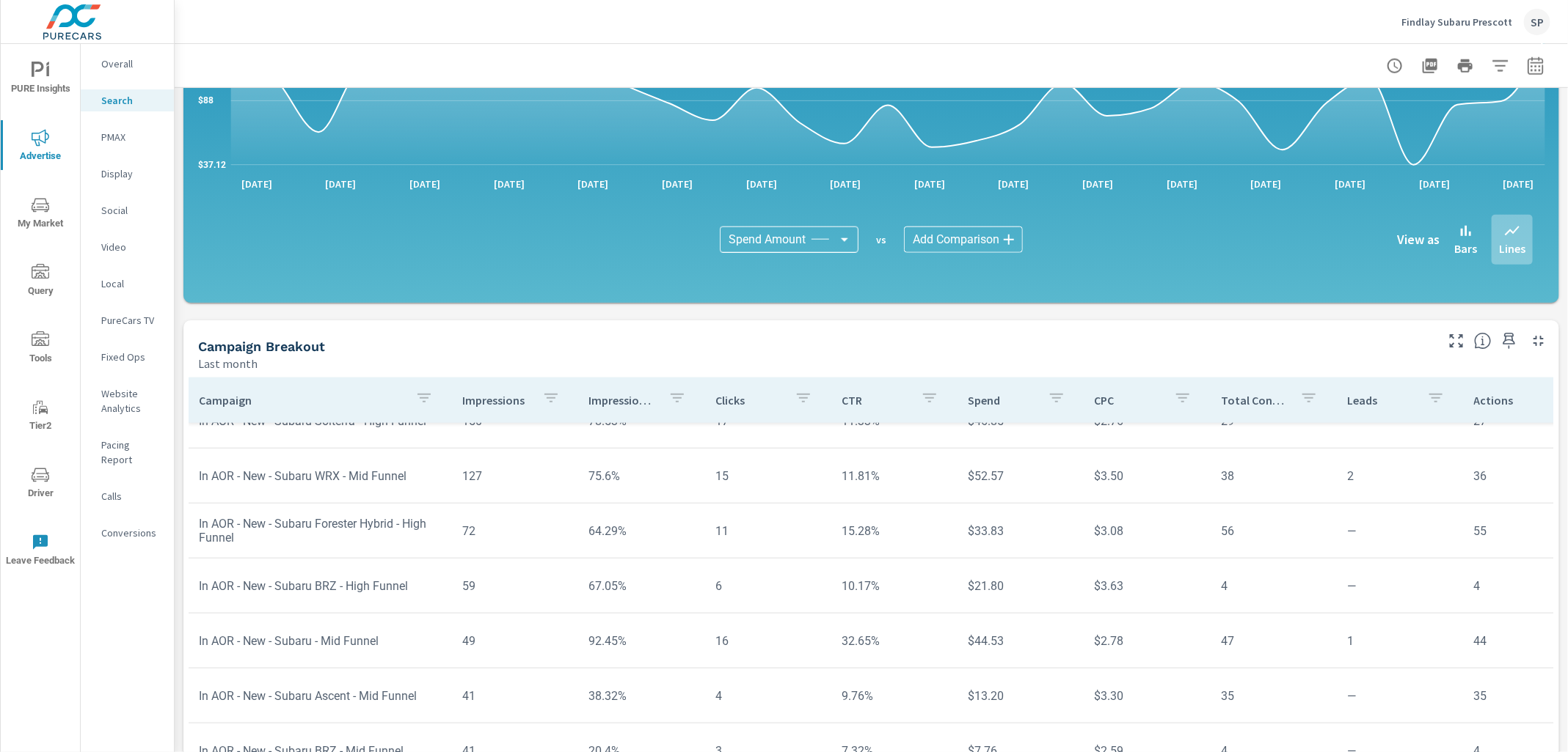
scroll to position [911, 2]
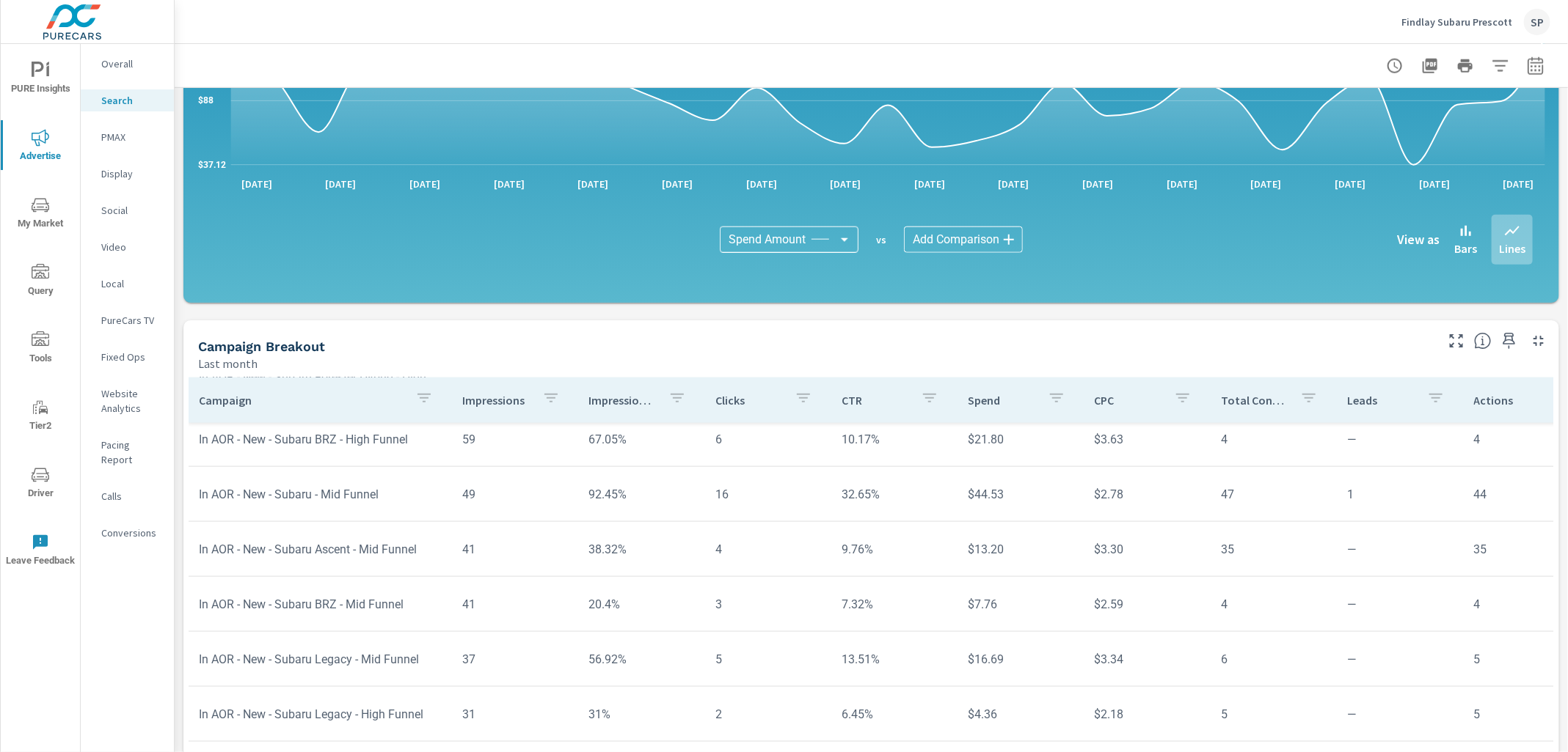
scroll to position [1069, 2]
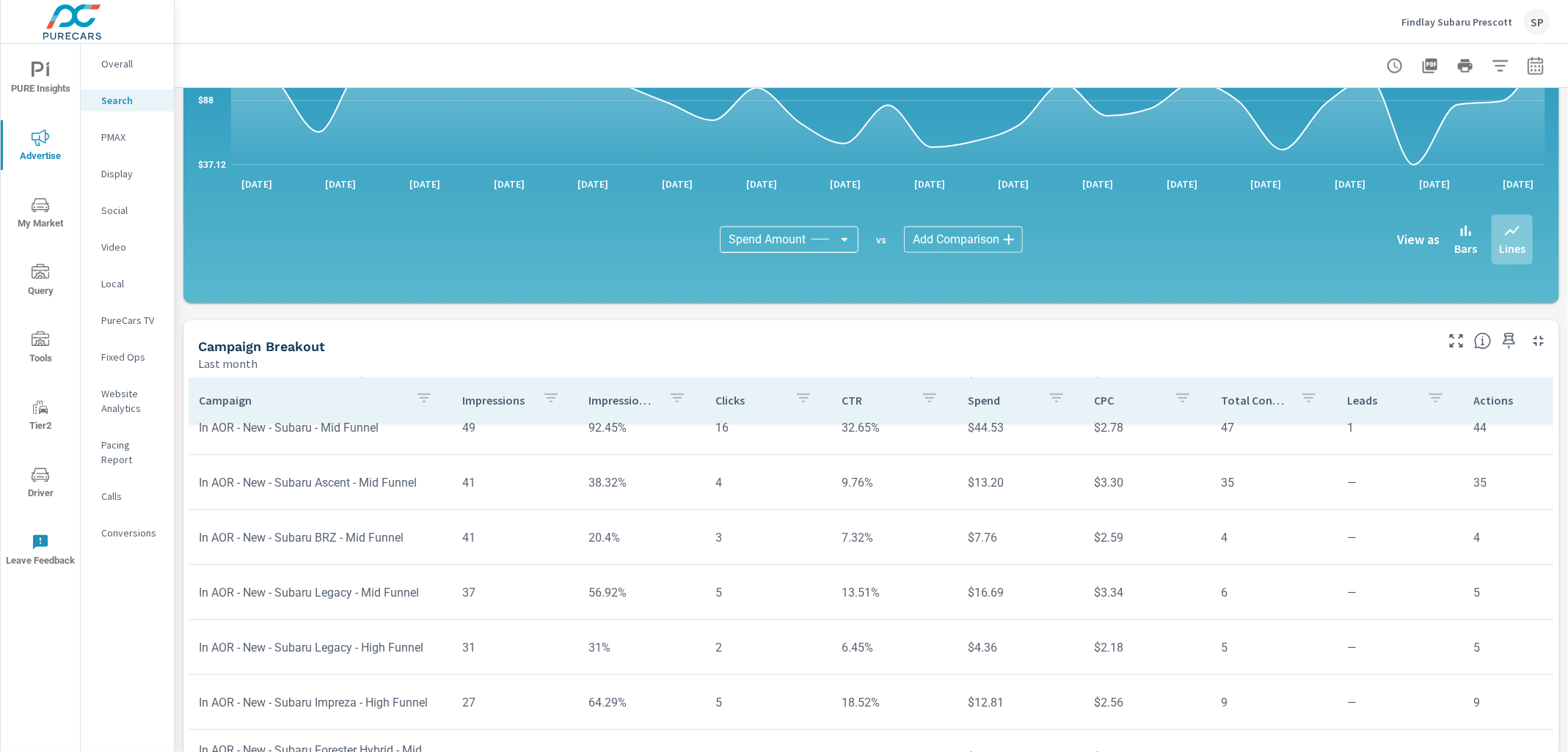
scroll to position [1119, 2]
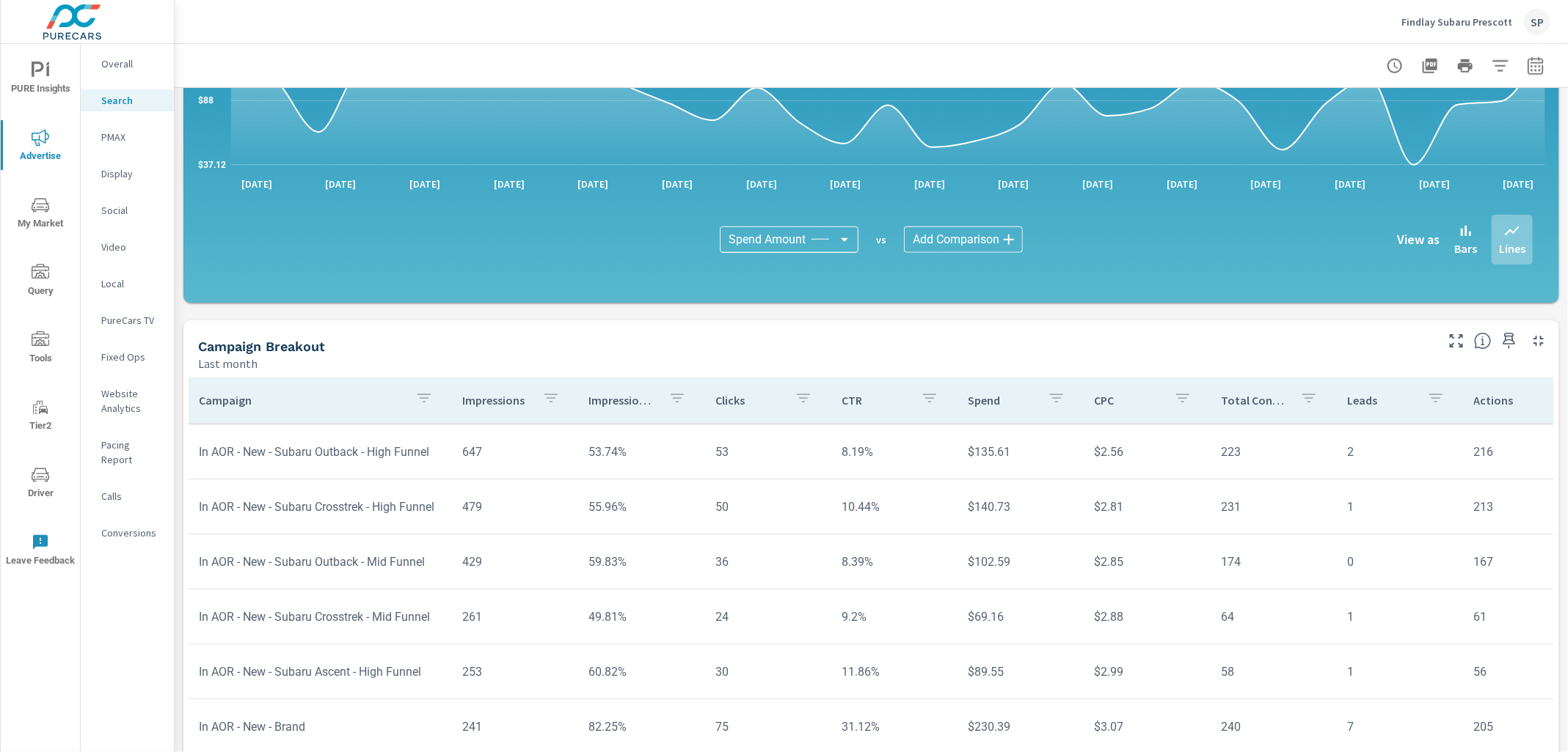
scroll to position [69, 2]
